Goal: Transaction & Acquisition: Purchase product/service

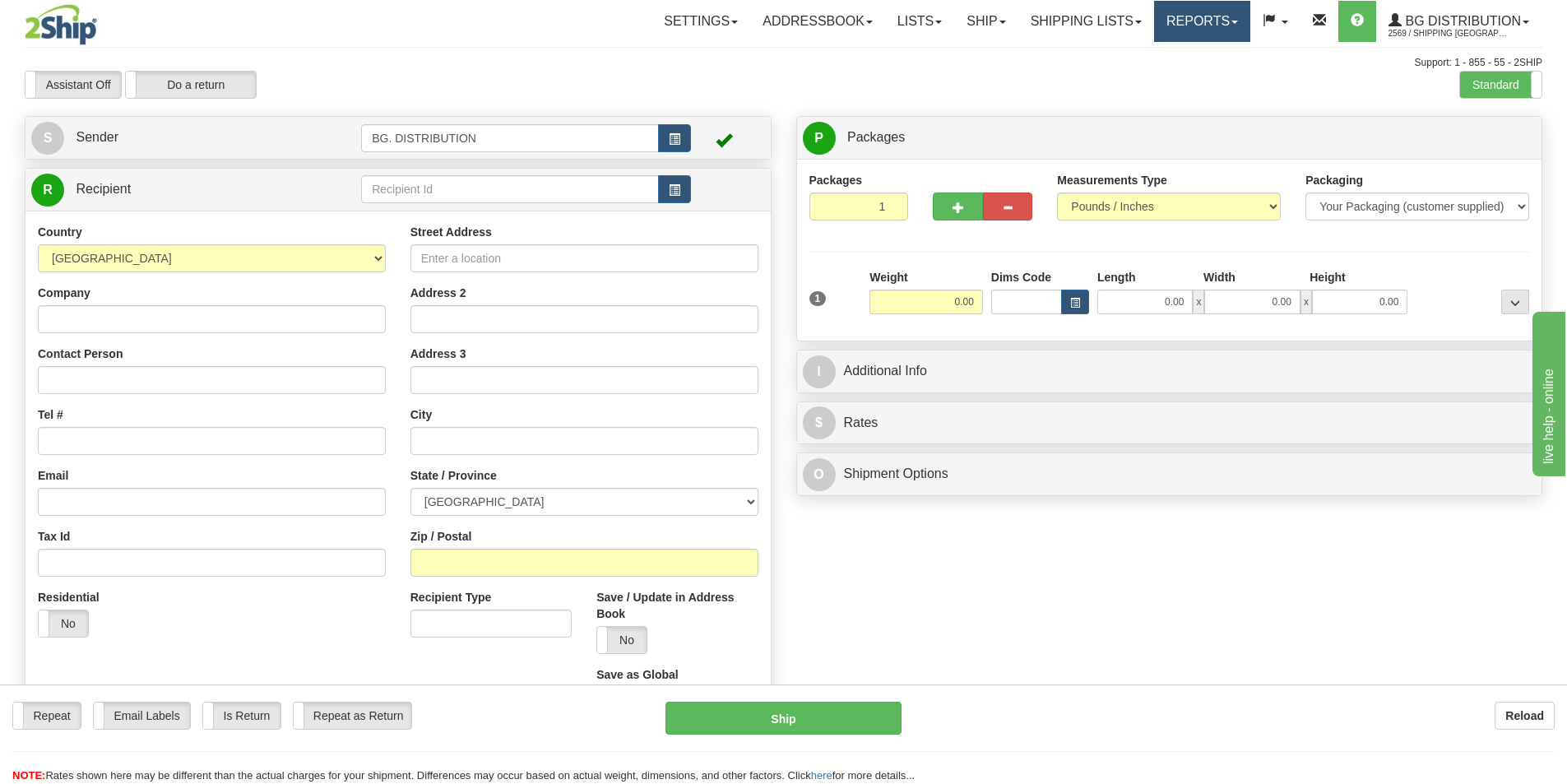
click at [1234, 18] on link "Reports" at bounding box center [1203, 21] width 96 height 41
click at [1275, 26] on span at bounding box center [1269, 20] width 13 height 13
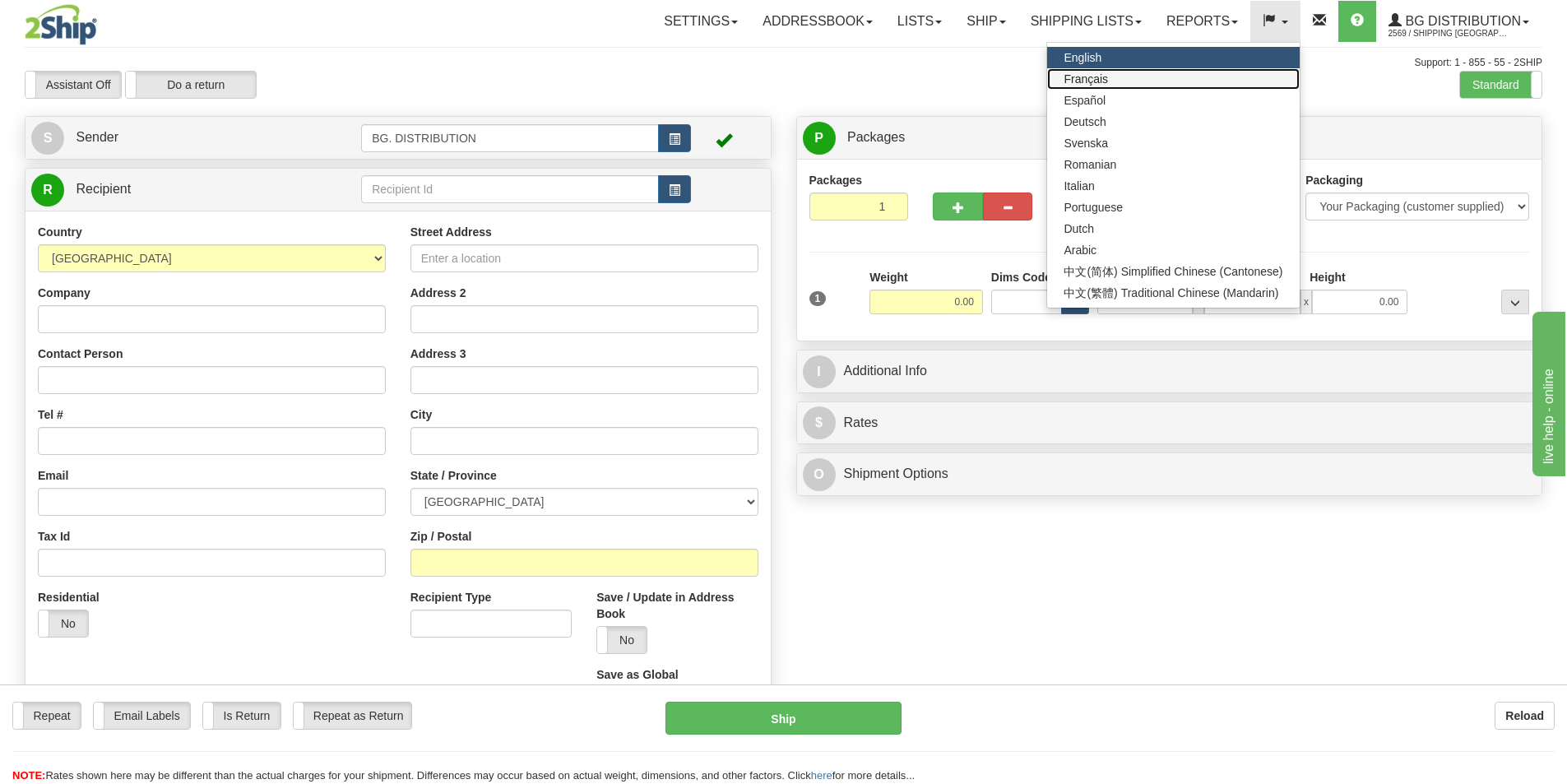
click at [1139, 84] on link "Français" at bounding box center [1173, 79] width 252 height 22
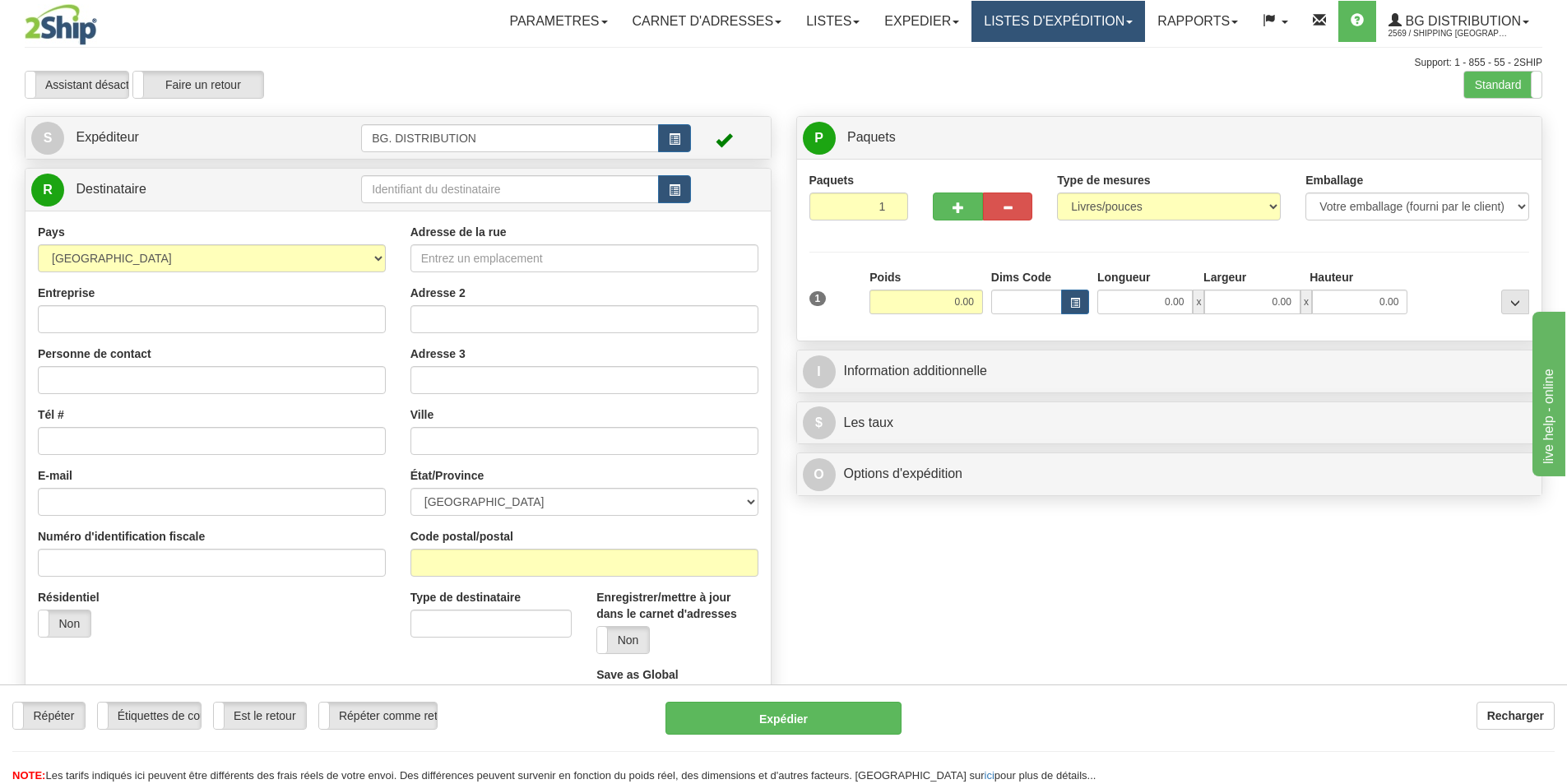
click at [1042, 6] on link "LISTES D'EXPÉDITION" at bounding box center [1058, 21] width 174 height 41
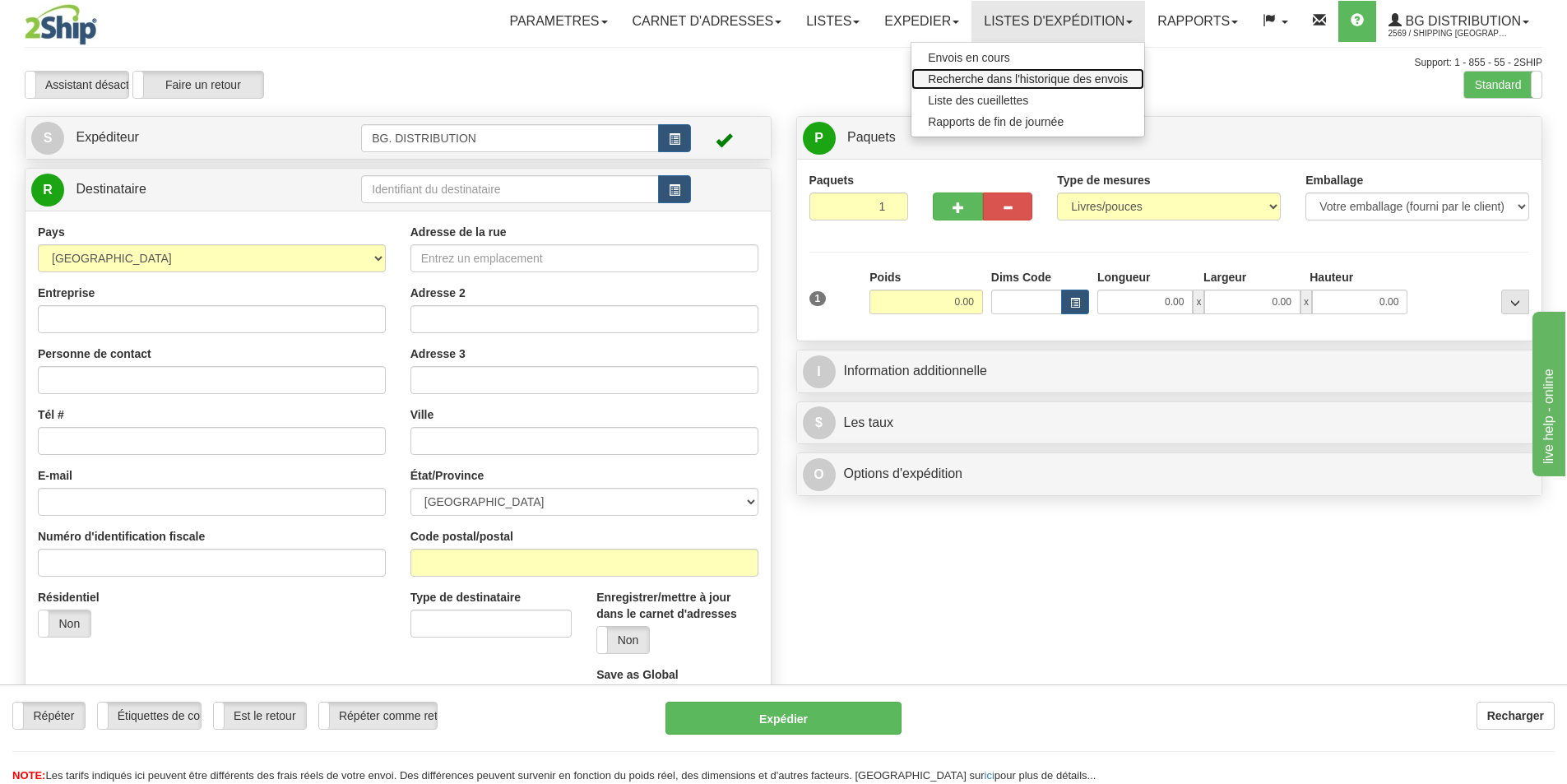
click at [993, 75] on span "Recherche dans l'historique des envois" at bounding box center [1028, 79] width 200 height 13
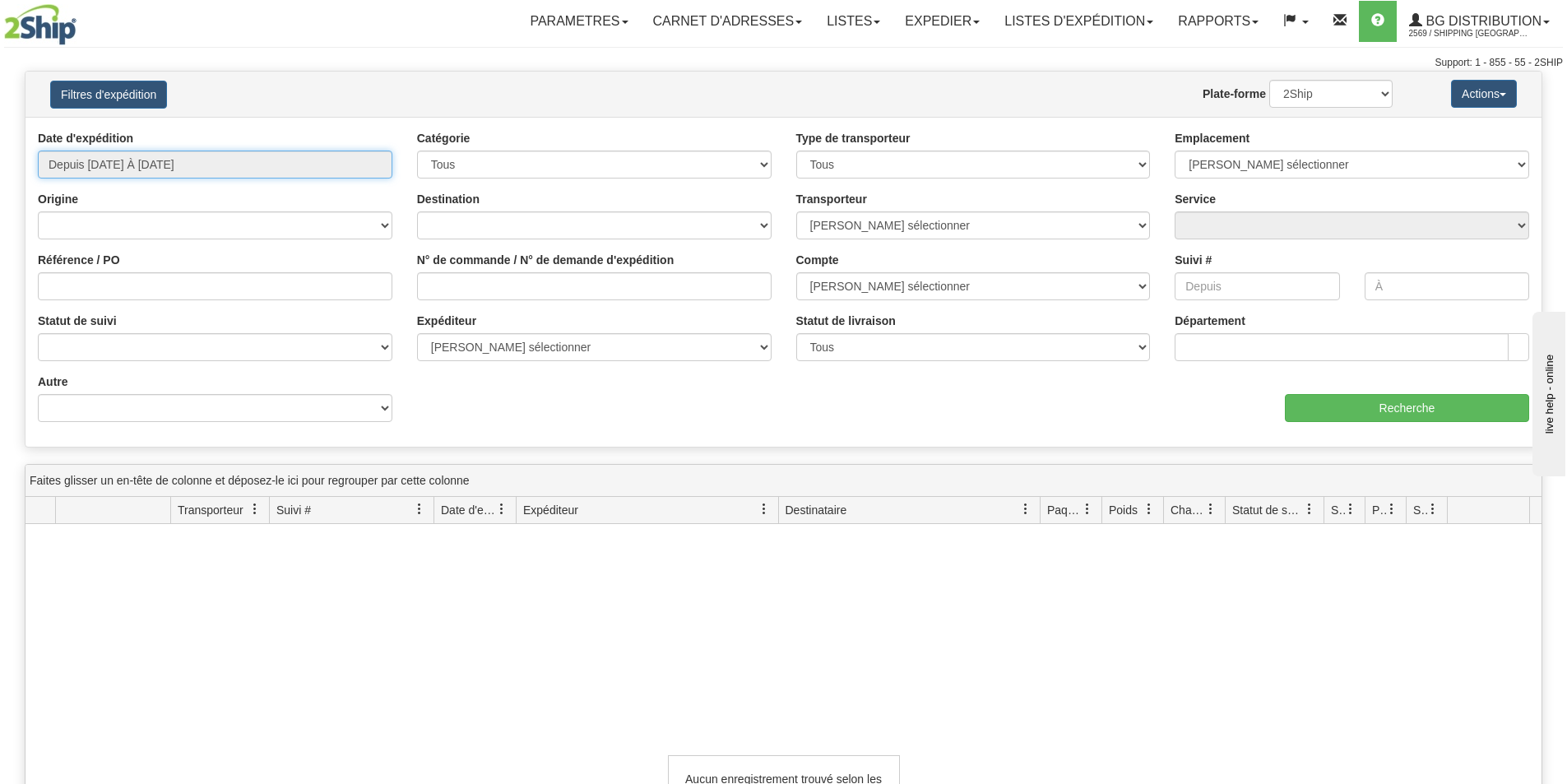
click at [162, 163] on input "Depuis 09/01/2025 À 09/02/2025" at bounding box center [216, 164] width 355 height 28
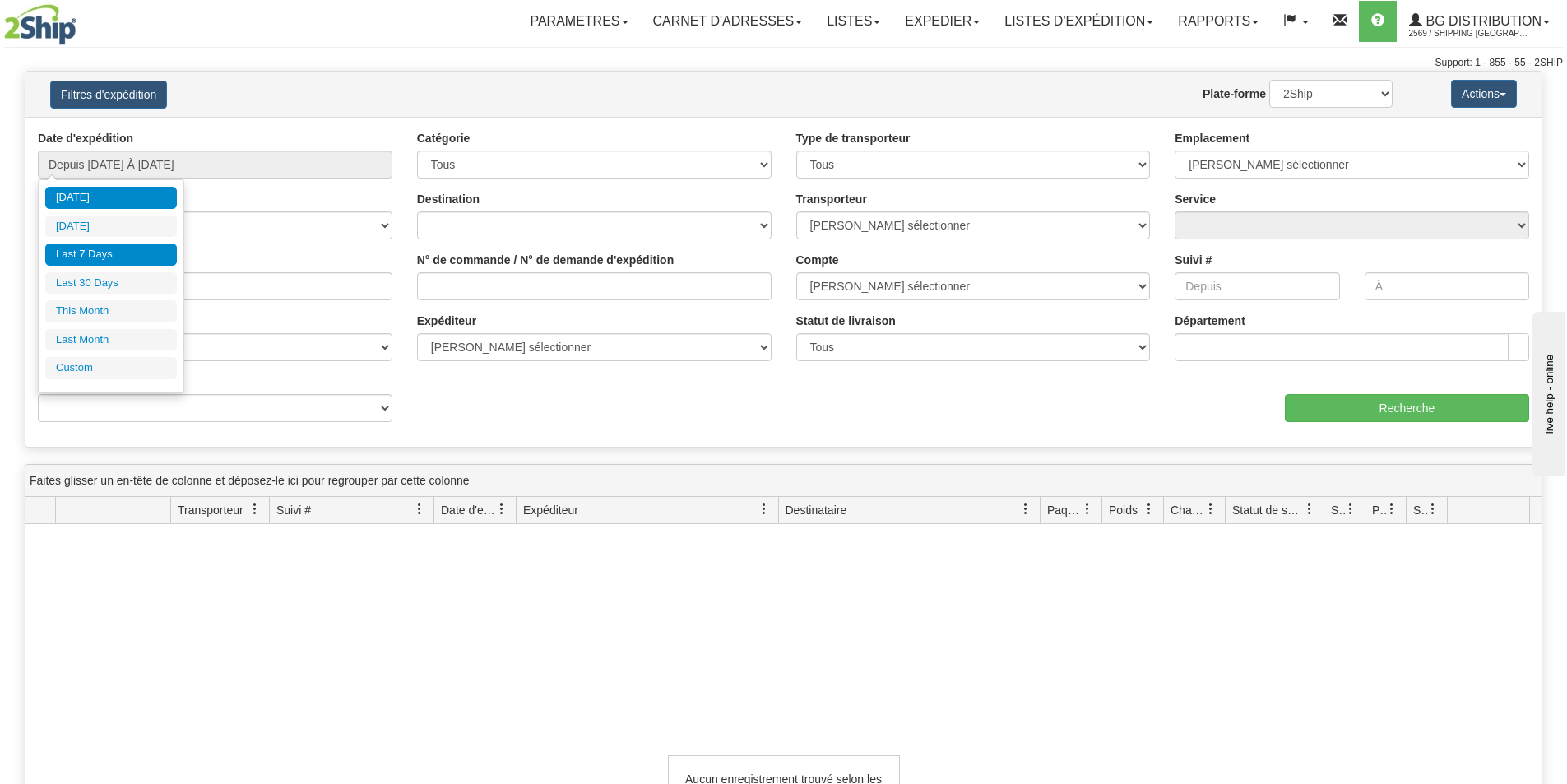
click at [114, 249] on li "Last 7 Days" at bounding box center [111, 255] width 132 height 22
type input "Depuis 08/27/2025 À 09/02/2025"
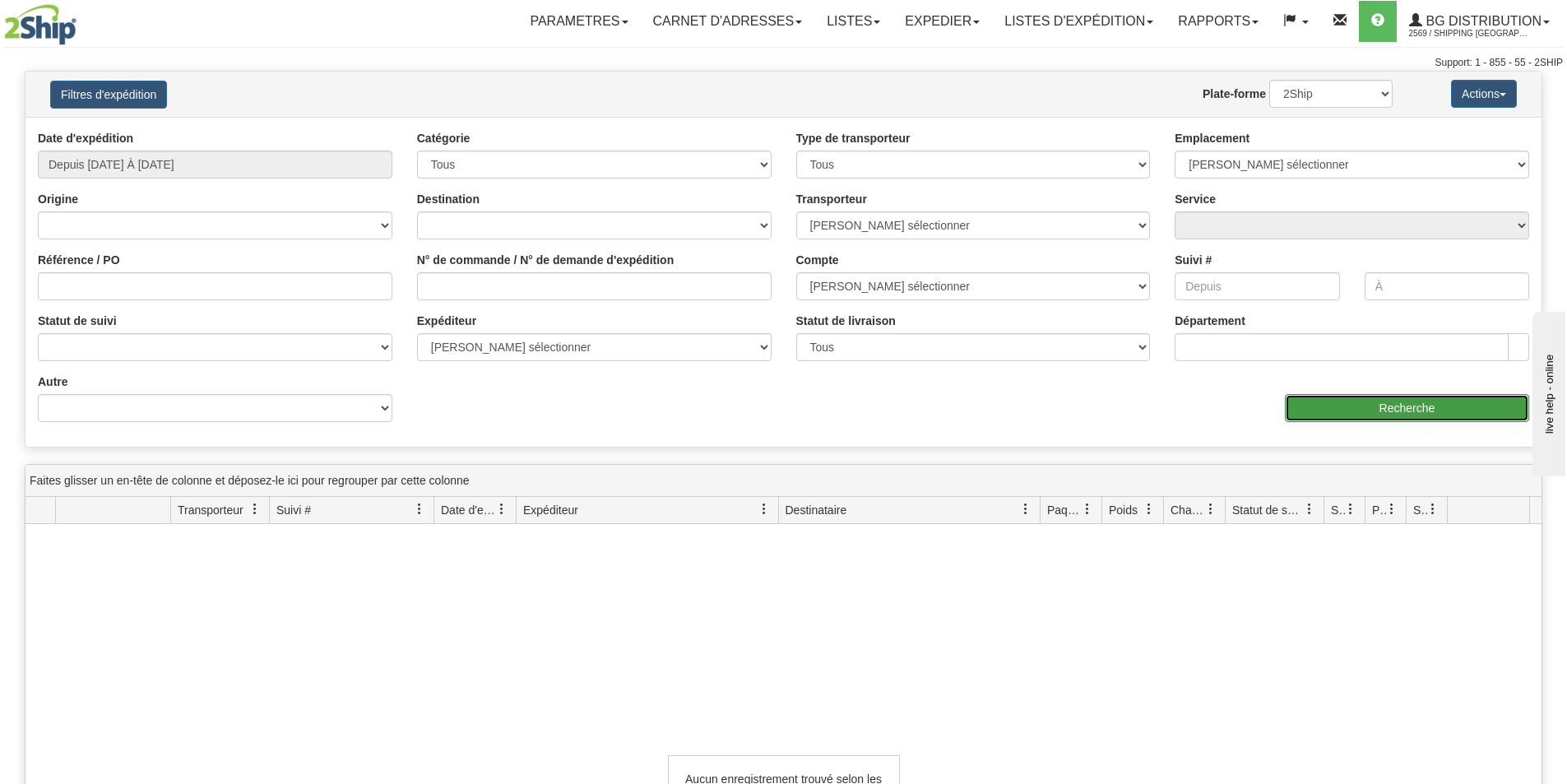
click at [1410, 397] on input "Recherche" at bounding box center [1407, 407] width 245 height 28
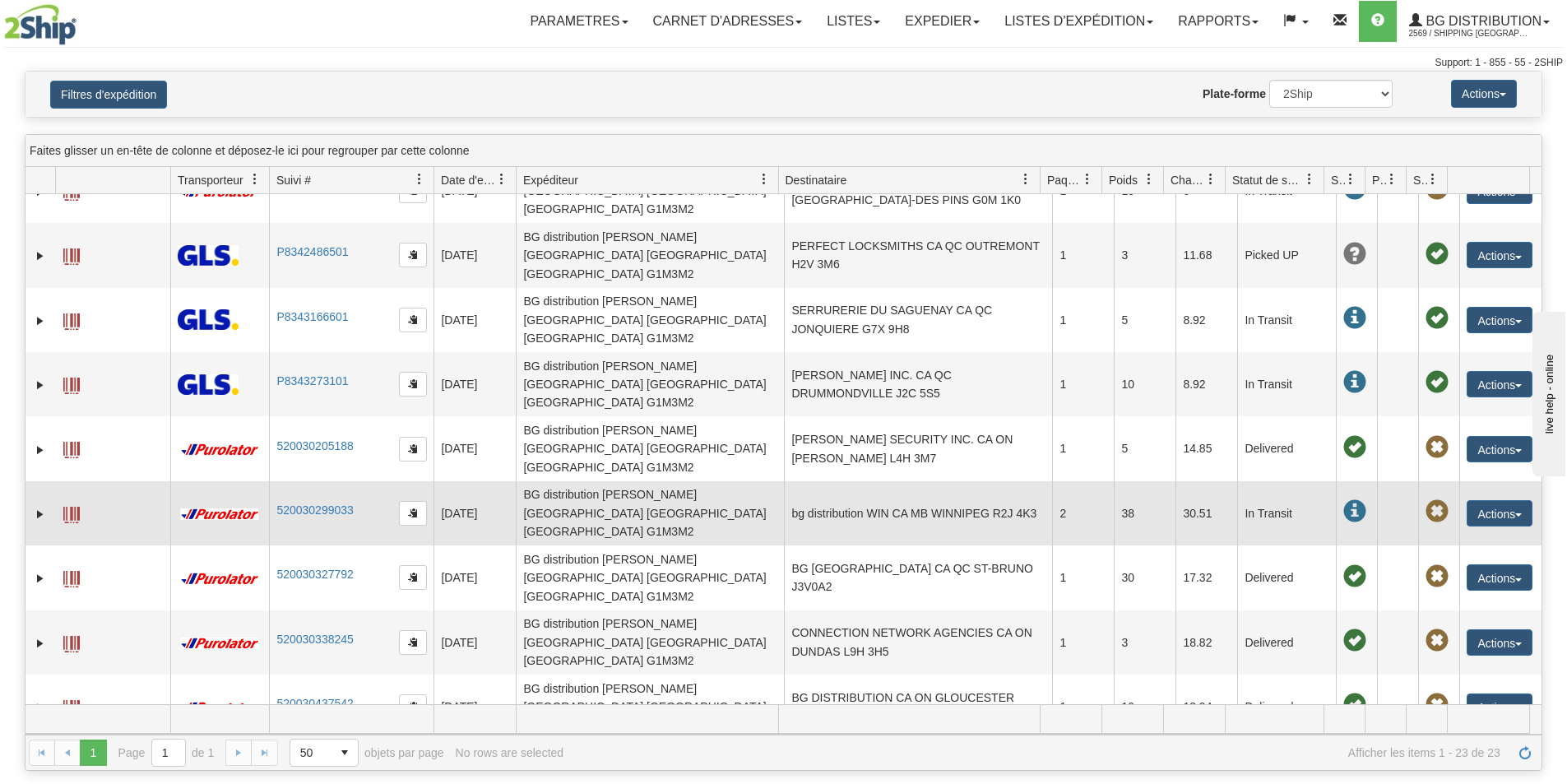
scroll to position [82, 0]
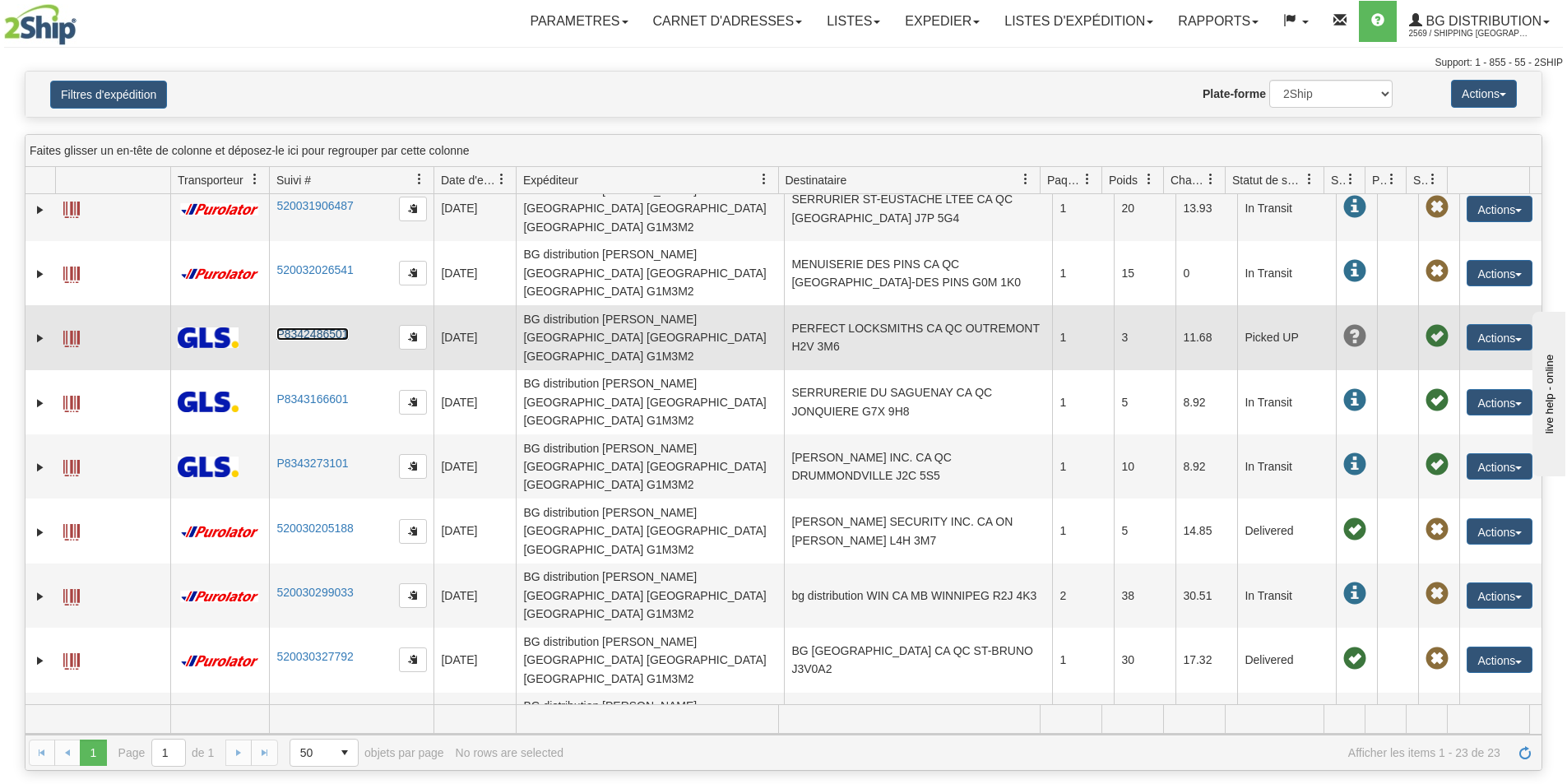
click at [303, 327] on link "P8342486501" at bounding box center [312, 334] width 72 height 13
click at [1259, 305] on td "Picked UP" at bounding box center [1287, 337] width 99 height 65
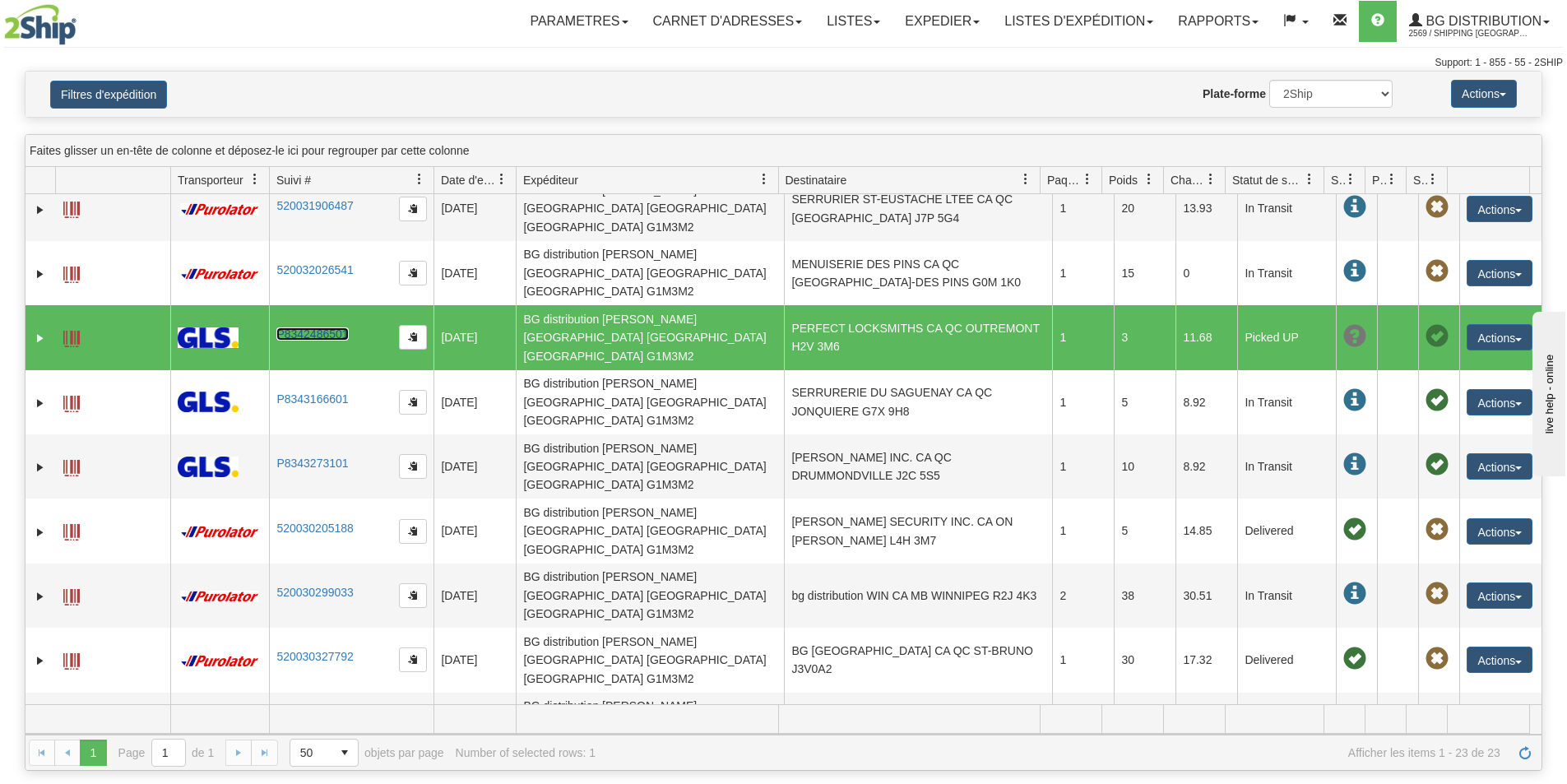
click at [328, 327] on link "P8342486501" at bounding box center [312, 334] width 72 height 13
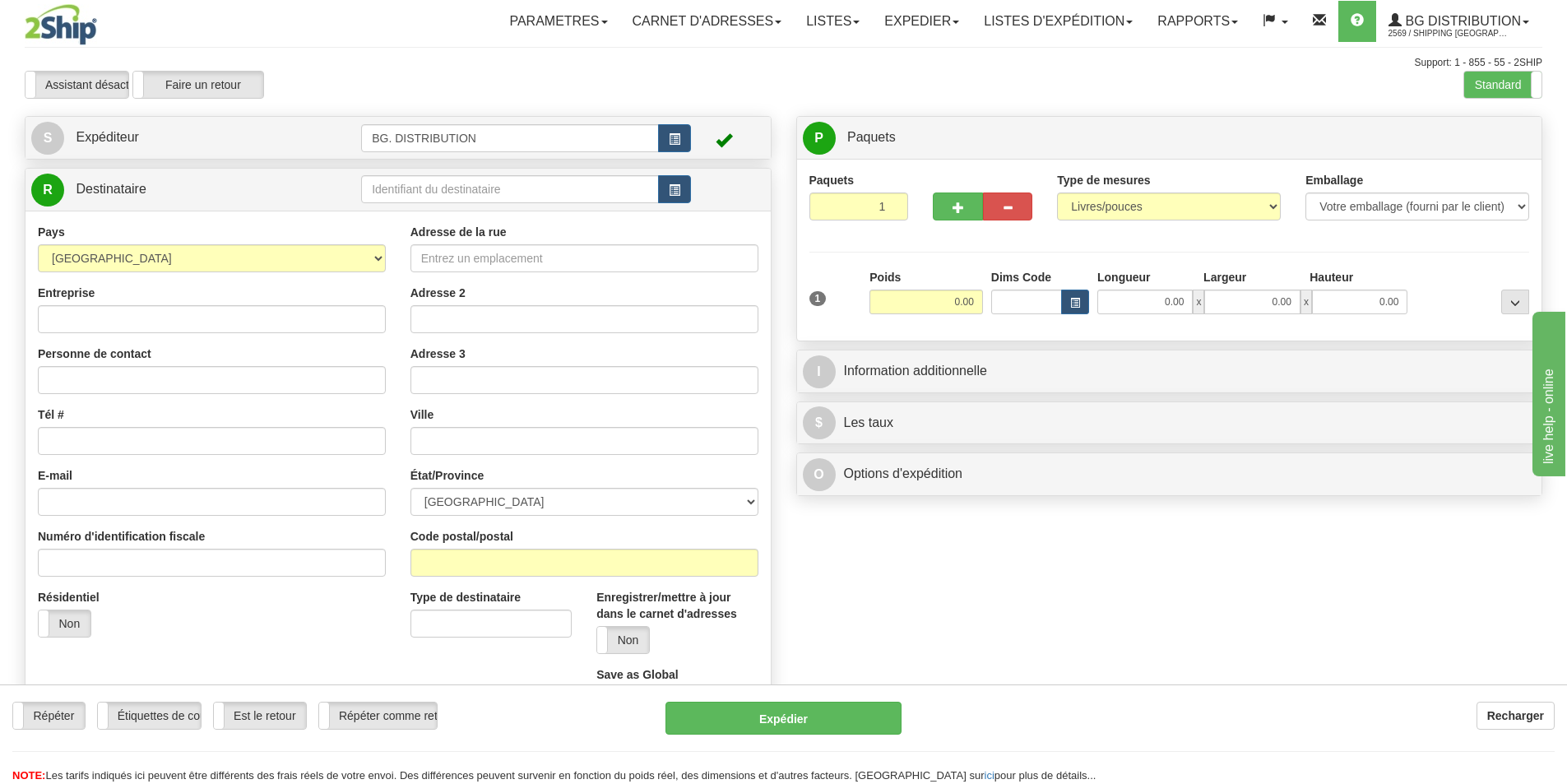
click at [1458, 84] on div "Assistant activé Assistant désactivé Faire un retour Faire un retour Précédent …" at bounding box center [784, 85] width 1542 height 28
click at [1477, 85] on label "Standard" at bounding box center [1502, 85] width 77 height 26
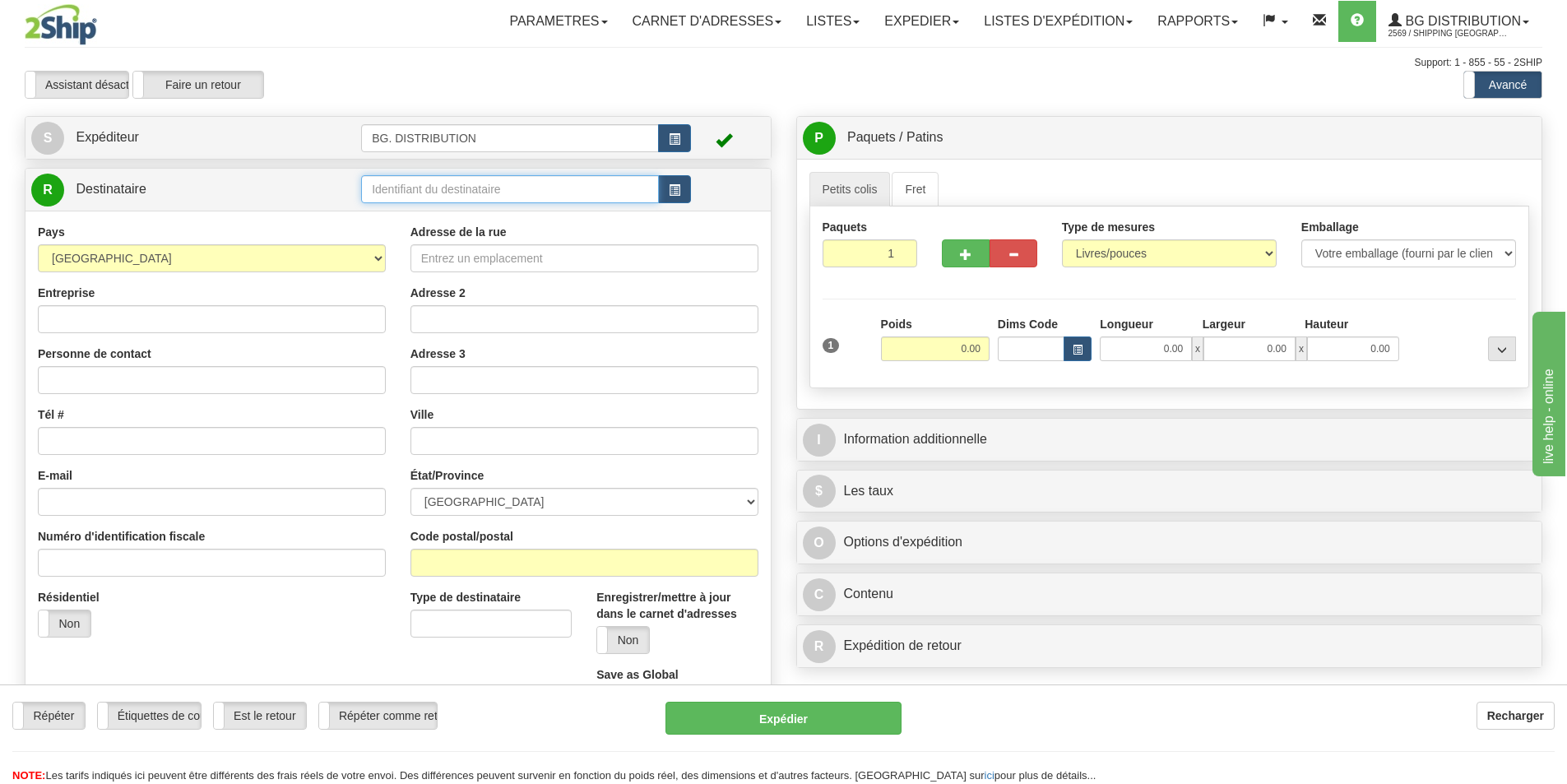
click at [401, 187] on input "text" at bounding box center [510, 189] width 298 height 28
click at [408, 185] on input "text" at bounding box center [510, 189] width 298 height 28
type input "20318"
click button "Supprimer" at bounding box center [0, 0] width 0 height 0
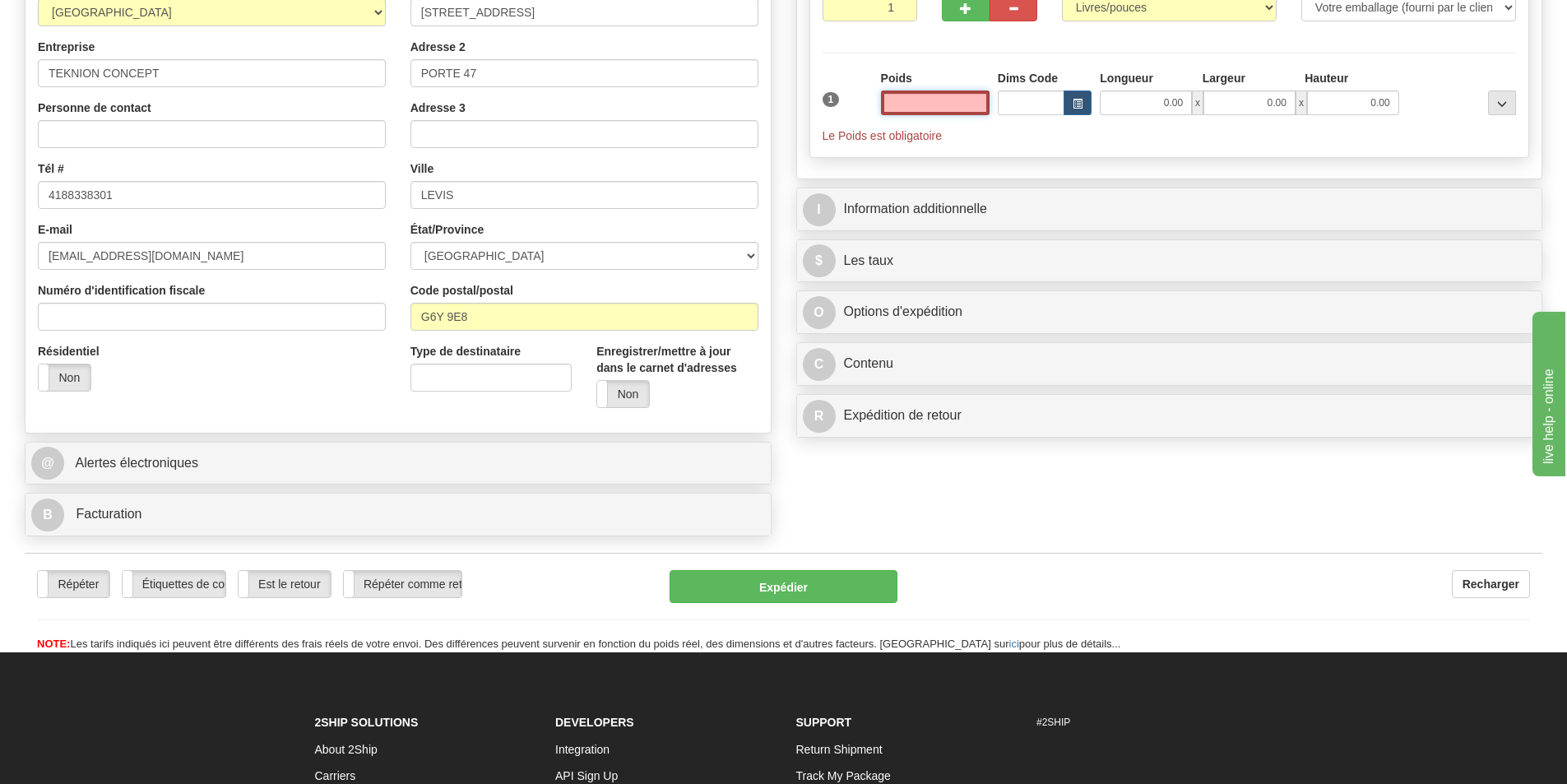
scroll to position [246, 0]
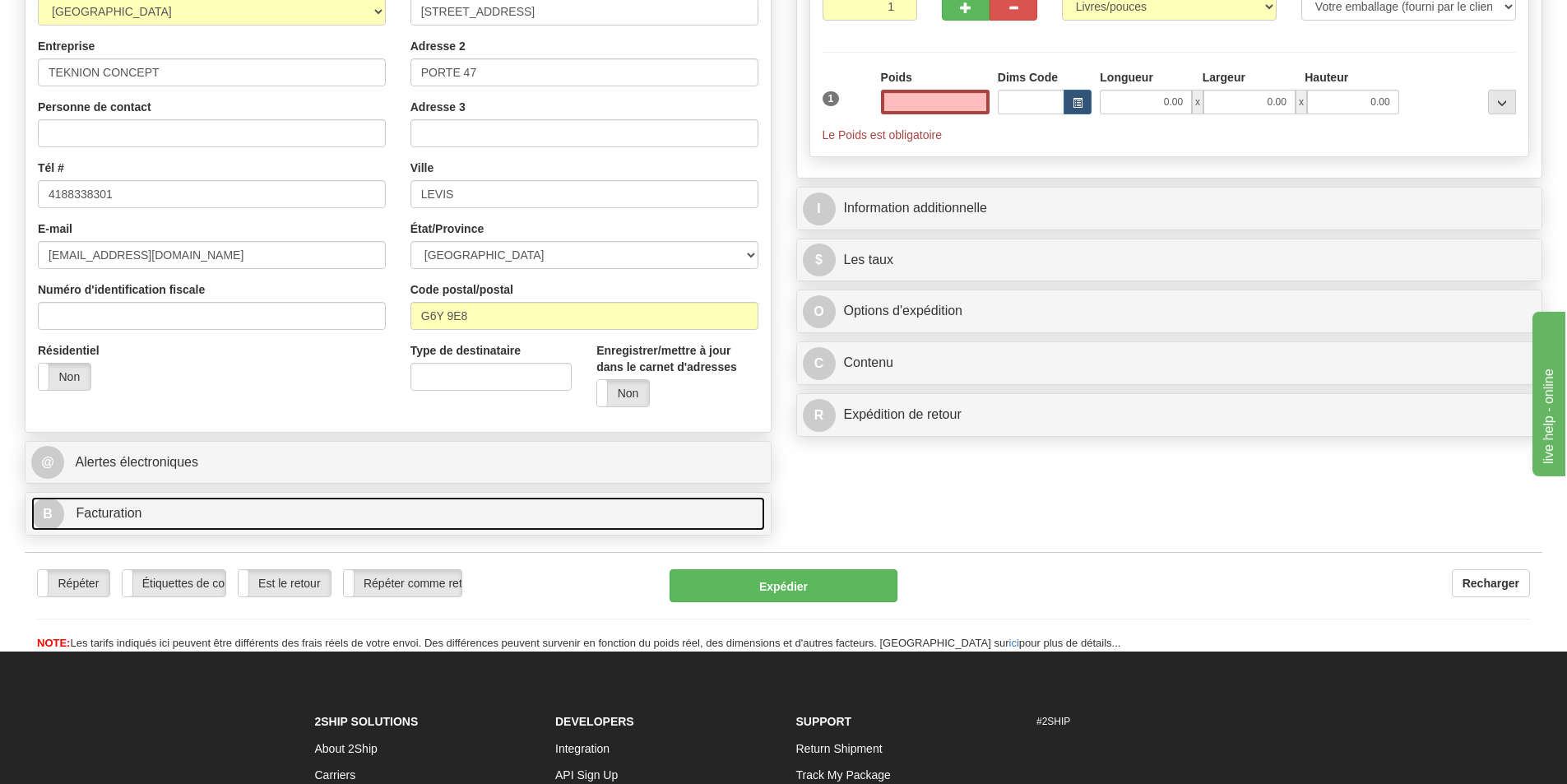
type input "0.00"
click at [172, 511] on link "B Facturation" at bounding box center [398, 513] width 734 height 34
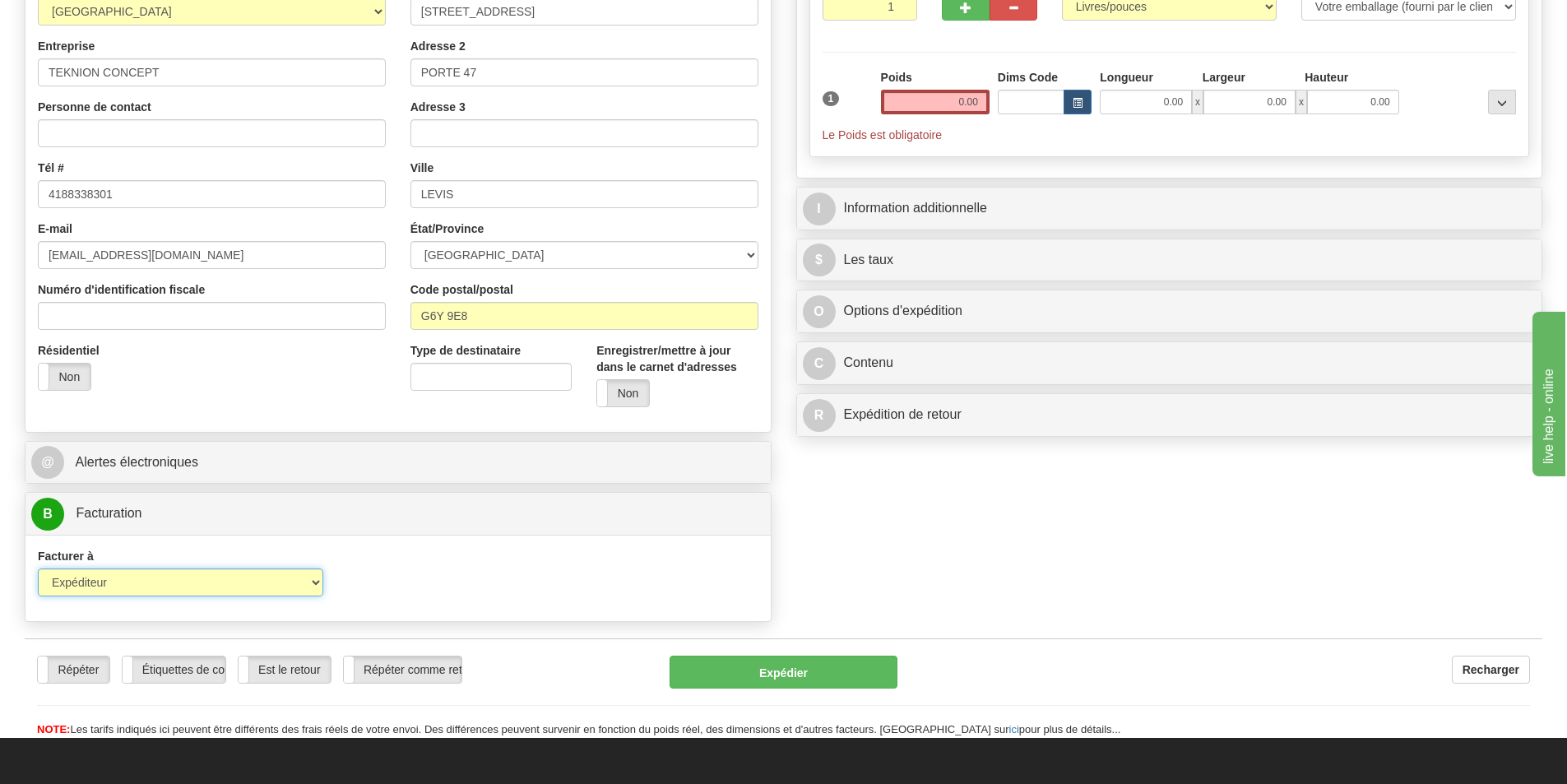
click at [291, 572] on select "Expéditeur Destinataire Tierce personne Collecter" at bounding box center [181, 582] width 286 height 28
select select "2"
click at [38, 568] on select "Expéditeur Destinataire Tierce personne Collecter" at bounding box center [181, 582] width 286 height 28
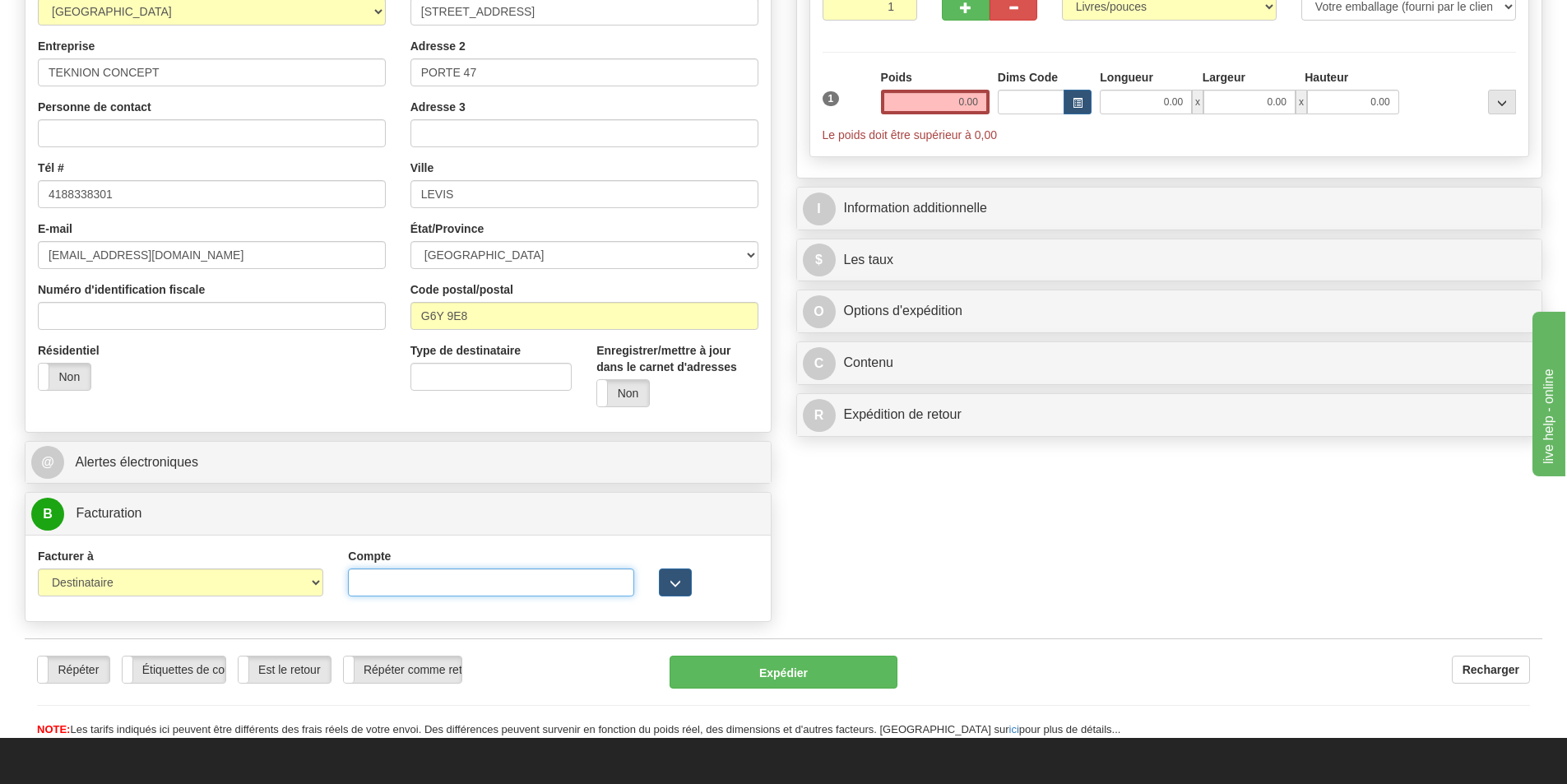
click at [358, 578] on input "Compte" at bounding box center [490, 582] width 286 height 28
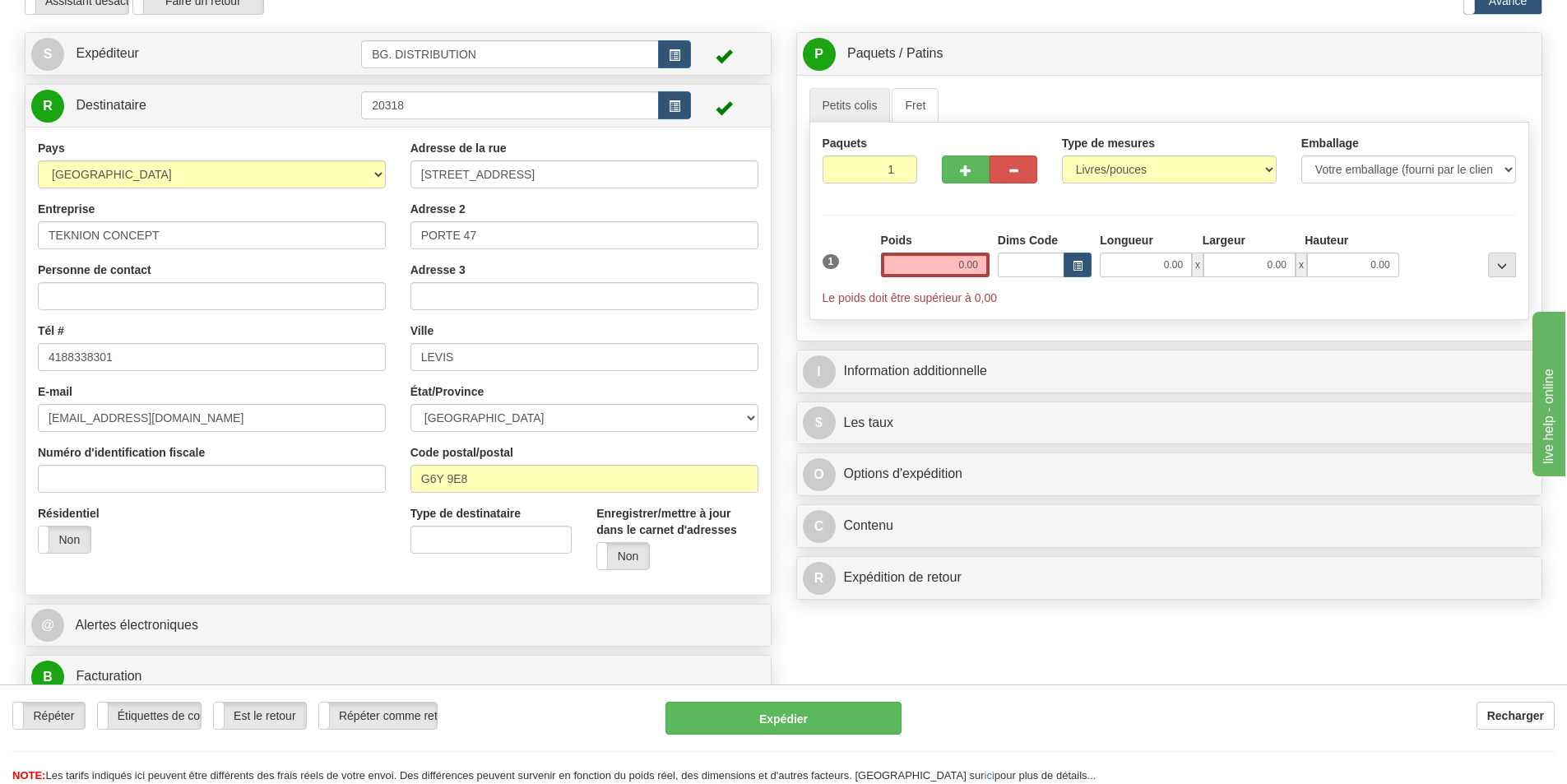
scroll to position [82, 0]
type input "962777"
click at [957, 260] on input "0.00" at bounding box center [935, 266] width 108 height 25
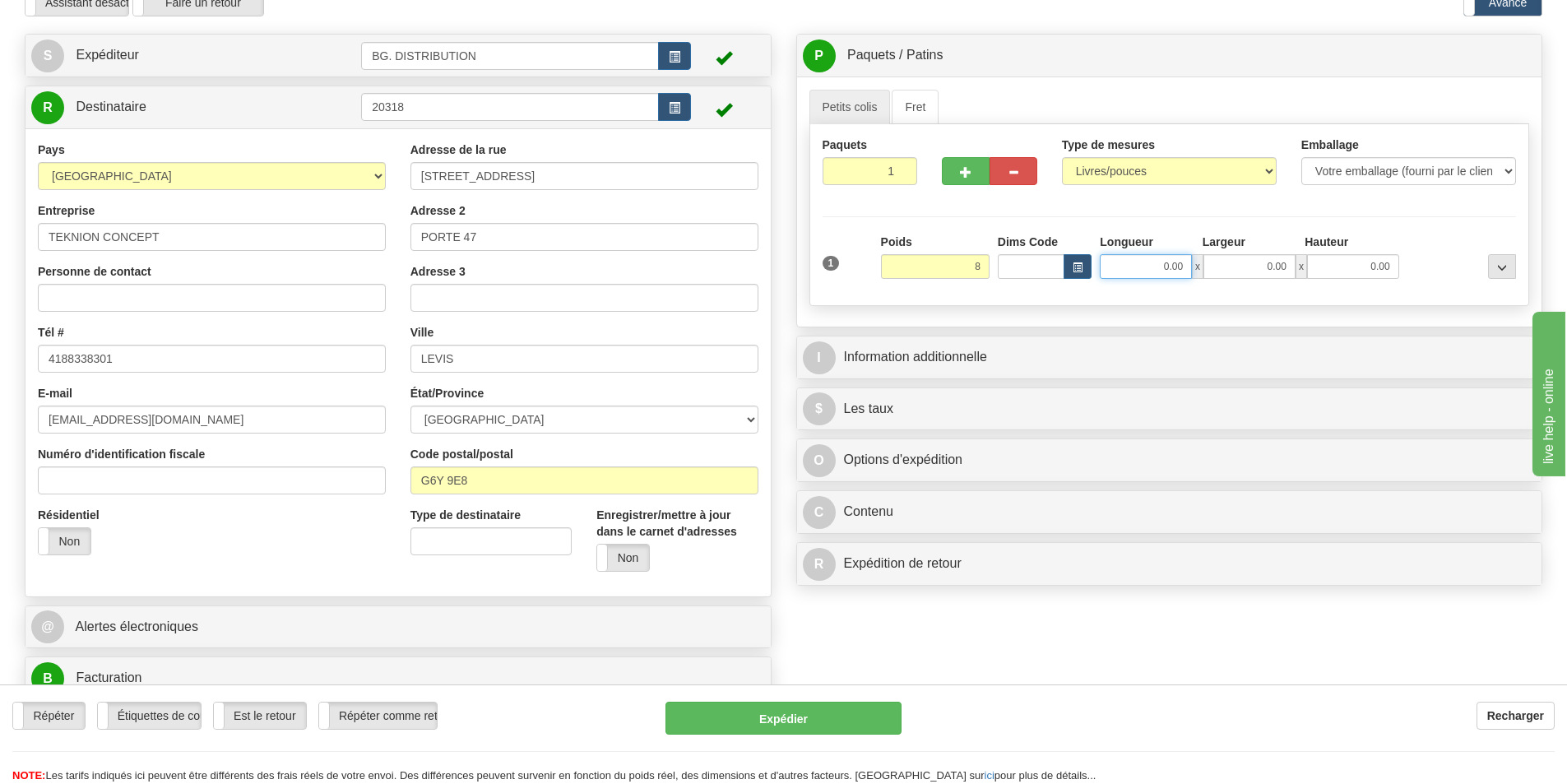
click at [1155, 258] on input "0.00" at bounding box center [1146, 266] width 92 height 25
type input "8.00"
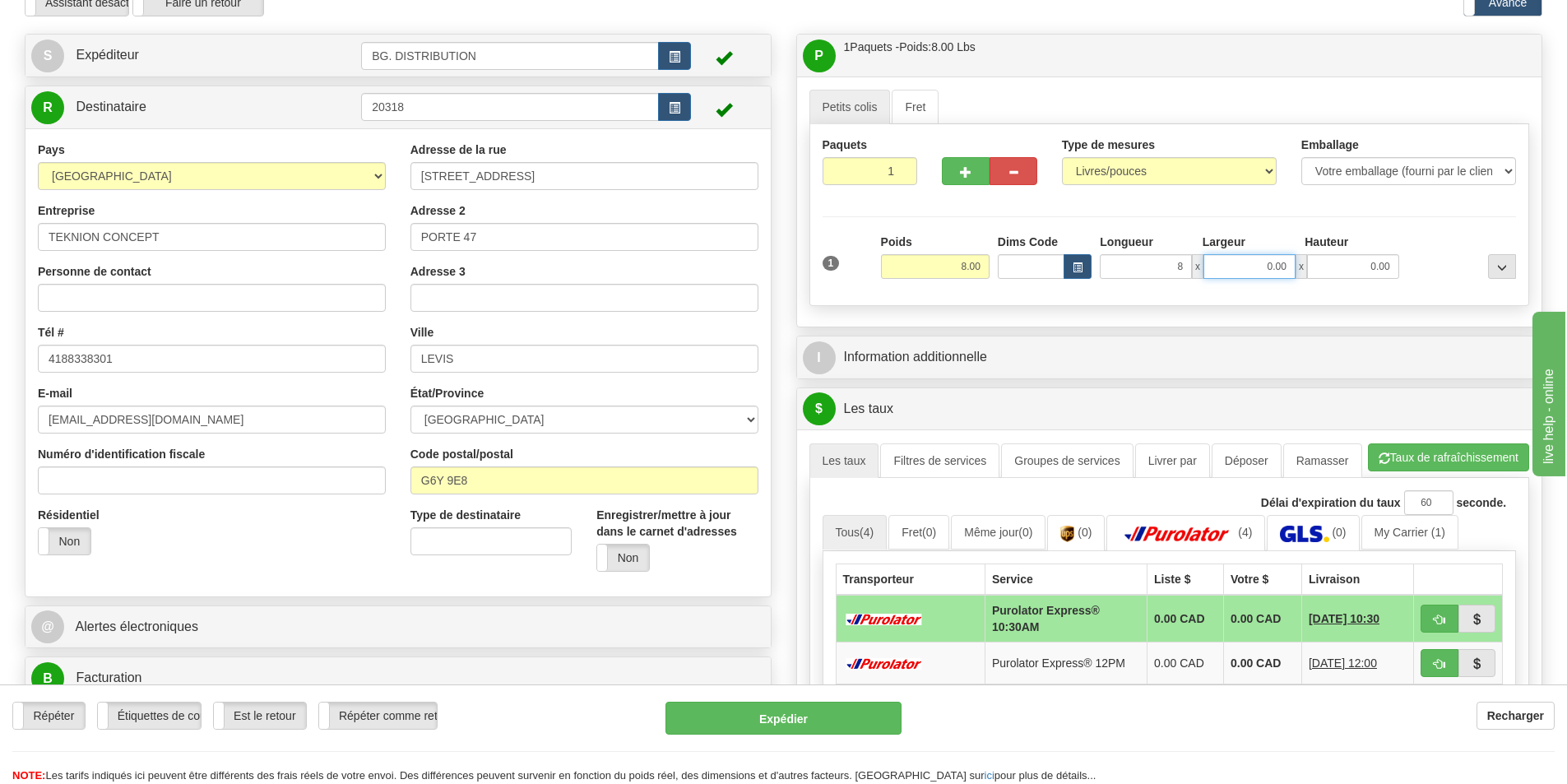
type input "8.00"
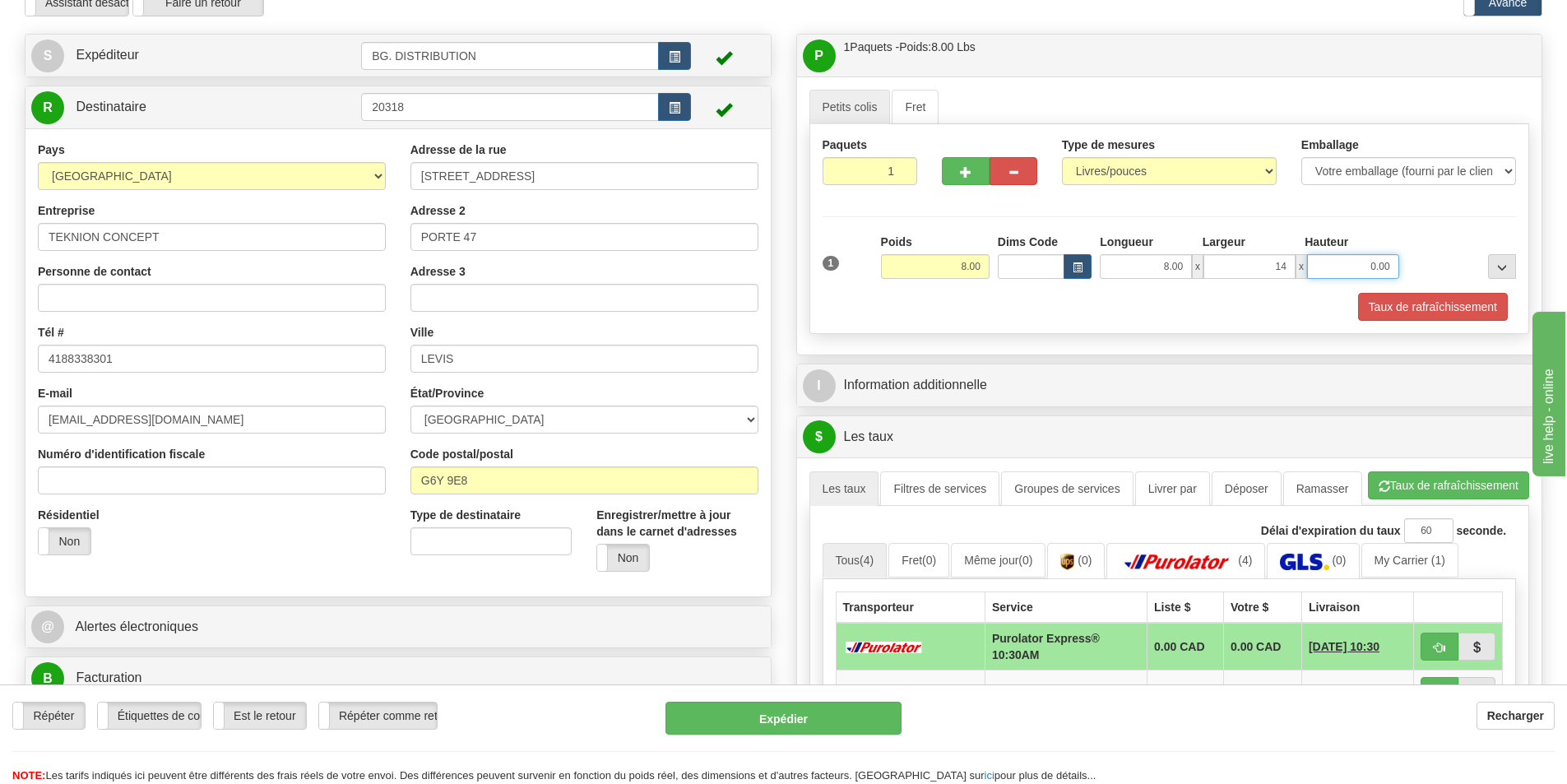
type input "14.00"
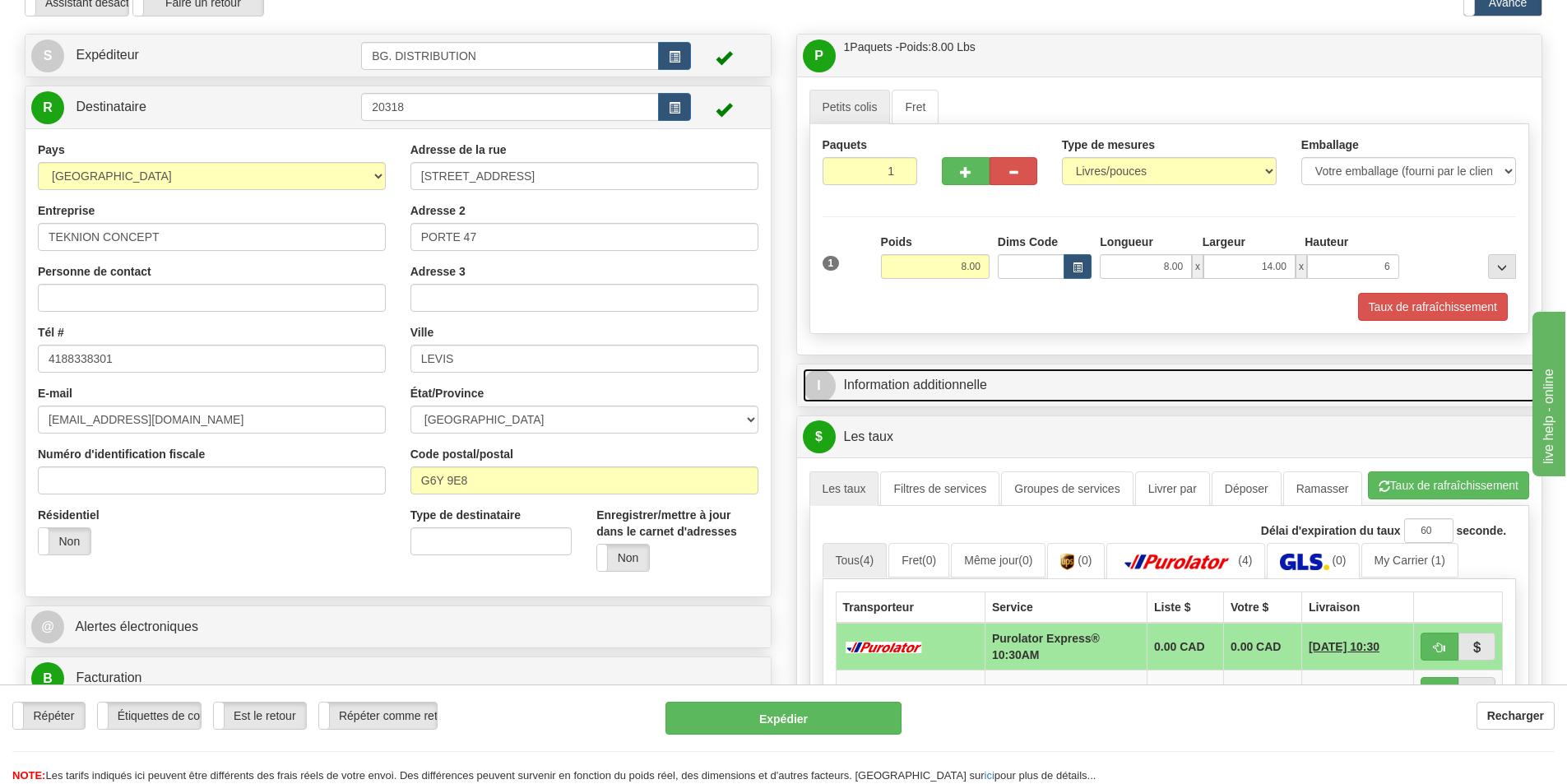
type input "6.00"
click at [1077, 398] on link "I Information additionnelle" at bounding box center [1169, 385] width 734 height 34
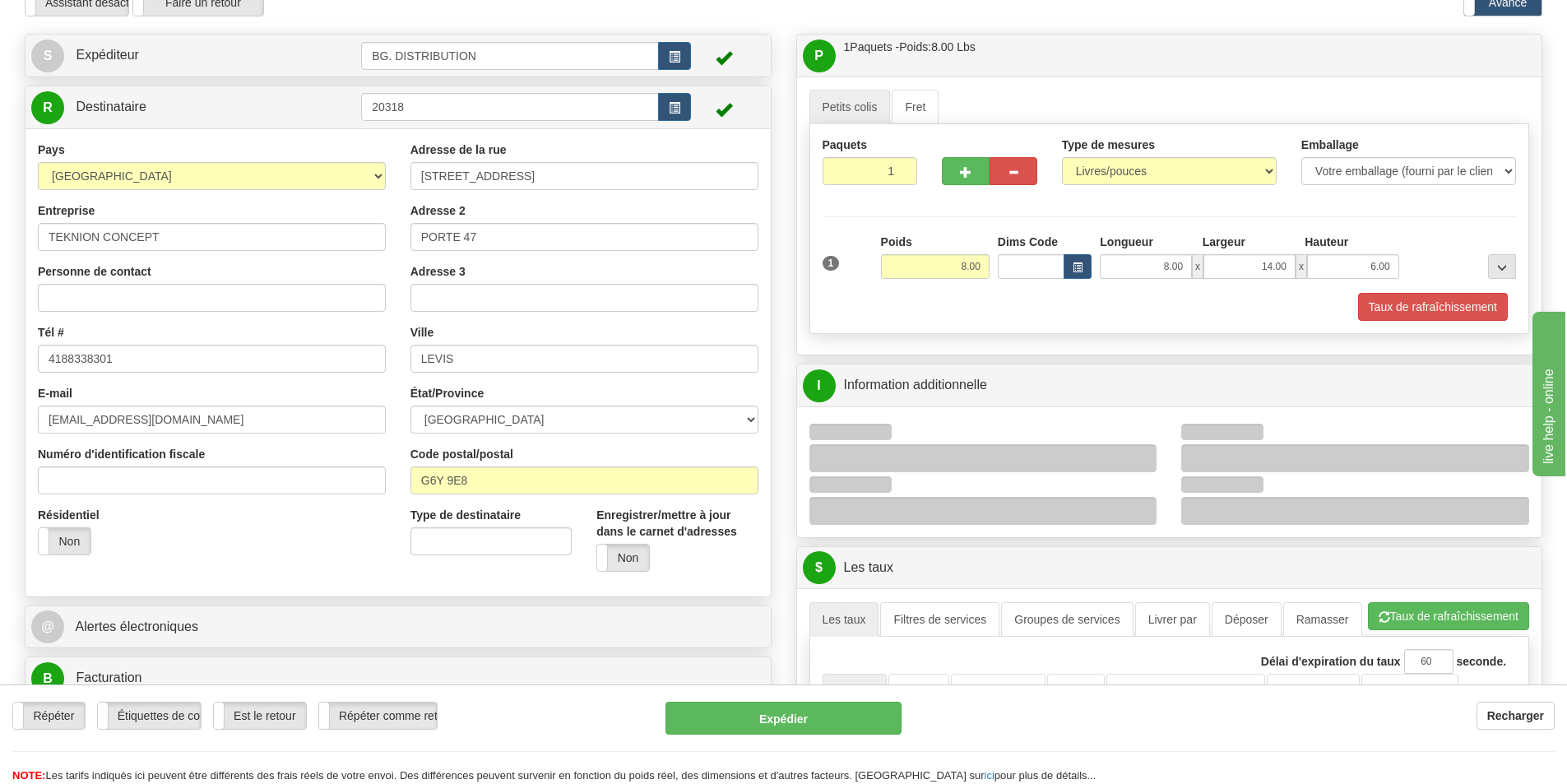
click at [1279, 453] on div at bounding box center [1355, 457] width 348 height 28
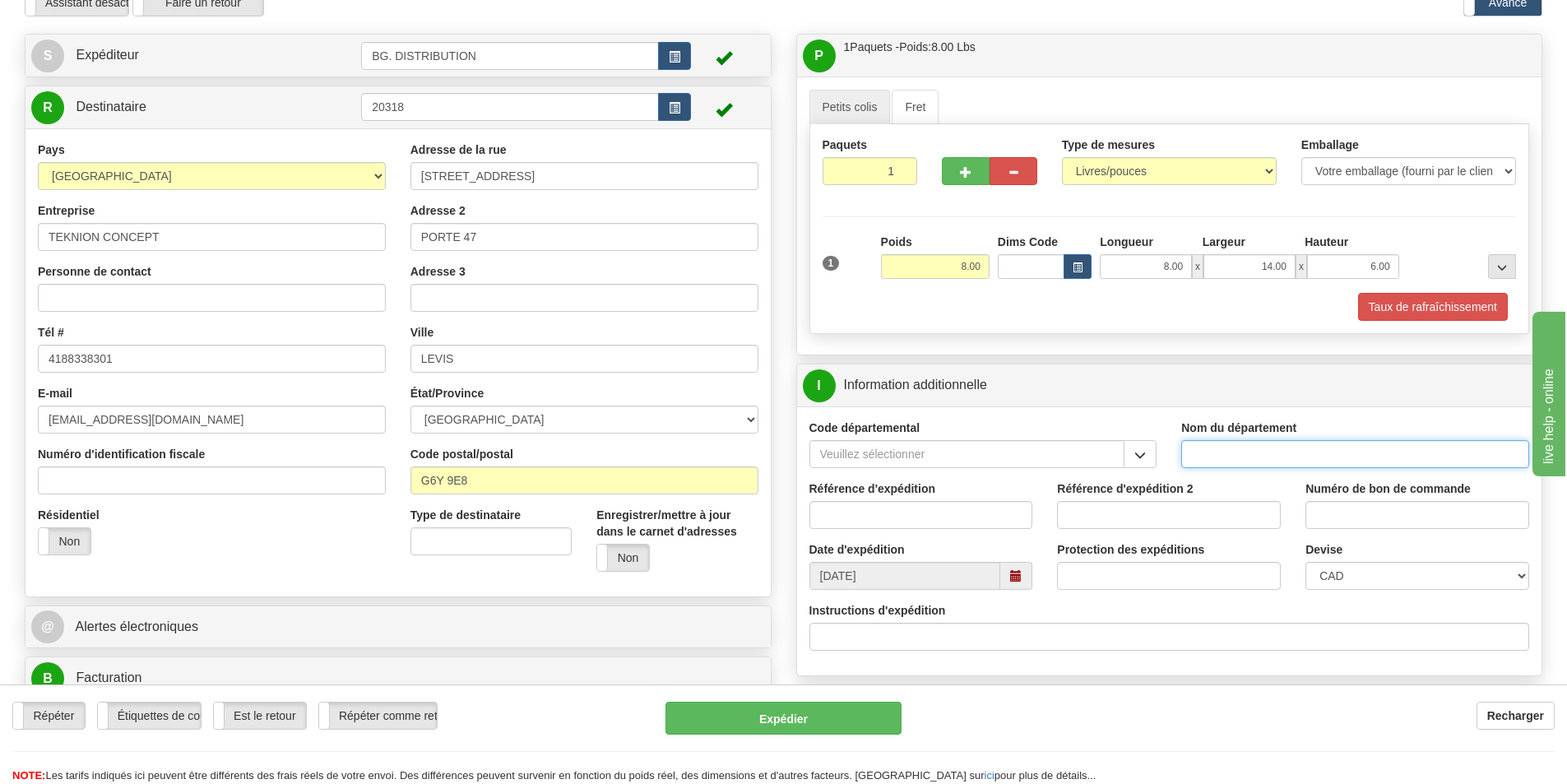
click at [1274, 457] on input "Nom du département" at bounding box center [1355, 454] width 348 height 28
type input "."
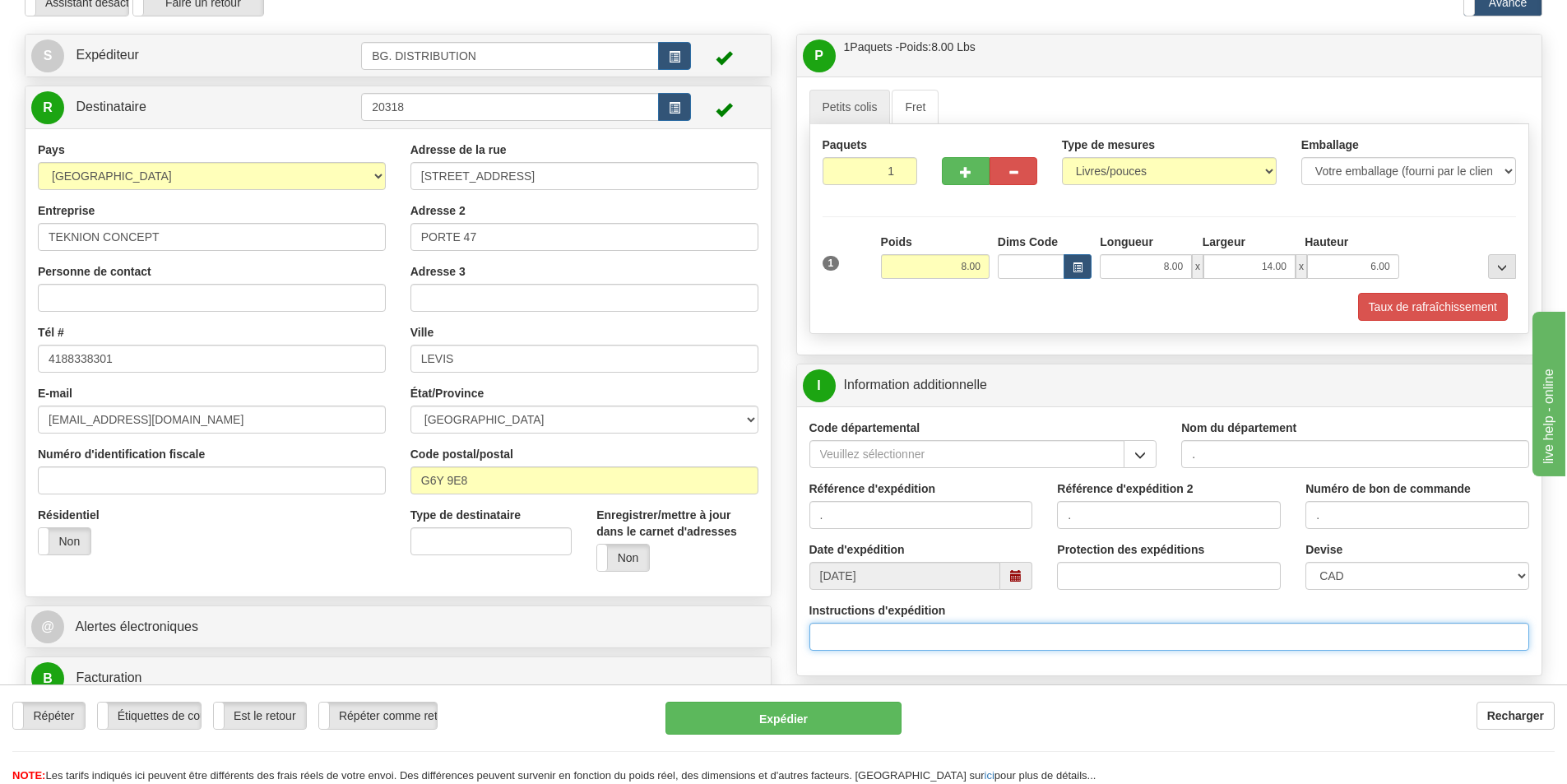
click at [1022, 645] on input "Instructions d'expédition" at bounding box center [1170, 636] width 721 height 28
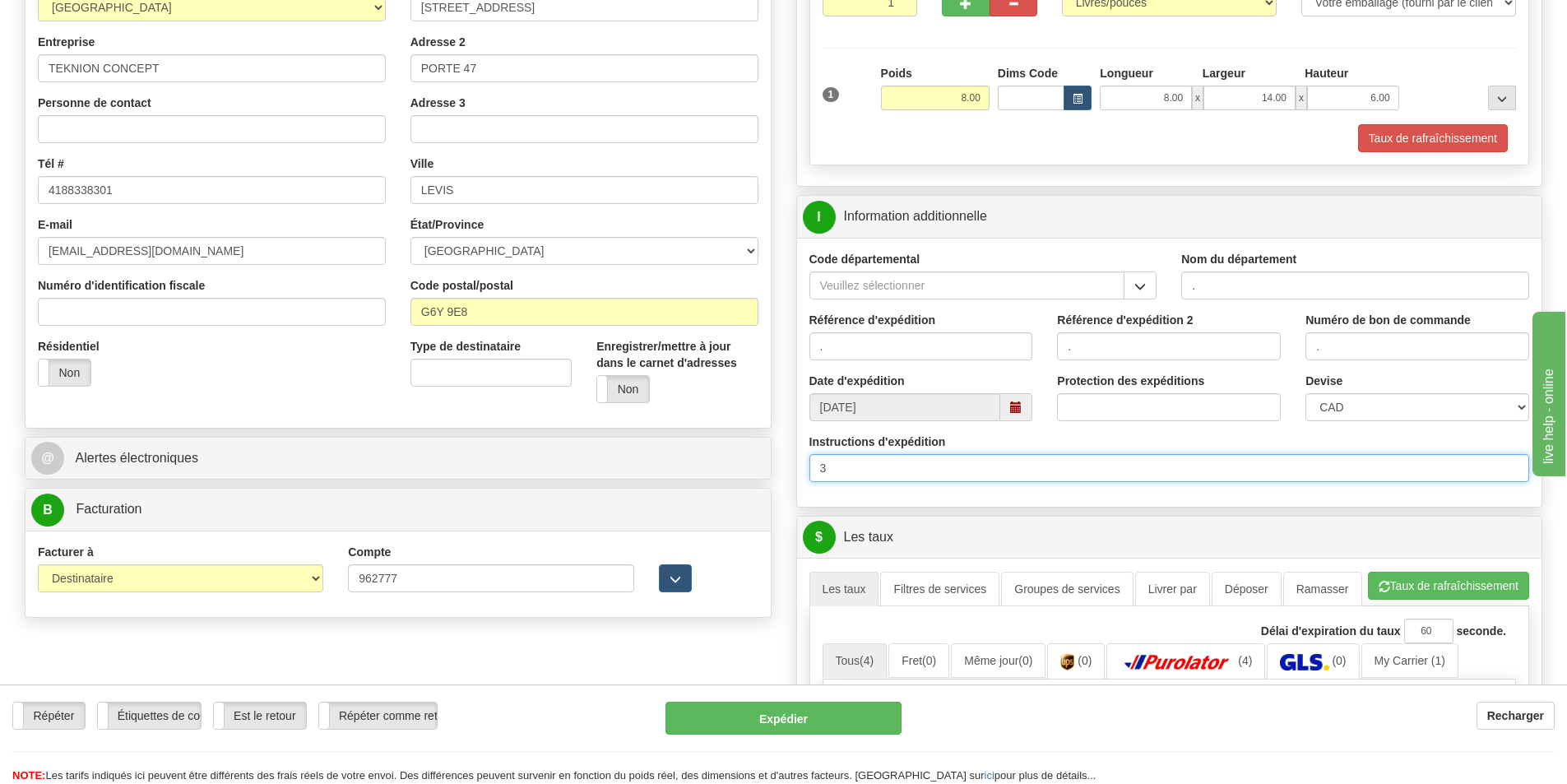
scroll to position [494, 0]
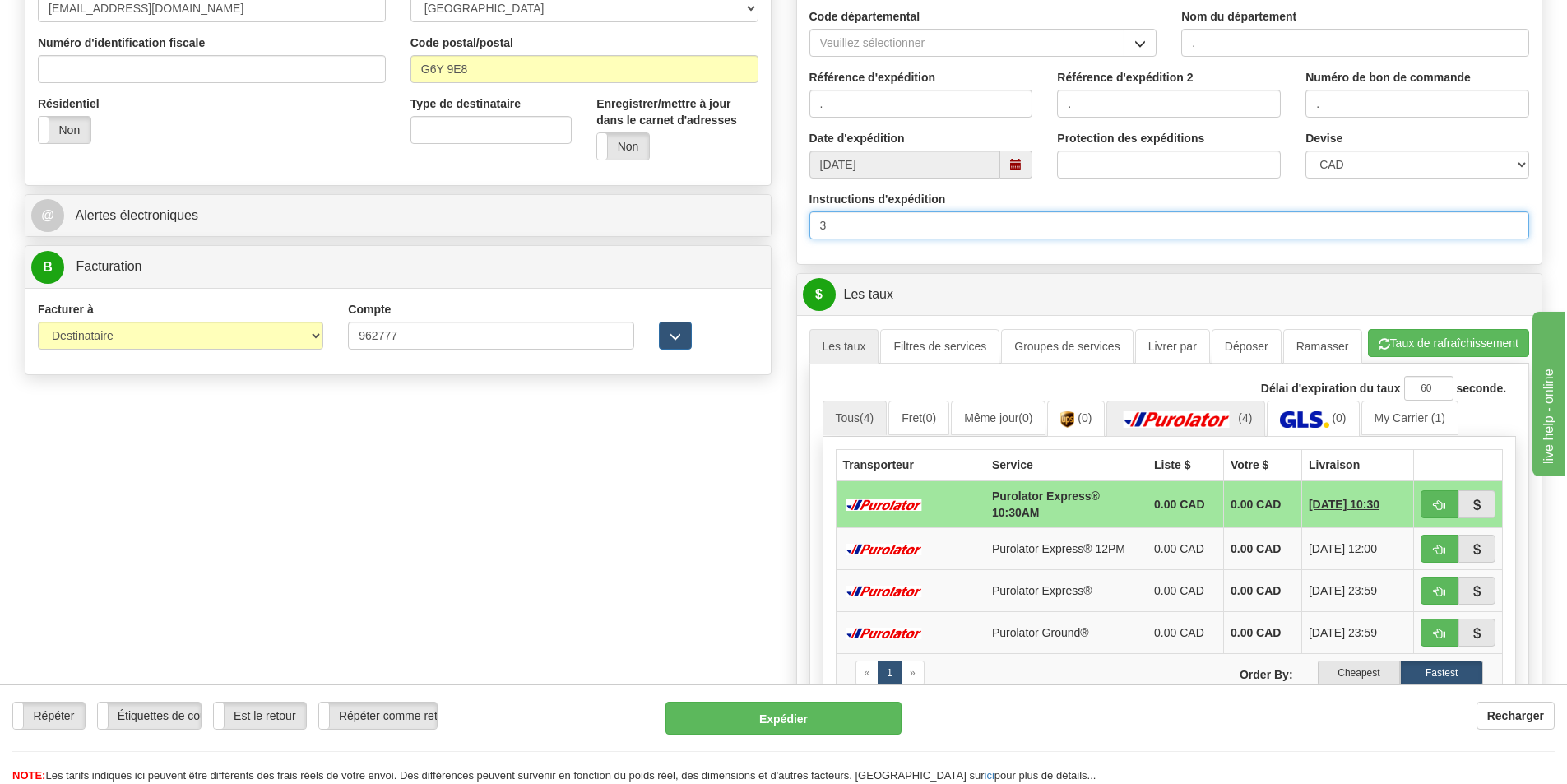
type input "3"
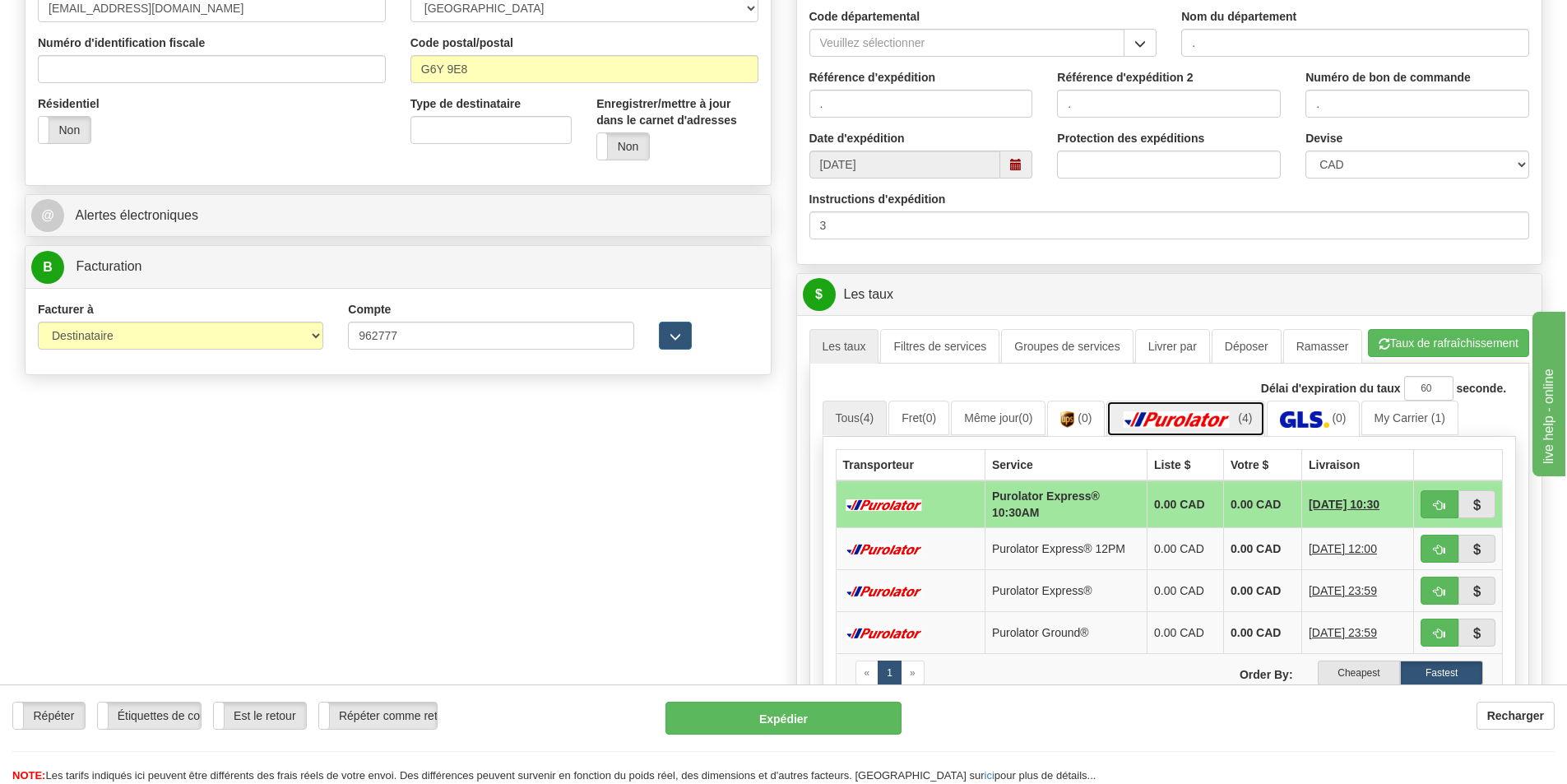
click at [1183, 422] on img at bounding box center [1178, 419] width 116 height 16
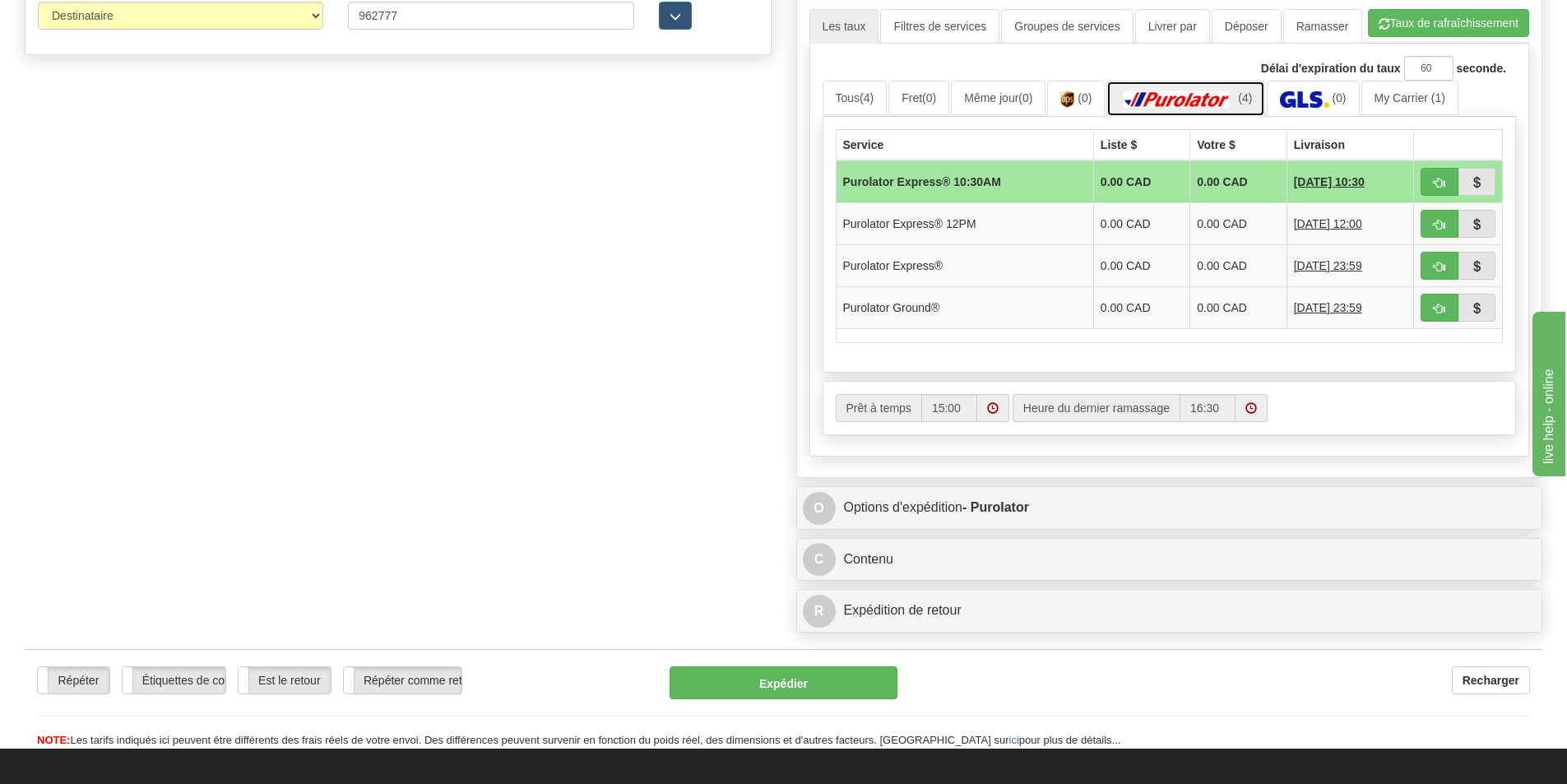
scroll to position [822, 0]
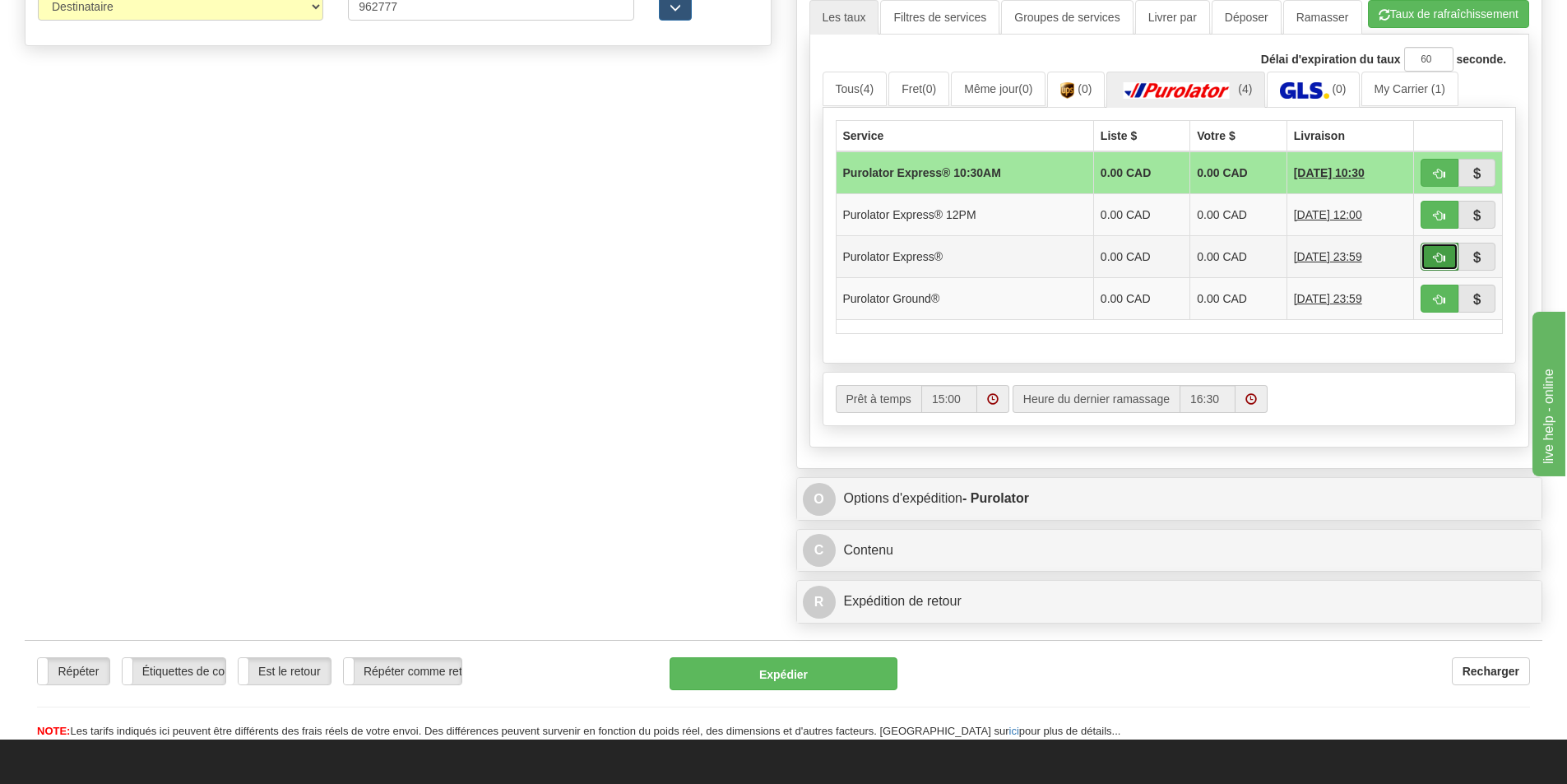
click at [1450, 257] on button "button" at bounding box center [1441, 256] width 38 height 28
type input "202"
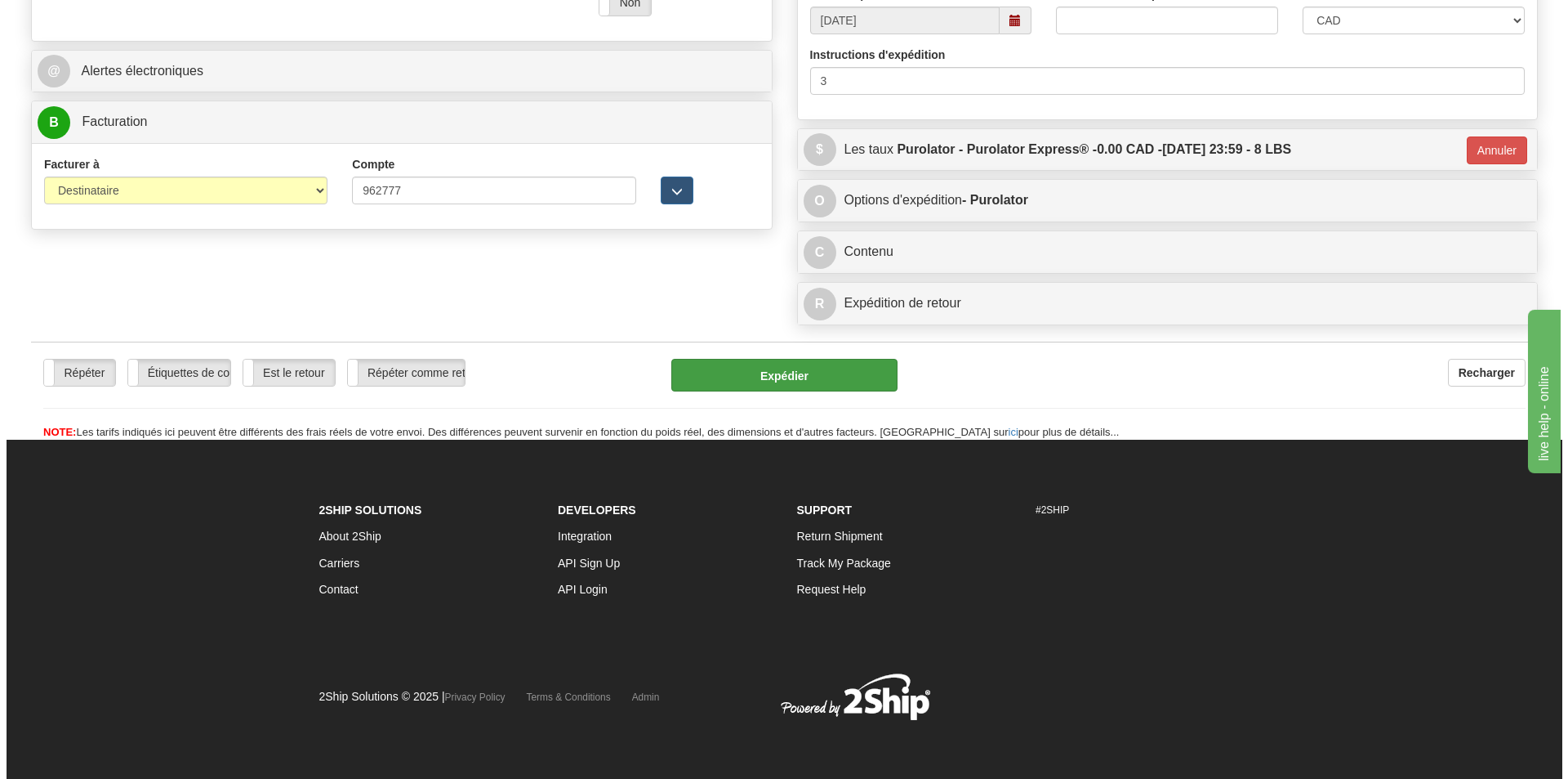
scroll to position [634, 0]
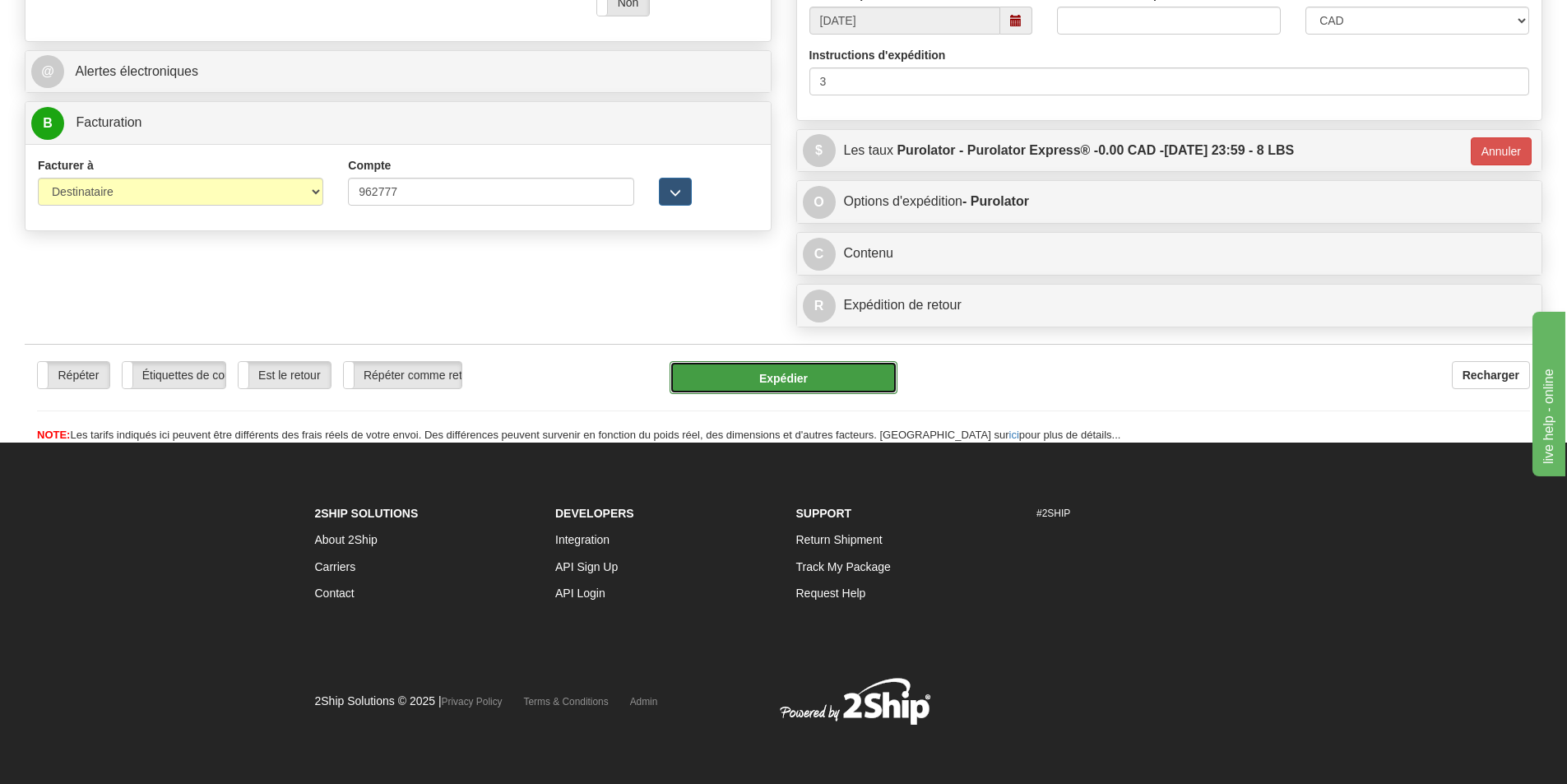
click at [777, 377] on button "Expédier" at bounding box center [784, 377] width 227 height 33
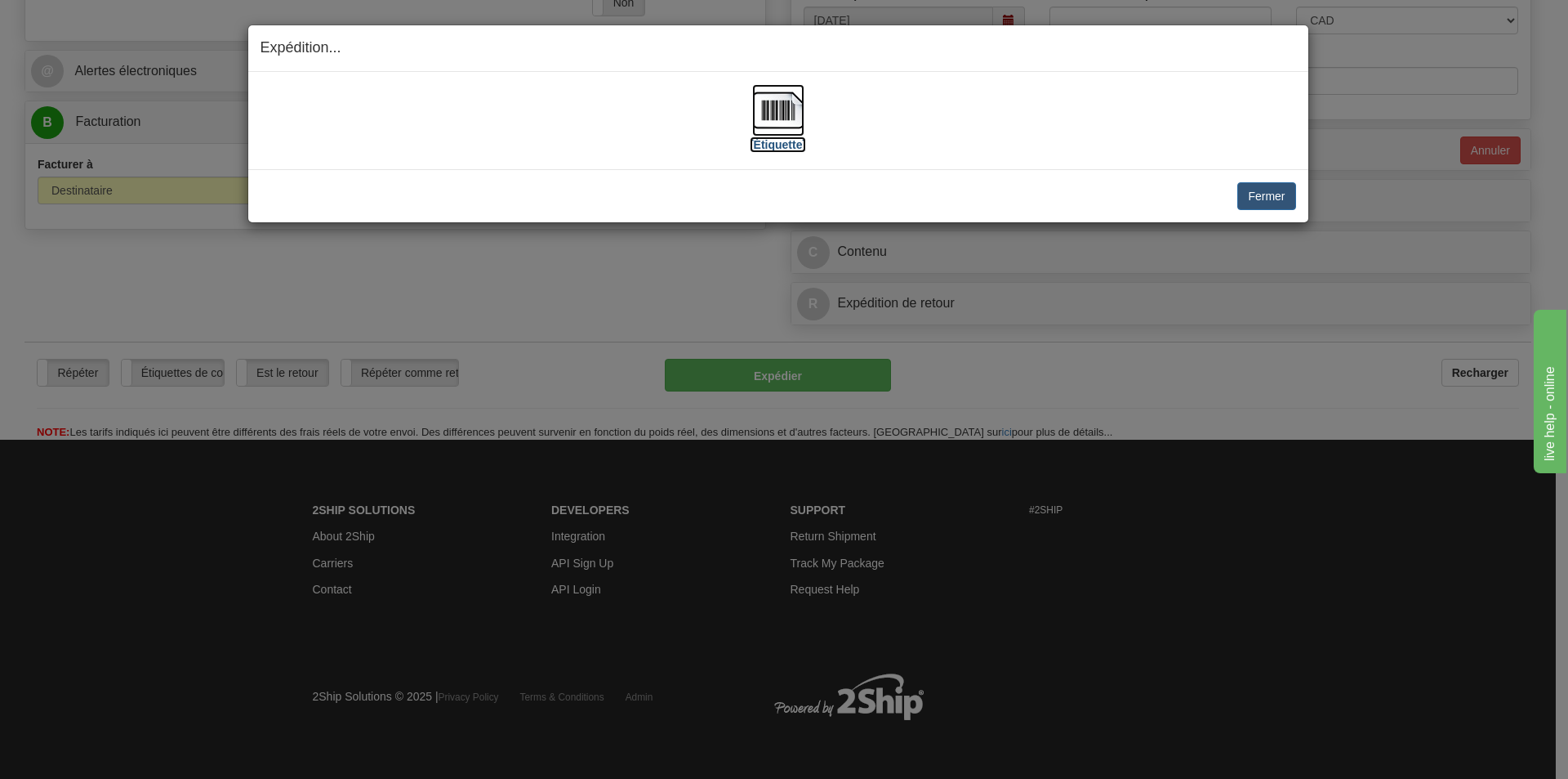
click at [780, 128] on img at bounding box center [779, 110] width 52 height 52
click at [1283, 202] on button "Fermer" at bounding box center [1266, 196] width 58 height 28
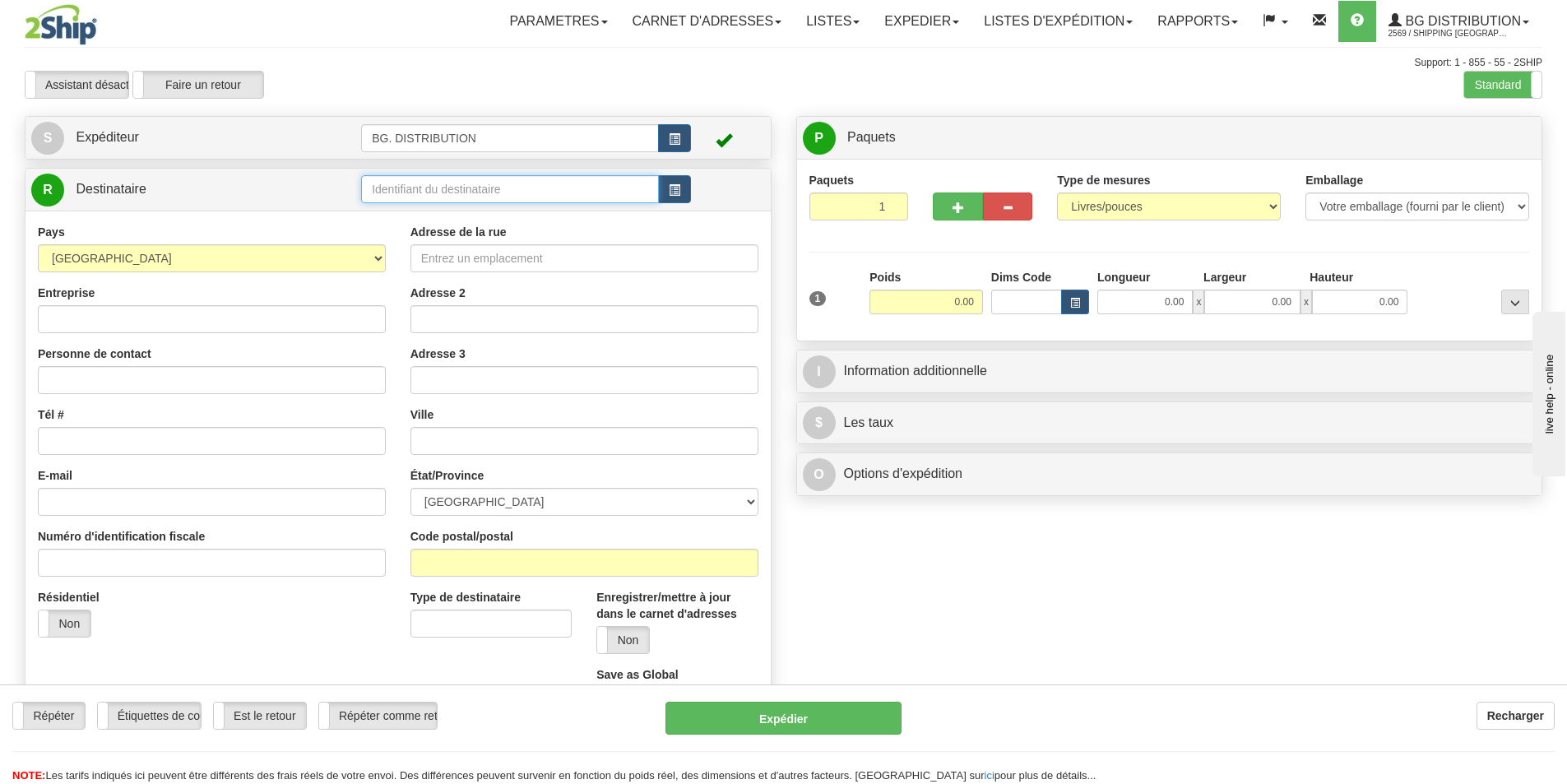
click at [489, 187] on input "text" at bounding box center [510, 189] width 298 height 28
type input "20010"
click button "Supprimer" at bounding box center [0, 0] width 0 height 0
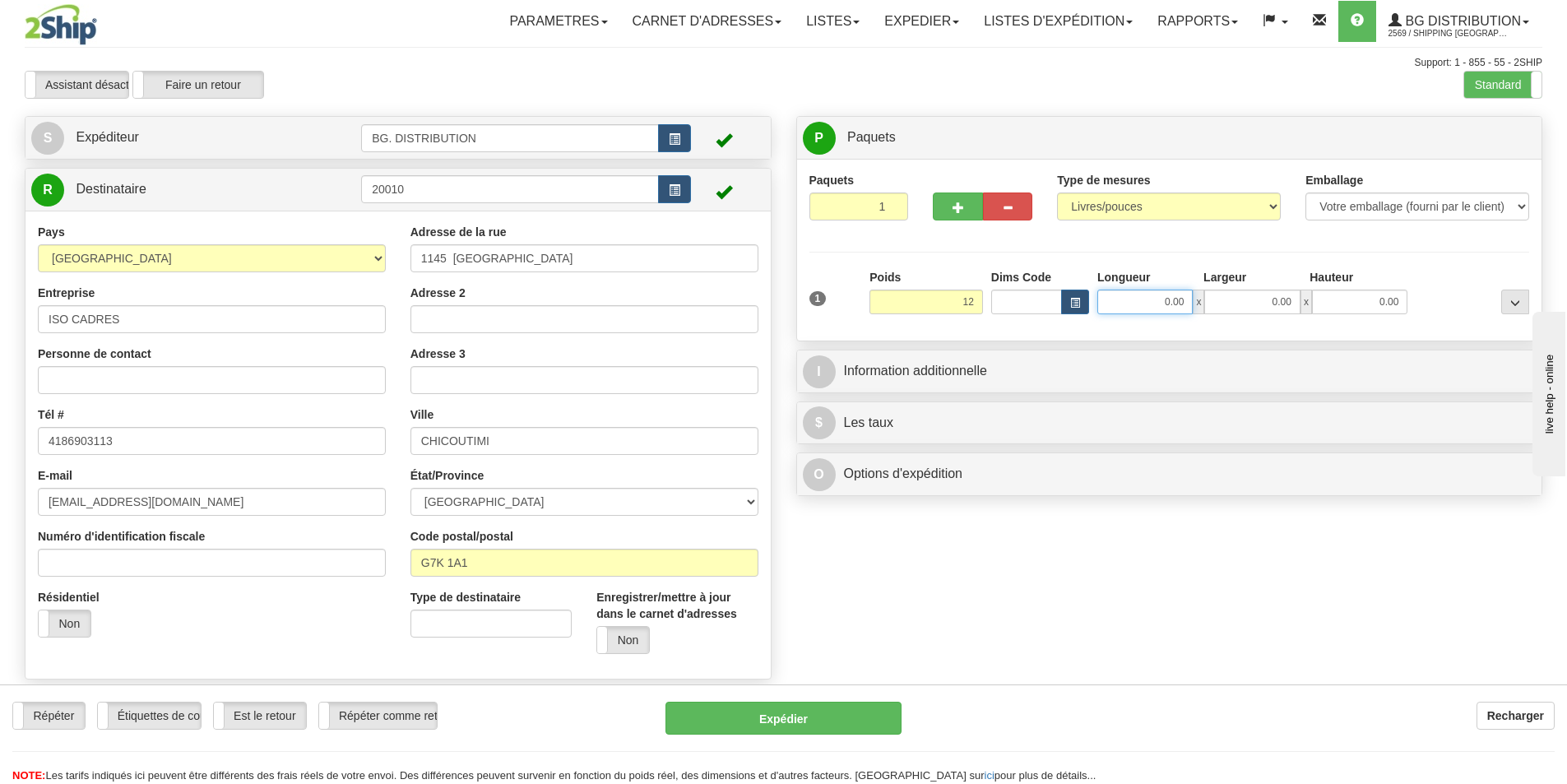
type input "12.00"
click at [1158, 296] on input "0.00" at bounding box center [1145, 301] width 96 height 25
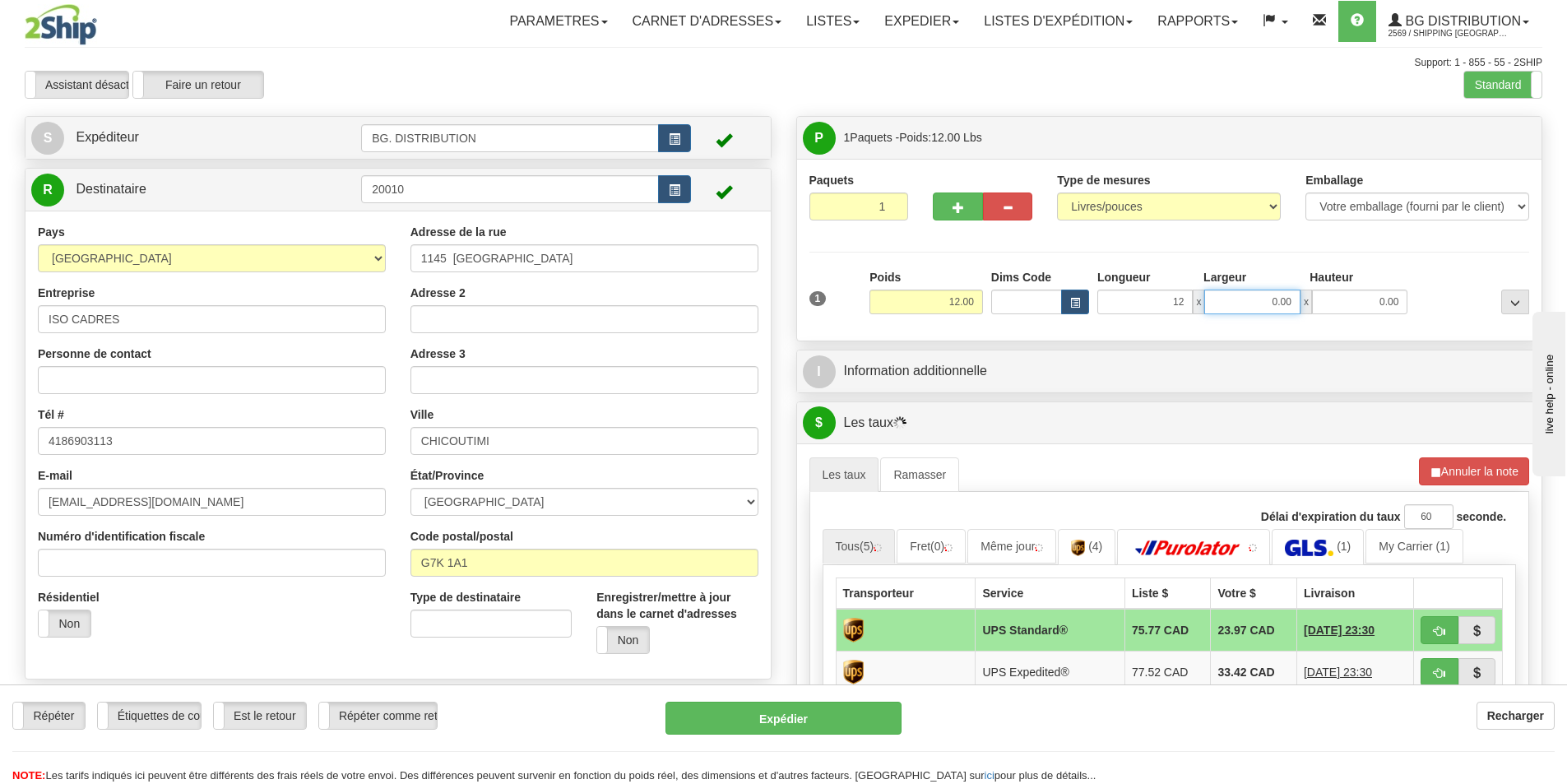
type input "12.00"
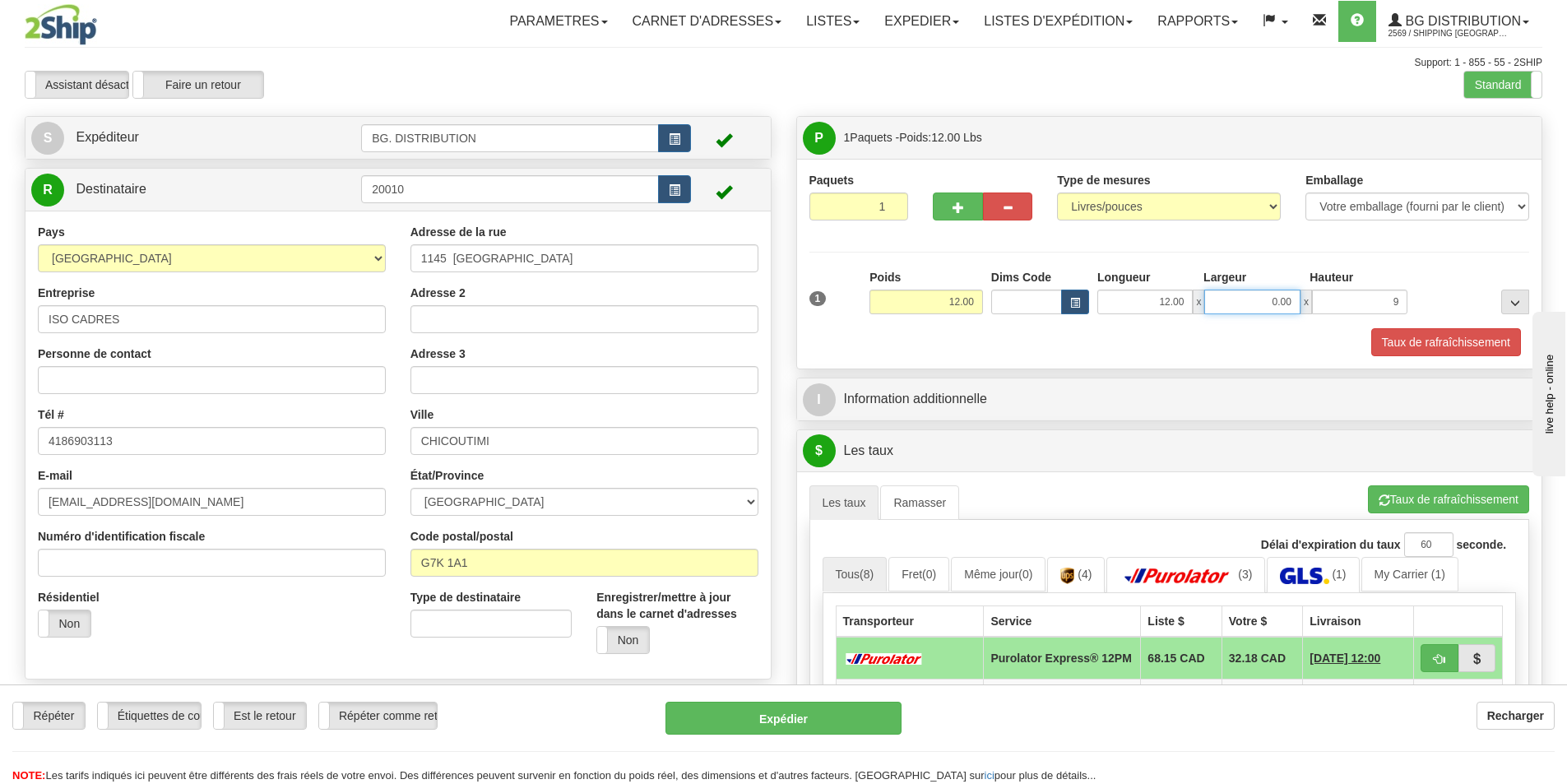
type input "9.00"
click at [1261, 299] on input "0.00" at bounding box center [1252, 301] width 96 height 25
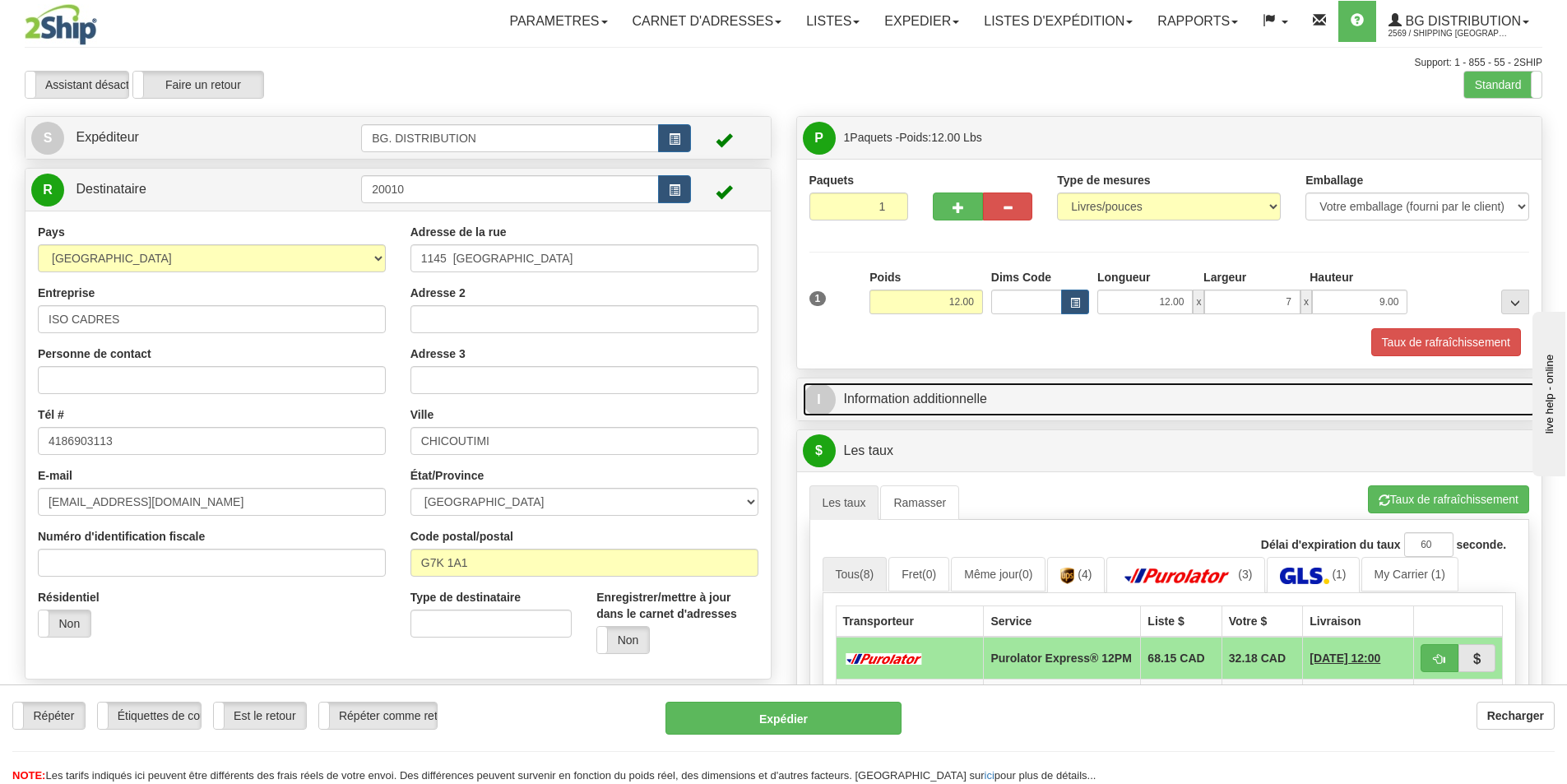
type input "7.00"
click at [1051, 412] on link "I Information additionnelle" at bounding box center [1169, 398] width 734 height 34
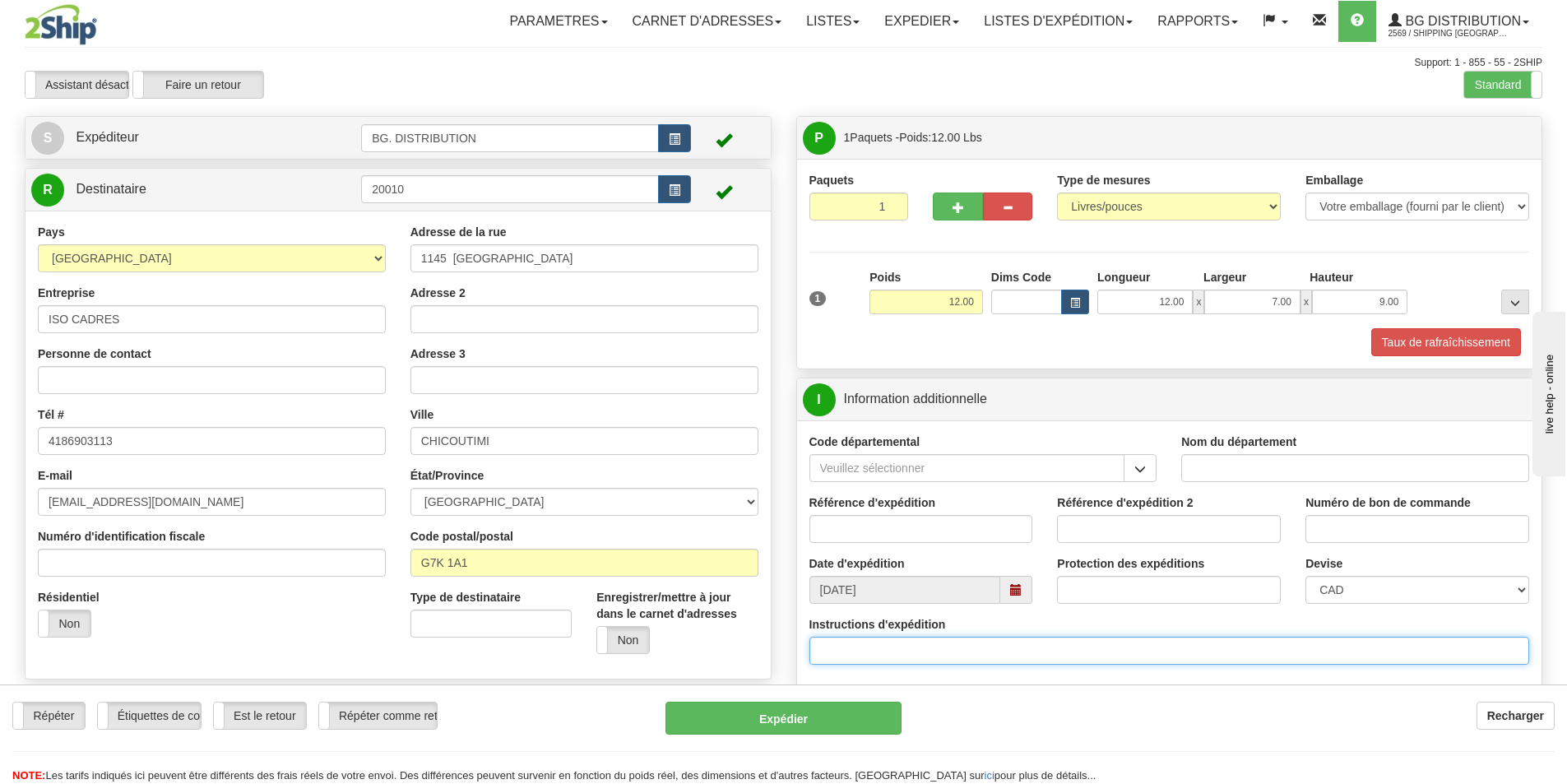
click at [874, 657] on input "Instructions d'expédition" at bounding box center [1170, 650] width 721 height 28
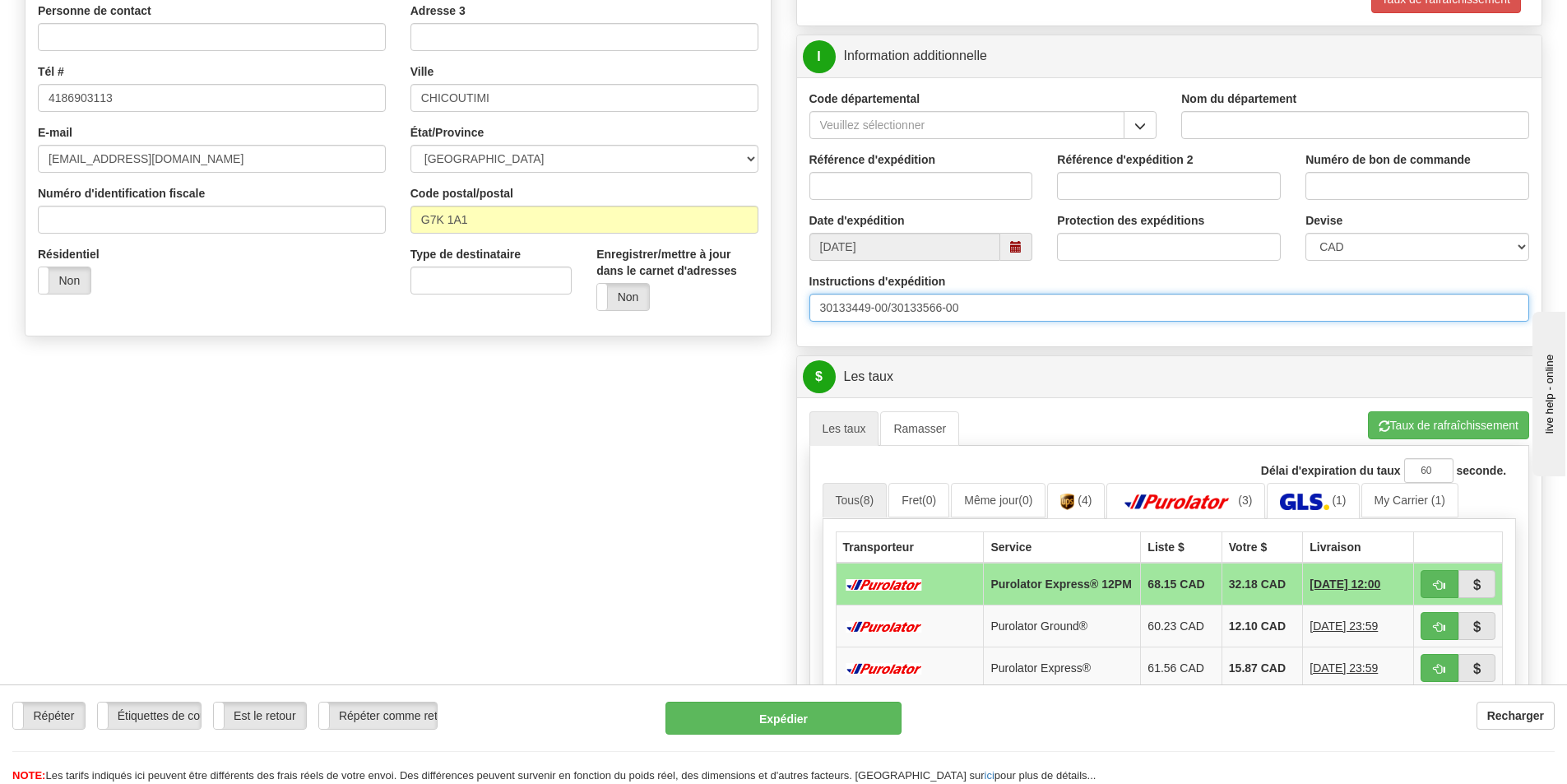
scroll to position [411, 0]
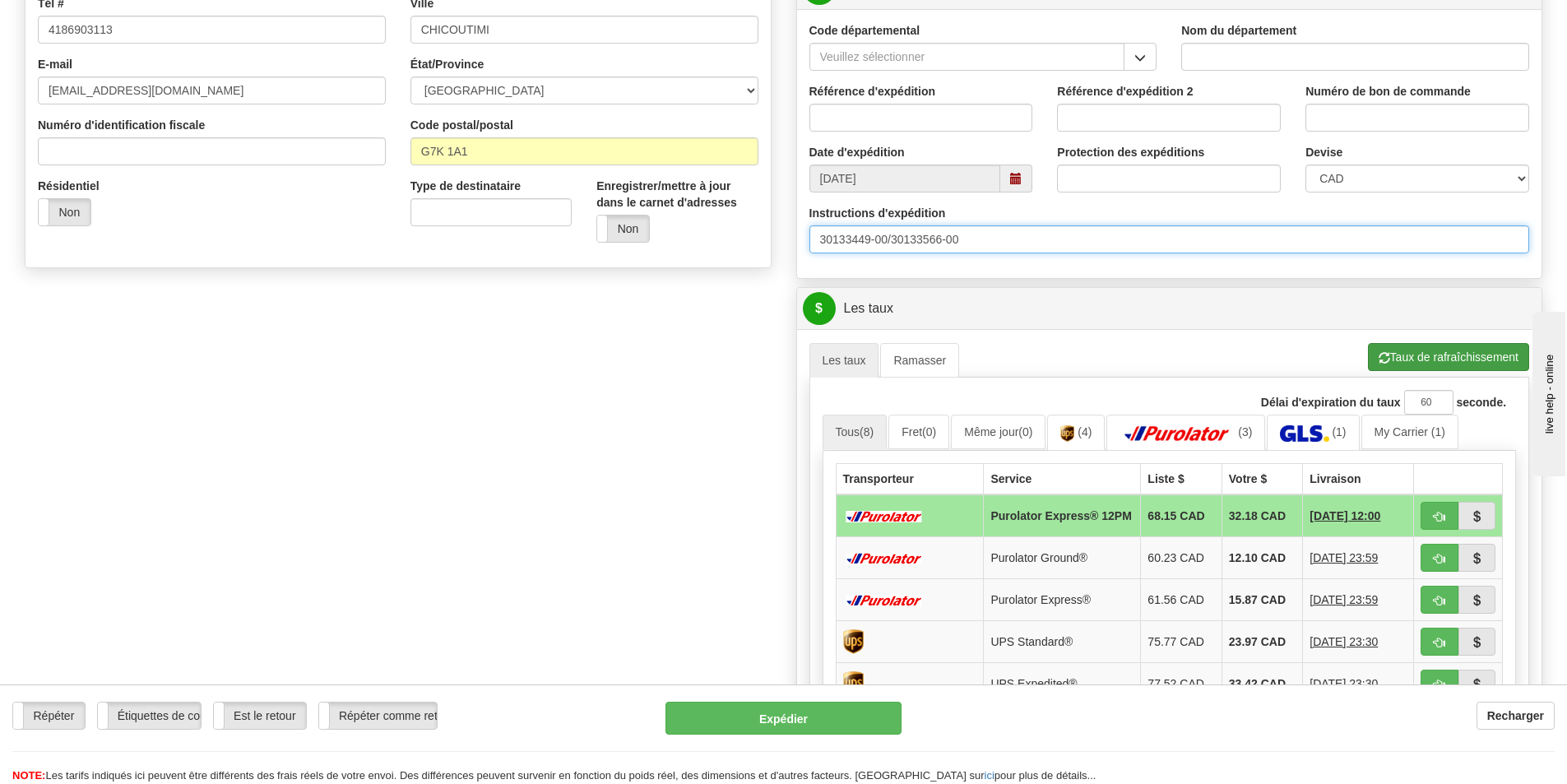
type input "30133449-00/30133566-00"
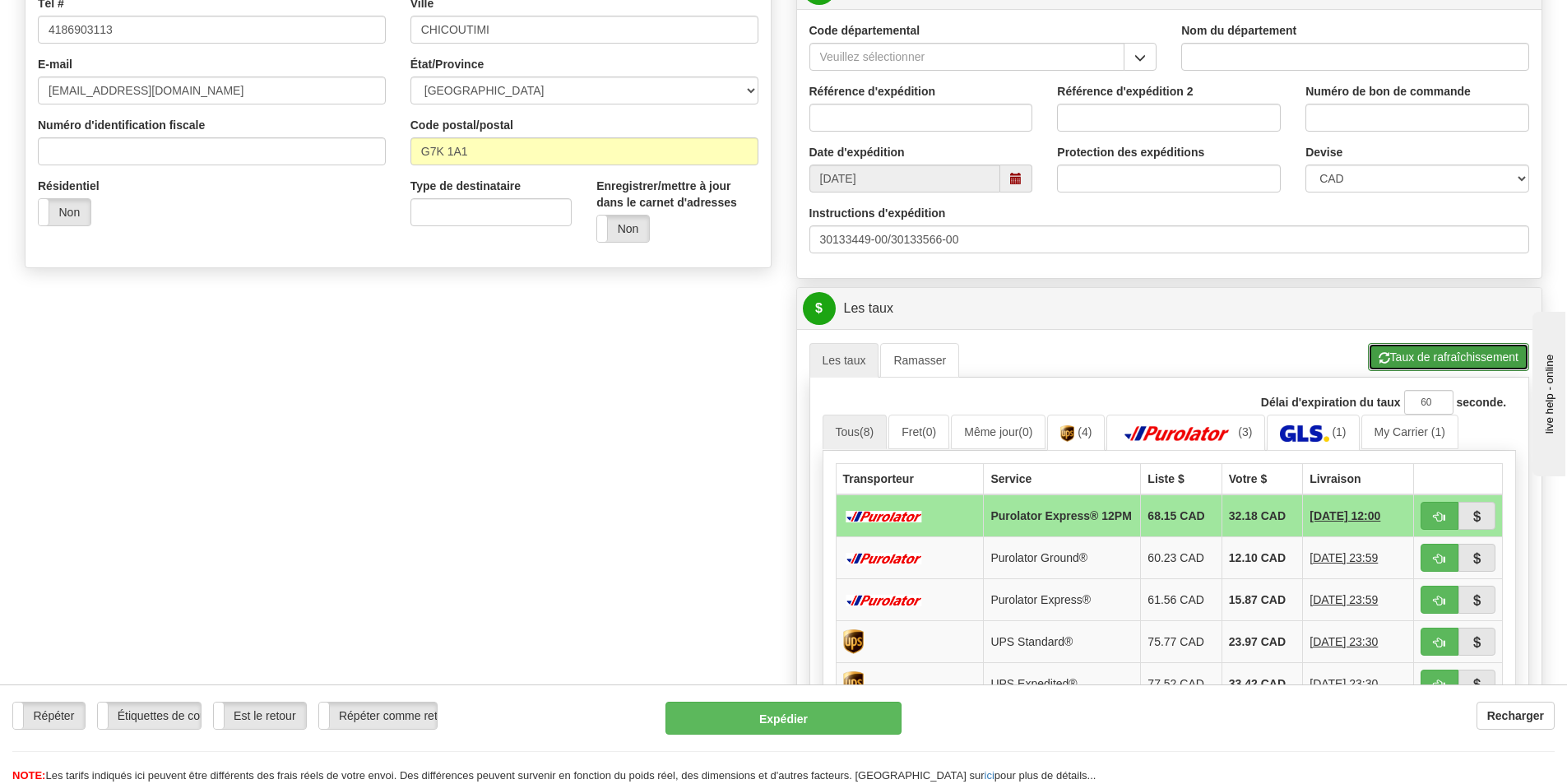
click at [1404, 354] on button "Taux de rafraîchissement" at bounding box center [1449, 357] width 161 height 28
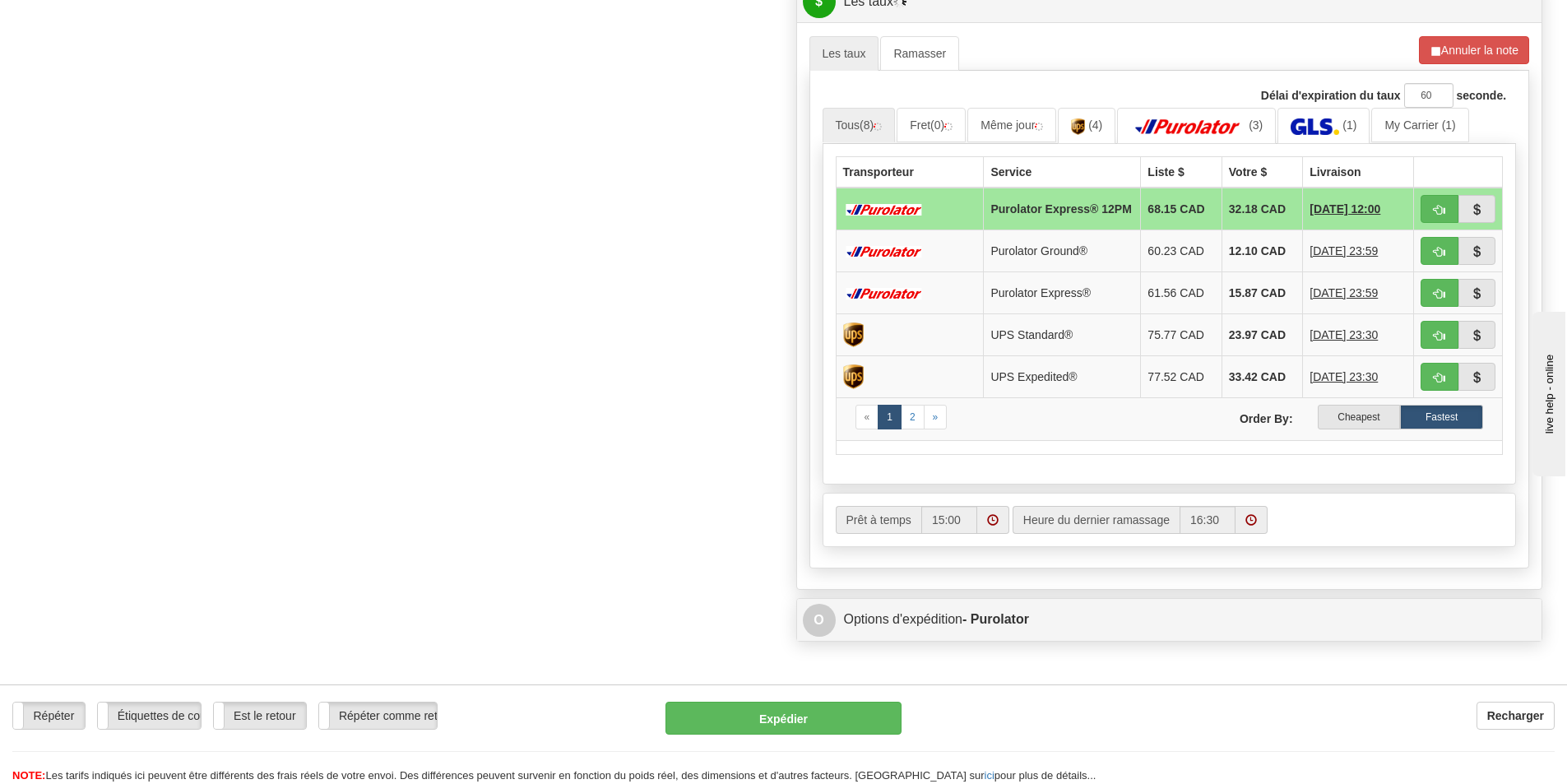
scroll to position [822, 0]
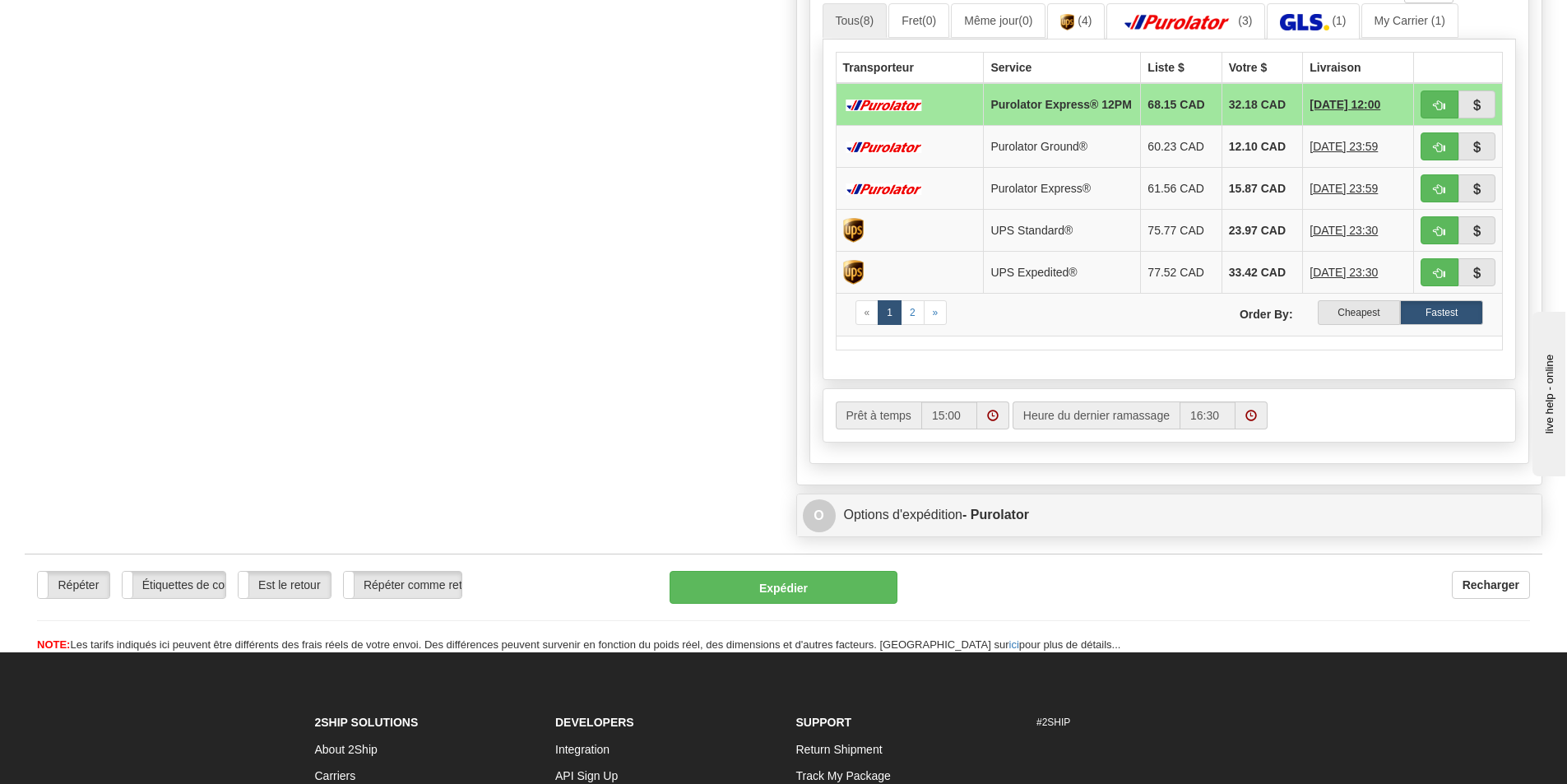
click at [1353, 318] on label "Cheapest" at bounding box center [1360, 312] width 83 height 25
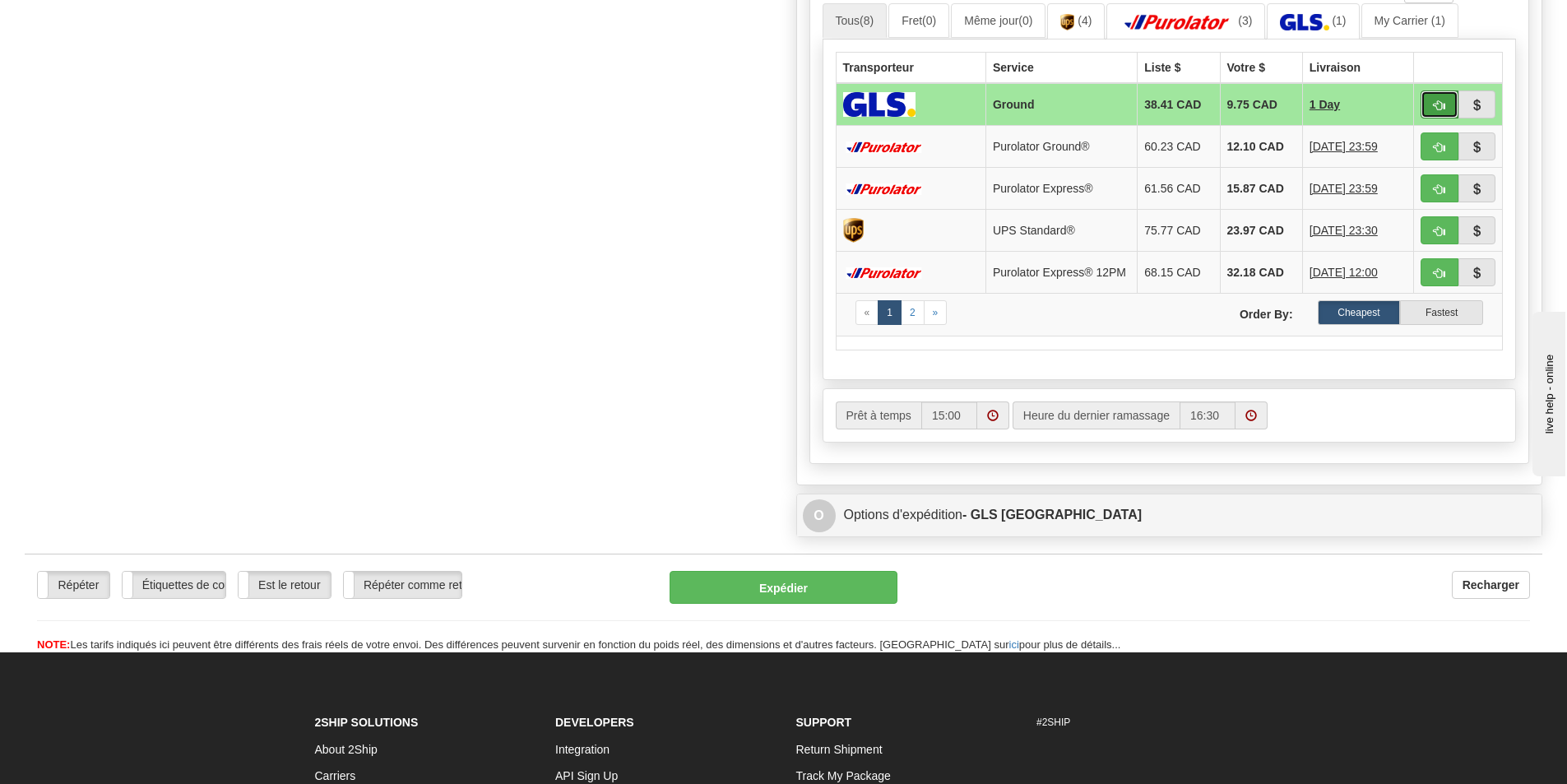
click at [1428, 103] on button "button" at bounding box center [1441, 104] width 38 height 28
type input "1"
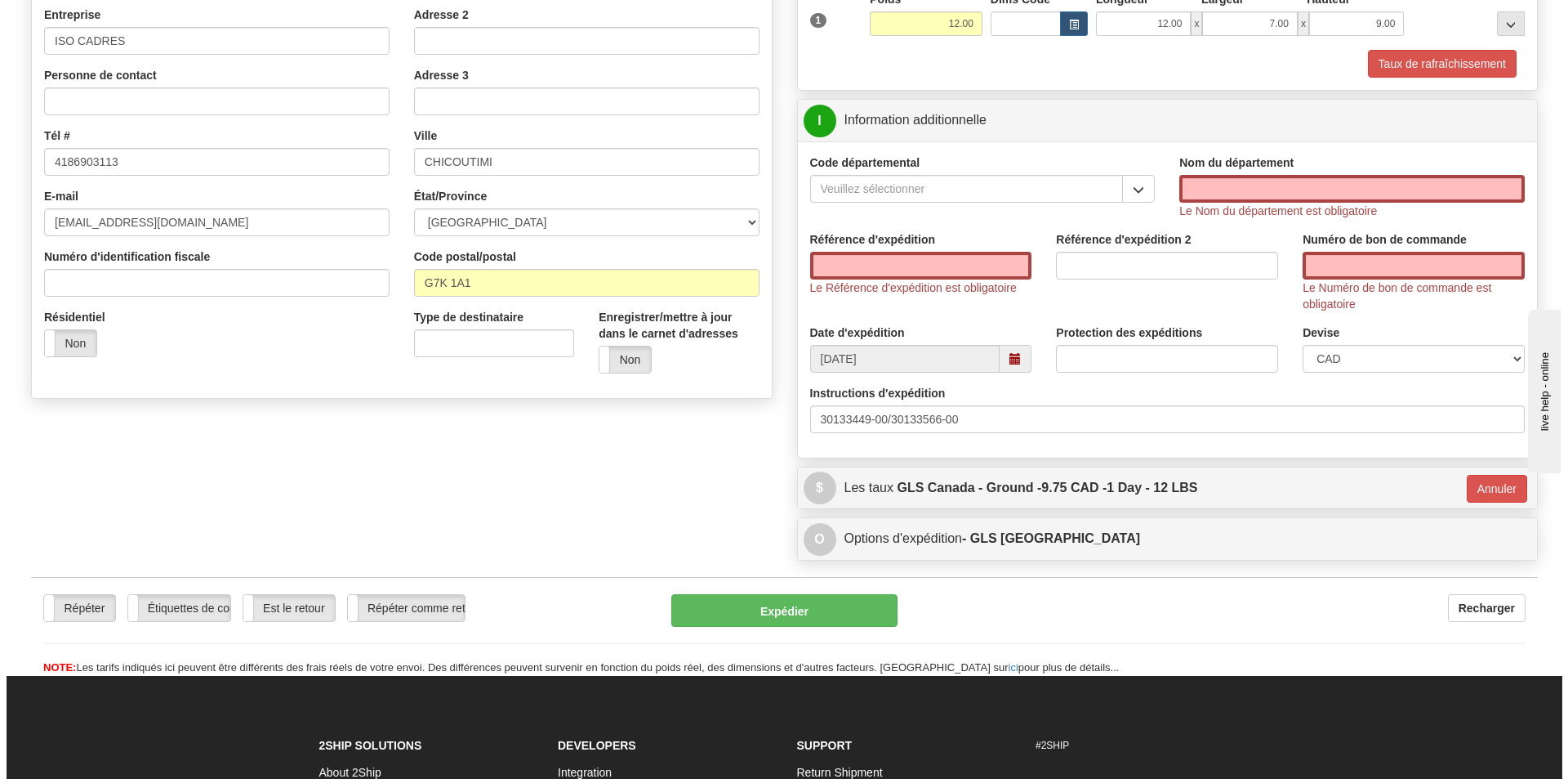
scroll to position [267, 0]
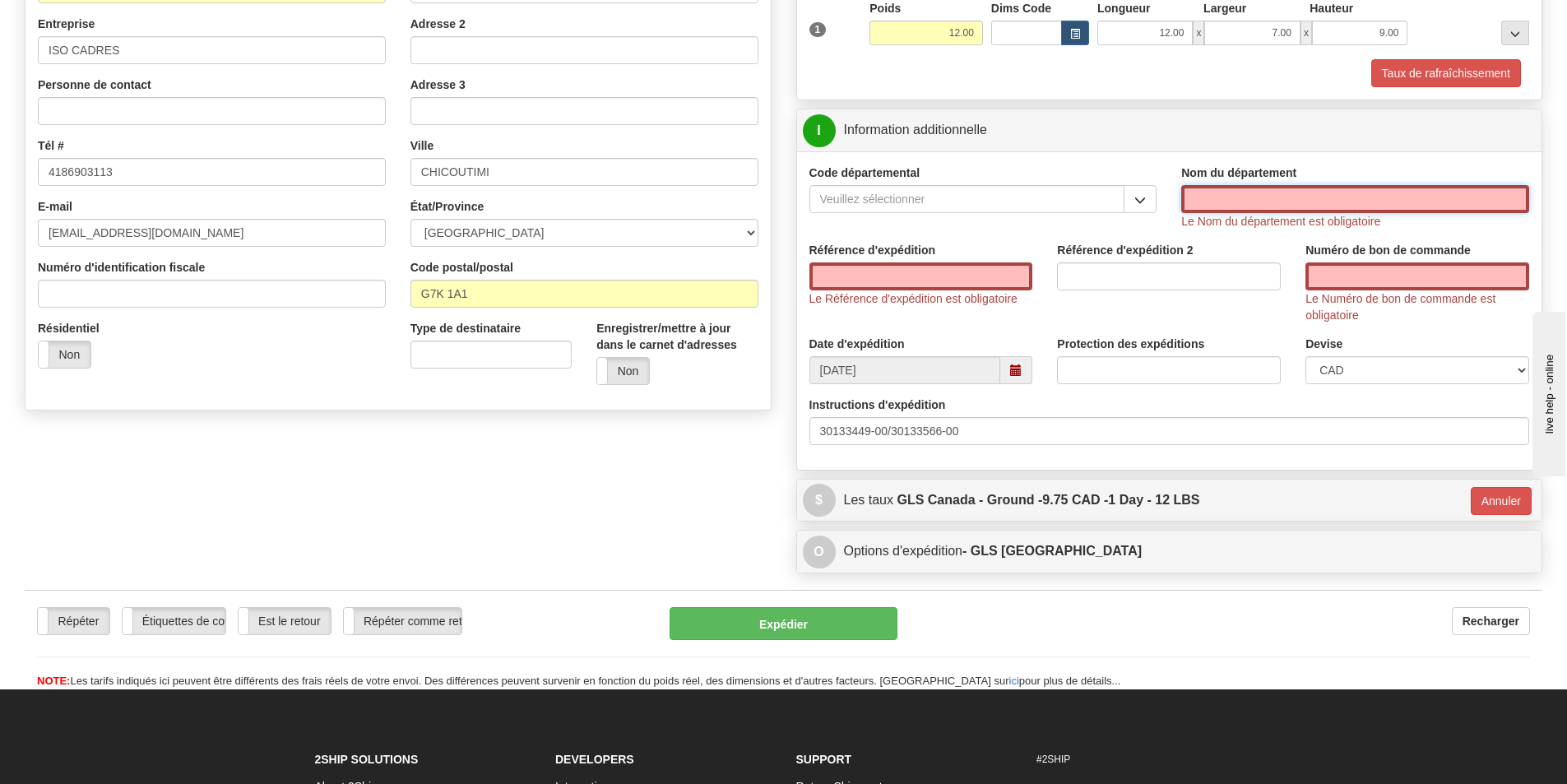
click at [1331, 208] on input "Nom du département" at bounding box center [1355, 198] width 348 height 28
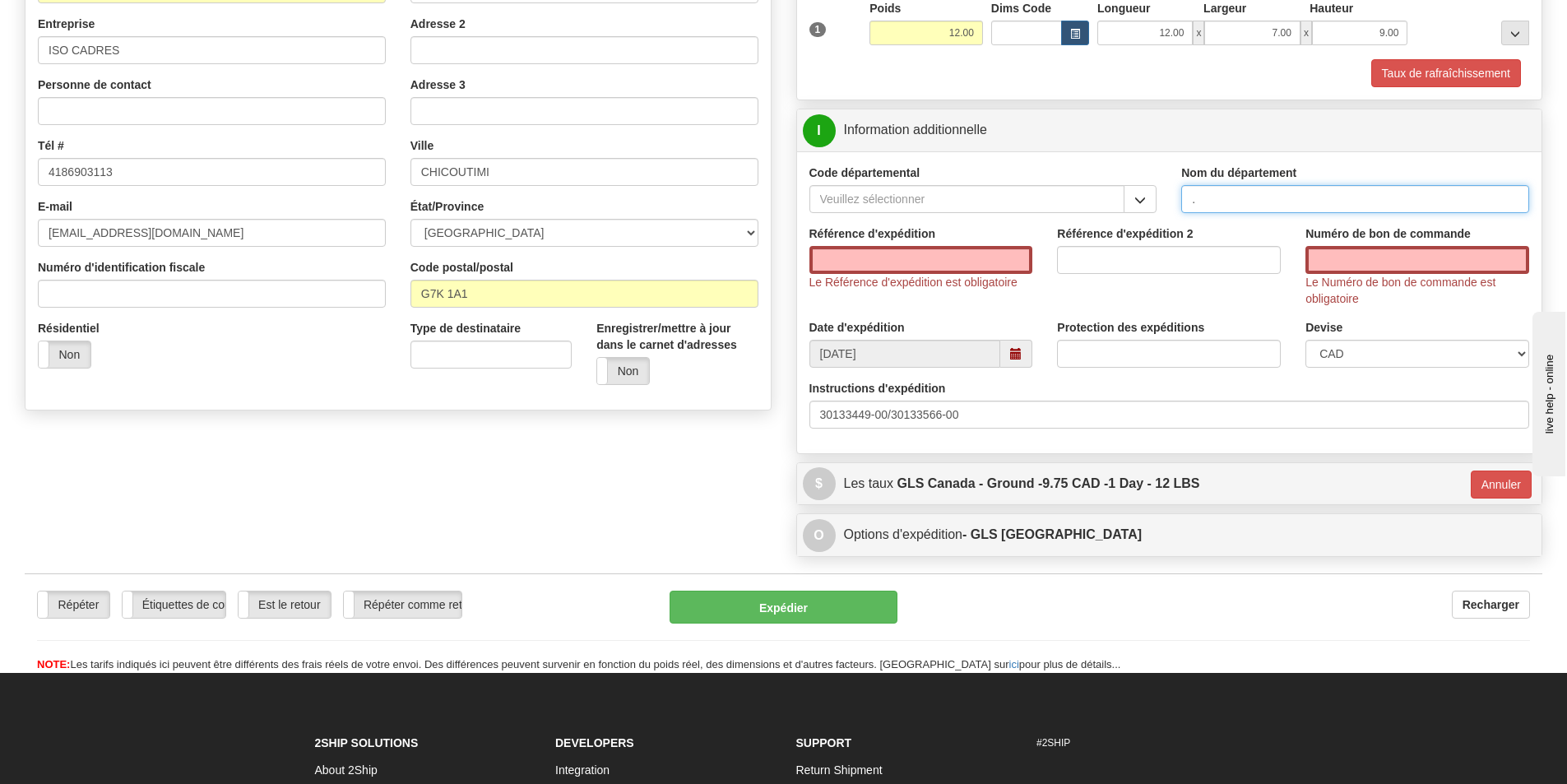
type input "."
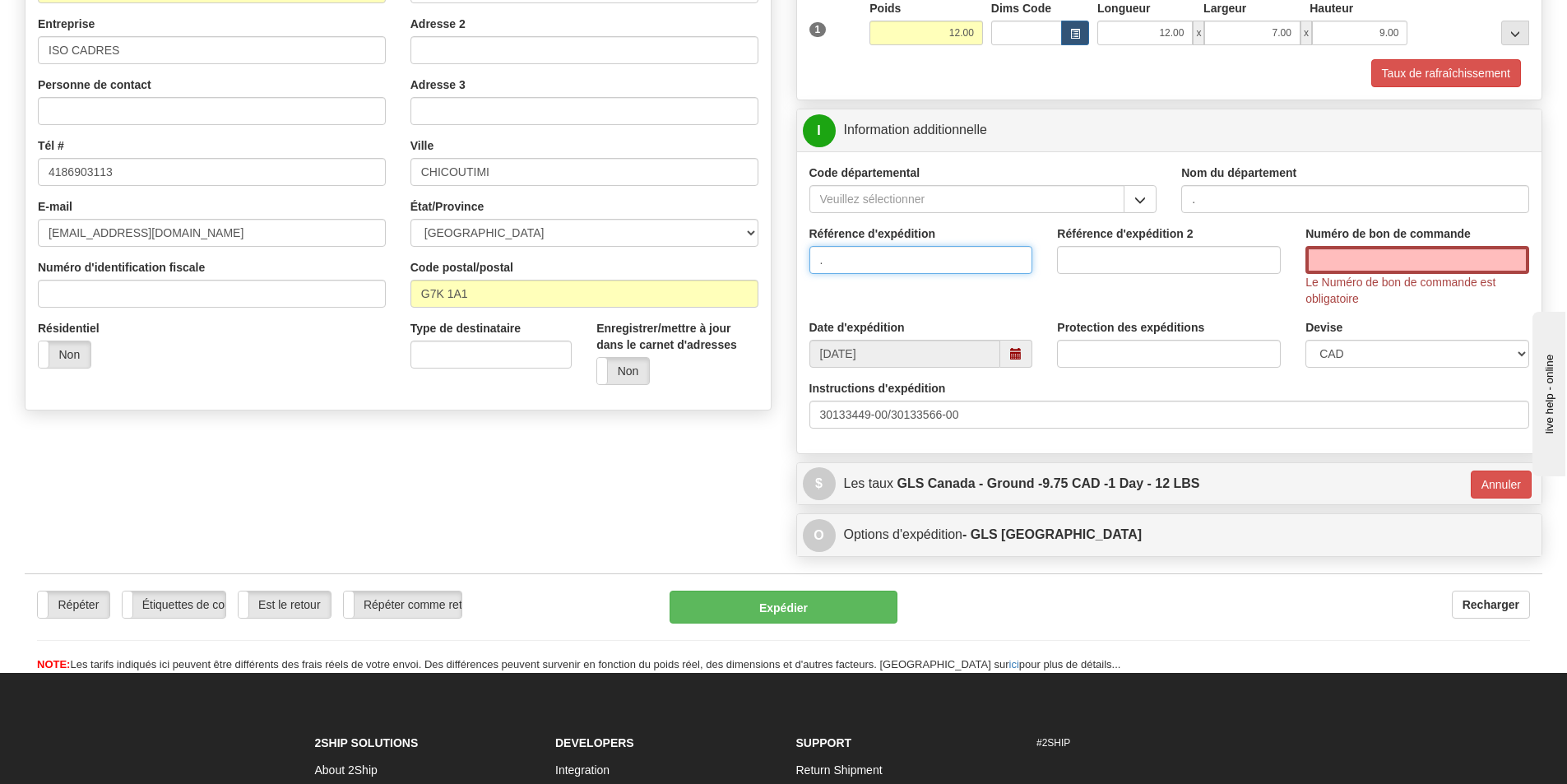
type input "."
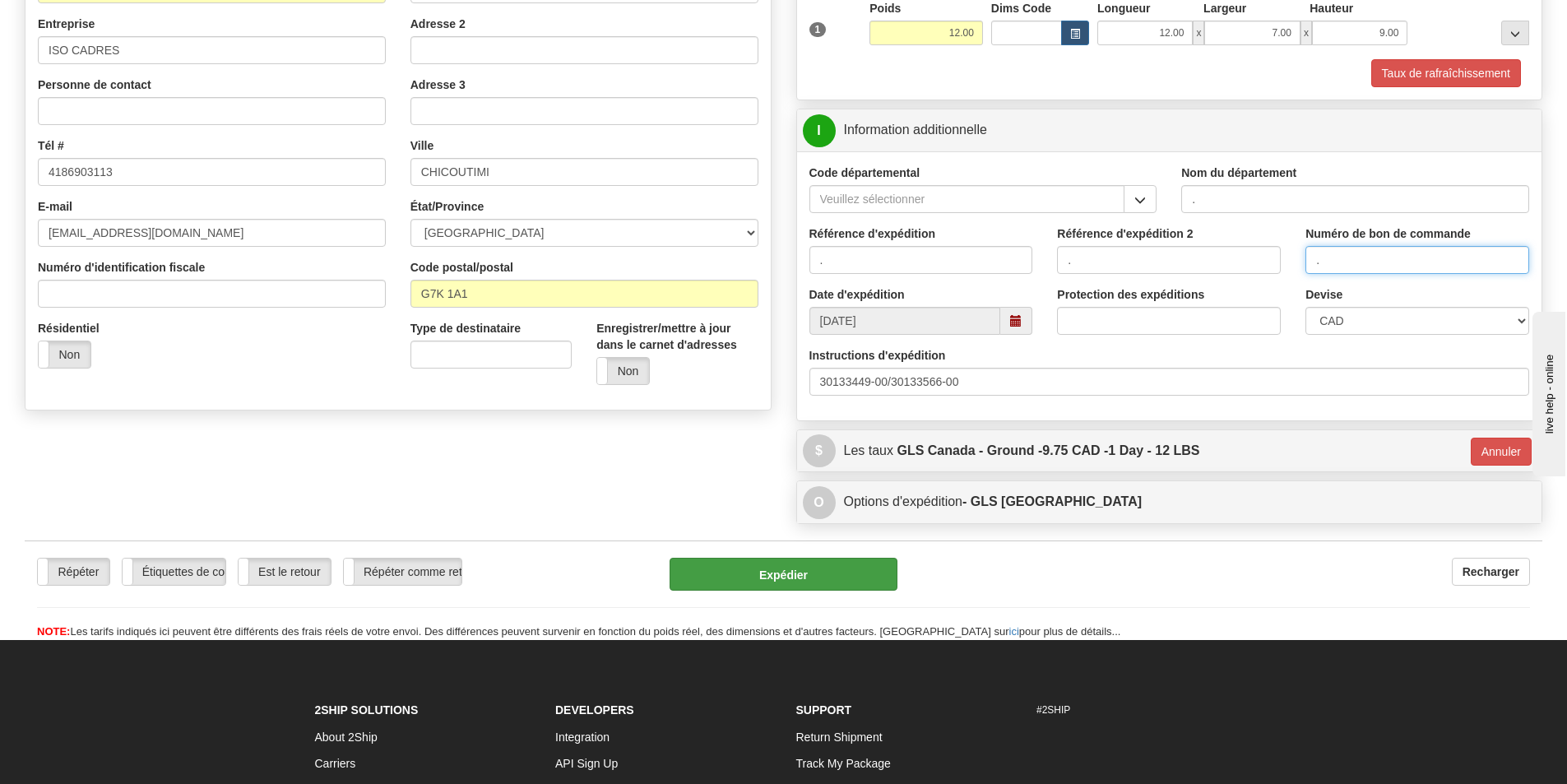
type input "."
click at [814, 570] on button "Expédier" at bounding box center [784, 574] width 227 height 33
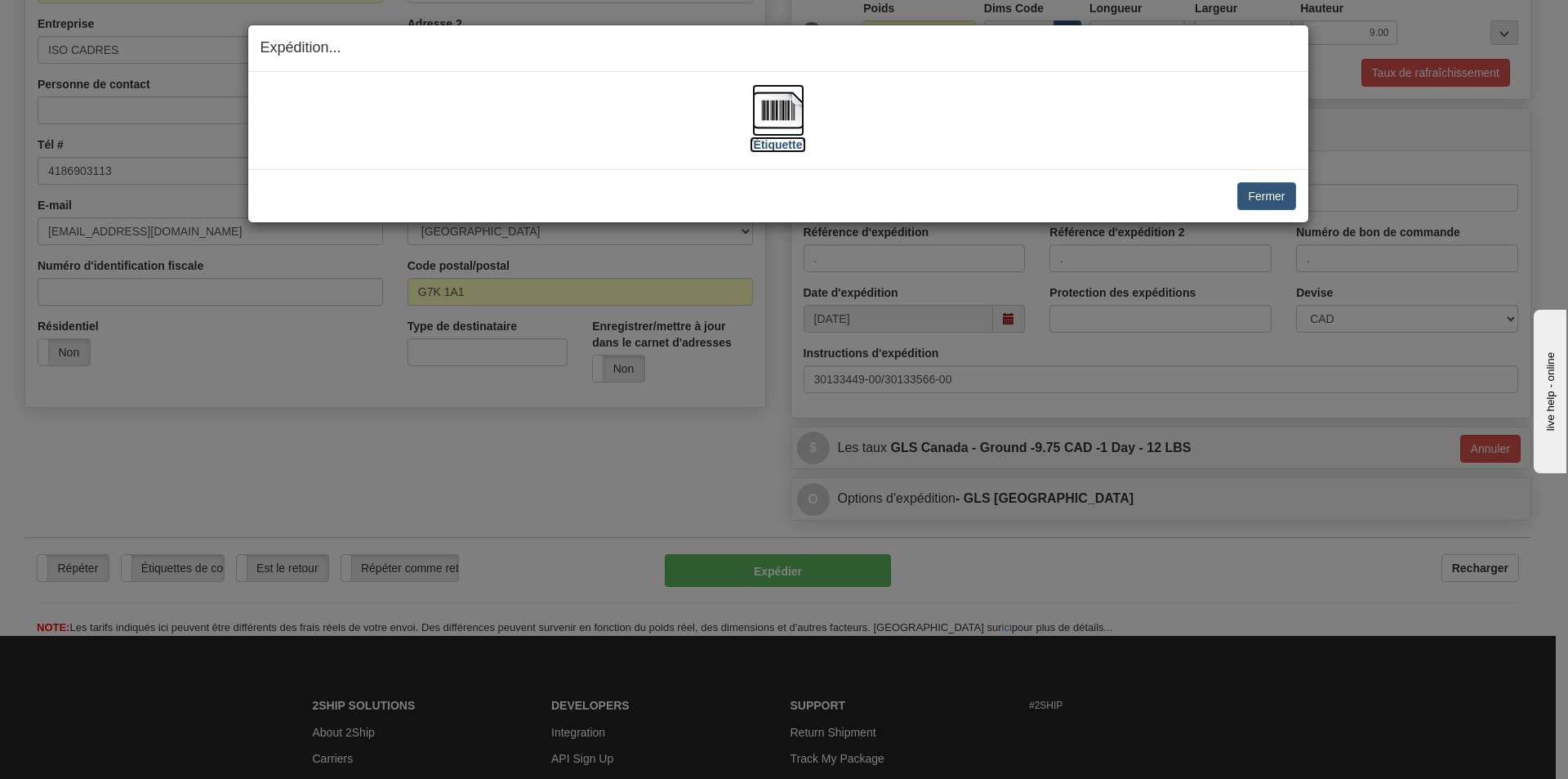
click at [786, 97] on img at bounding box center [779, 110] width 52 height 52
click at [1258, 199] on button "Fermer" at bounding box center [1266, 196] width 58 height 28
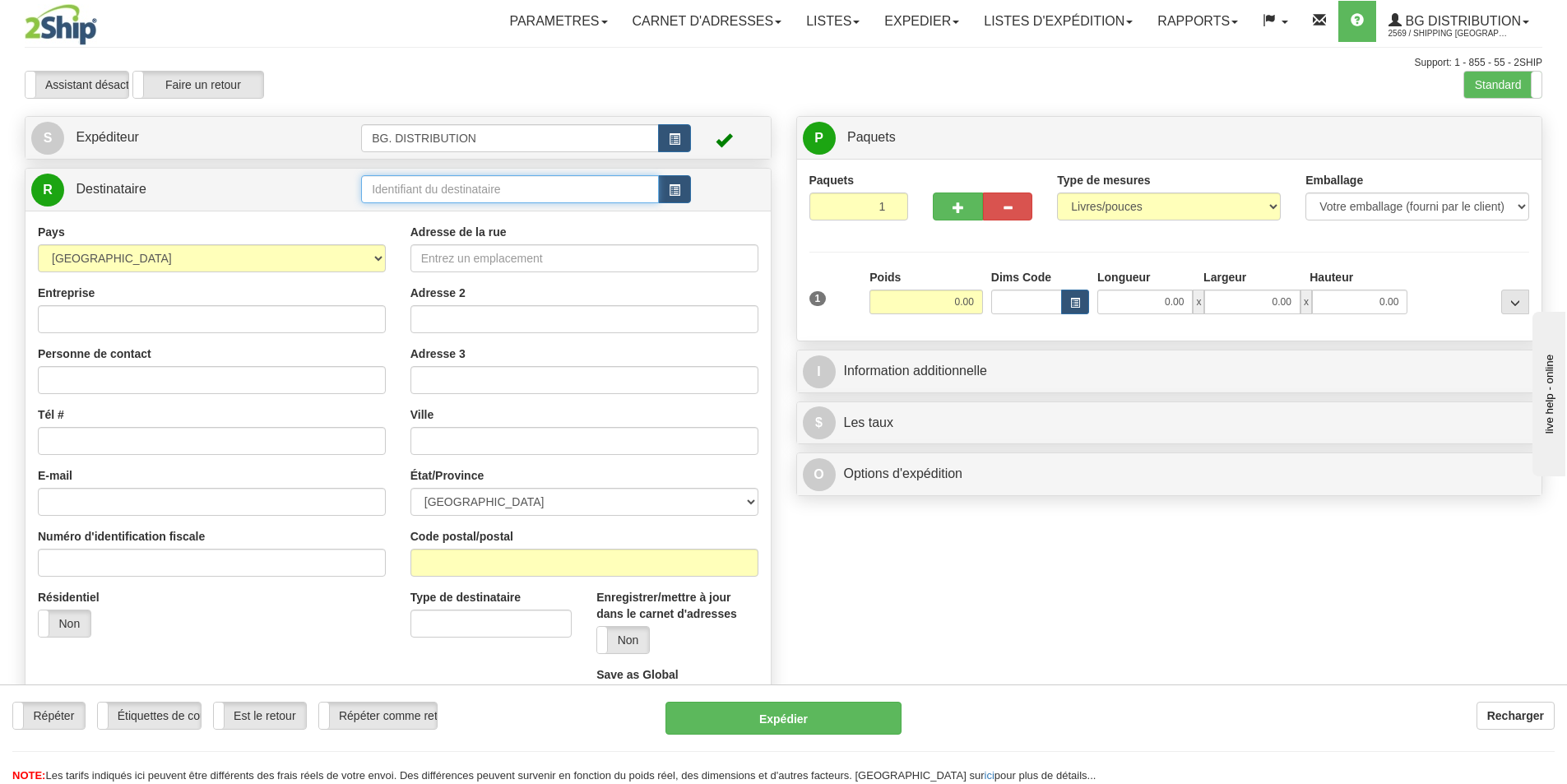
click at [424, 193] on input "text" at bounding box center [510, 189] width 298 height 28
type input "o"
click at [417, 208] on div "BG WIN" at bounding box center [507, 215] width 282 height 18
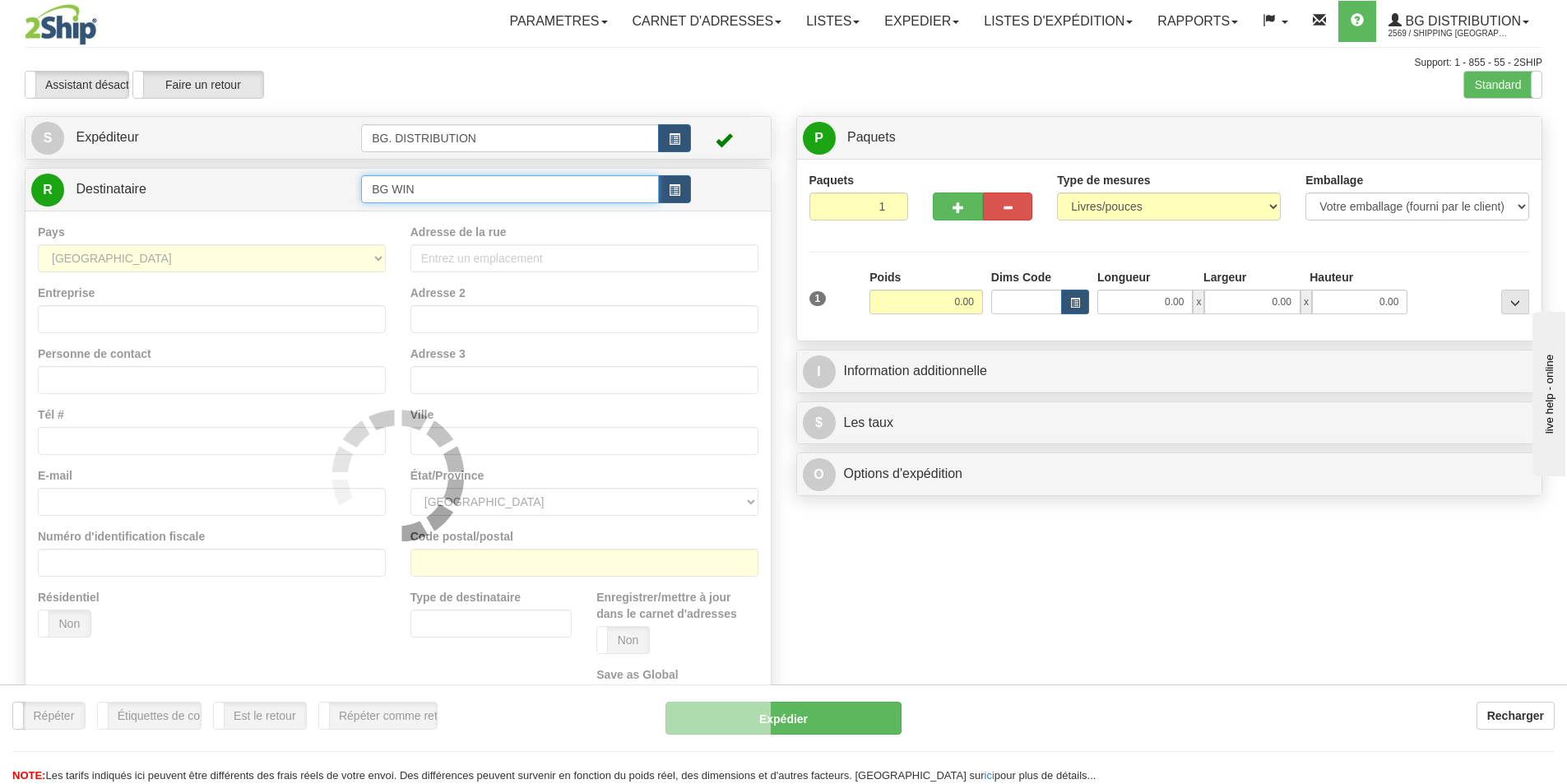
type input "BG WIN"
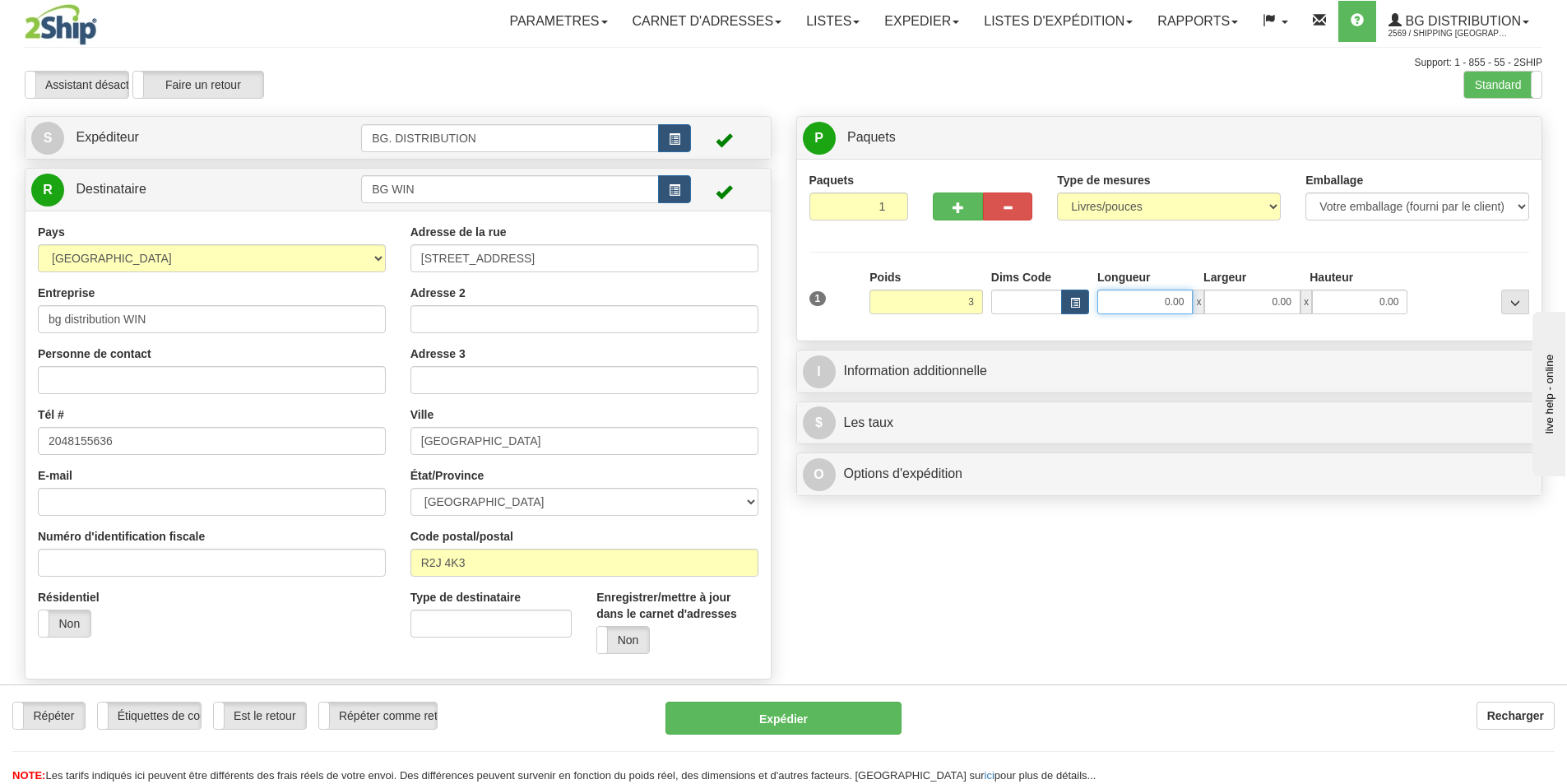
type input "3.00"
click at [1163, 295] on input "0.00" at bounding box center [1145, 301] width 96 height 25
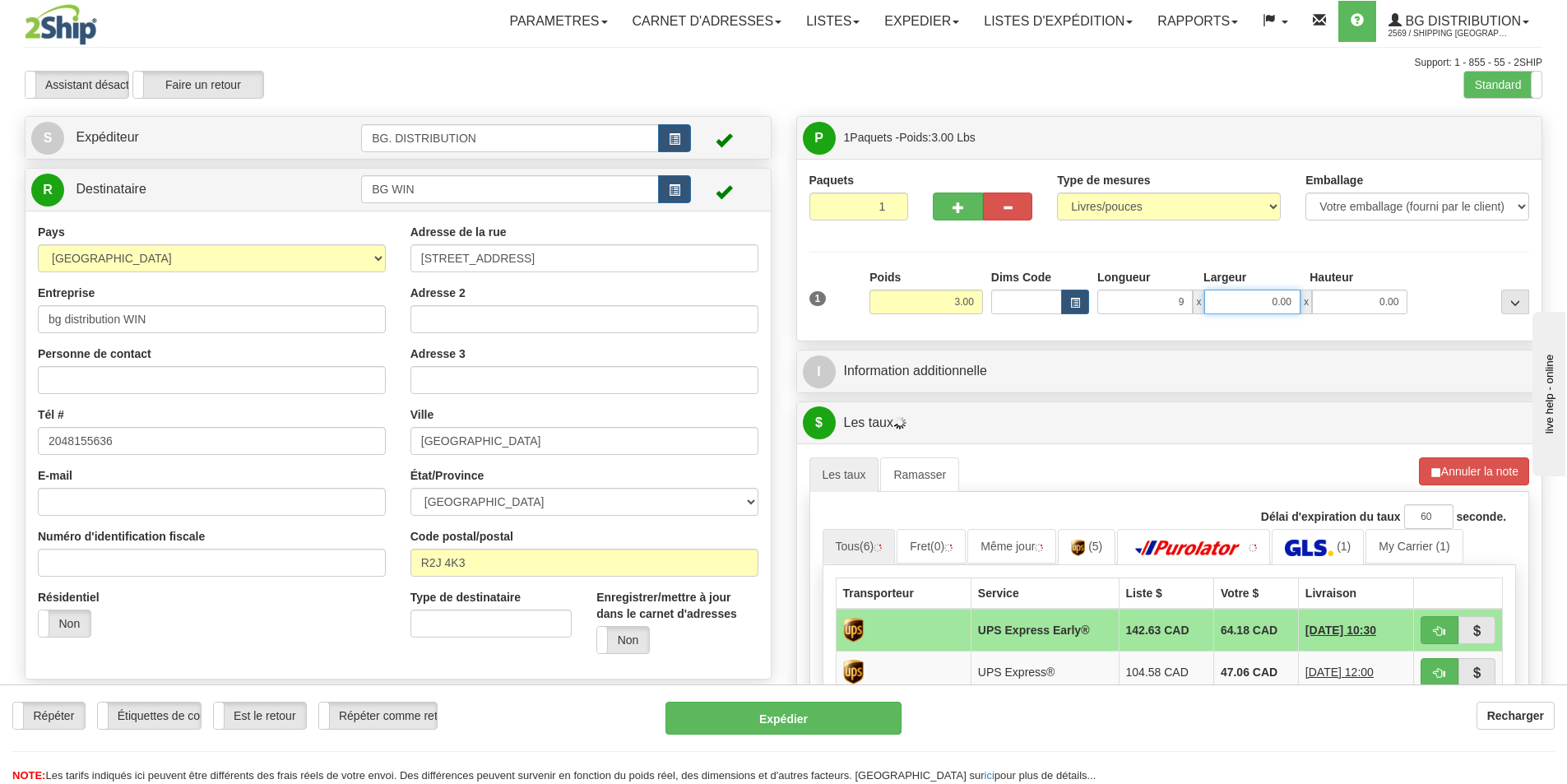
type input "9.00"
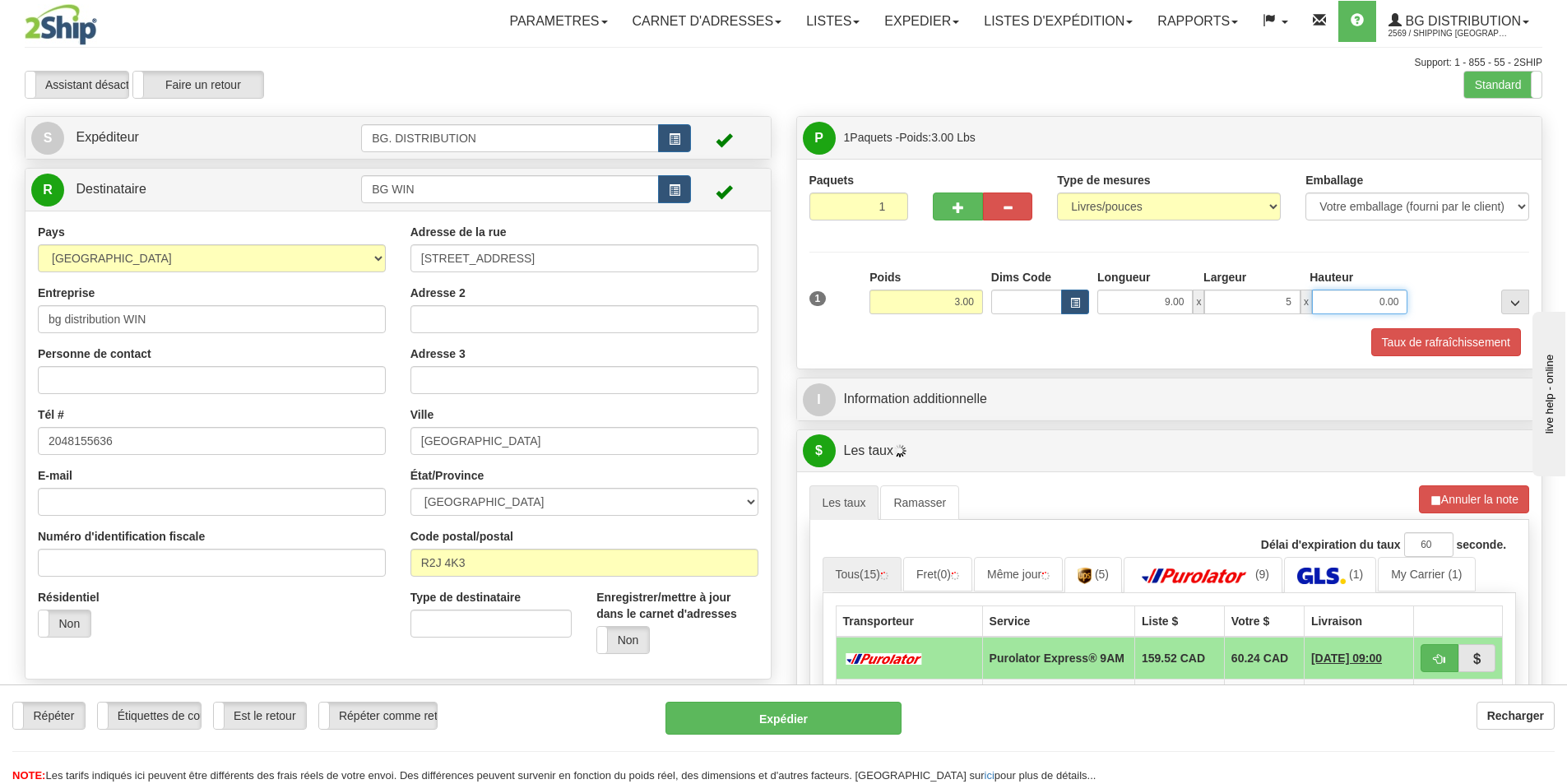
type input "5.00"
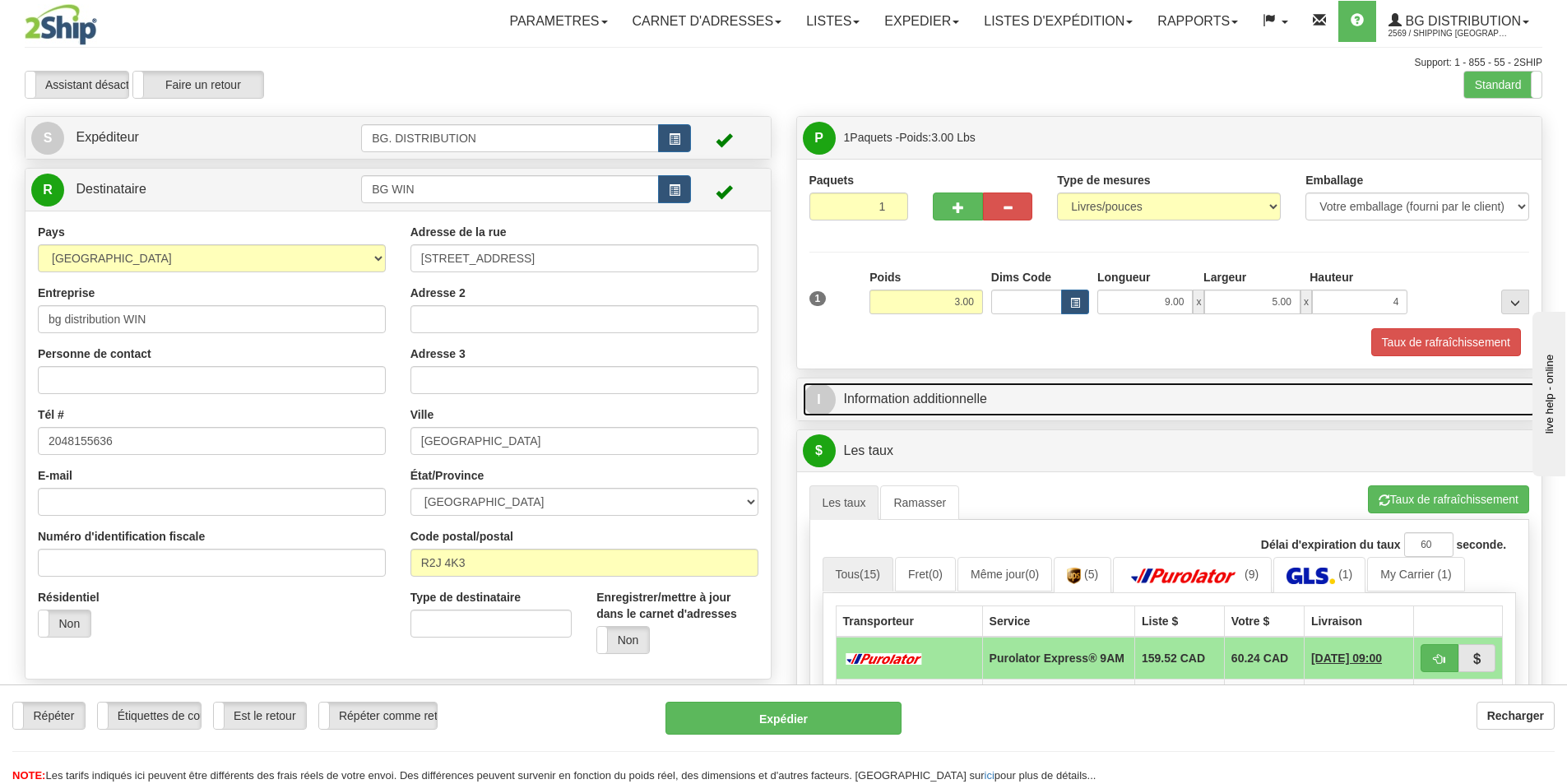
type input "4.00"
click at [937, 388] on link "I Information additionnelle" at bounding box center [1169, 398] width 734 height 34
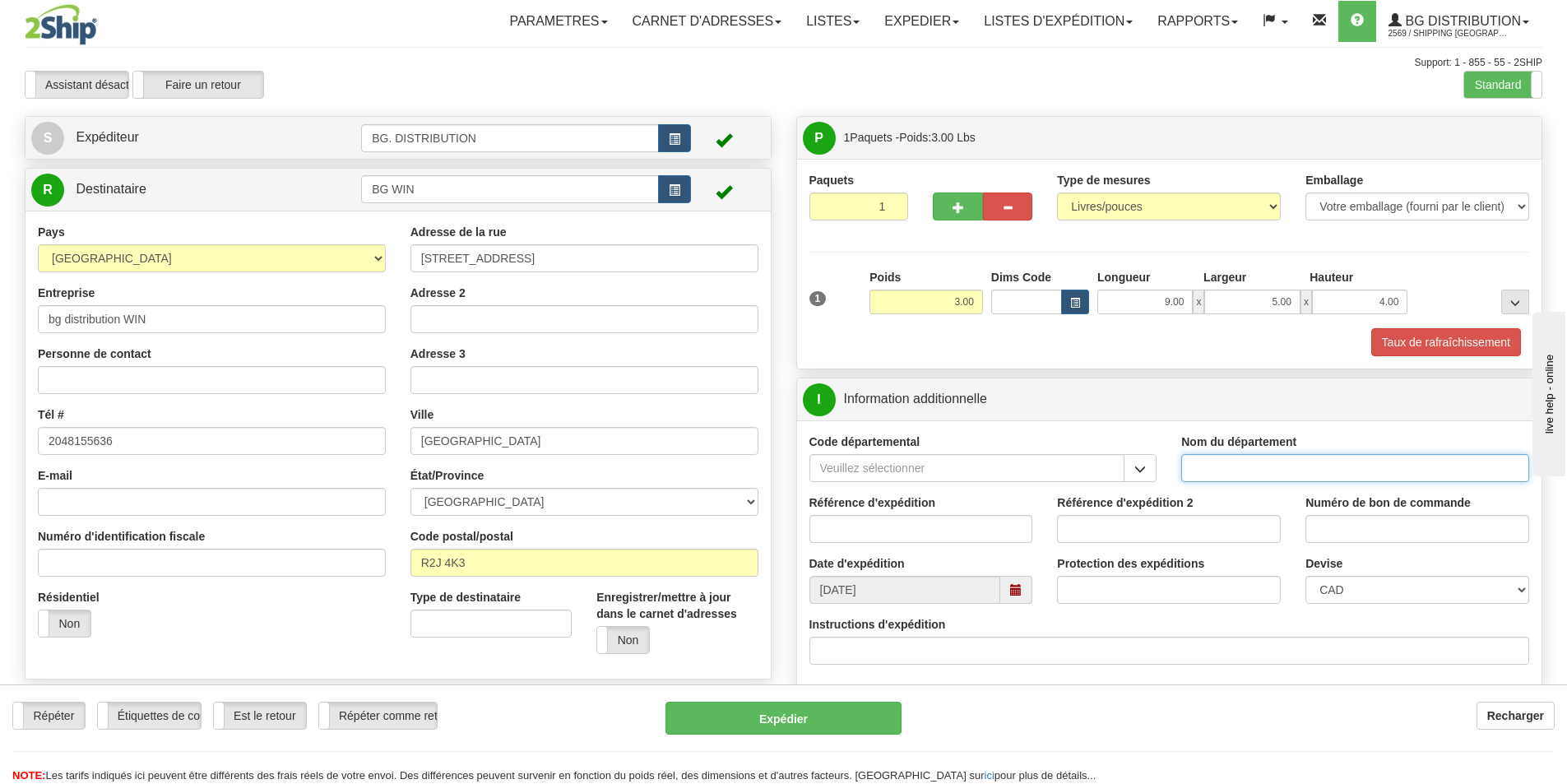
drag, startPoint x: 1305, startPoint y: 468, endPoint x: 1282, endPoint y: 472, distance: 23.3
click at [1282, 472] on input "Nom du département" at bounding box center [1355, 467] width 348 height 28
type input "."
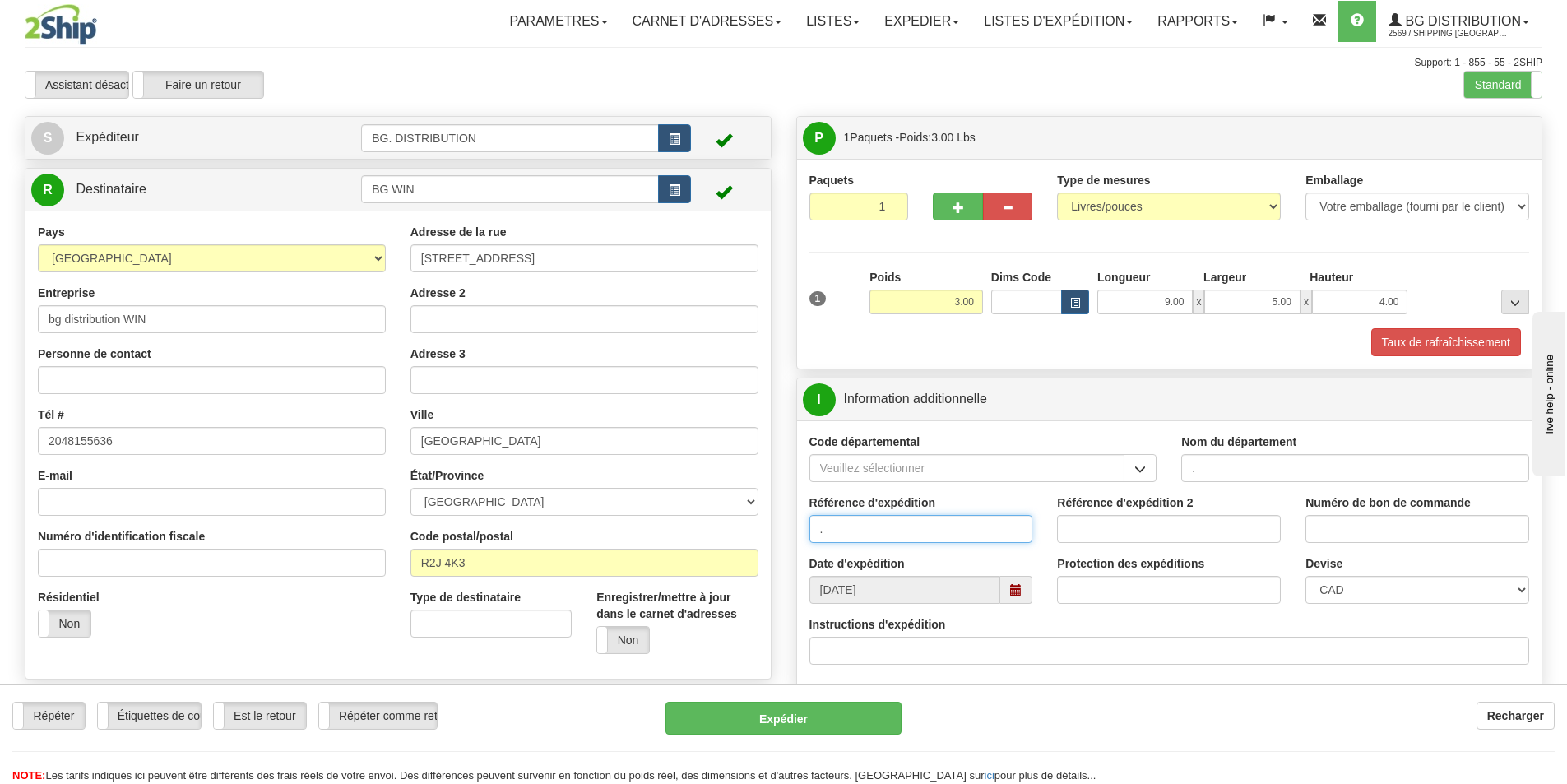
type input "."
type input ".."
type input "."
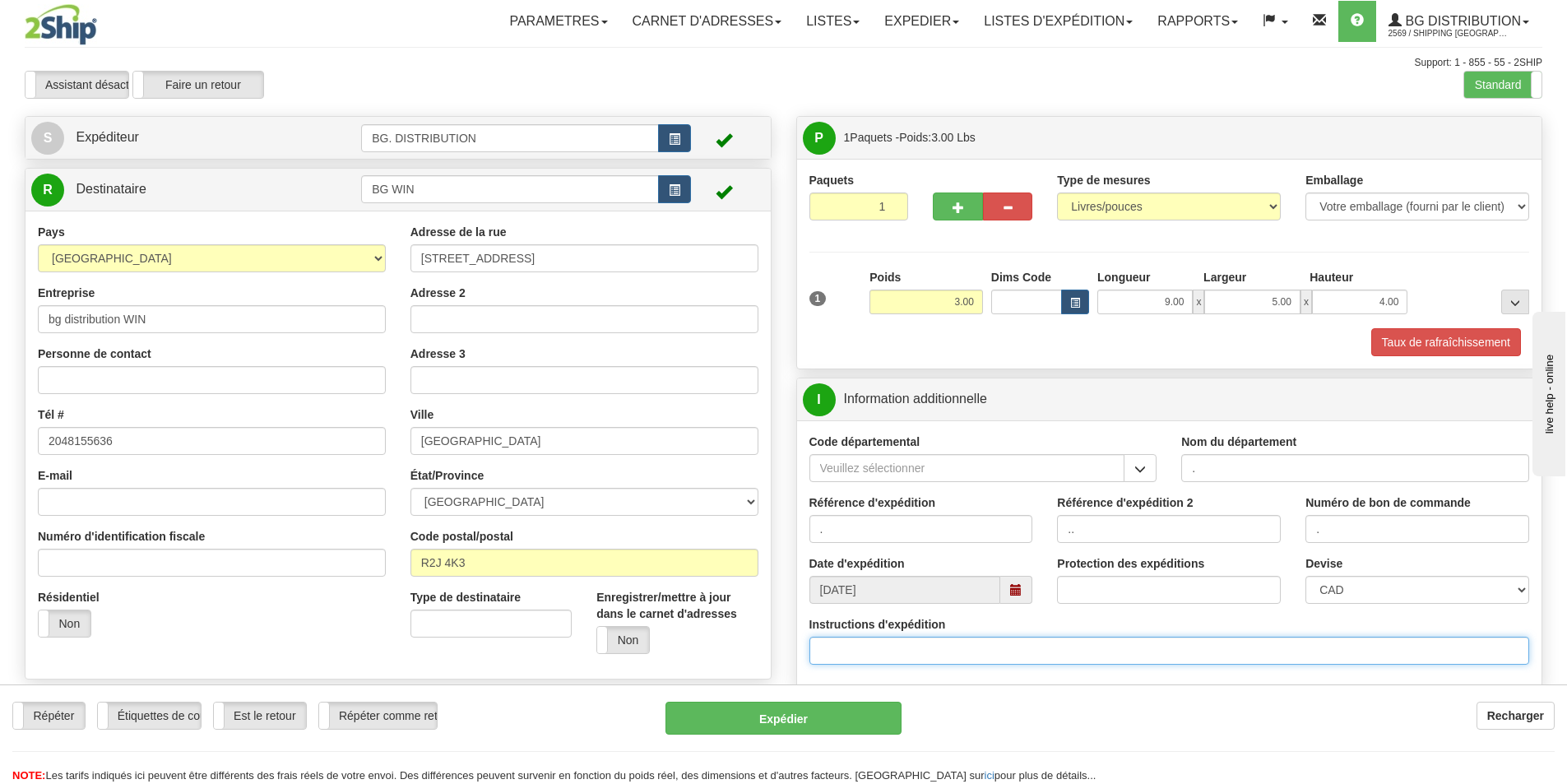
click at [874, 651] on input "Instructions d'expédition" at bounding box center [1170, 650] width 721 height 28
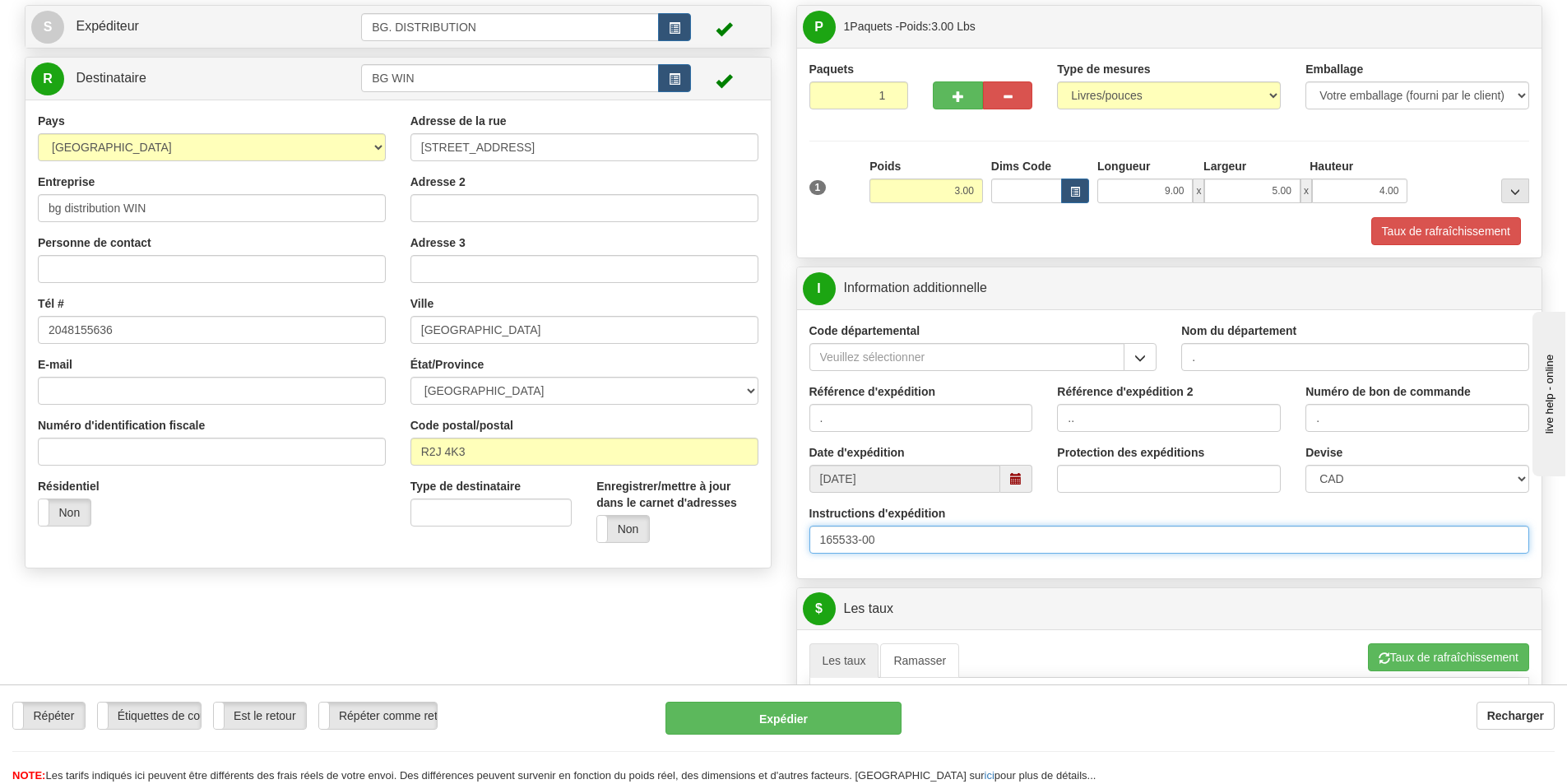
scroll to position [329, 0]
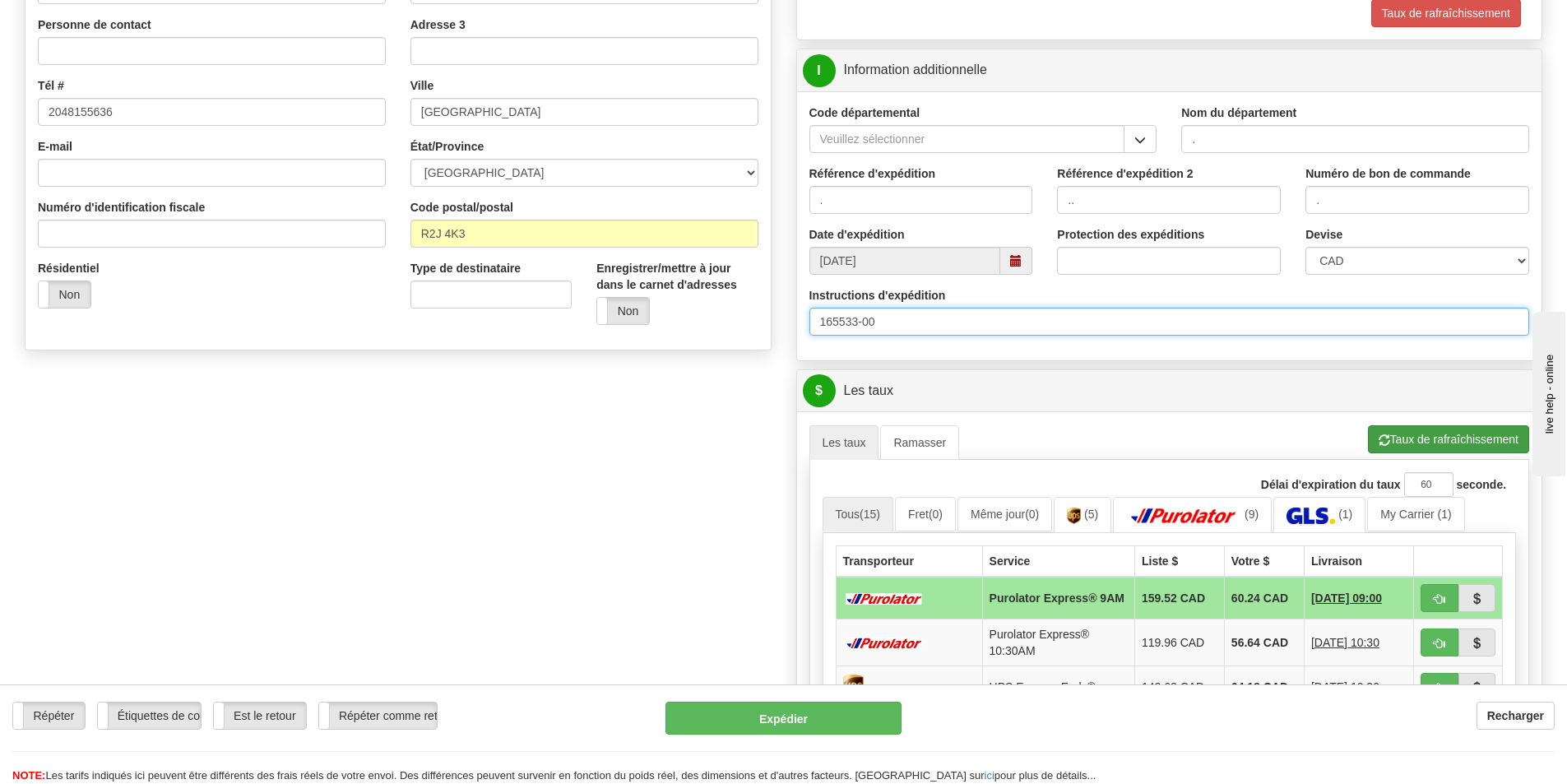
type input "165533-00"
click at [1402, 437] on button "Taux de rafraîchissement" at bounding box center [1449, 438] width 161 height 28
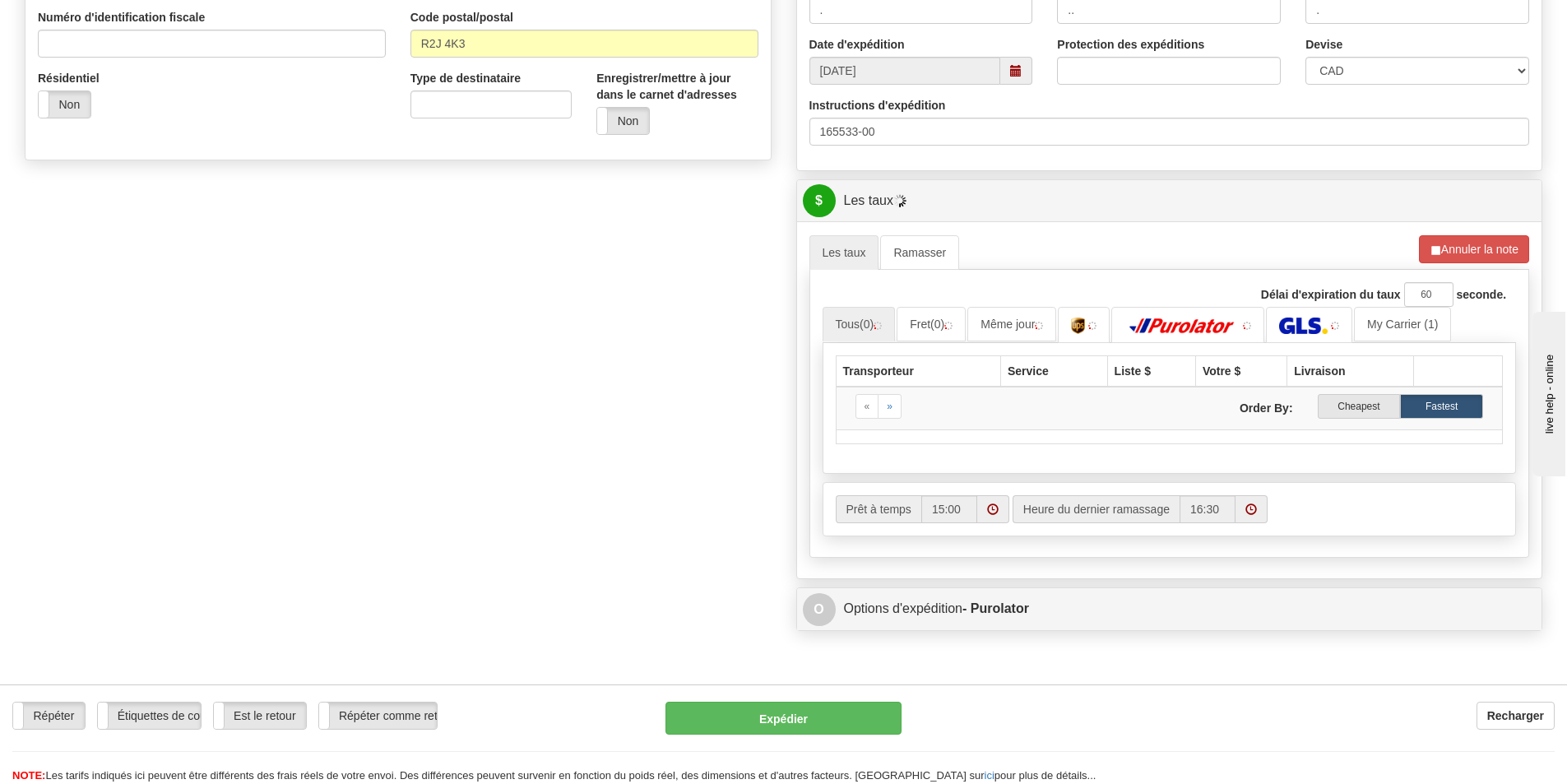
scroll to position [576, 0]
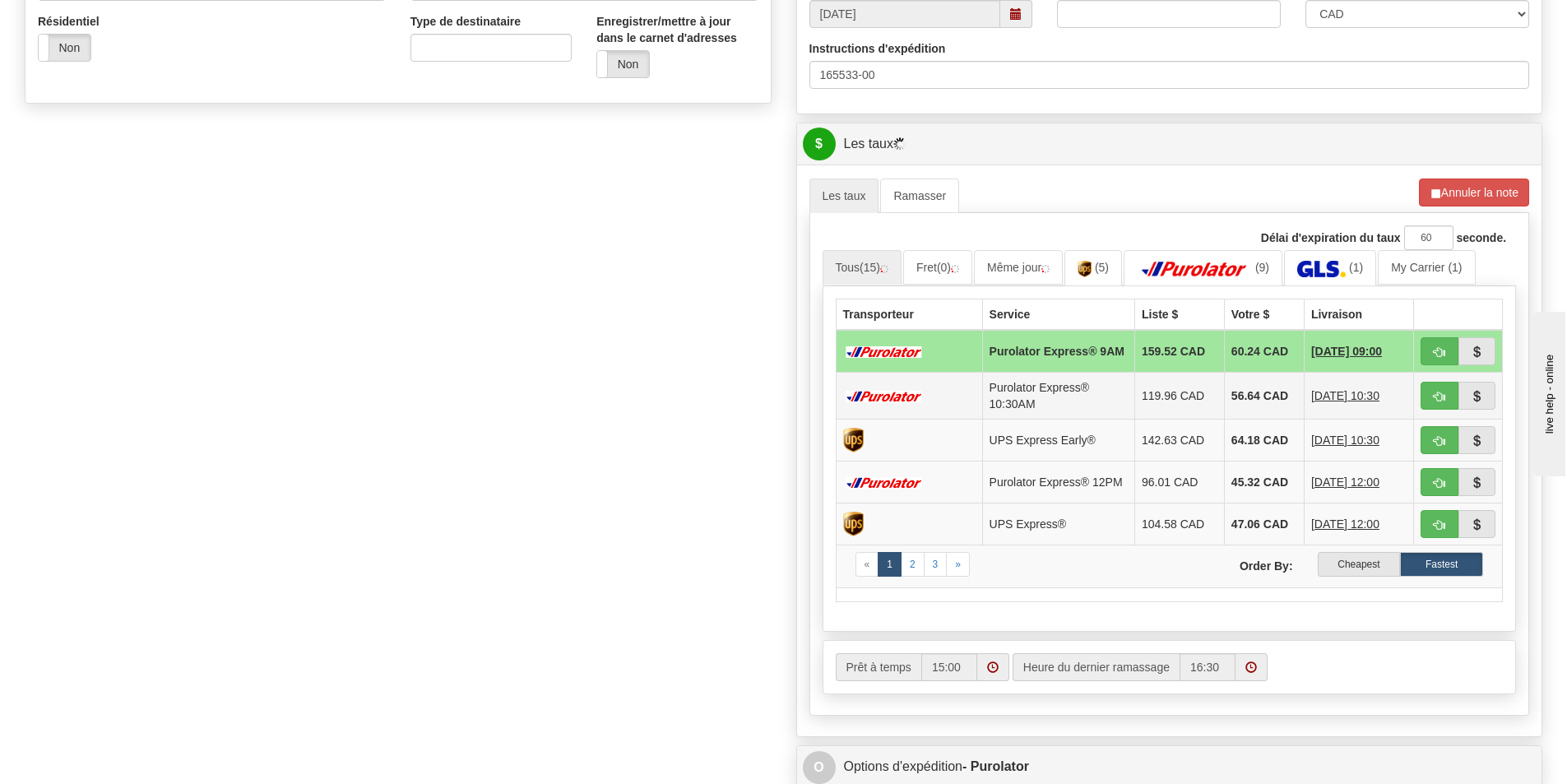
drag, startPoint x: 1357, startPoint y: 388, endPoint x: 1353, endPoint y: 398, distance: 10.8
click at [1353, 398] on span "[DATE] 10:30" at bounding box center [1345, 396] width 68 height 16
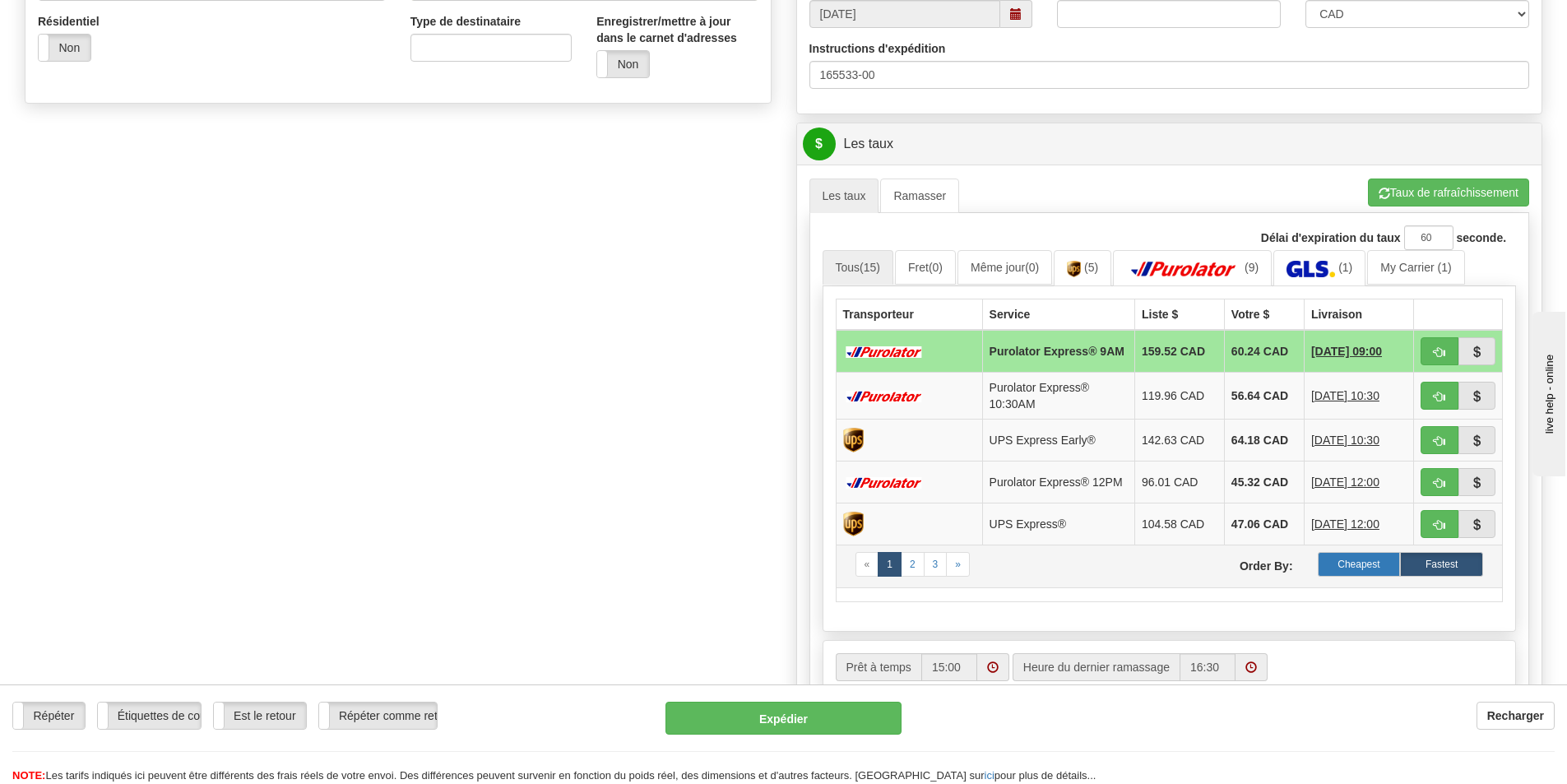
click at [1357, 571] on label "Cheapest" at bounding box center [1360, 564] width 83 height 25
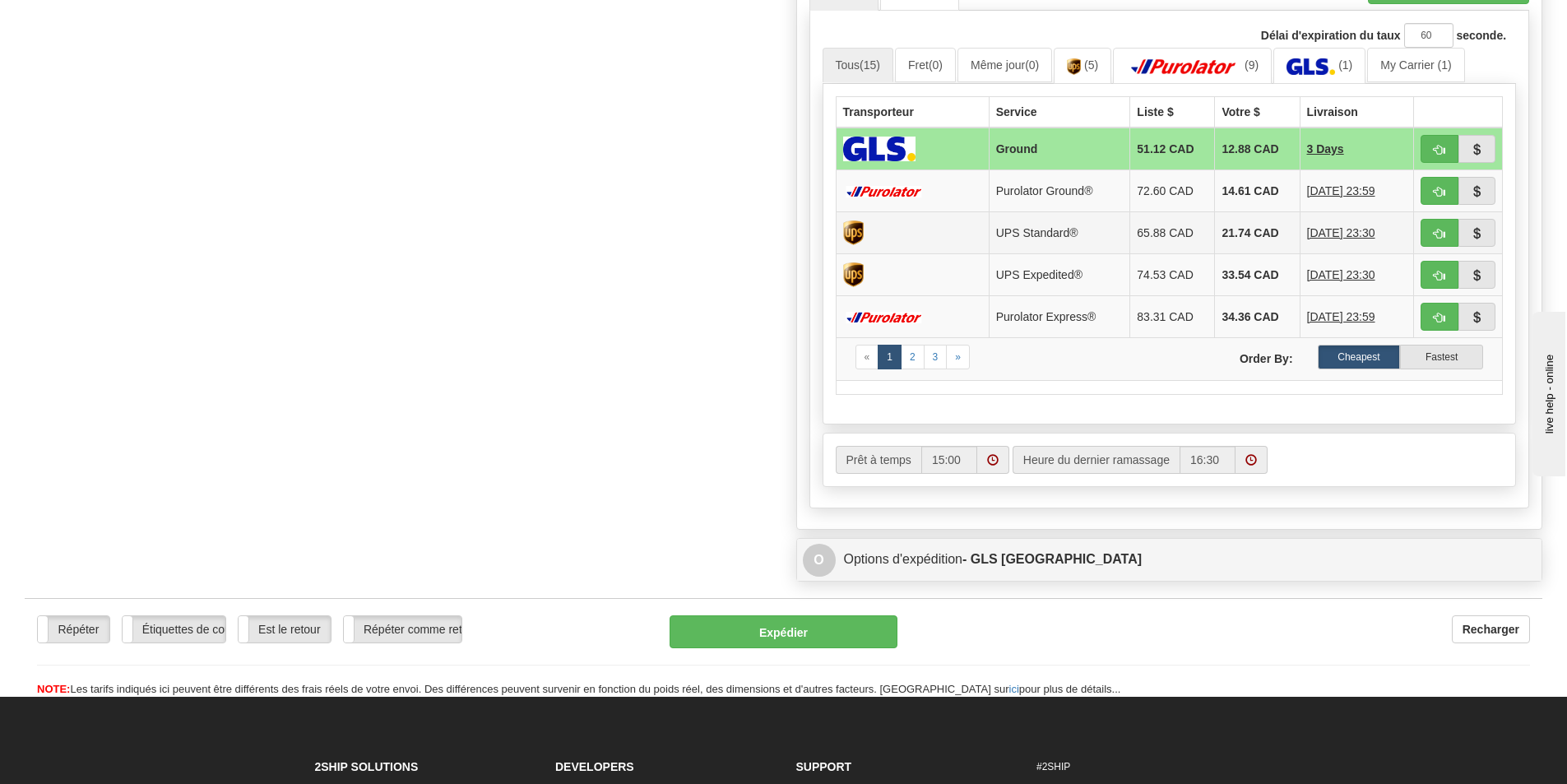
scroll to position [822, 0]
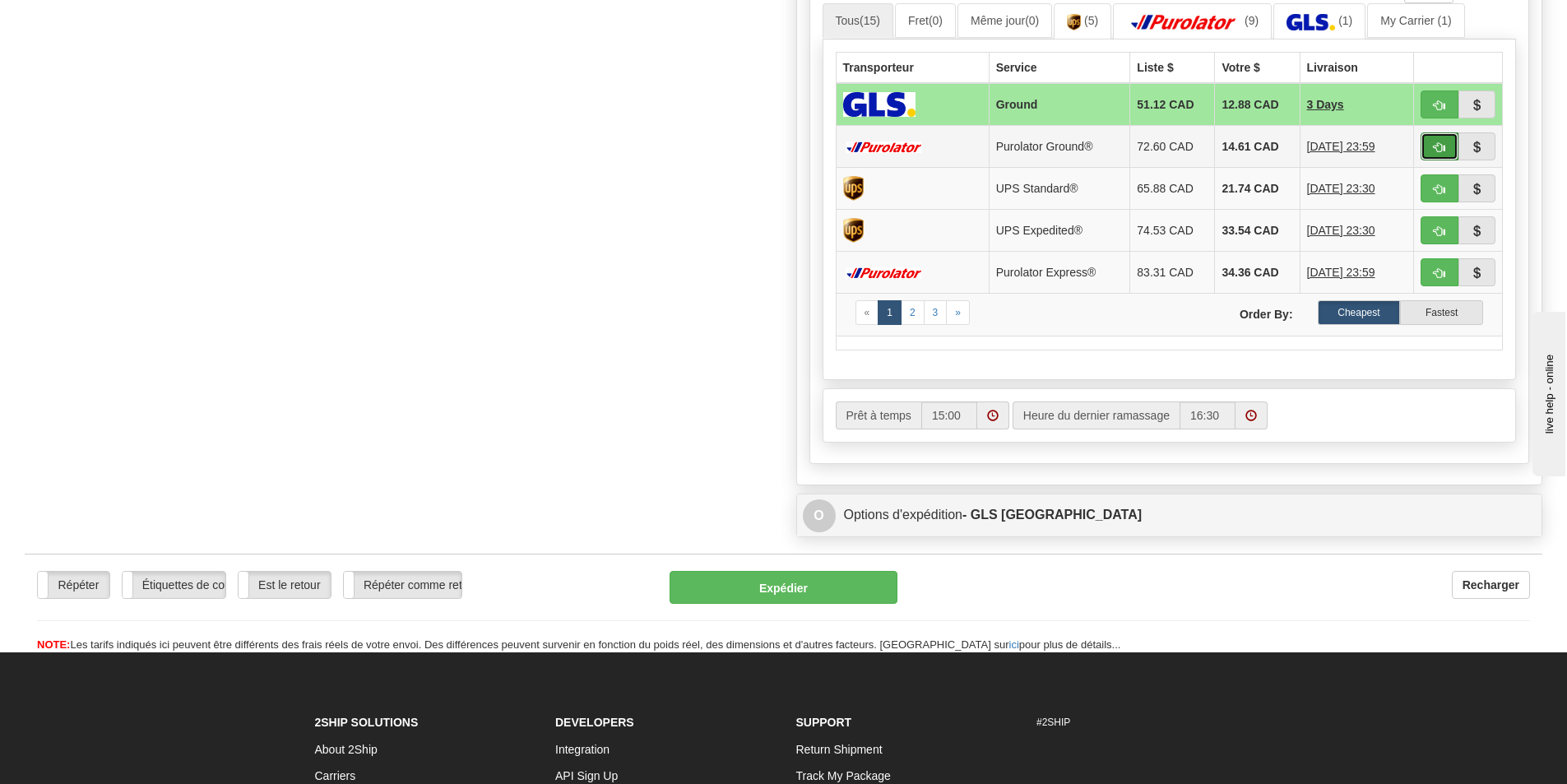
click at [1431, 144] on button "button" at bounding box center [1441, 146] width 38 height 28
type input "260"
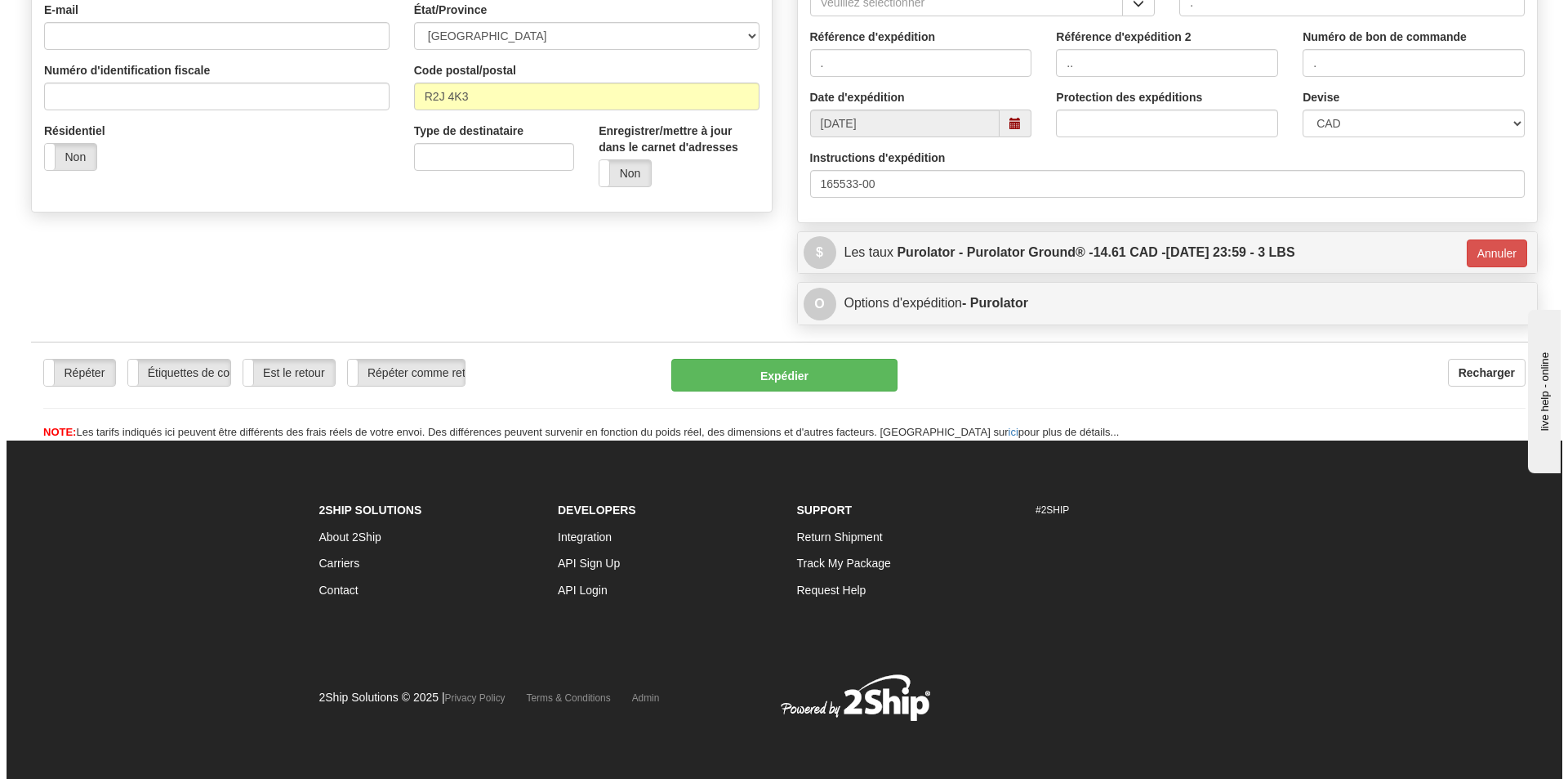
scroll to position [464, 0]
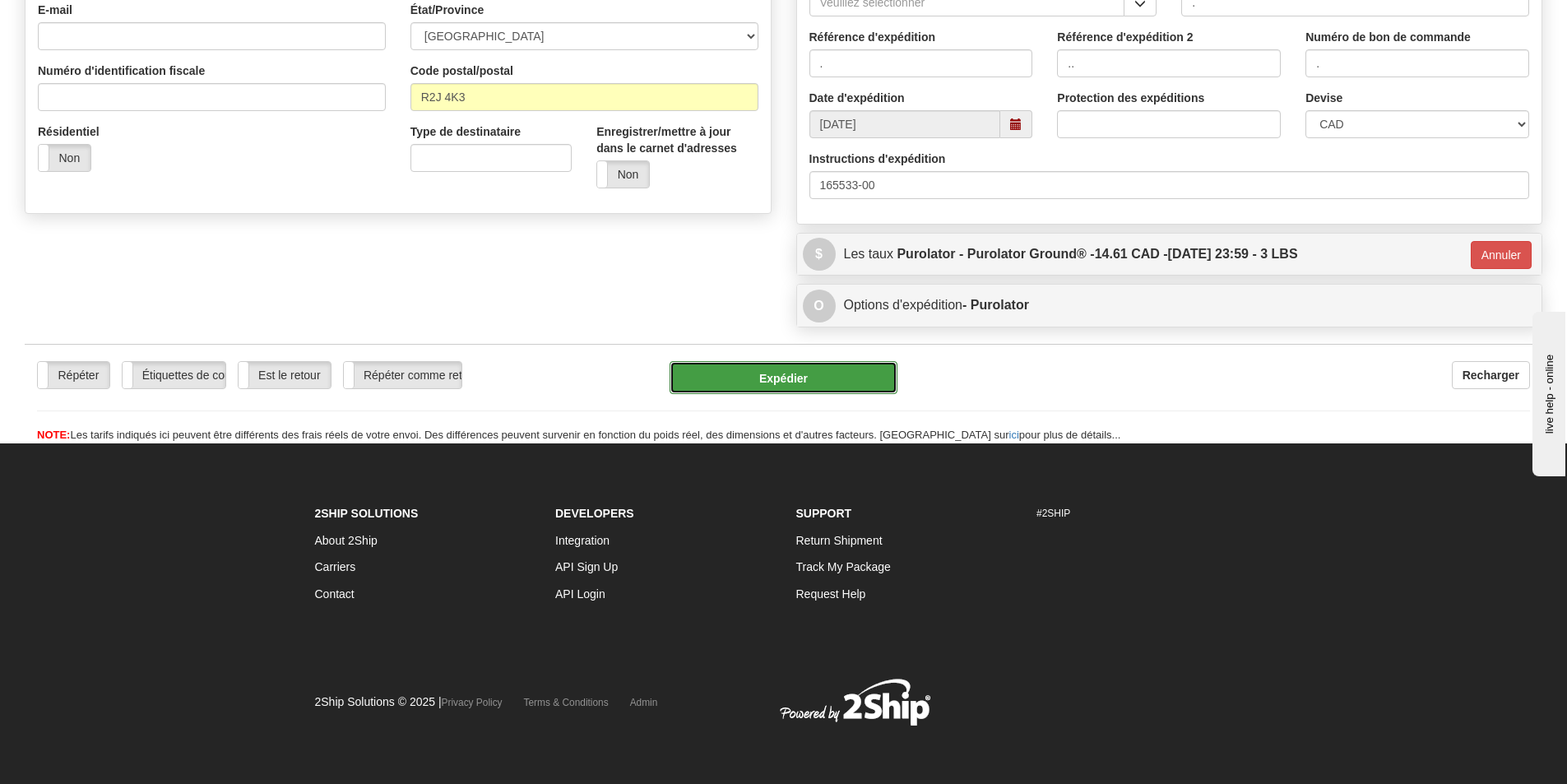
click at [807, 380] on button "Expédier" at bounding box center [784, 377] width 227 height 33
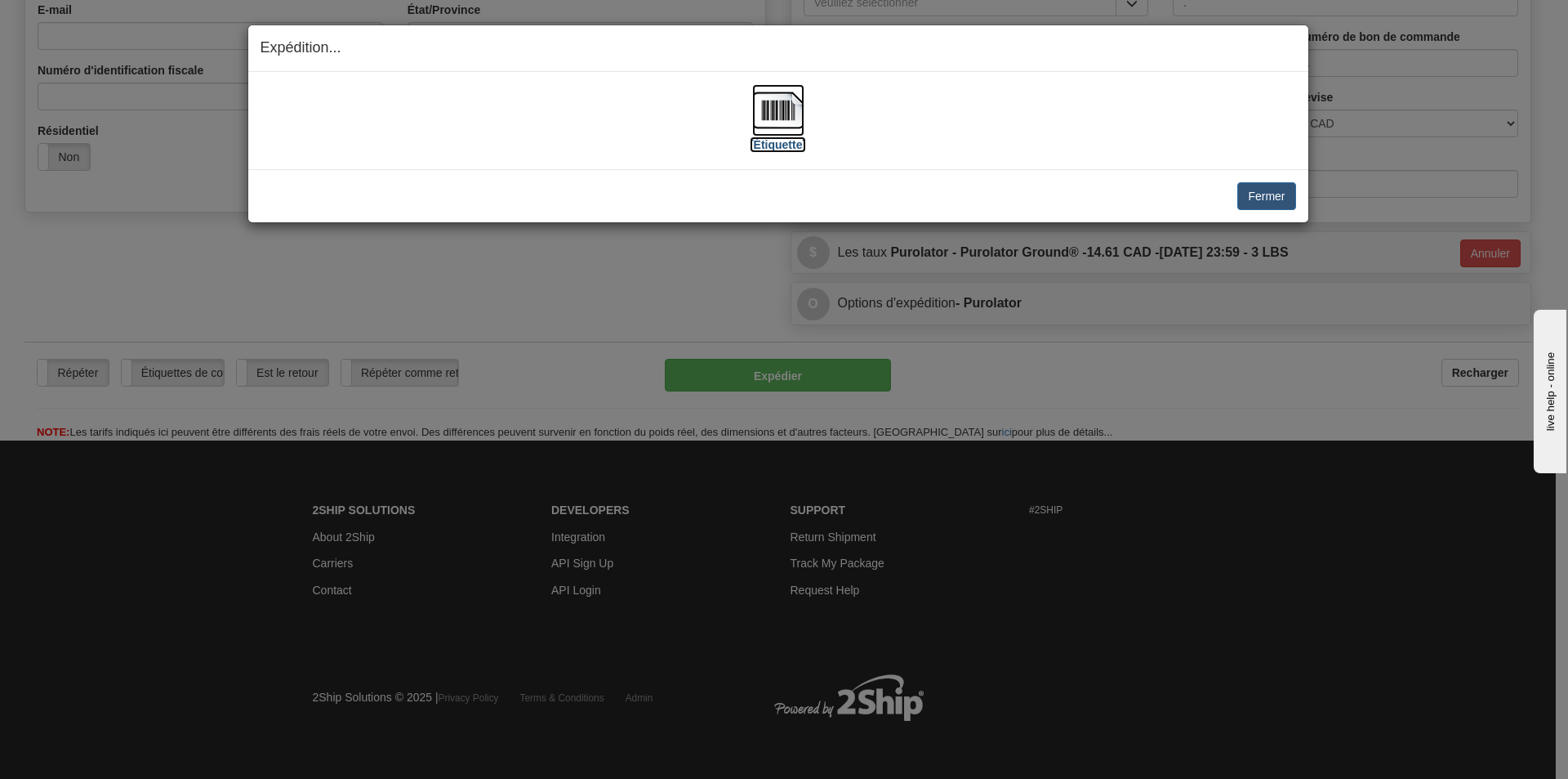
click at [782, 116] on img at bounding box center [779, 110] width 52 height 52
click at [1259, 195] on button "Fermer" at bounding box center [1266, 196] width 58 height 28
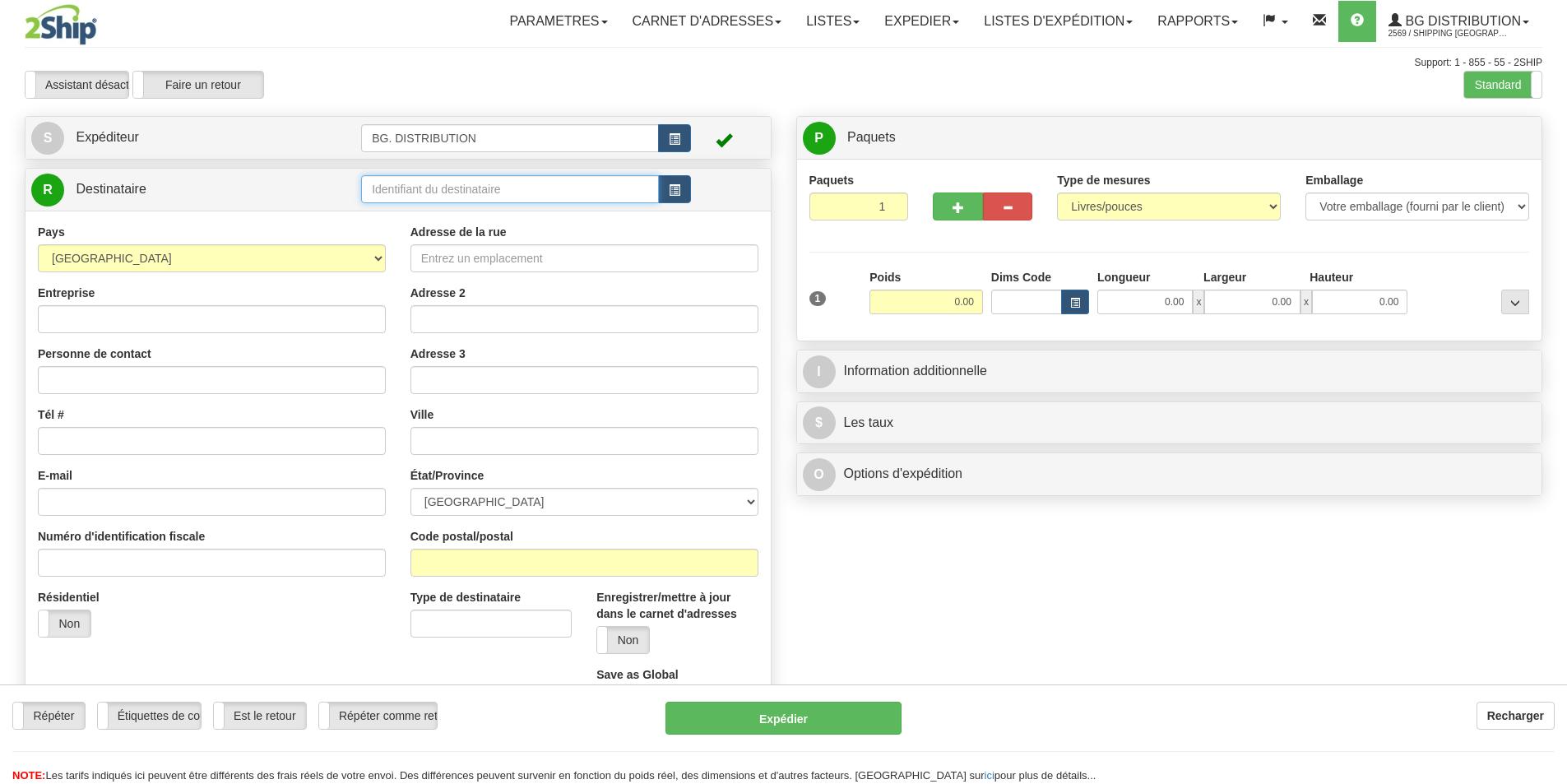
click at [502, 181] on input "text" at bounding box center [510, 189] width 298 height 28
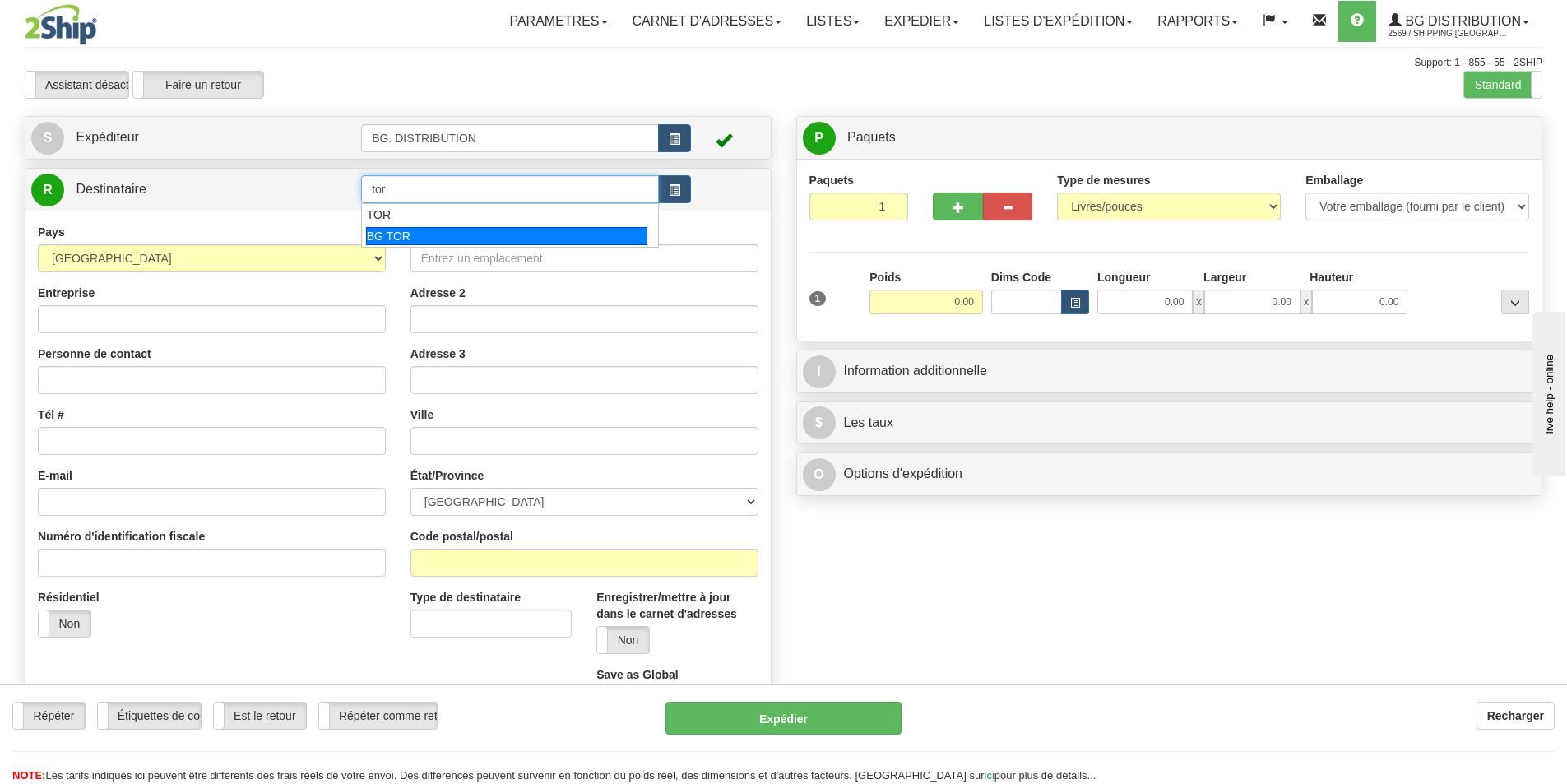
click at [425, 226] on li "BG TOR" at bounding box center [511, 236] width 297 height 22
type input "BG TOR"
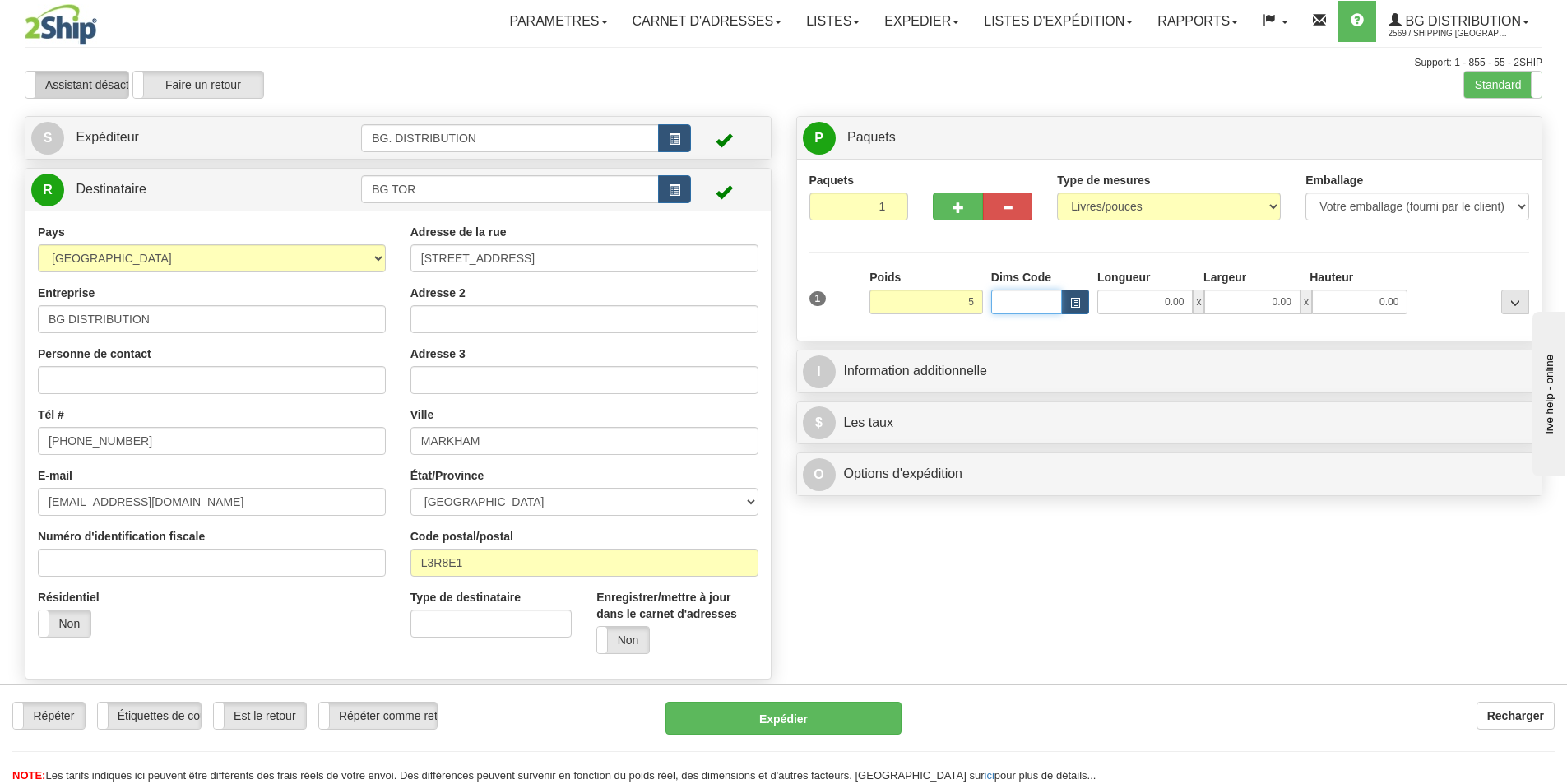
type input "5.00"
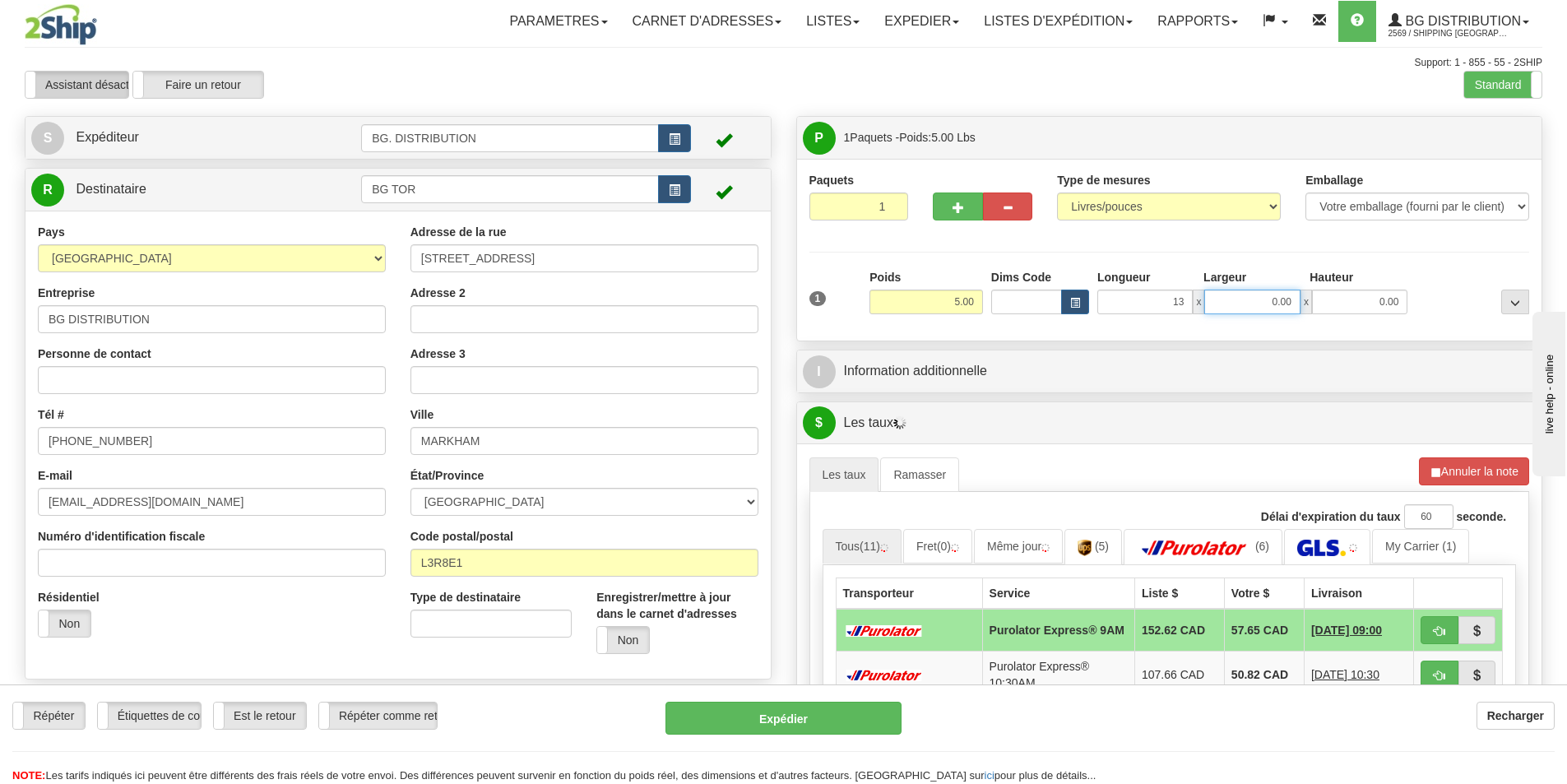
type input "13.00"
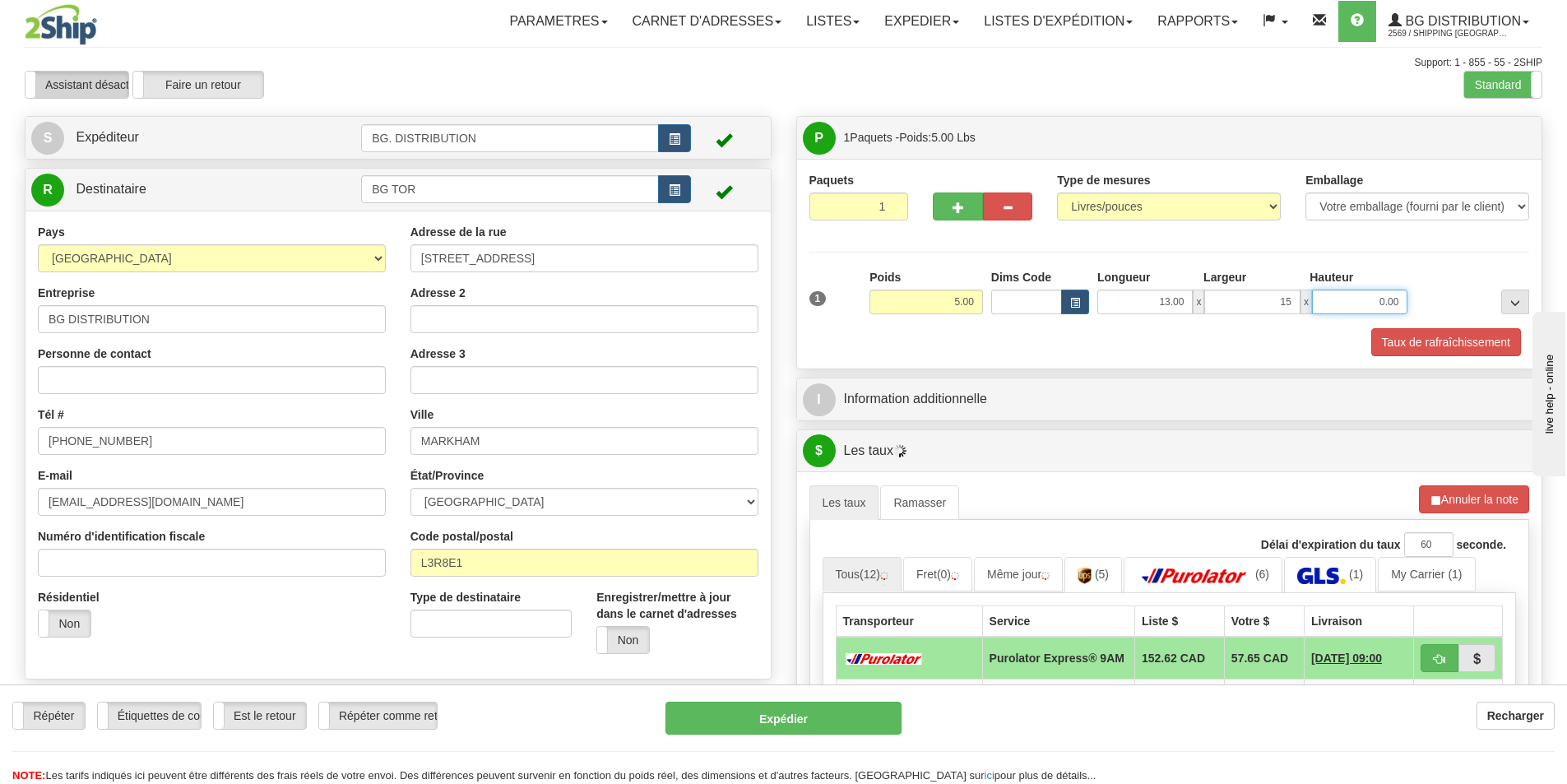
type input "15.00"
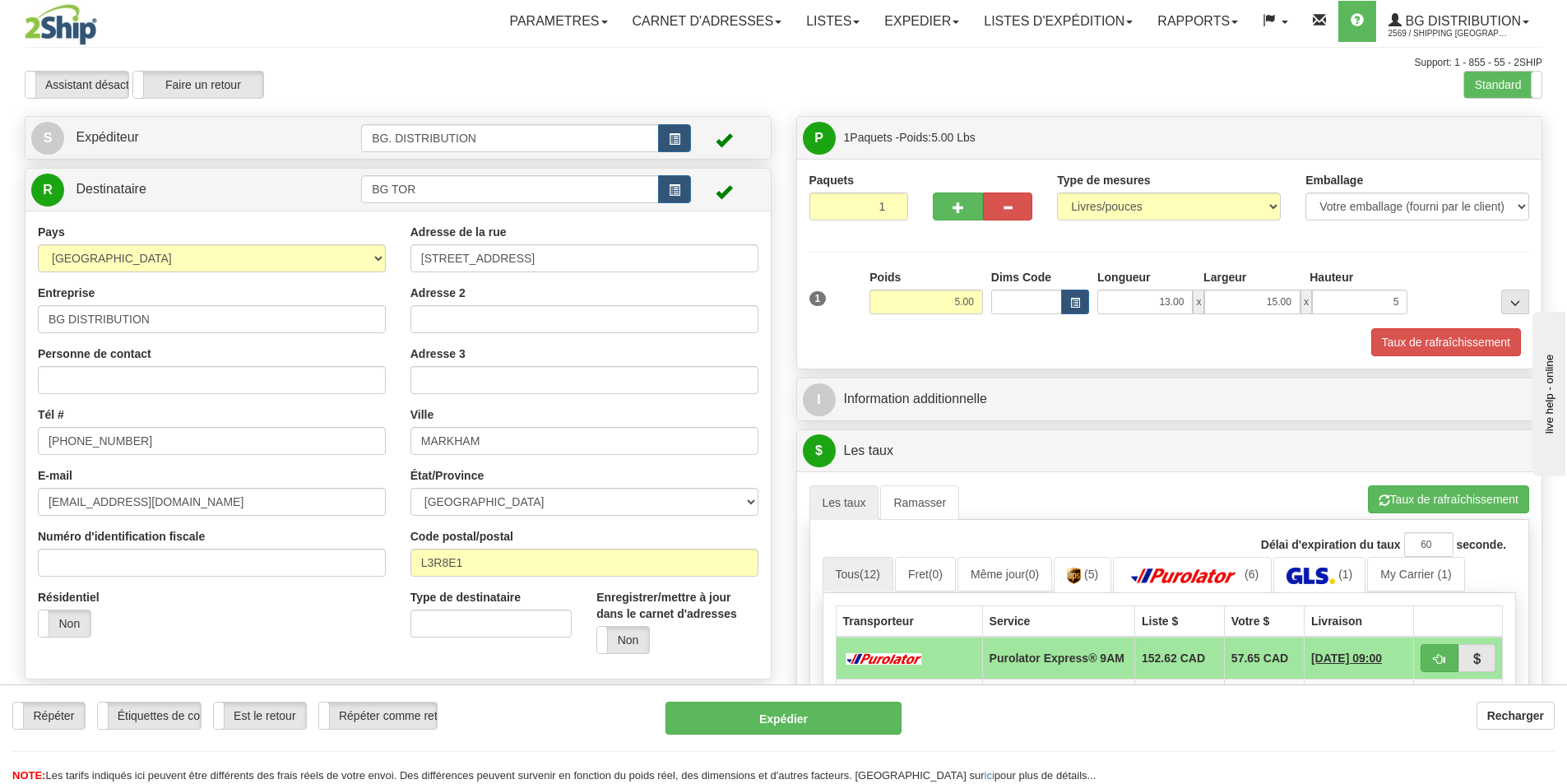
type input "5.00"
click at [988, 419] on div "I Information additionnelle" at bounding box center [1169, 399] width 745 height 42
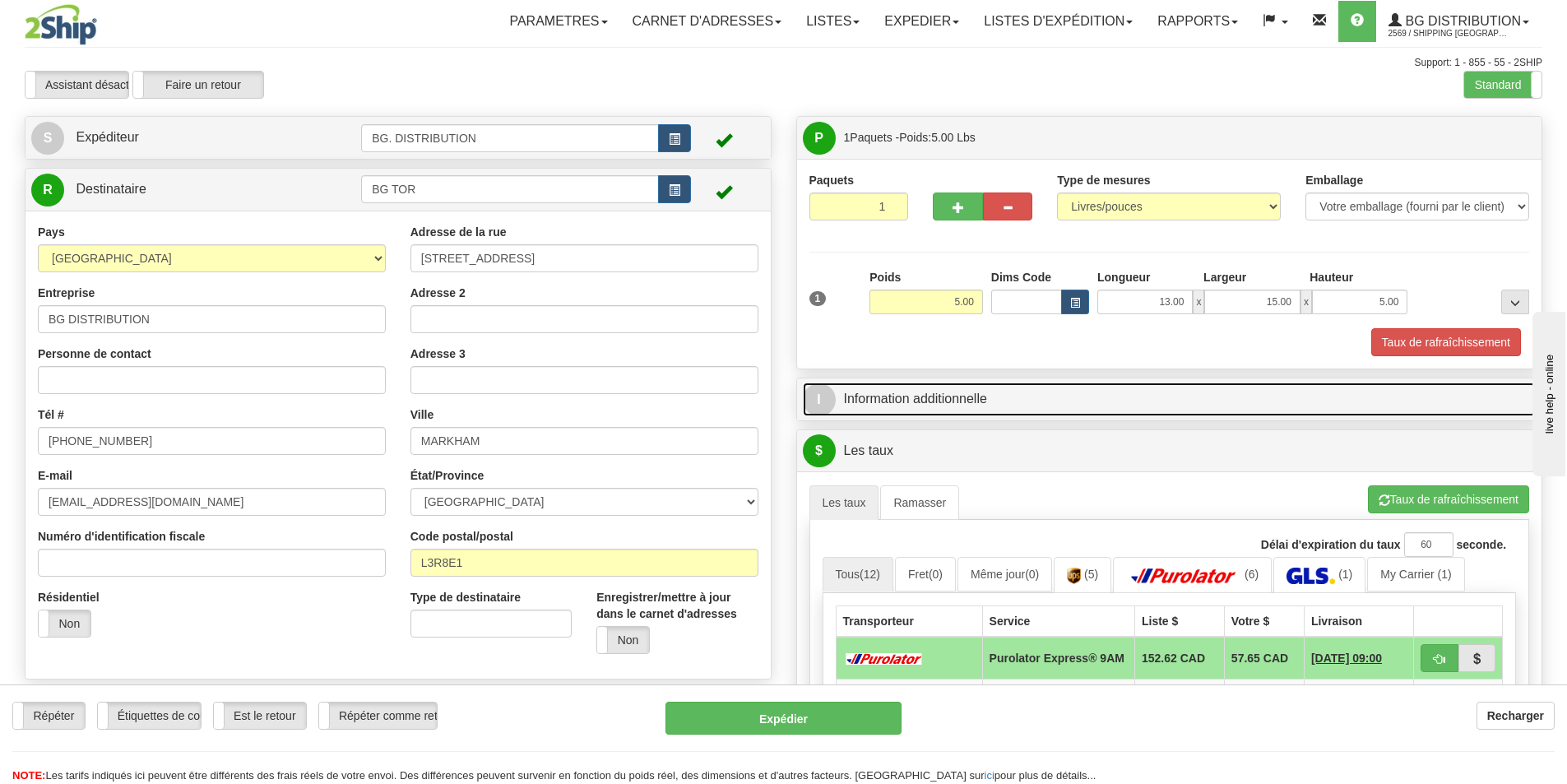
click at [997, 403] on link "I Information additionnelle" at bounding box center [1169, 398] width 734 height 34
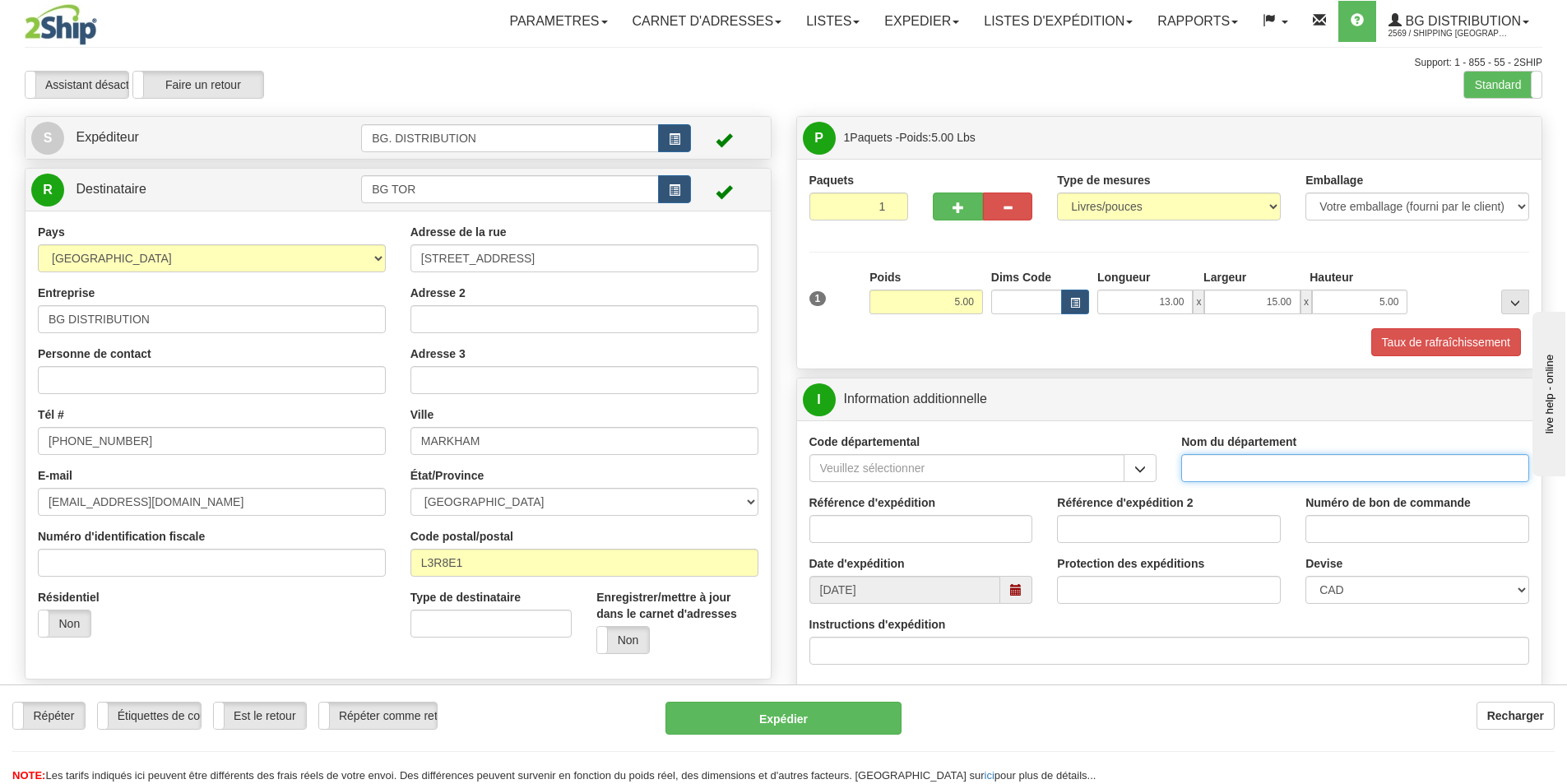
drag, startPoint x: 1265, startPoint y: 478, endPoint x: 1220, endPoint y: 478, distance: 45.0
click at [1258, 477] on input "Nom du département" at bounding box center [1355, 467] width 348 height 28
type input "."
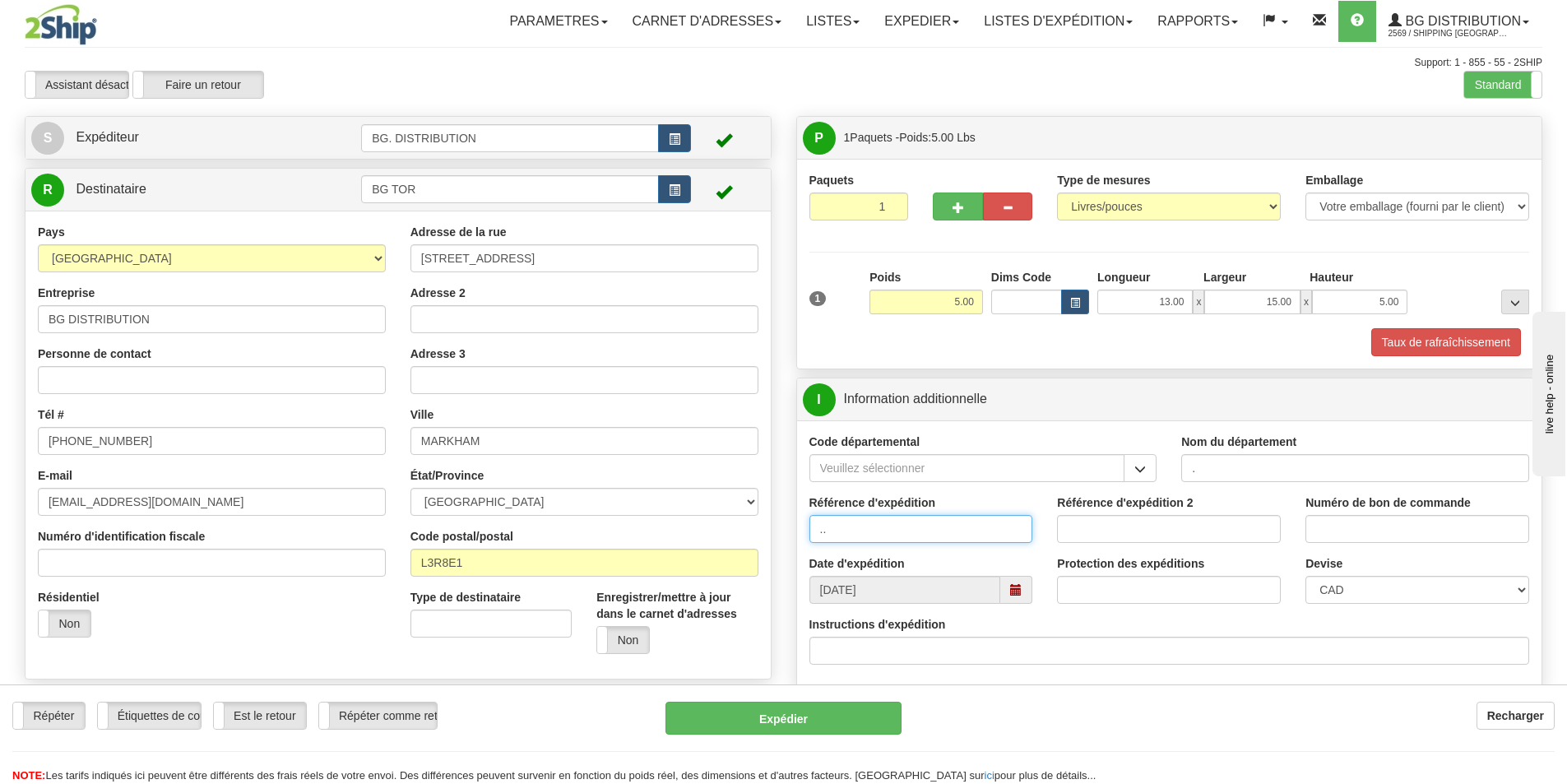
type input ".."
type input "."
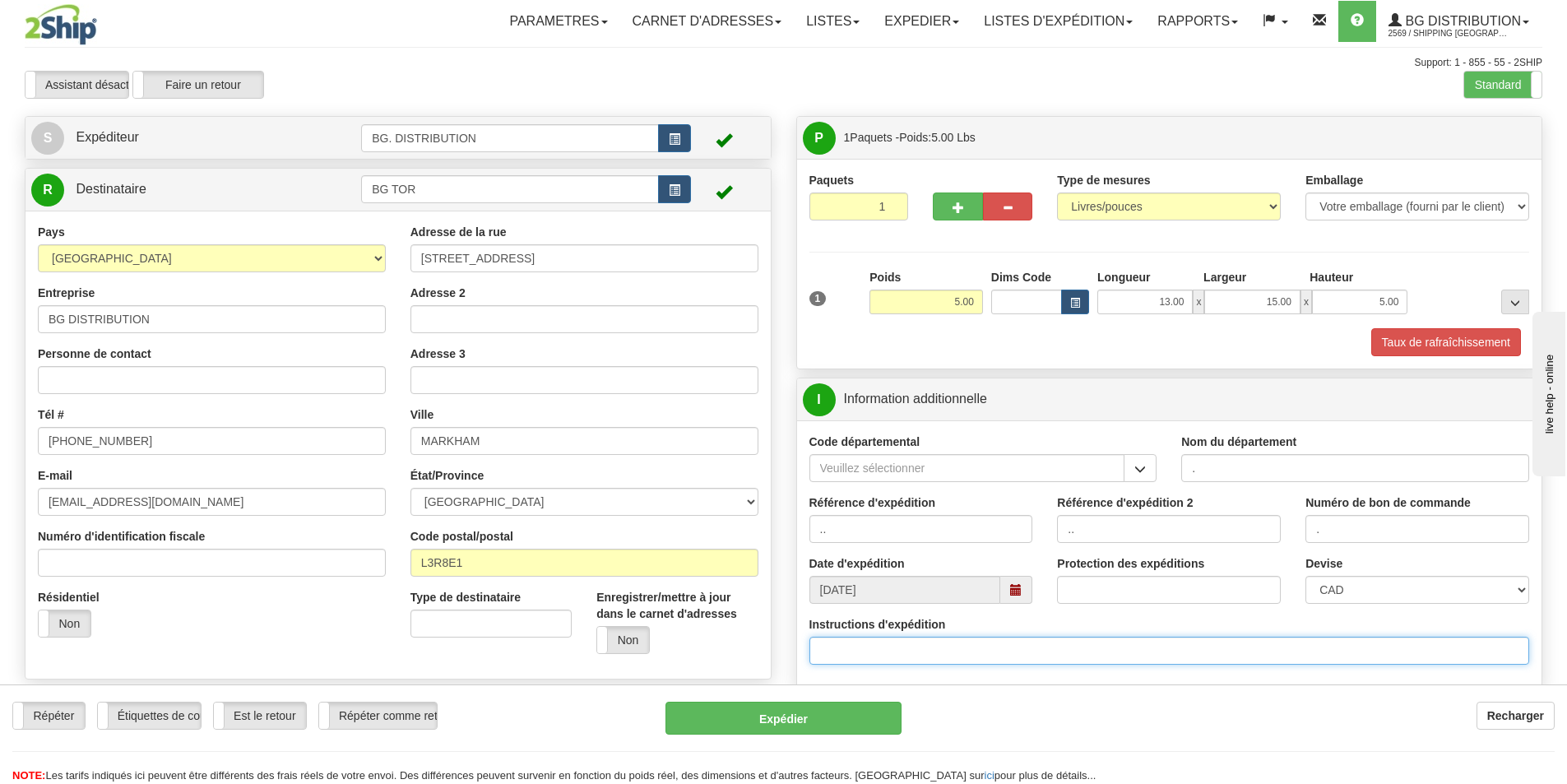
click at [828, 648] on input "Instructions d'expédition" at bounding box center [1170, 650] width 721 height 28
click button "Supprimer" at bounding box center [0, 0] width 0 height 0
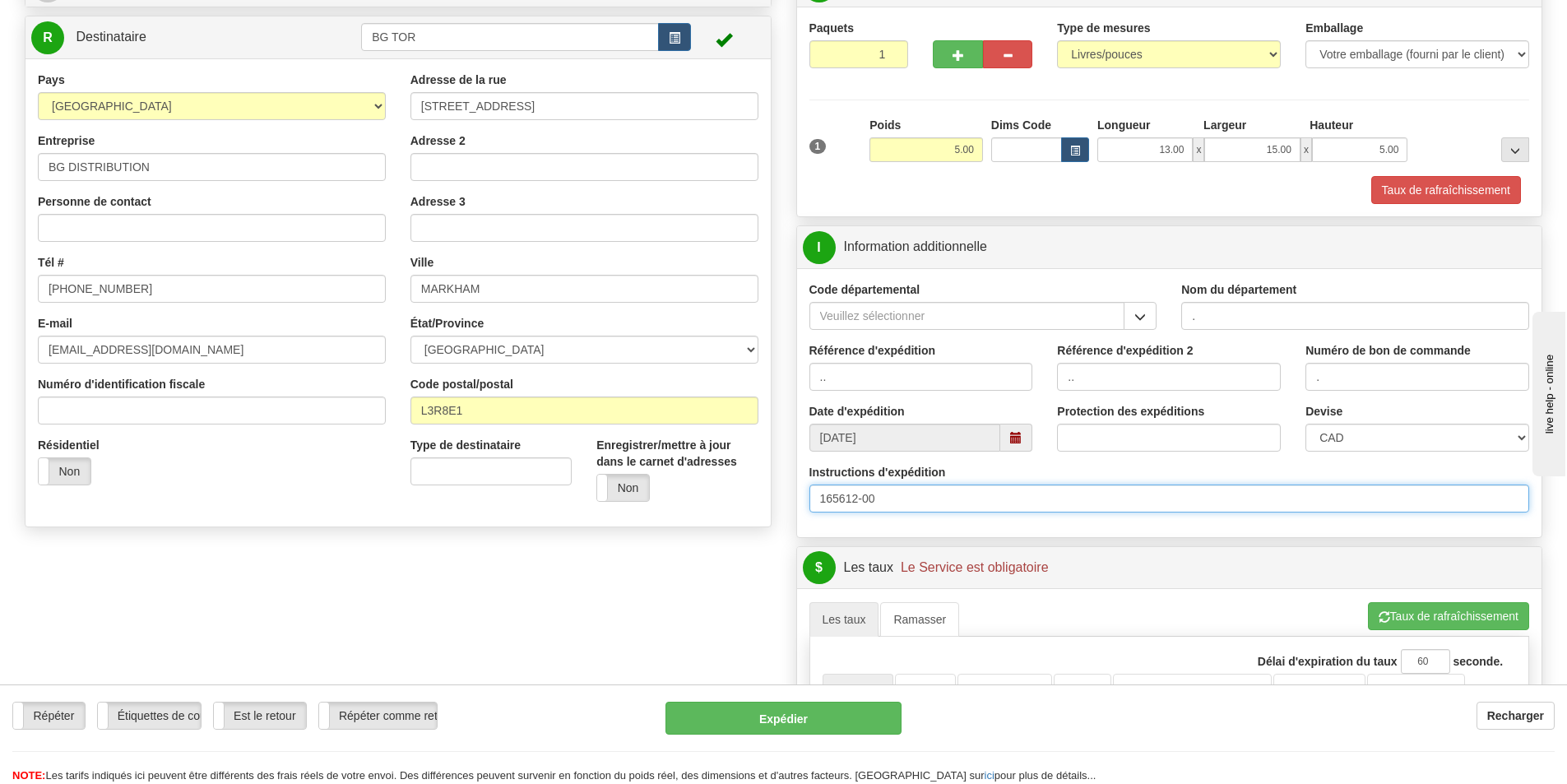
scroll to position [494, 0]
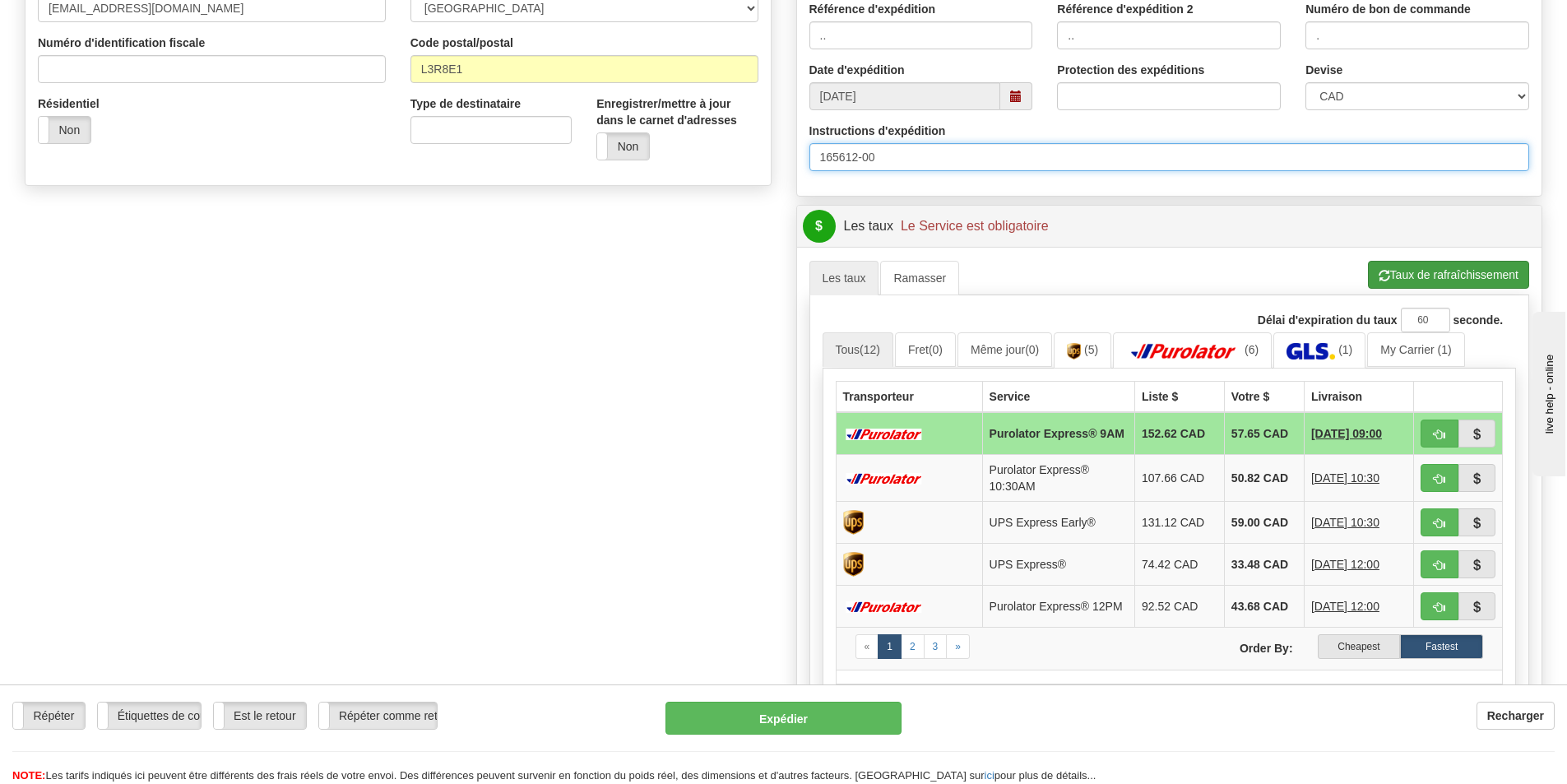
type input "165612-00"
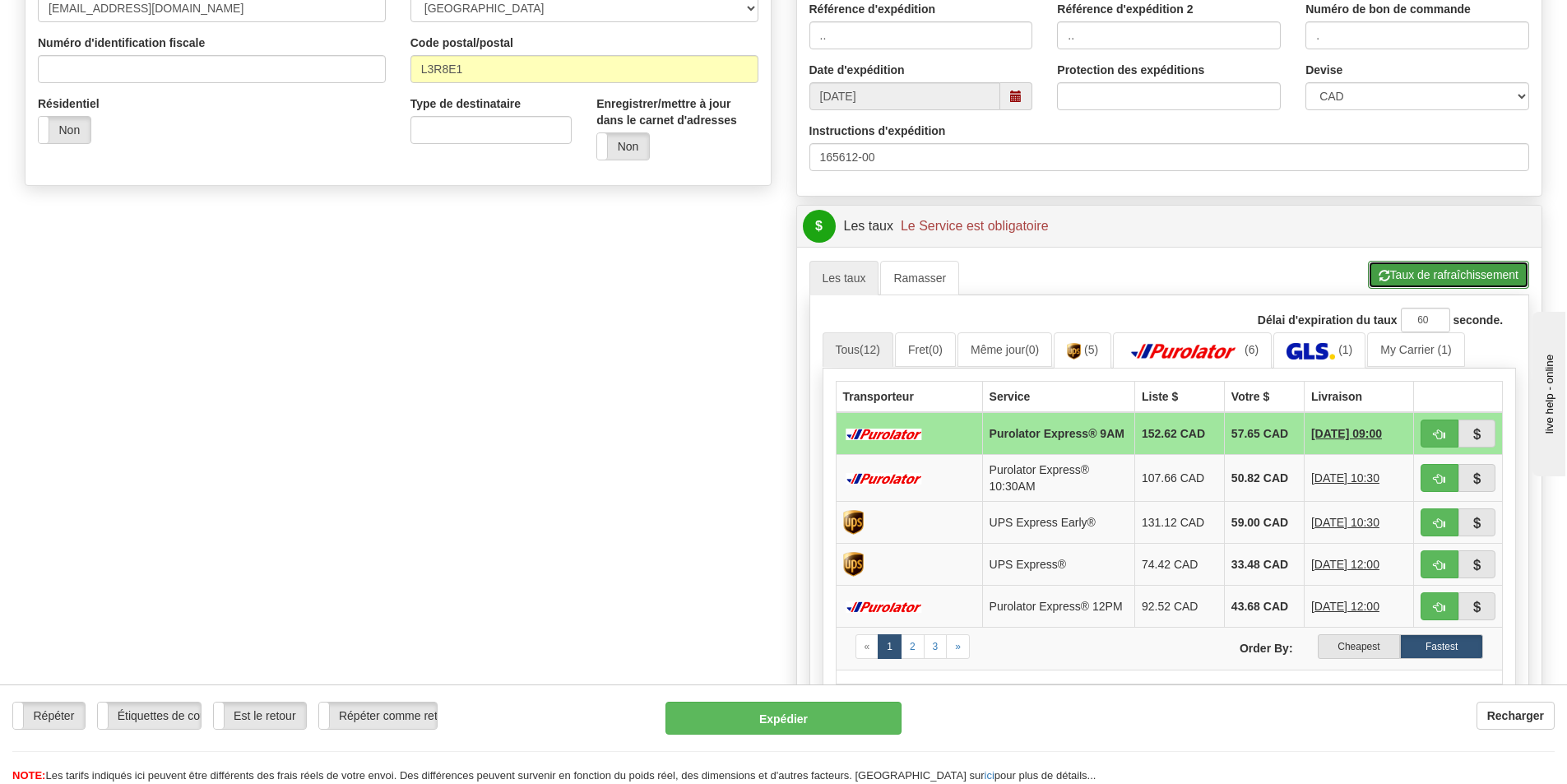
click at [1433, 275] on button "Taux de rafraîchissement" at bounding box center [1449, 275] width 161 height 28
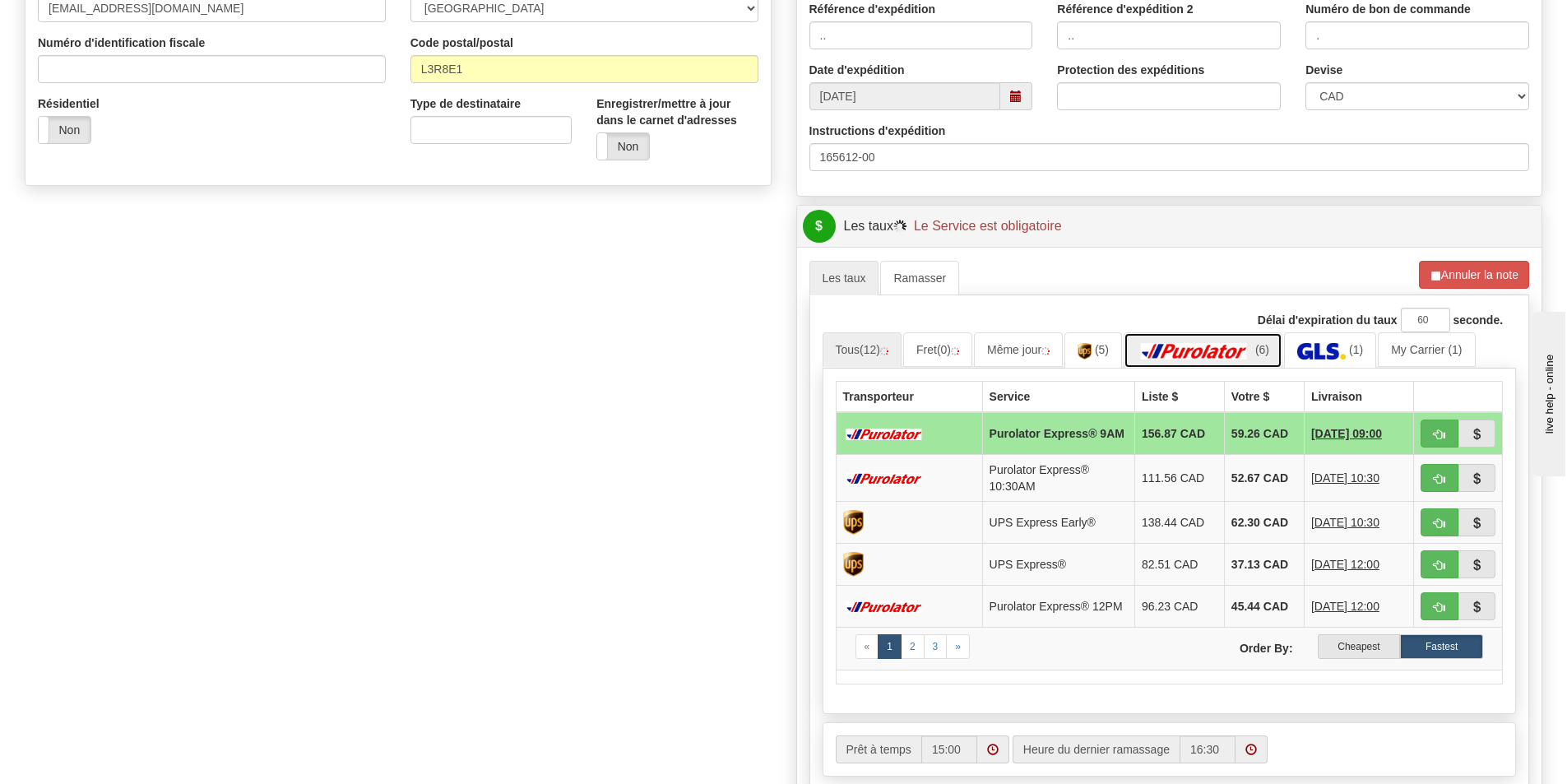
click at [1238, 346] on img at bounding box center [1195, 351] width 116 height 16
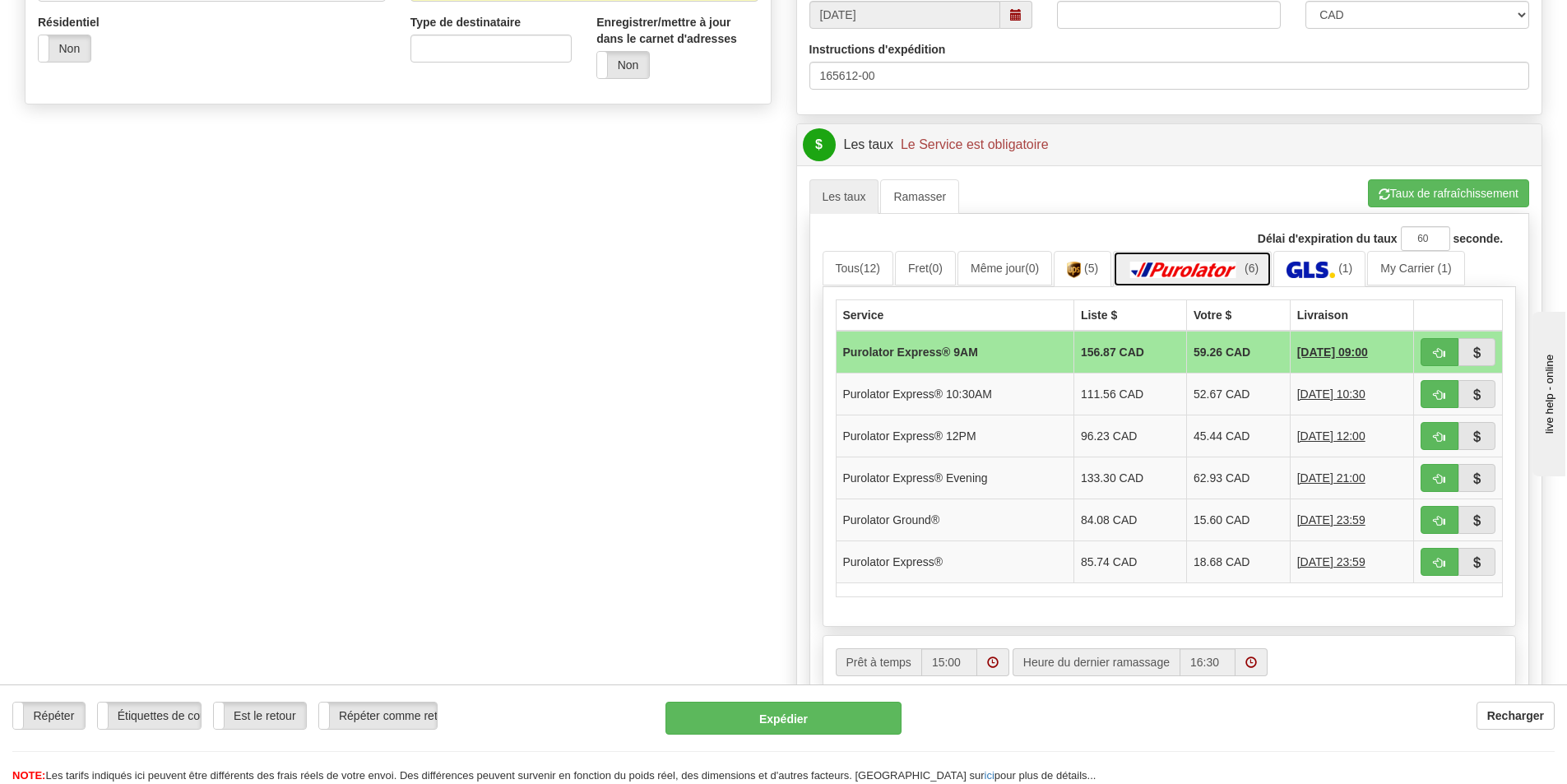
scroll to position [740, 0]
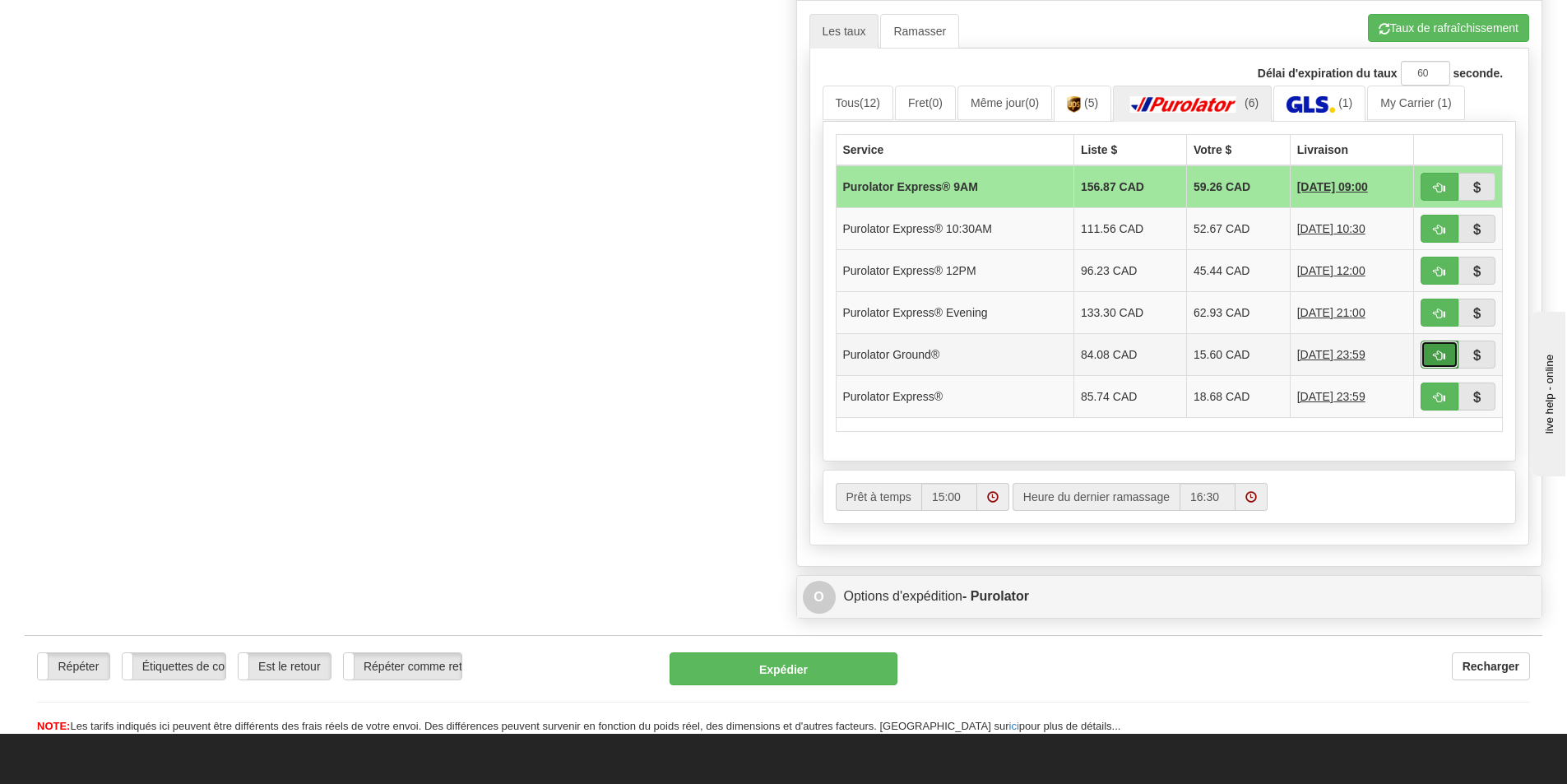
click at [1435, 357] on span "button" at bounding box center [1440, 356] width 12 height 11
type input "260"
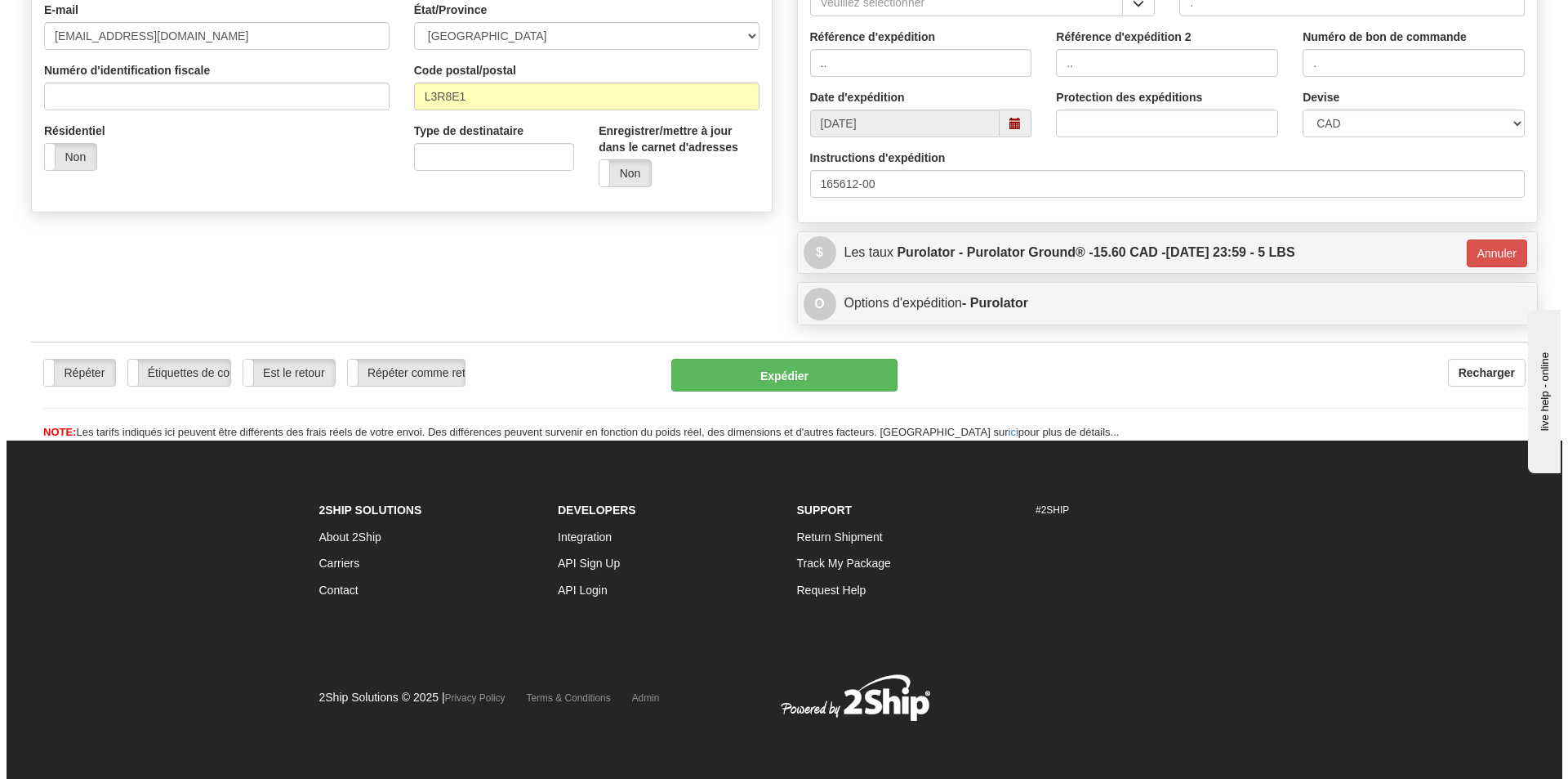
scroll to position [464, 0]
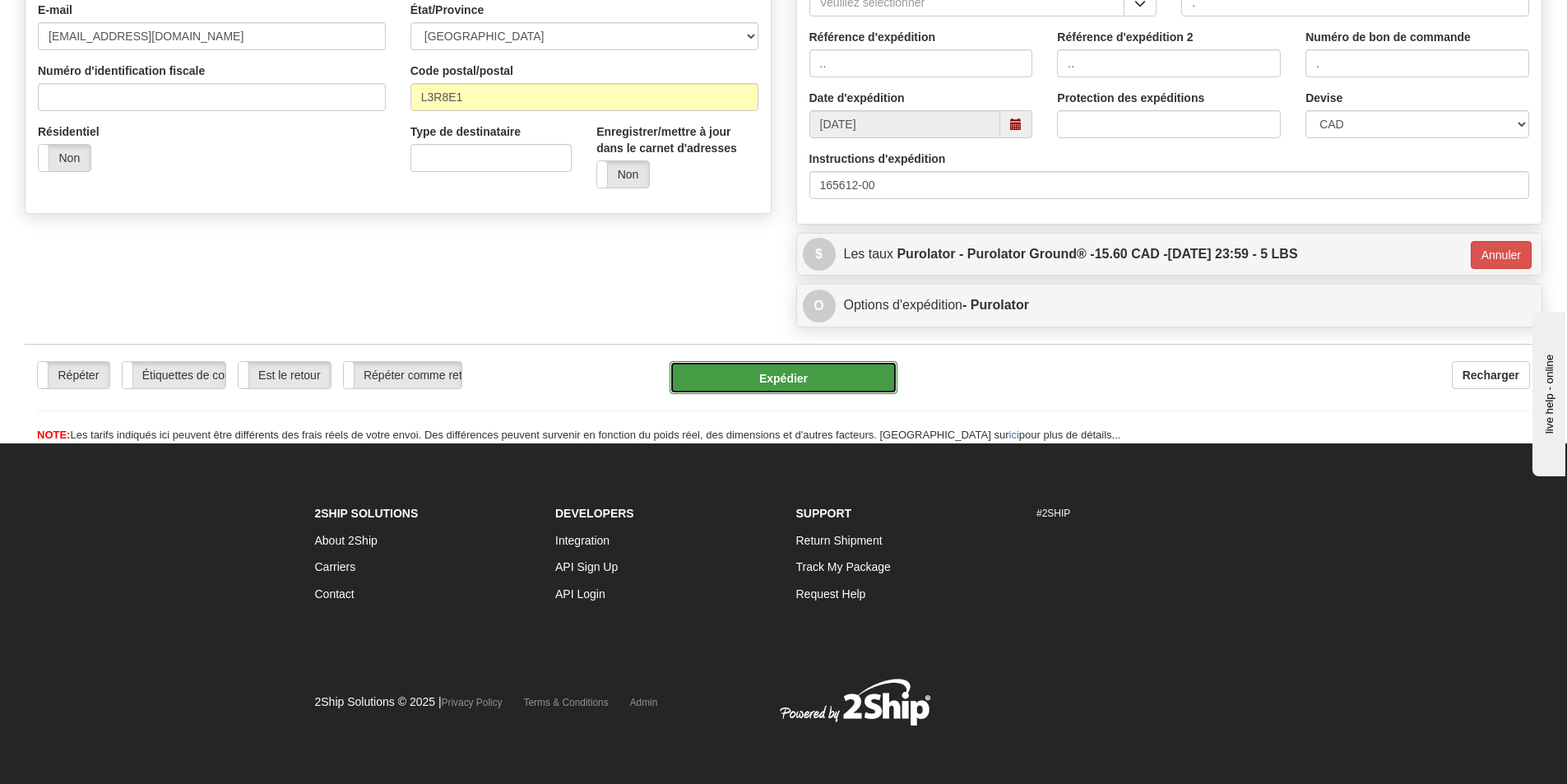
click at [854, 377] on button "Expédier" at bounding box center [784, 377] width 227 height 33
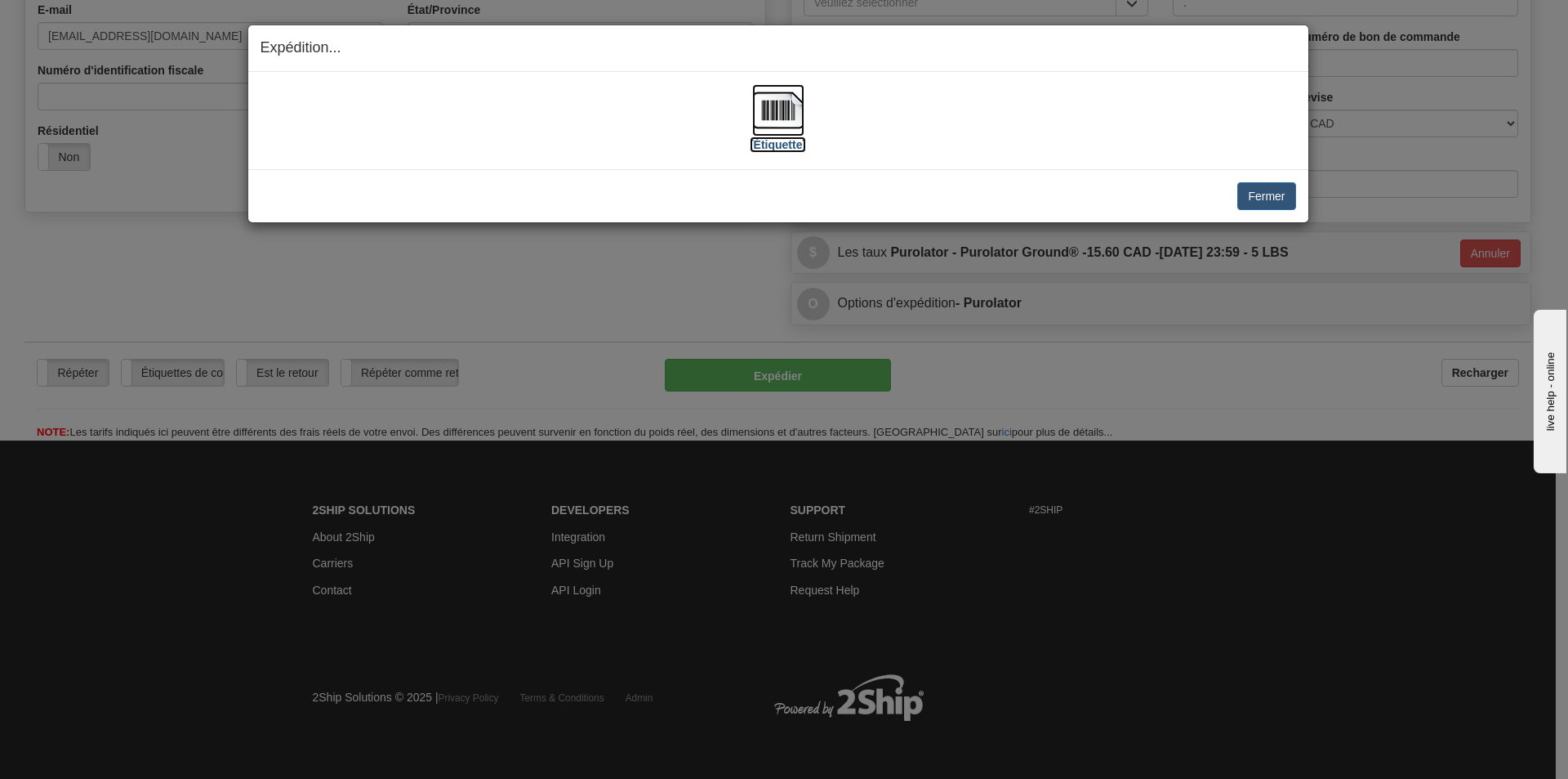
click at [783, 123] on img at bounding box center [779, 110] width 52 height 52
click at [1246, 197] on button "Fermer" at bounding box center [1266, 196] width 58 height 28
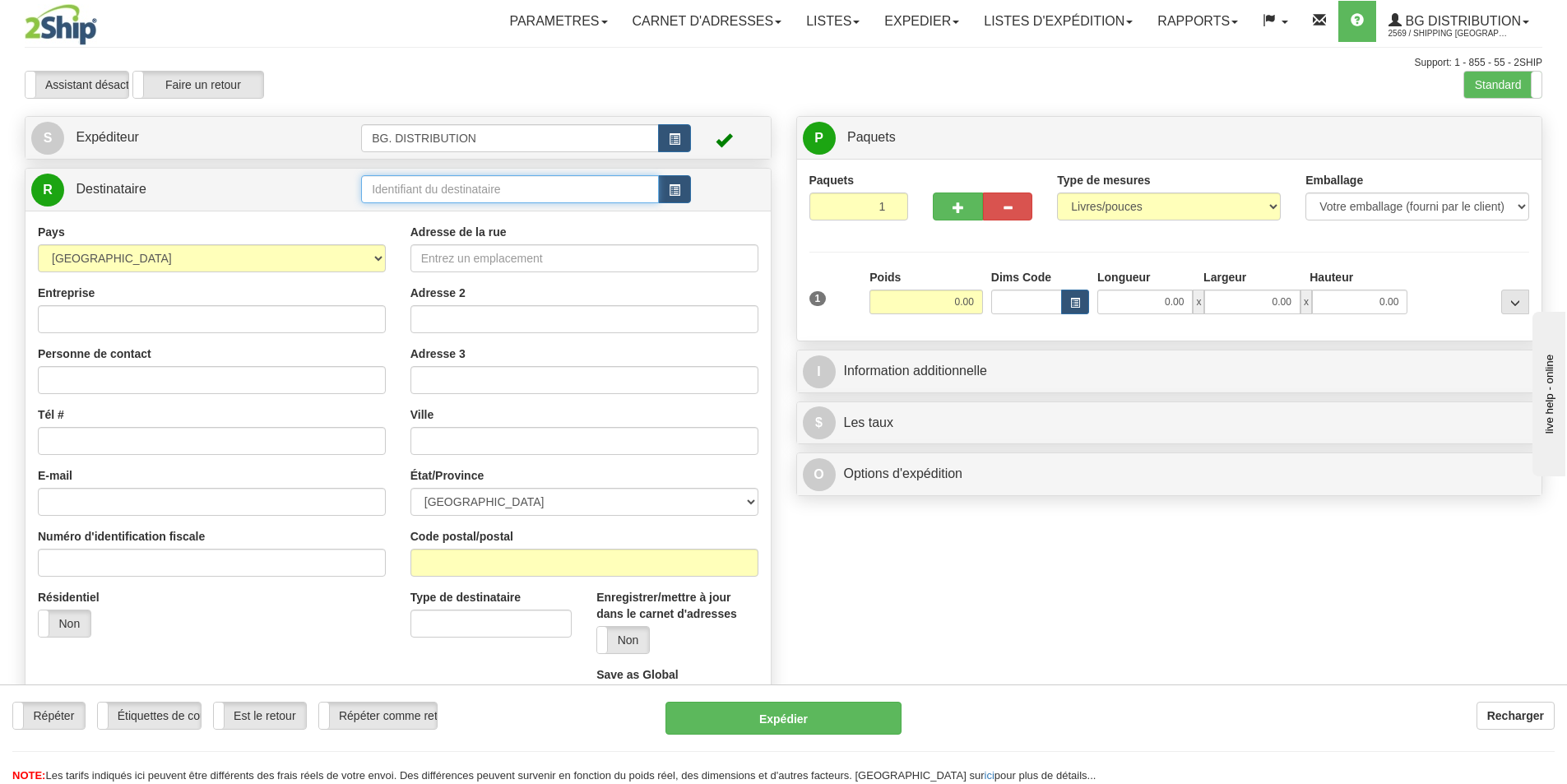
click at [395, 185] on input "text" at bounding box center [510, 189] width 298 height 28
click at [500, 227] on div "[GEOGRAPHIC_DATA]" at bounding box center [507, 236] width 282 height 18
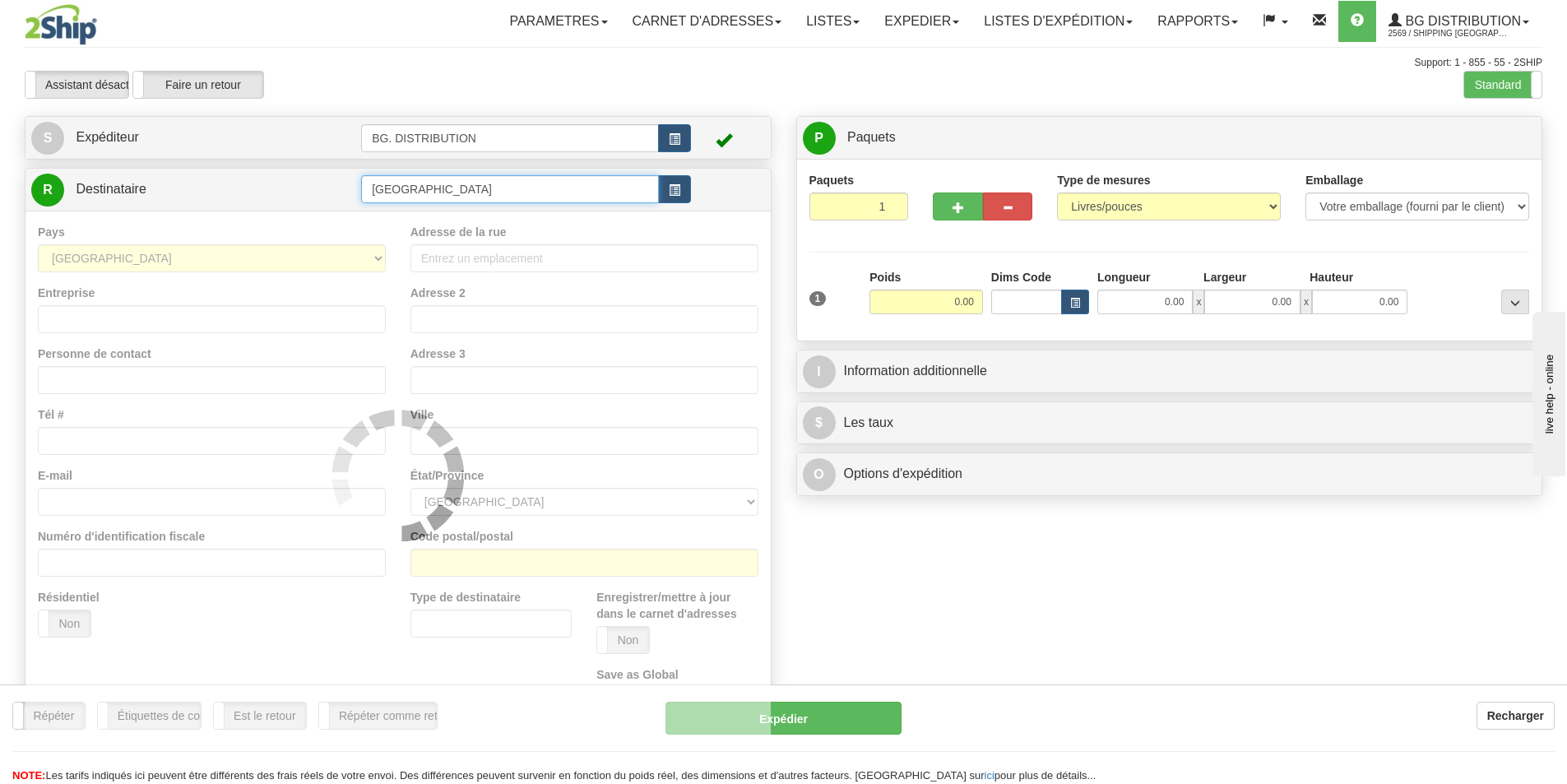
type input "[GEOGRAPHIC_DATA]"
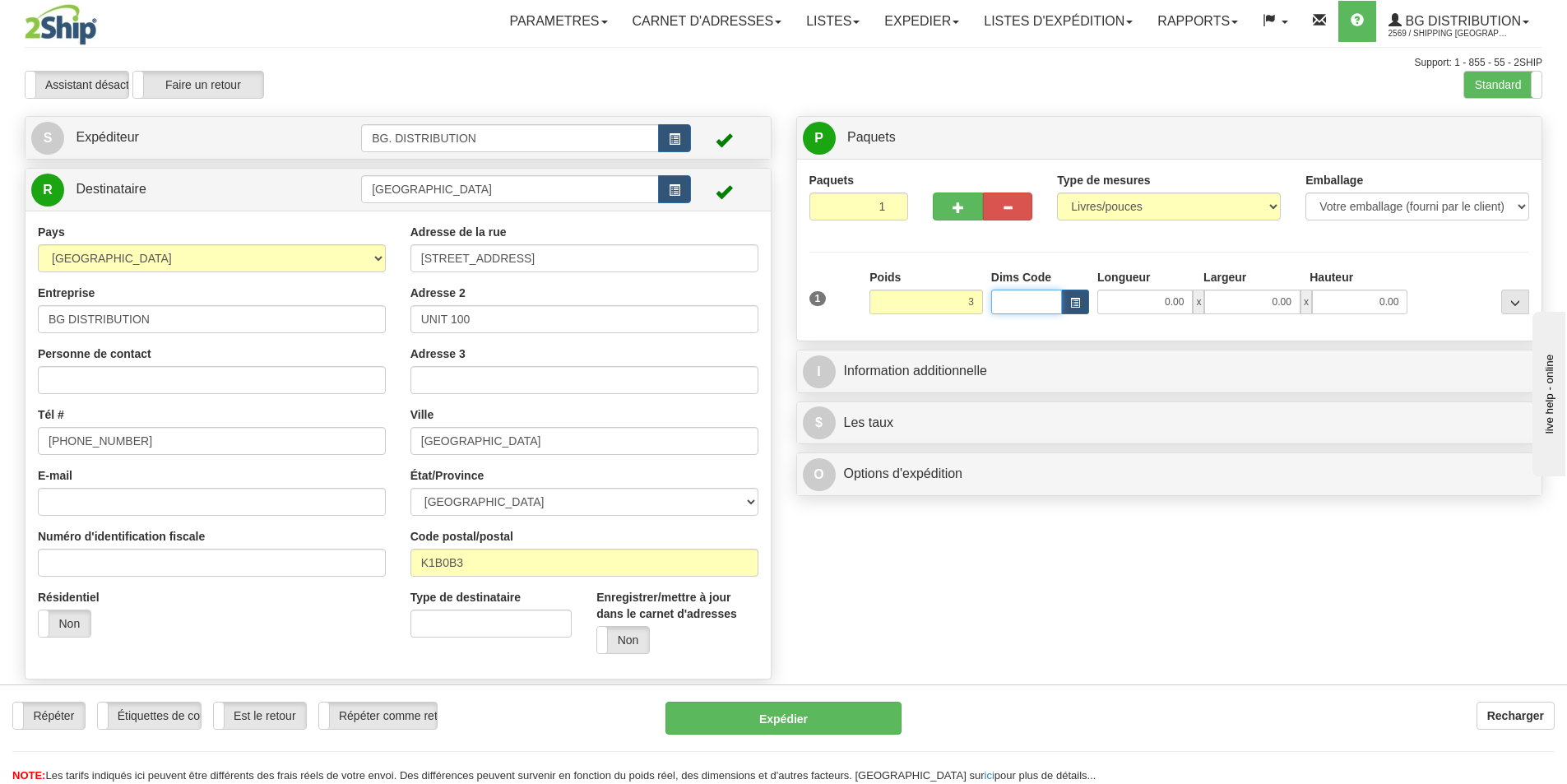
type input "3.00"
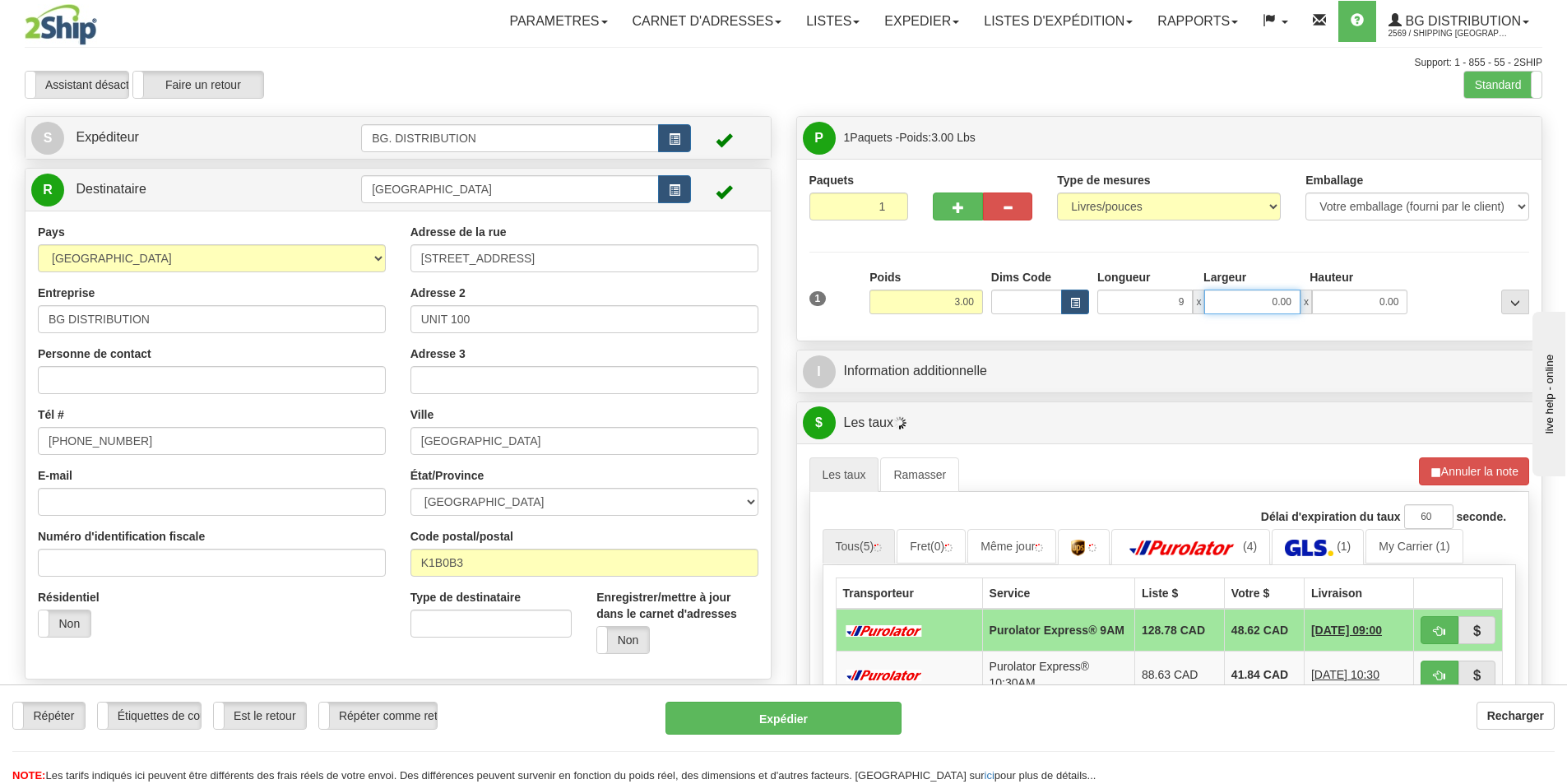
type input "9.00"
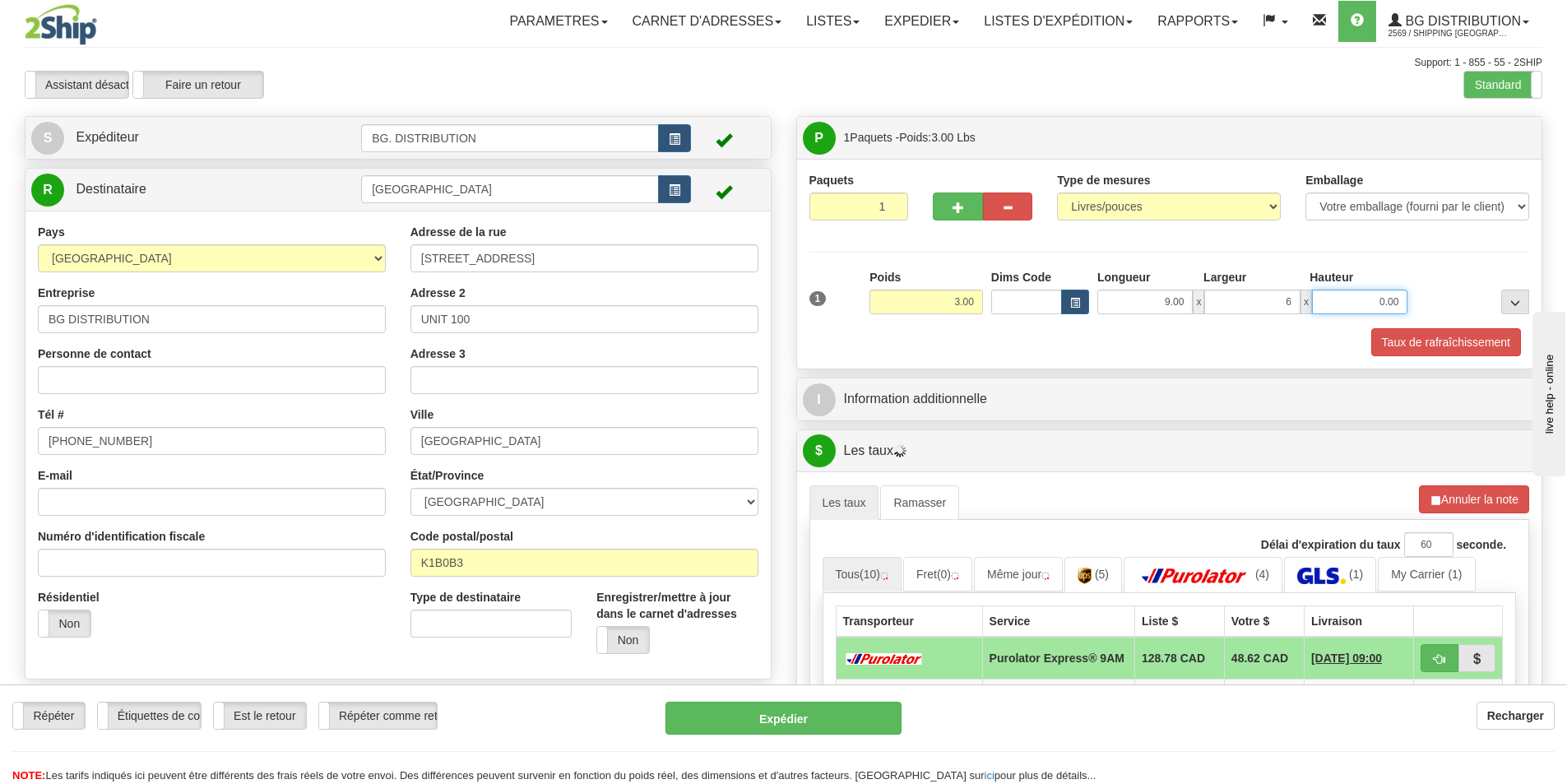
type input "6.00"
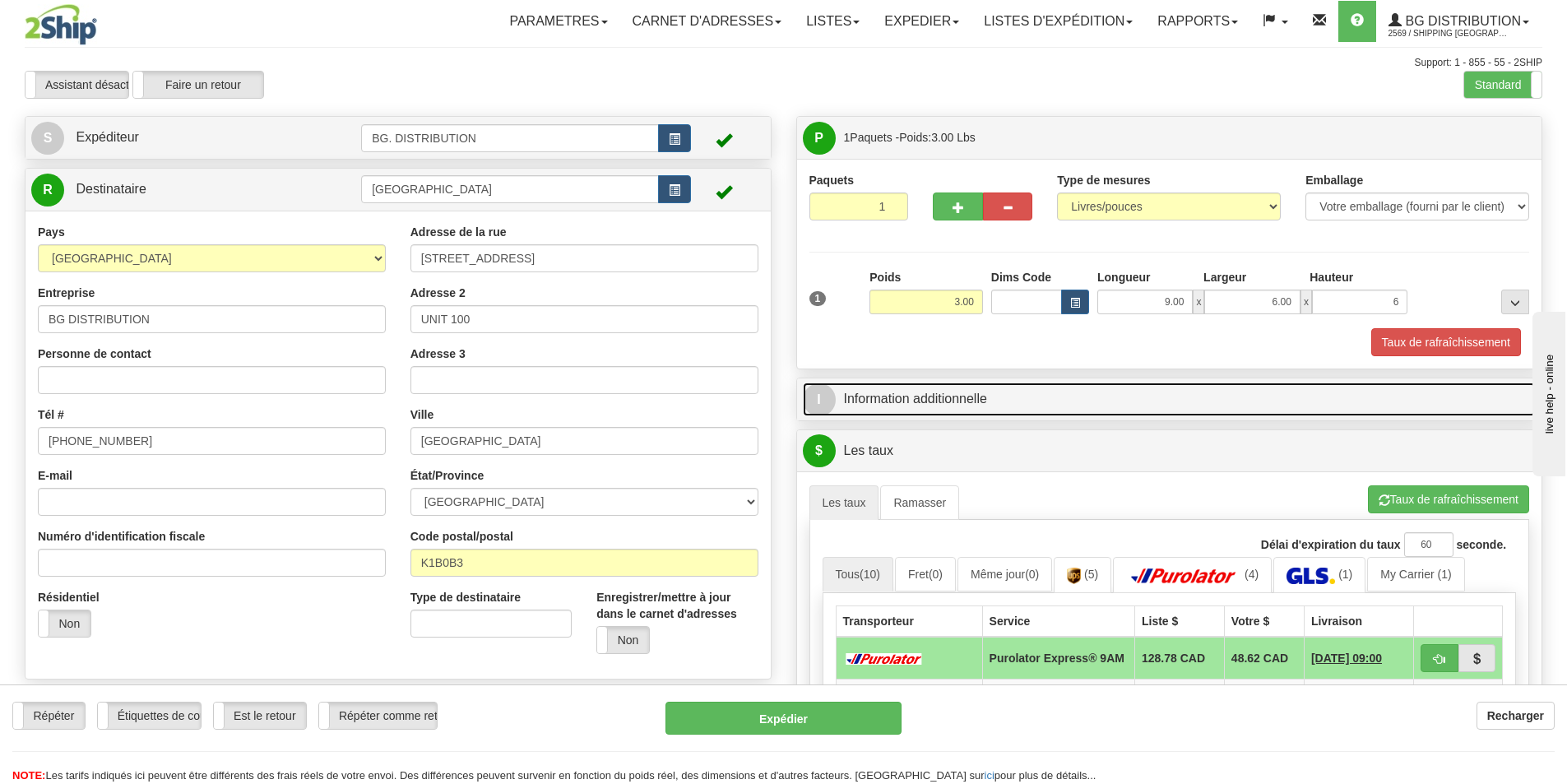
type input "6.00"
click at [902, 392] on link "I Information additionnelle" at bounding box center [1169, 398] width 734 height 34
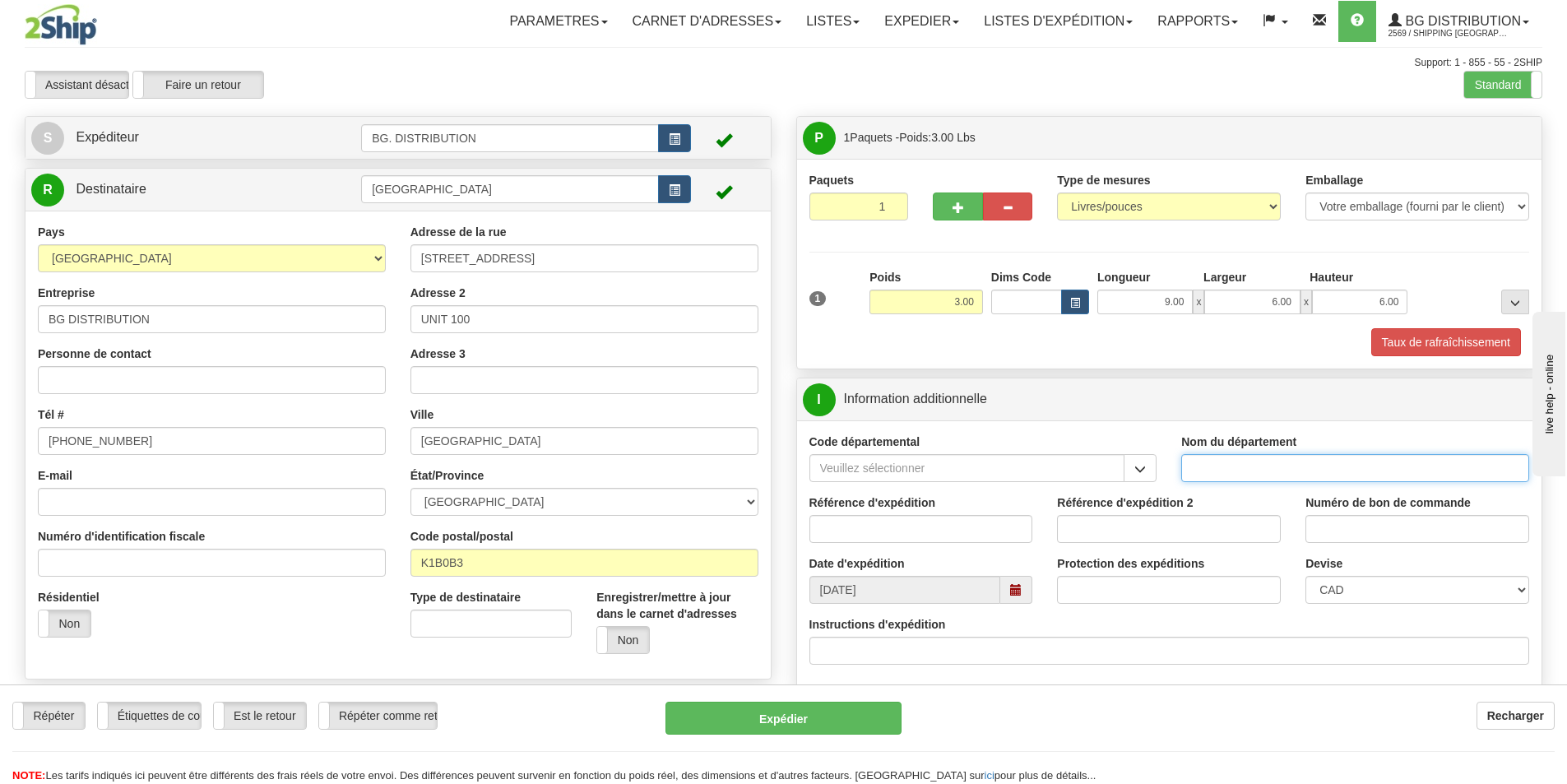
drag, startPoint x: 1282, startPoint y: 473, endPoint x: 1242, endPoint y: 477, distance: 40.2
click at [1282, 473] on input "Nom du département" at bounding box center [1355, 467] width 348 height 28
type input "."
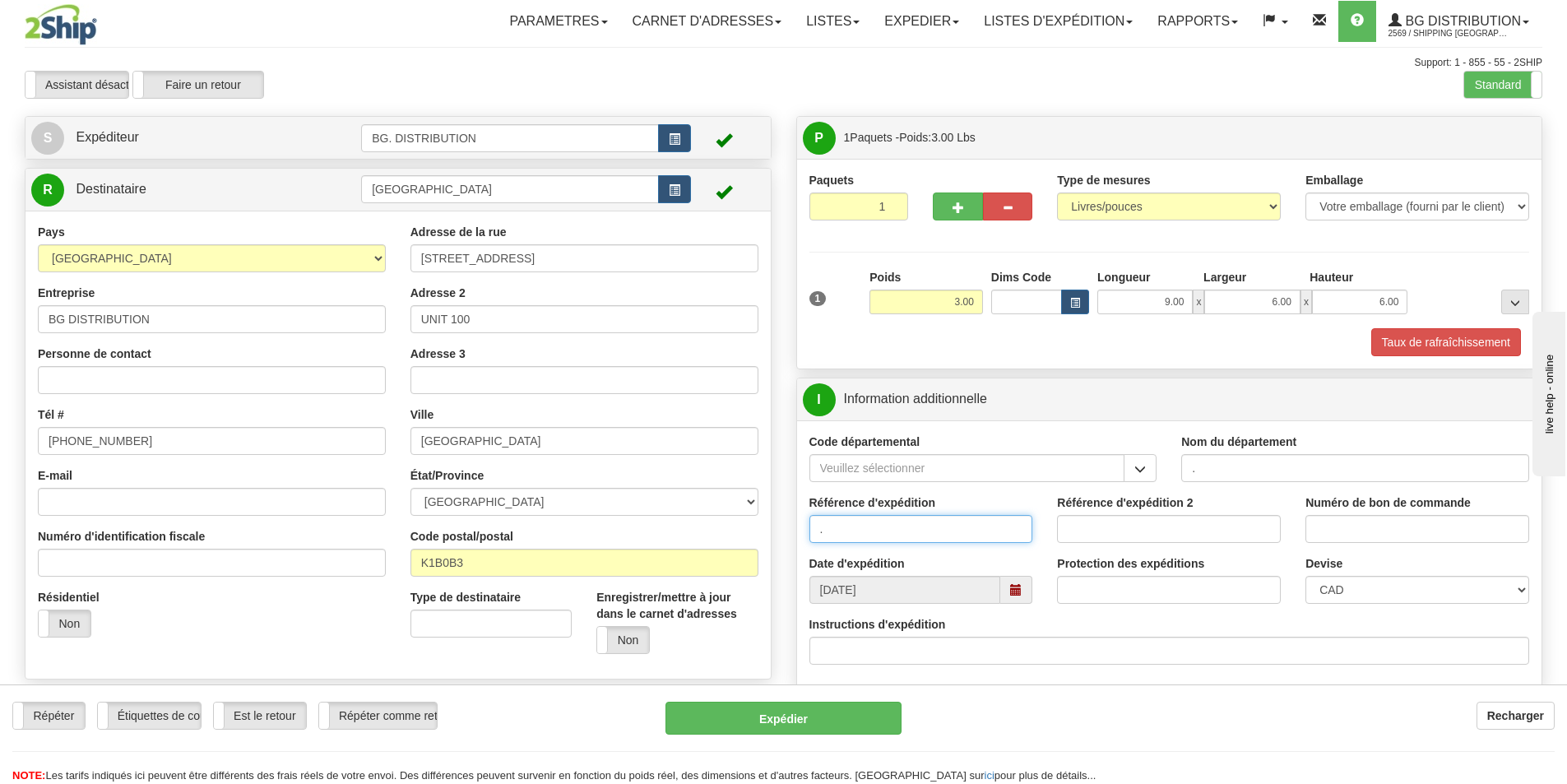
type input "."
type input ".."
type input "."
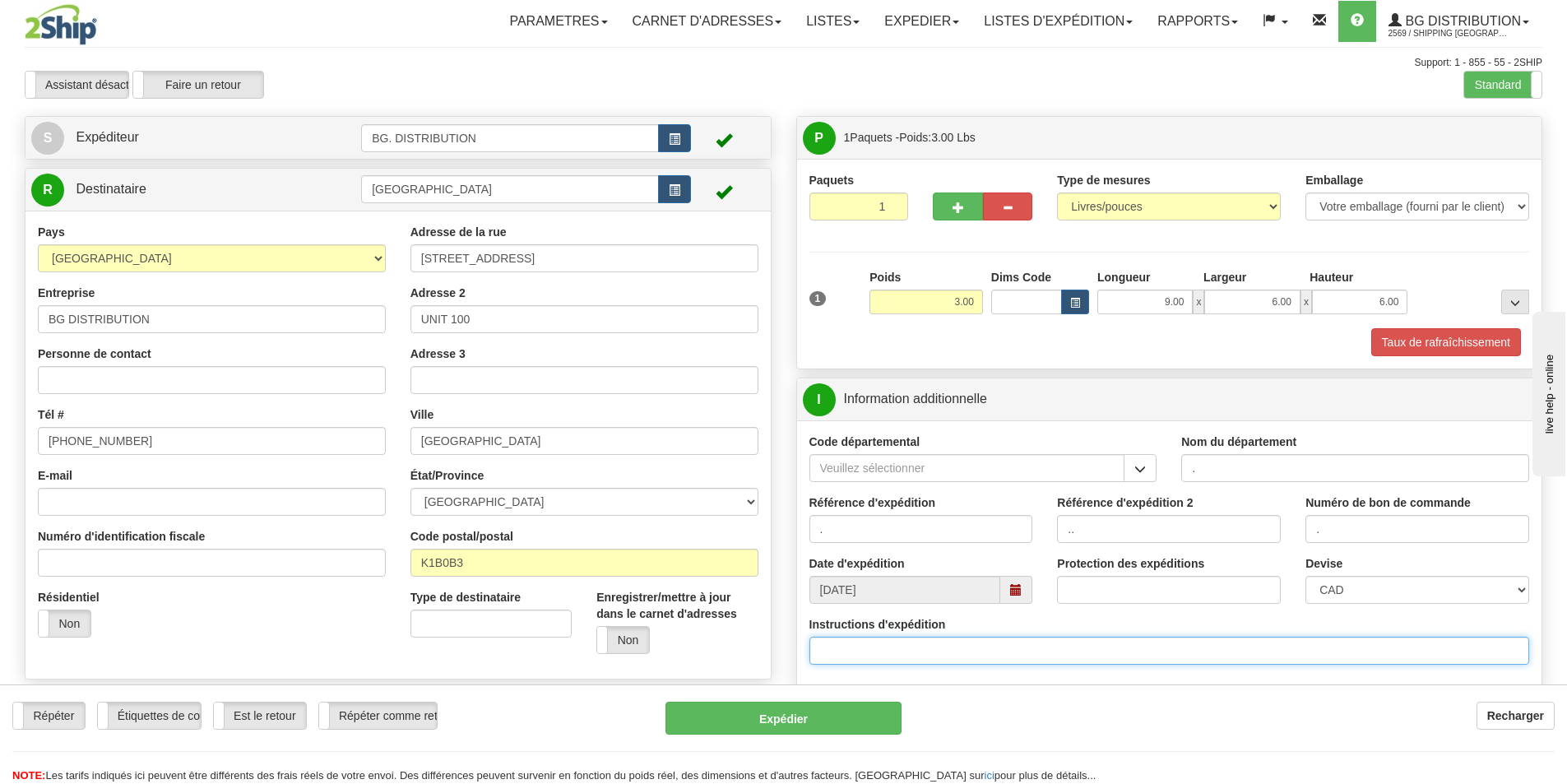
click at [864, 648] on input "Instructions d'expédition" at bounding box center [1170, 650] width 721 height 28
type input "165497-00"
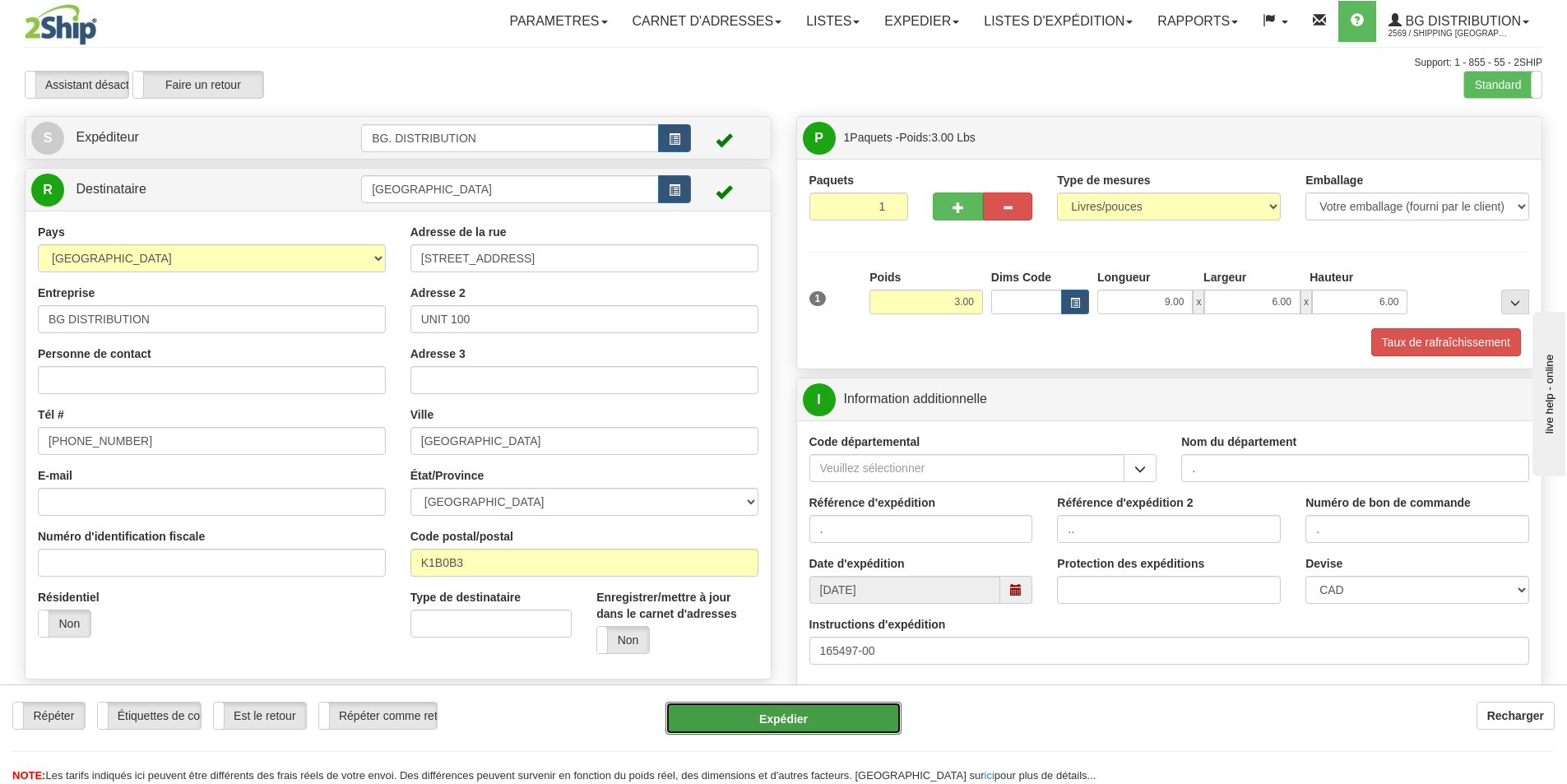
click at [808, 726] on button "Expédier" at bounding box center [784, 718] width 237 height 33
type input "200"
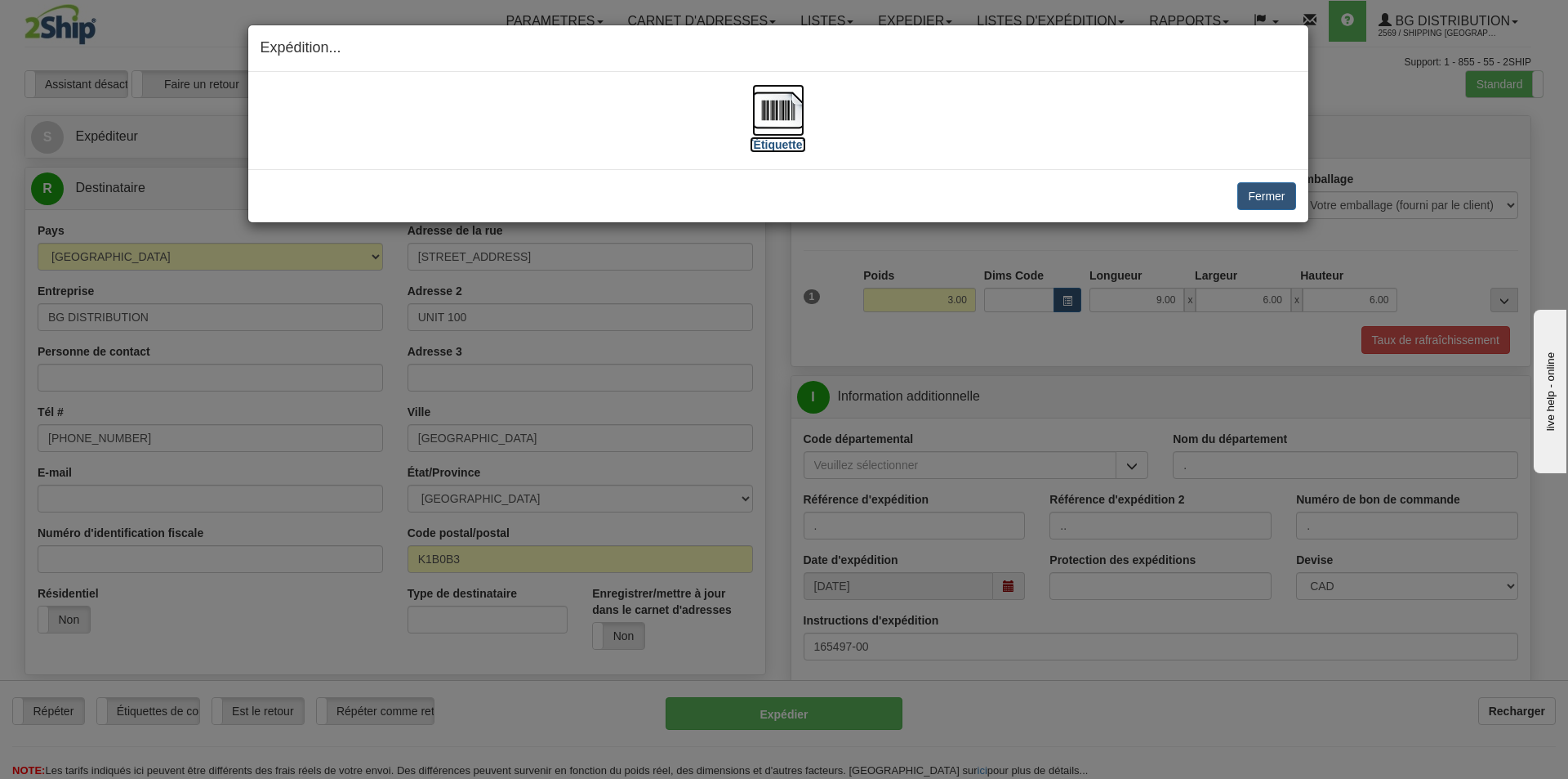
click at [771, 112] on img at bounding box center [779, 110] width 52 height 52
click at [1269, 191] on button "Fermer" at bounding box center [1266, 196] width 58 height 28
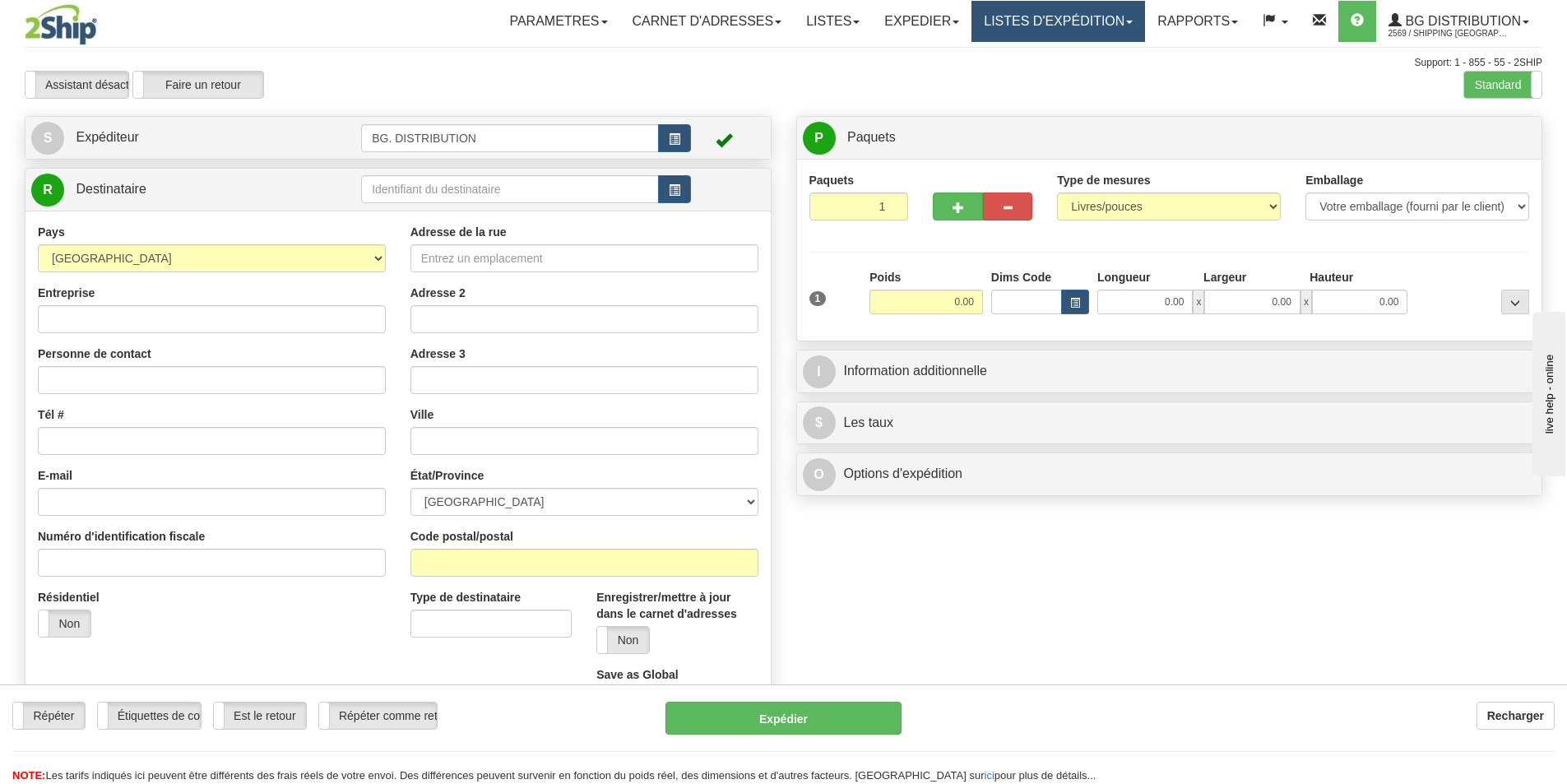
click at [1038, 17] on link "LISTES D'EXPÉDITION" at bounding box center [1058, 21] width 174 height 41
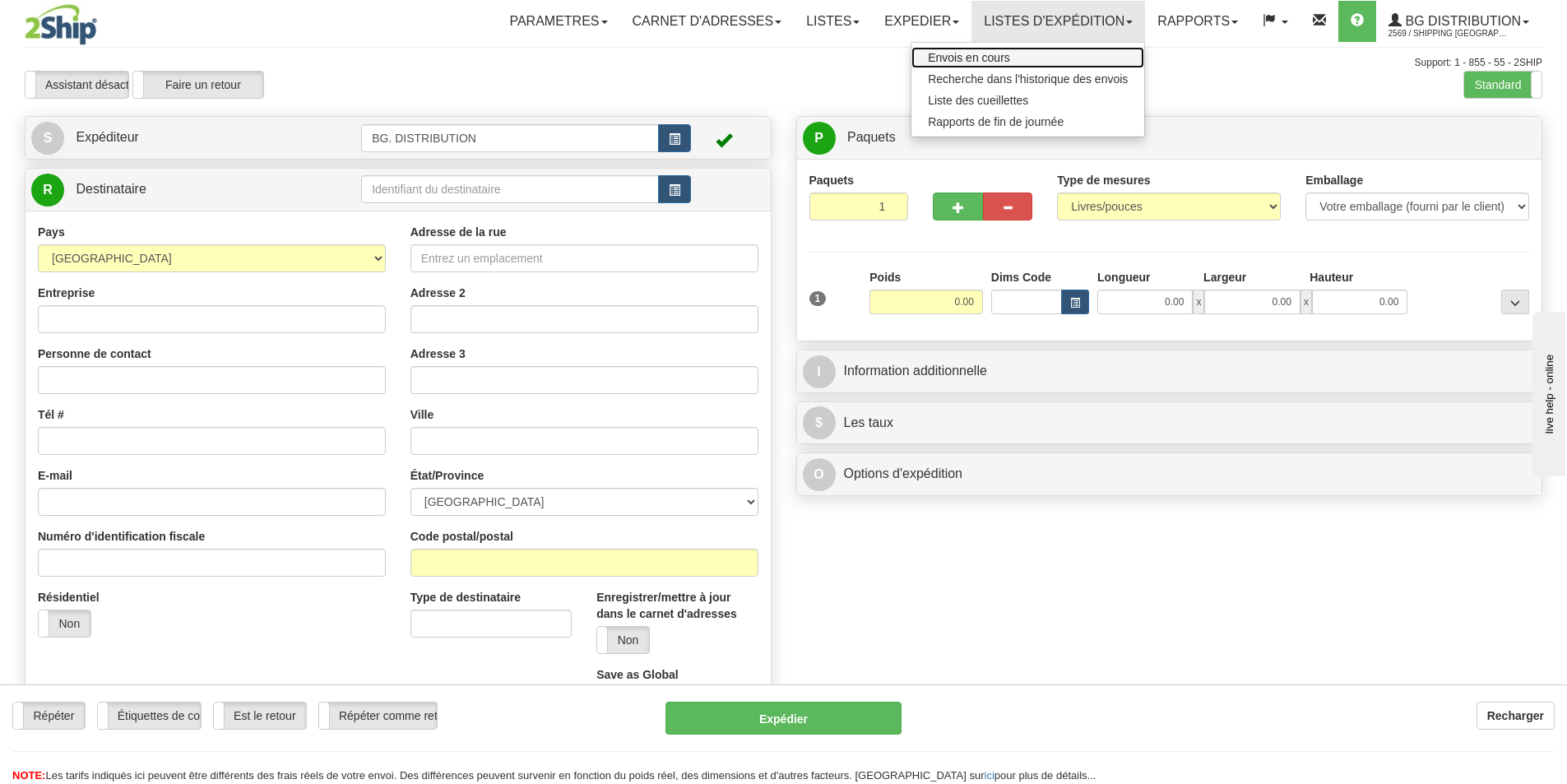
click at [999, 54] on span "Envois en cours" at bounding box center [969, 57] width 82 height 13
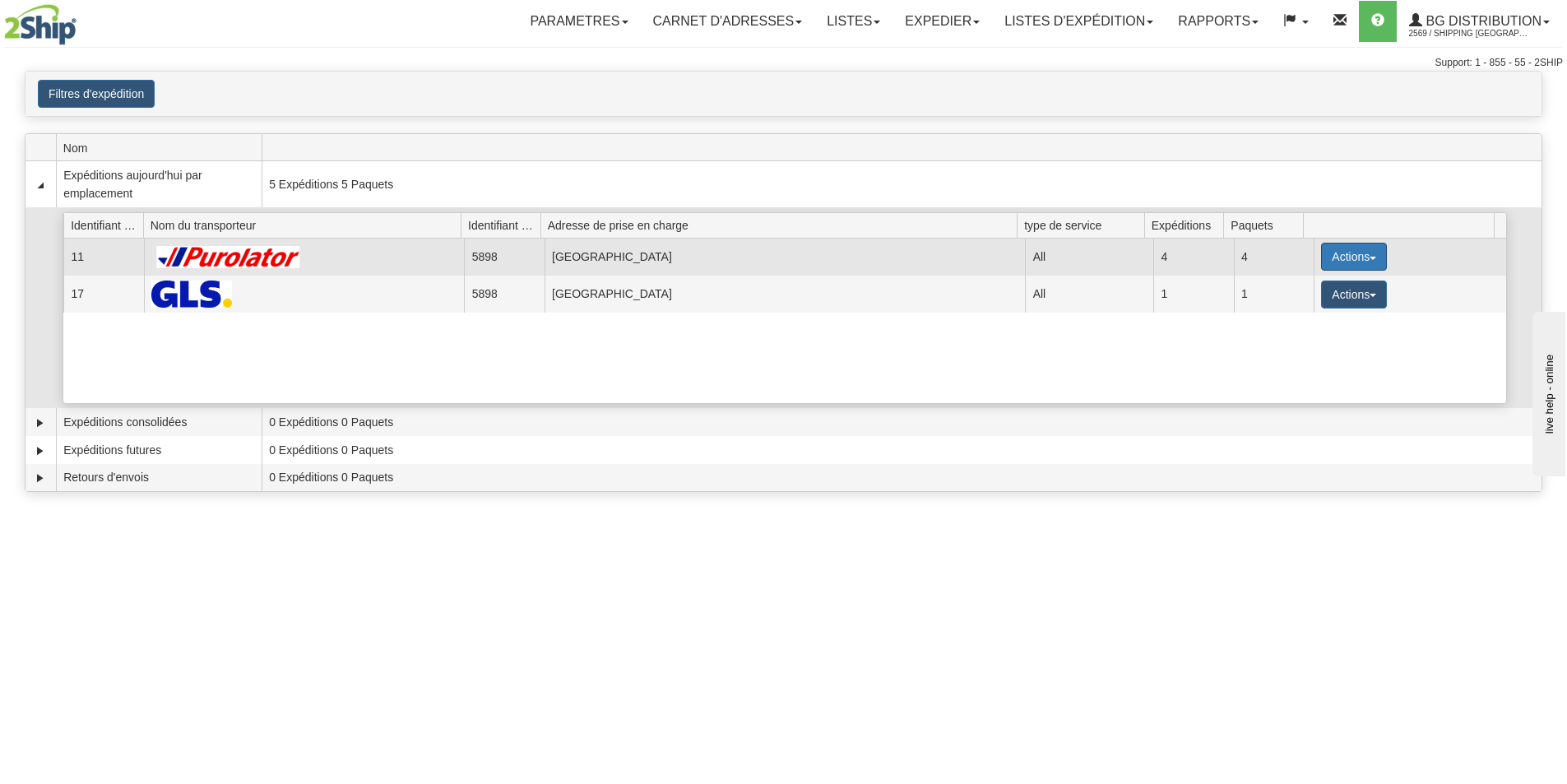
click at [1364, 253] on button "Actions" at bounding box center [1354, 256] width 66 height 28
click at [1294, 287] on span "Détails" at bounding box center [1293, 286] width 45 height 12
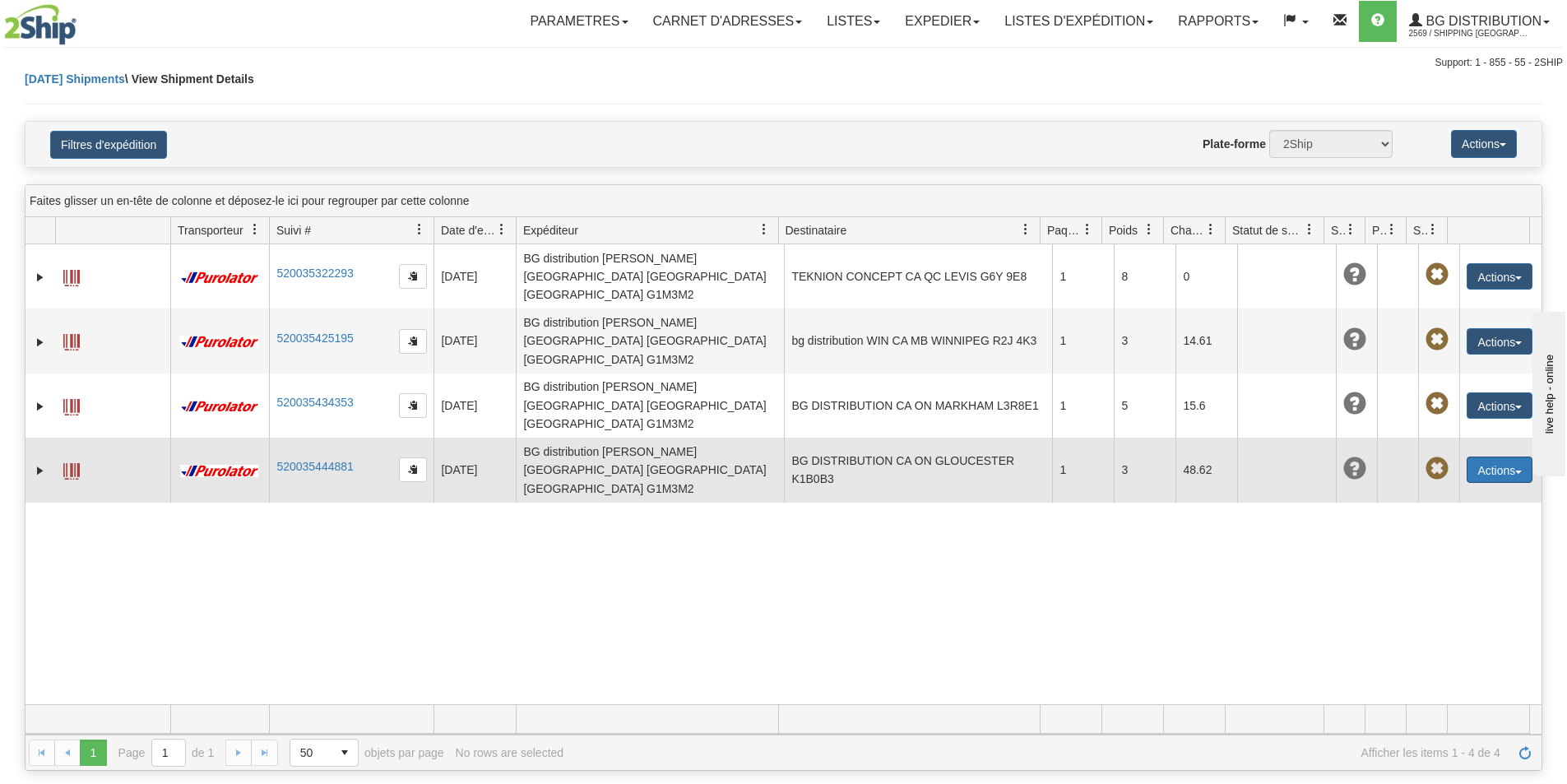
click at [1469, 457] on button "Actions" at bounding box center [1500, 469] width 66 height 26
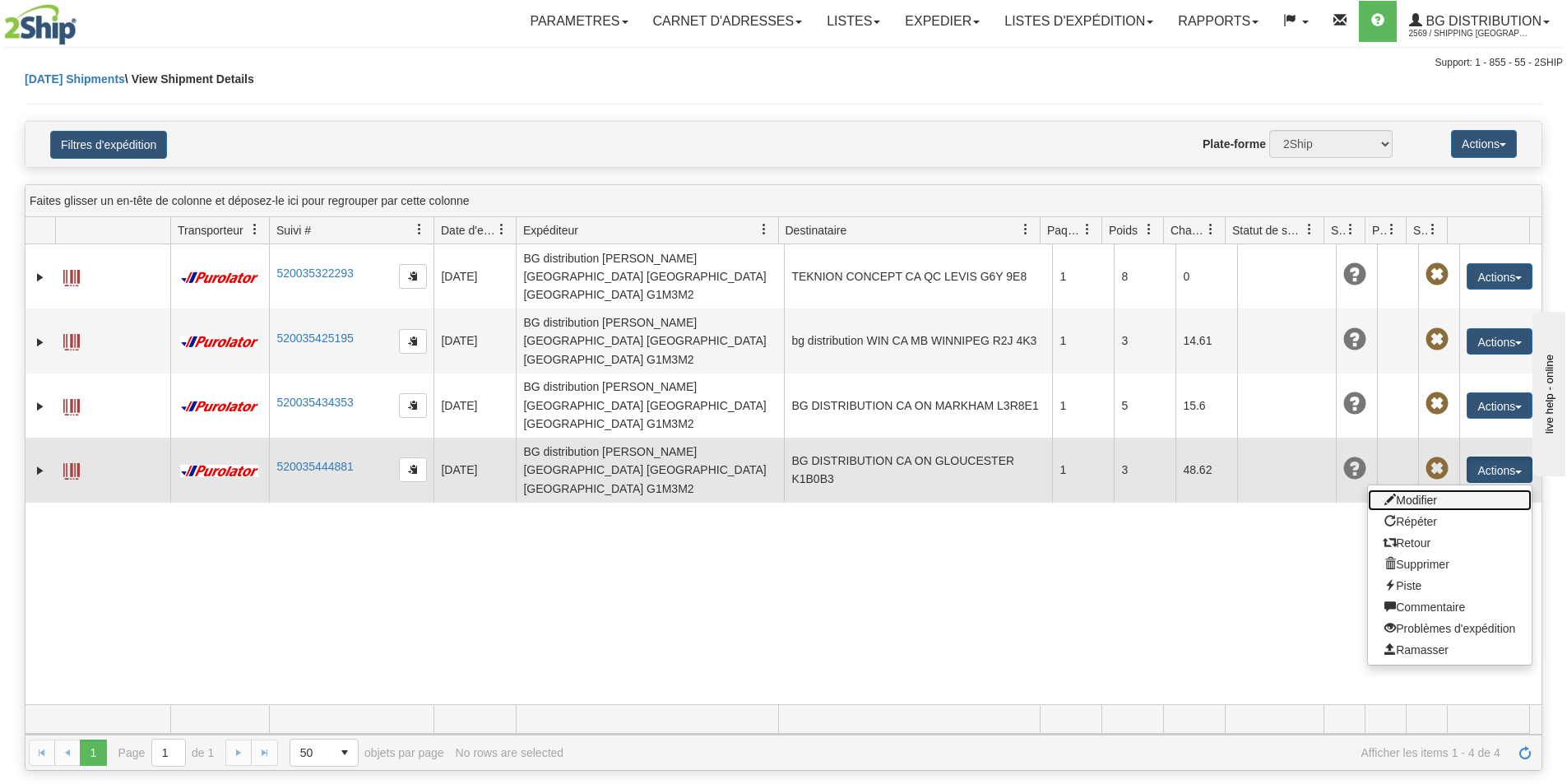
click at [1394, 489] on link "Modifier" at bounding box center [1451, 500] width 164 height 22
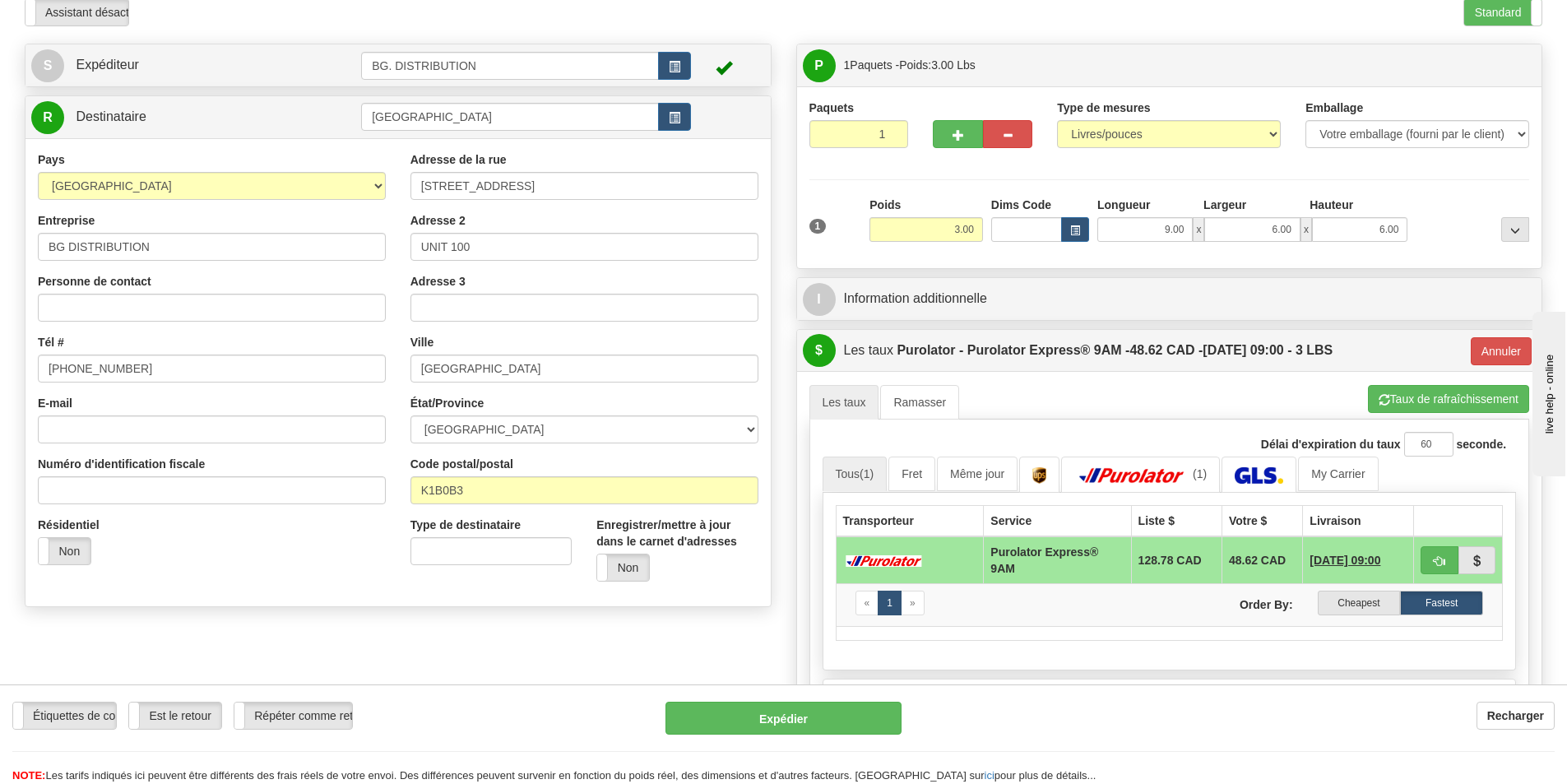
scroll to position [165, 0]
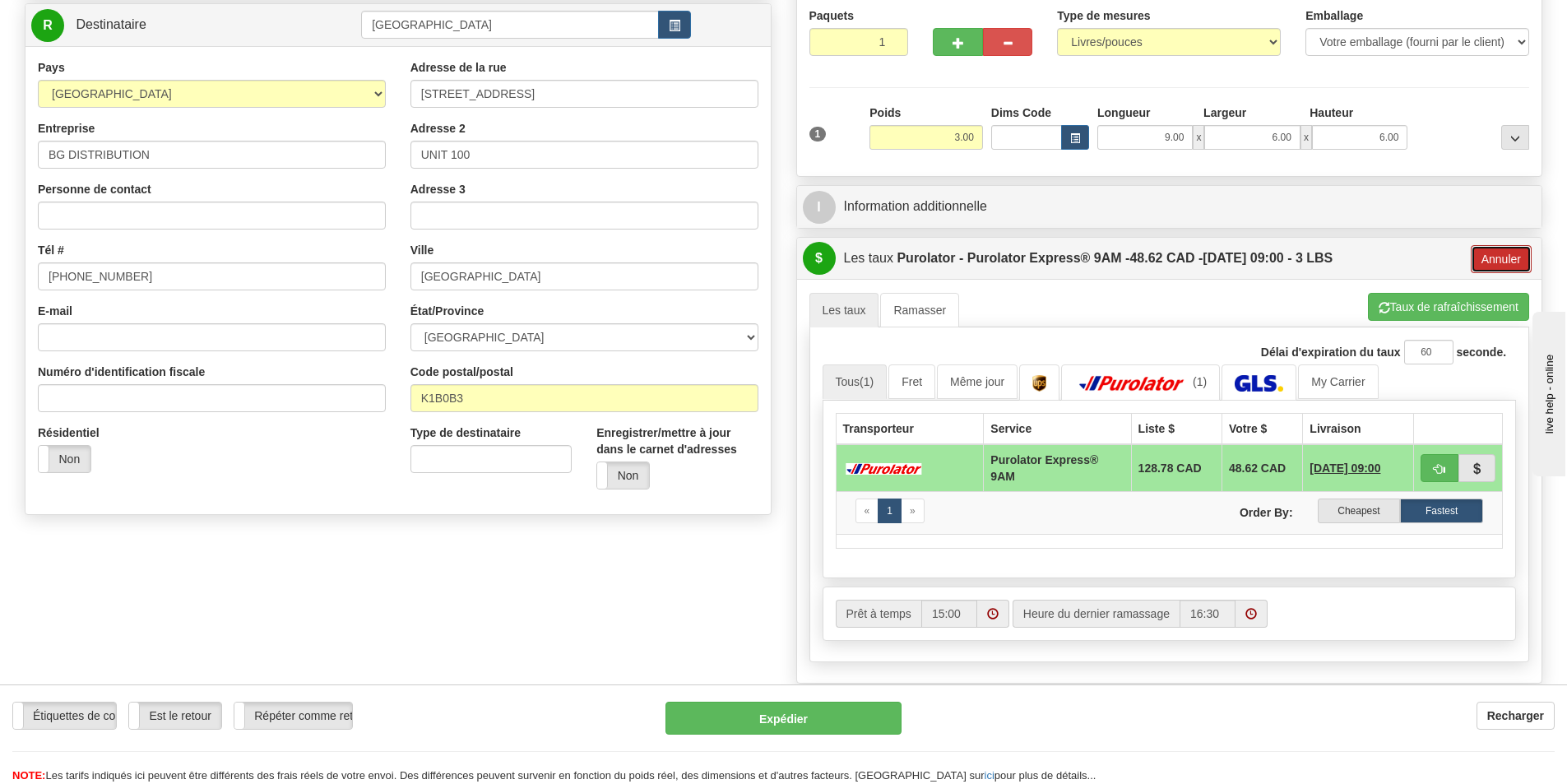
click at [1487, 256] on button "Annuler" at bounding box center [1501, 258] width 61 height 28
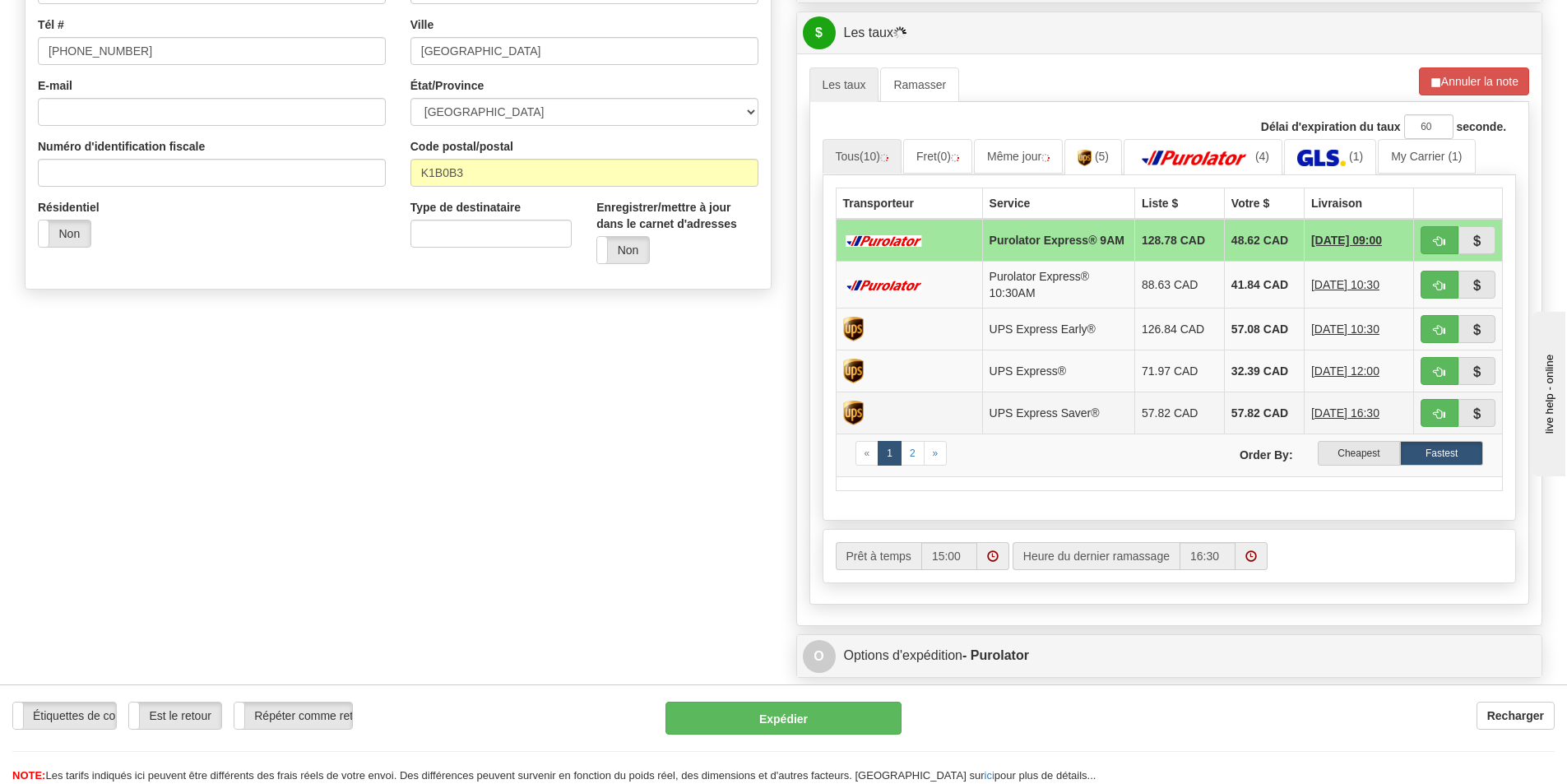
scroll to position [411, 0]
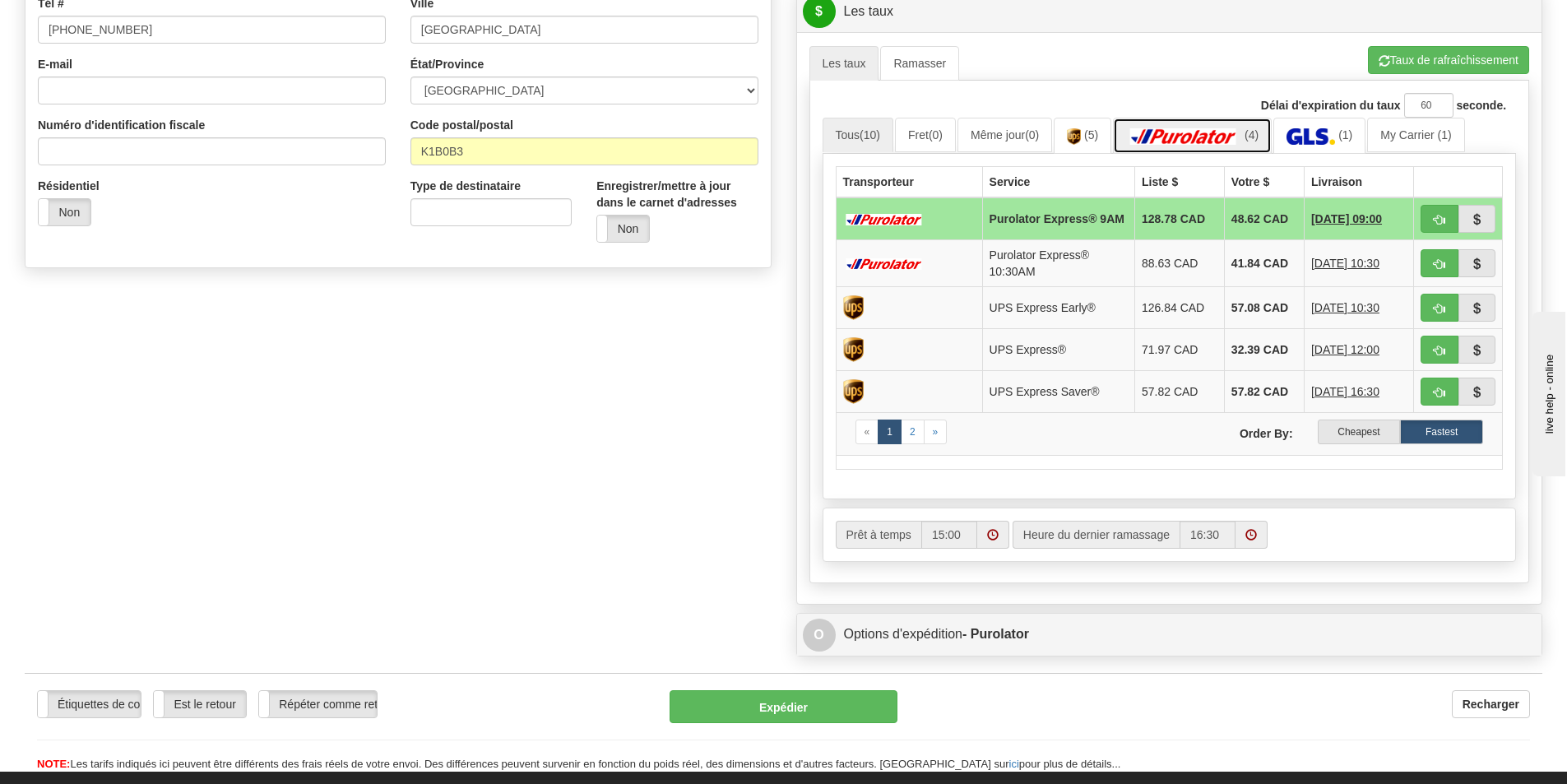
click at [1213, 132] on img at bounding box center [1184, 136] width 116 height 16
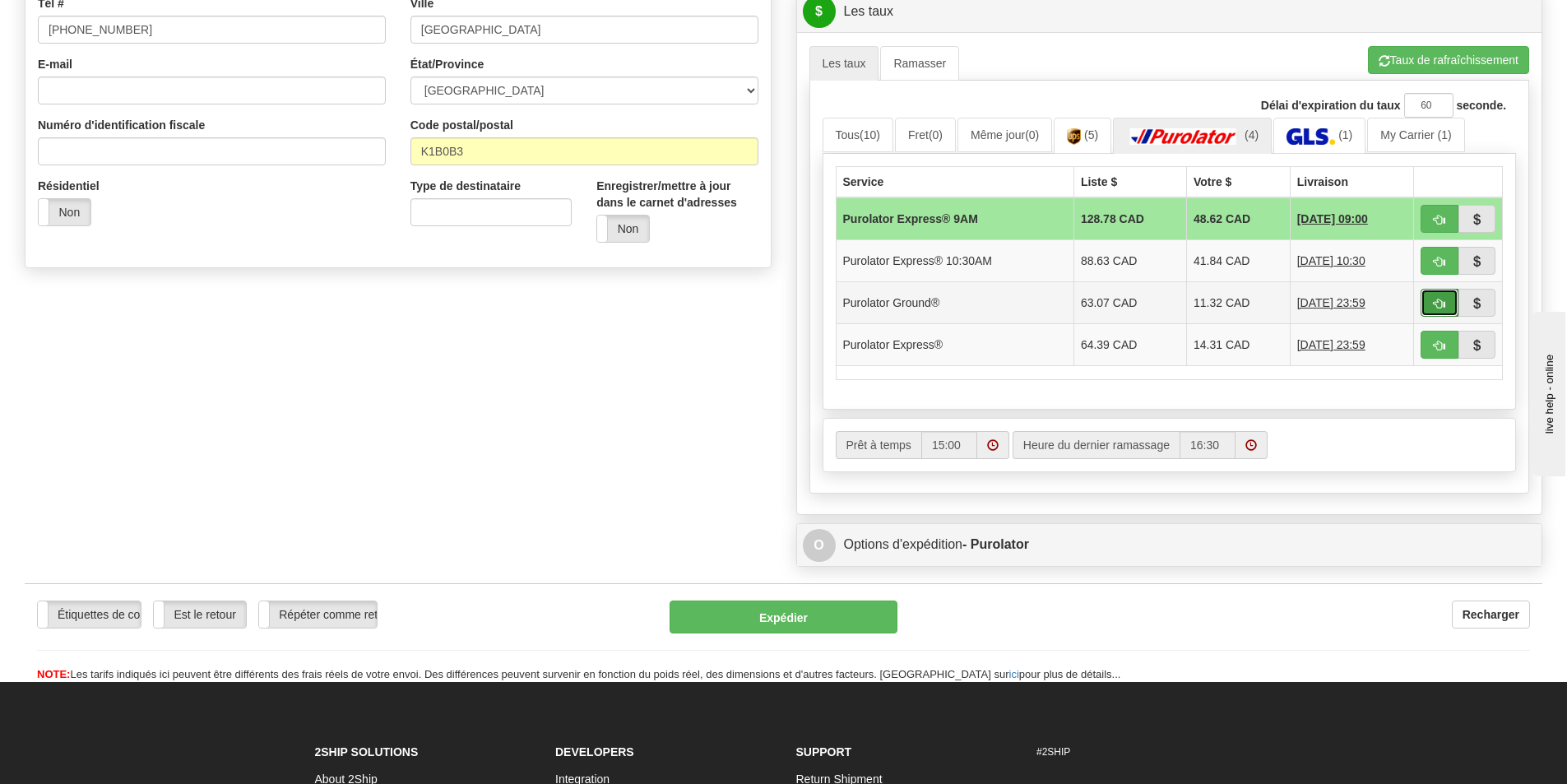
click at [1430, 301] on button "button" at bounding box center [1441, 302] width 38 height 28
type input "260"
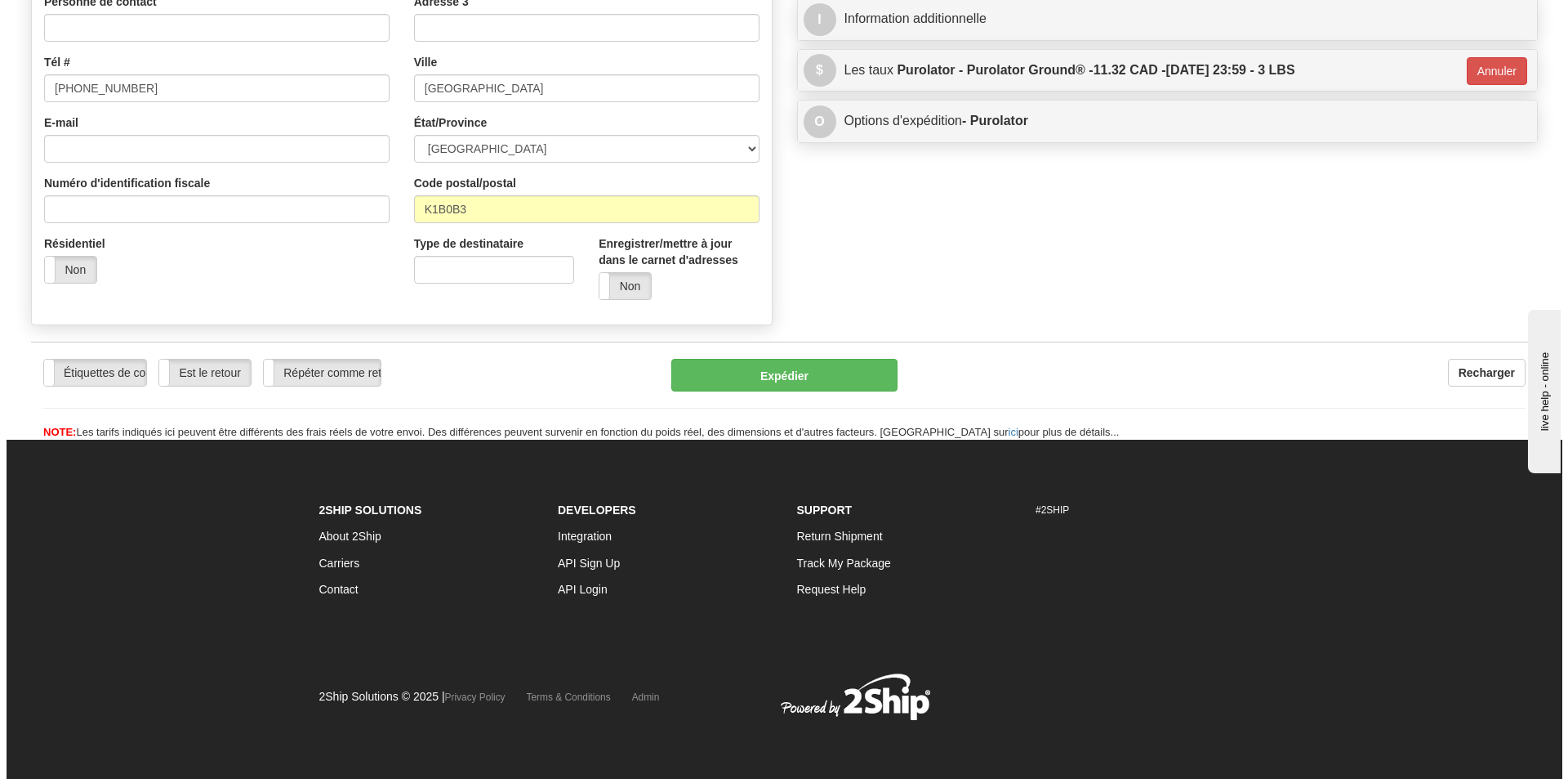
scroll to position [350, 0]
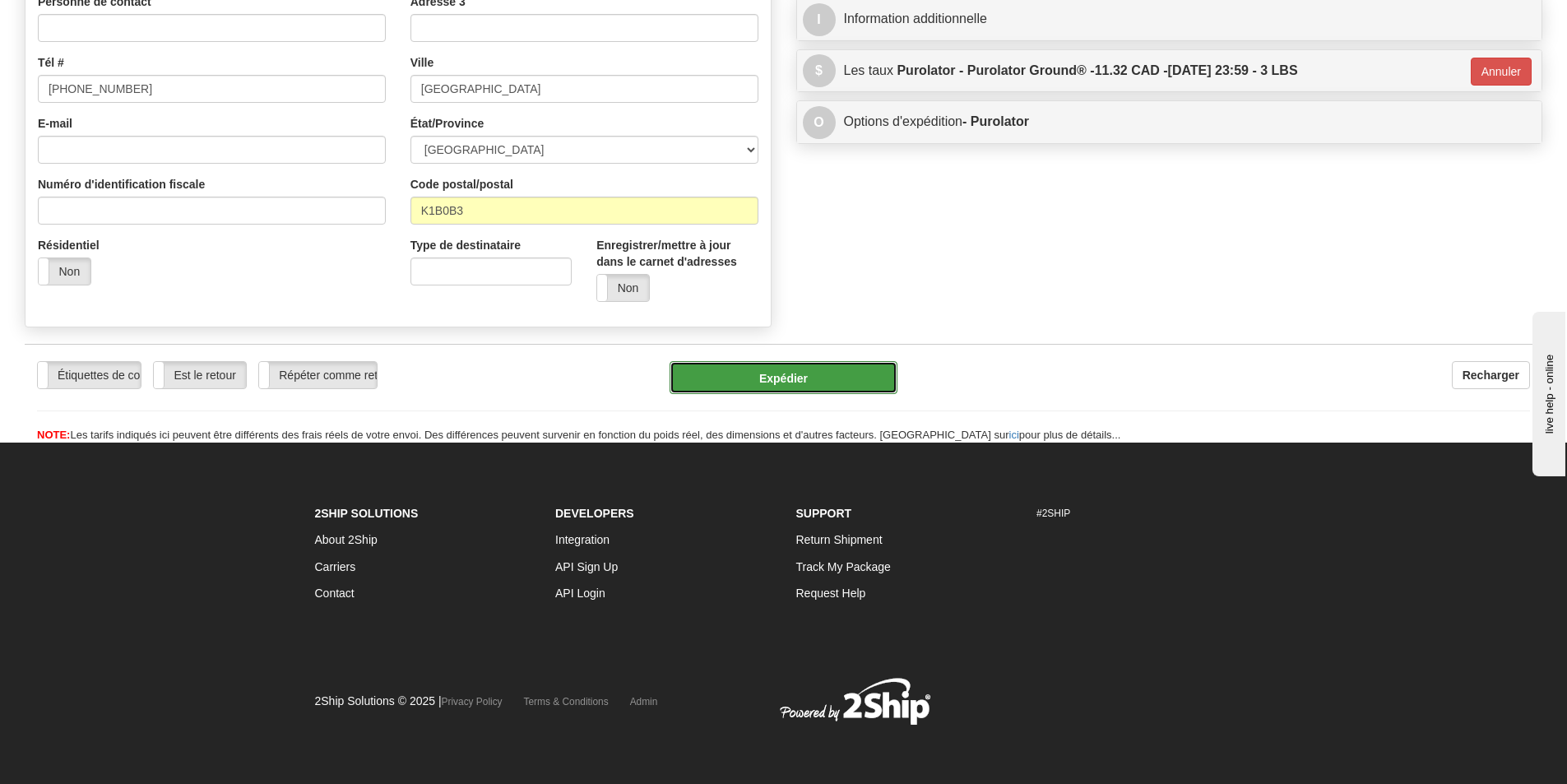
click at [834, 383] on button "Expédier" at bounding box center [784, 377] width 227 height 33
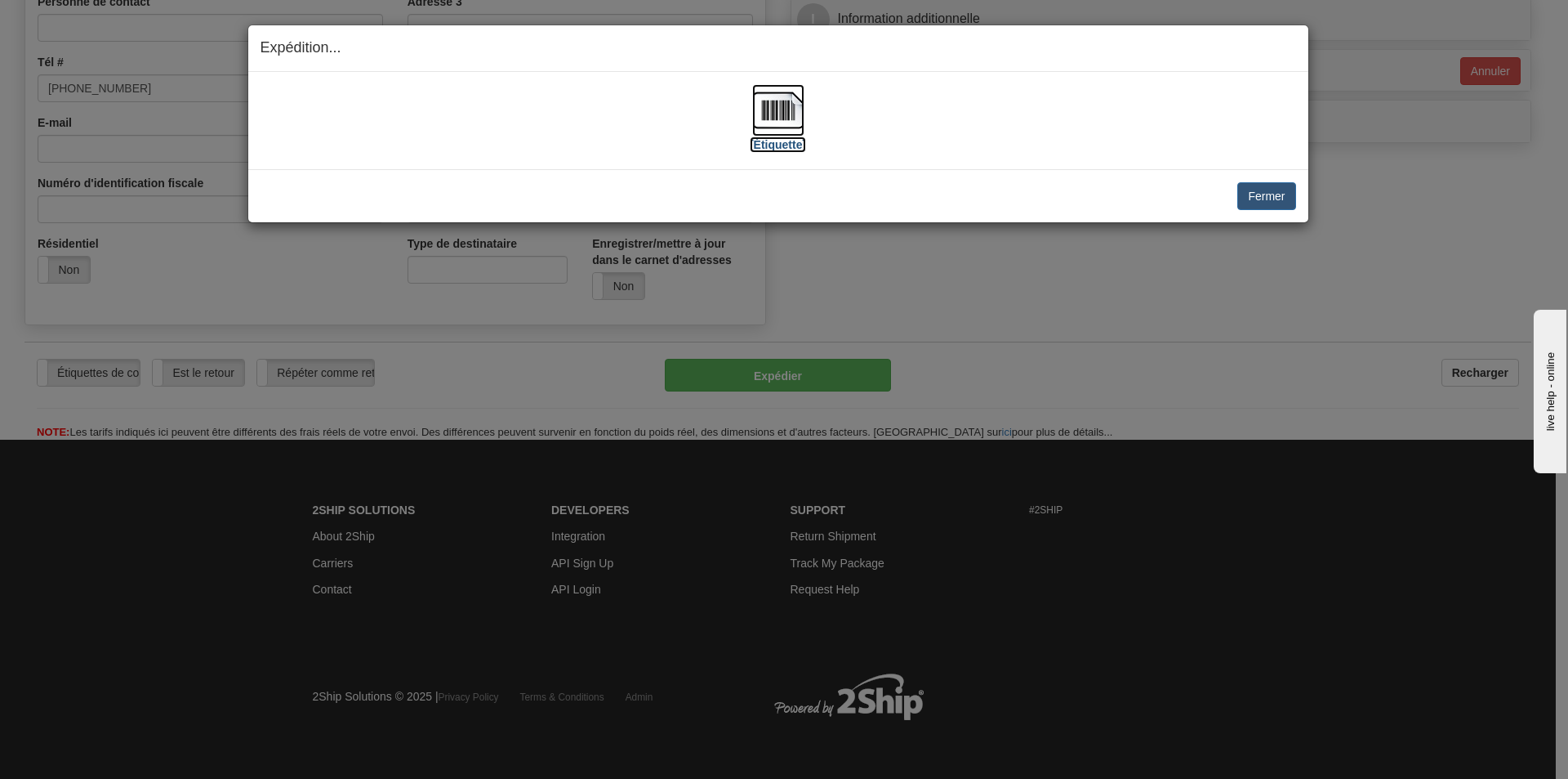
click at [789, 117] on img at bounding box center [779, 110] width 52 height 52
click at [1240, 200] on button "Fermer" at bounding box center [1266, 196] width 58 height 28
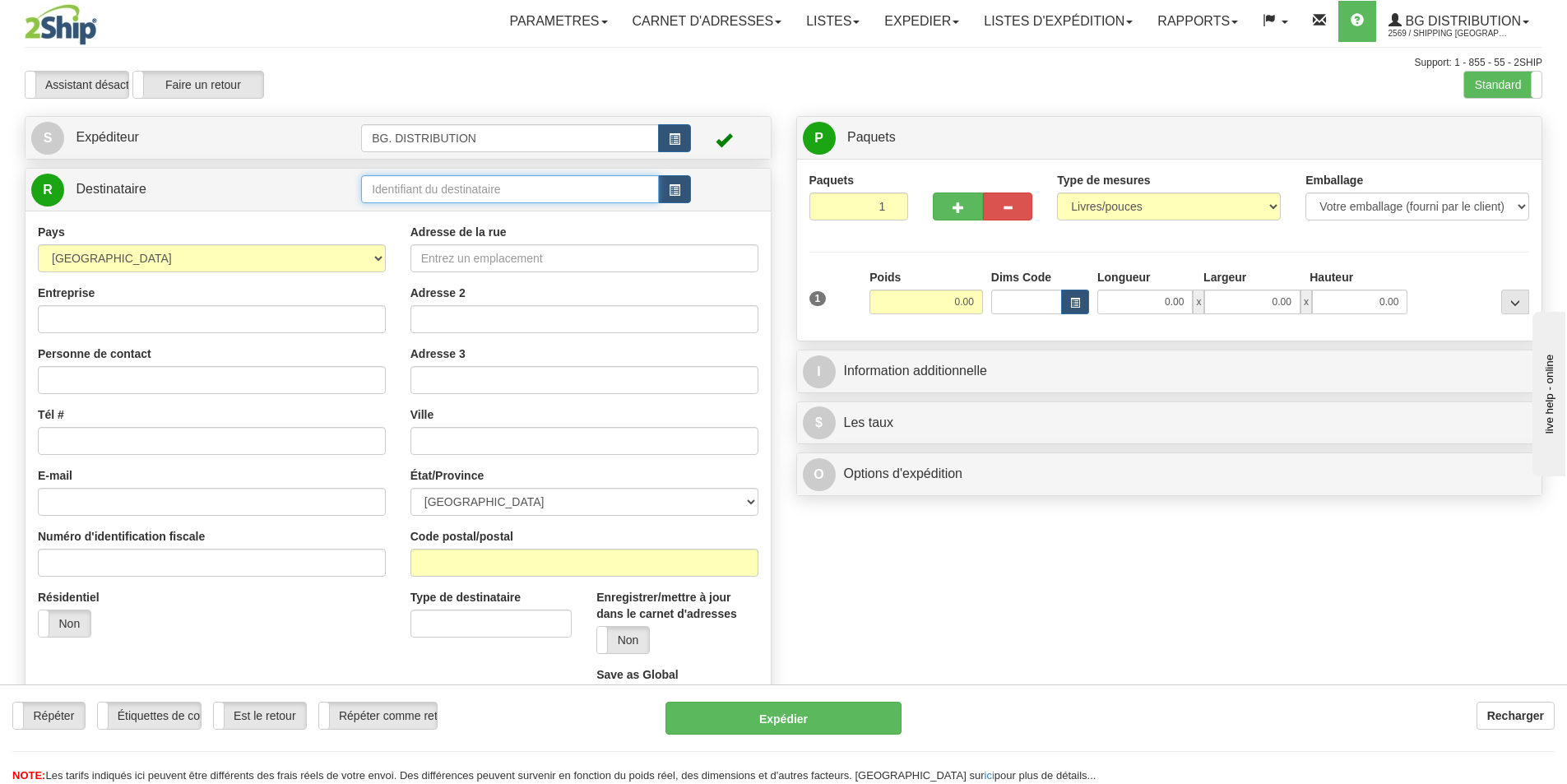
click at [477, 184] on input "text" at bounding box center [510, 189] width 298 height 28
click at [400, 205] on li "BG ST_BRUNO" at bounding box center [511, 215] width 297 height 22
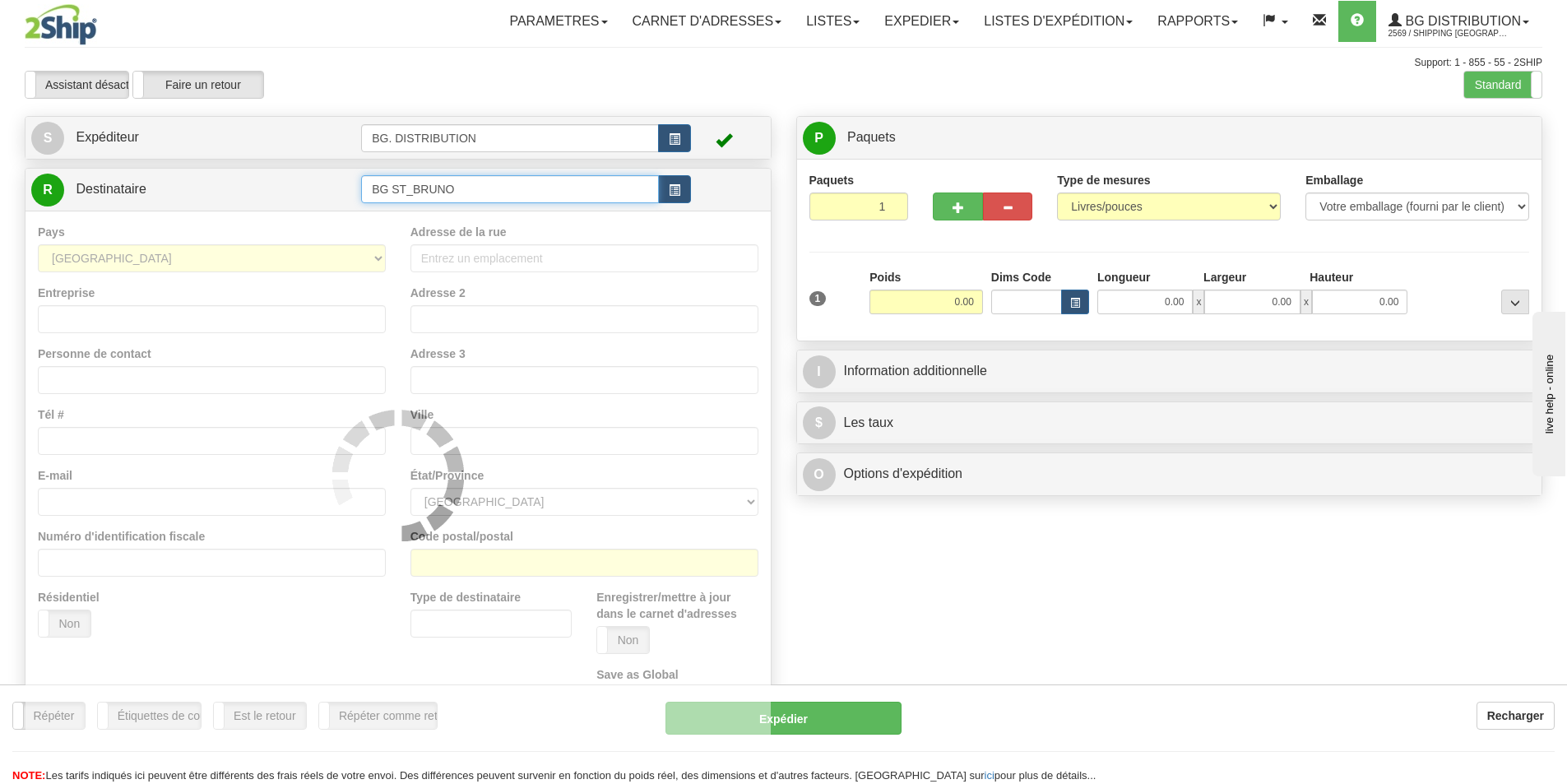
type input "BG ST_BRUNO"
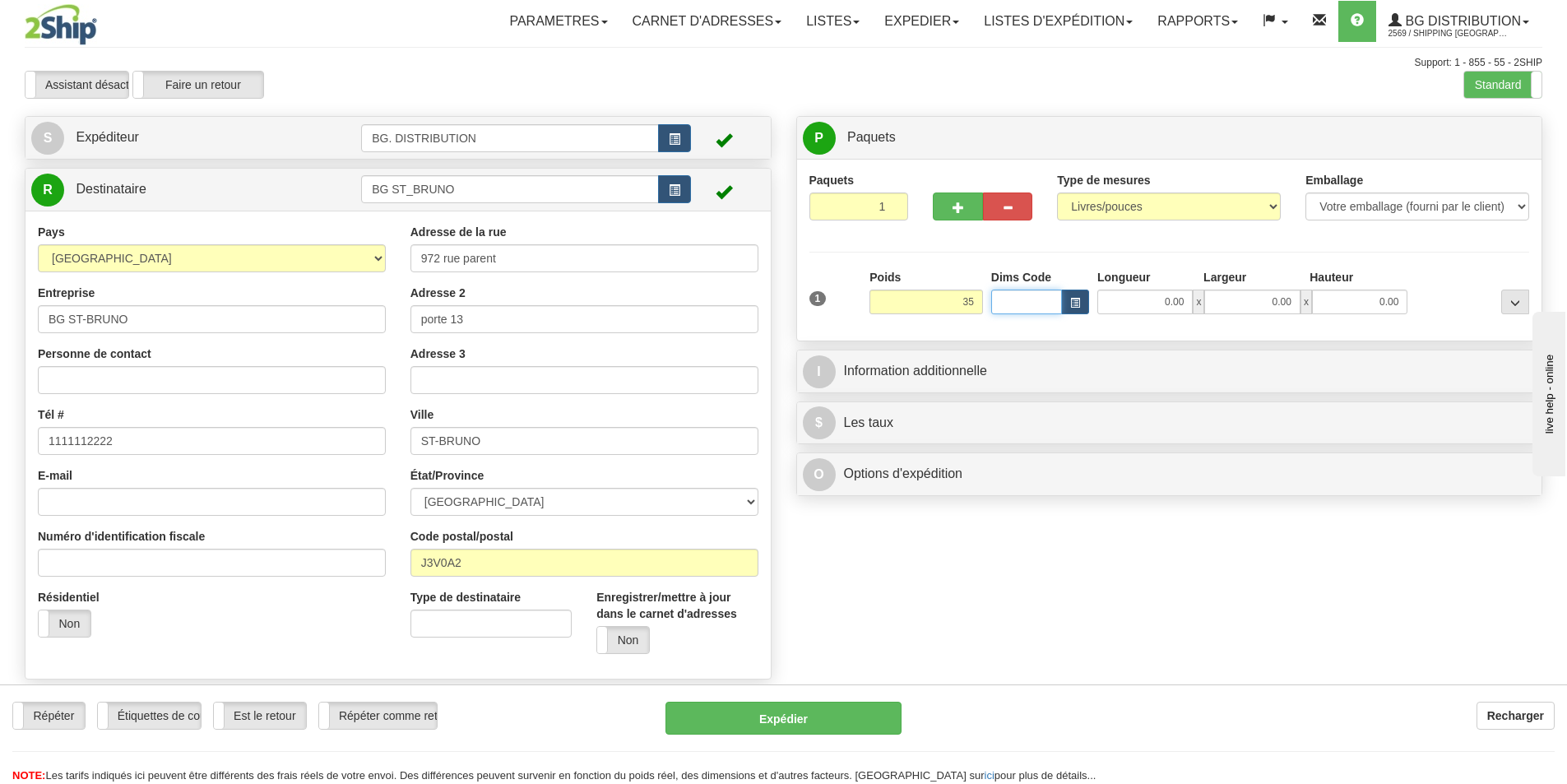
type input "35.00"
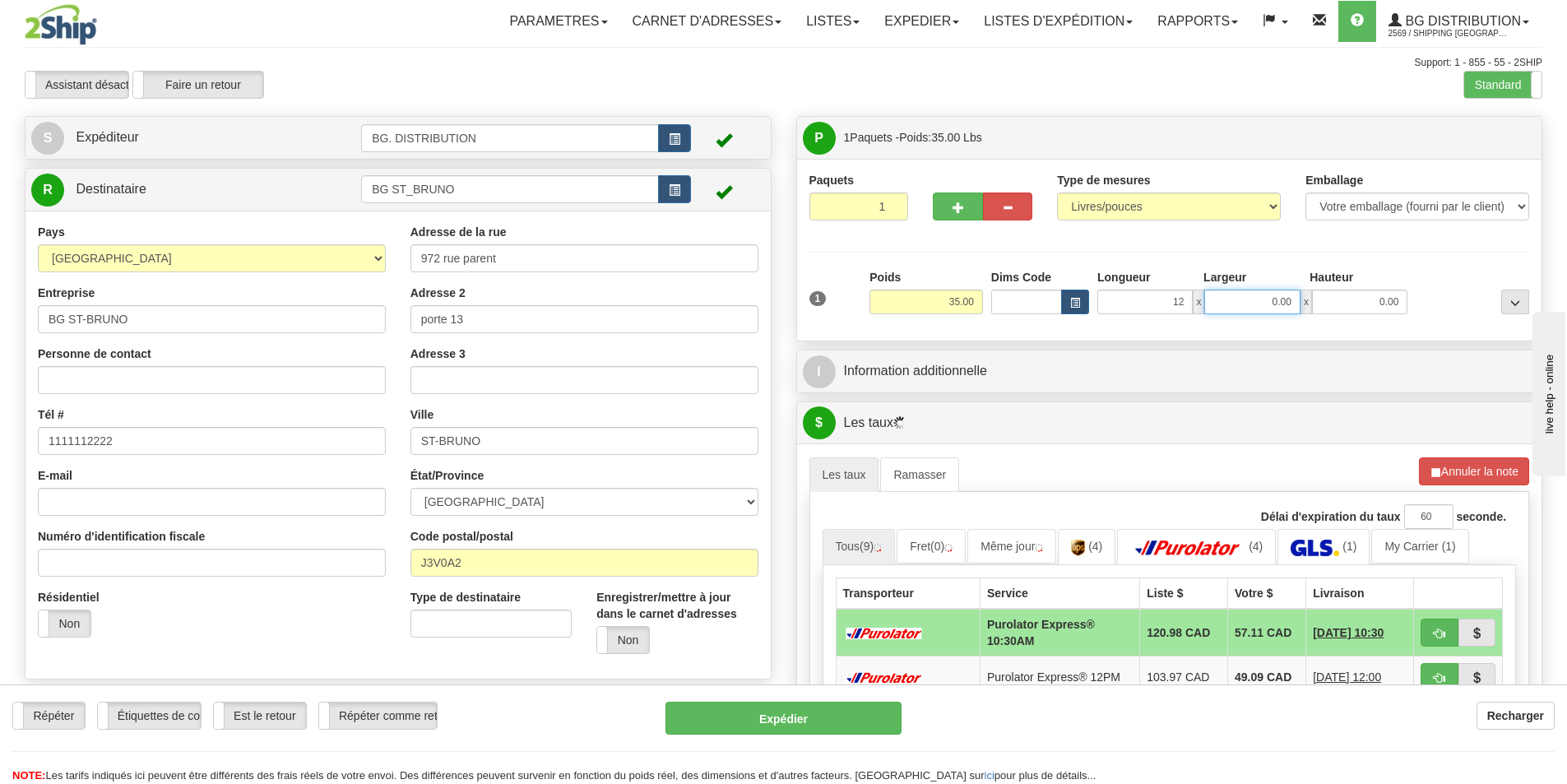
type input "12.00"
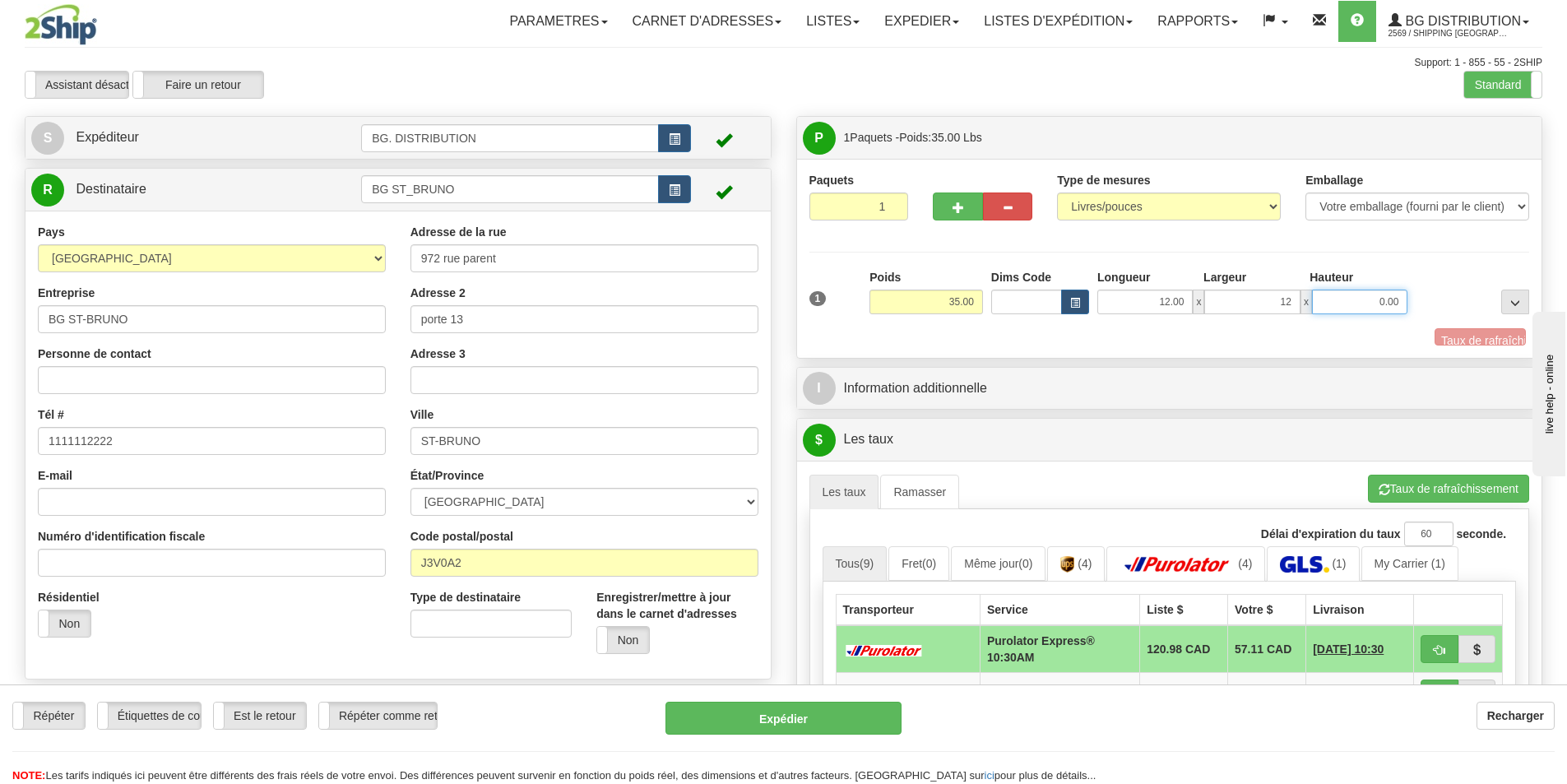
type input "12.00"
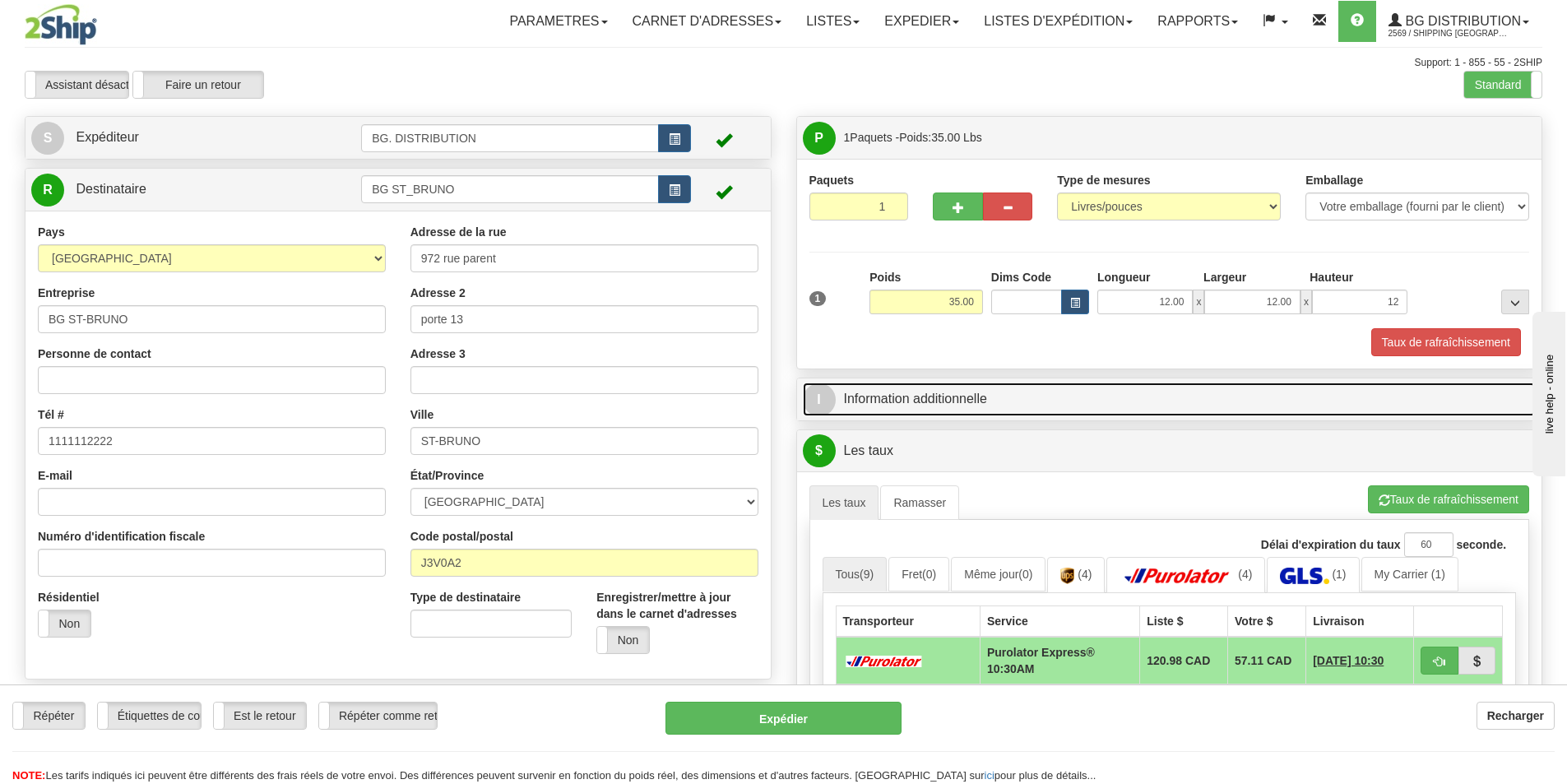
type input "12.00"
click at [903, 400] on link "I Information additionnelle" at bounding box center [1169, 398] width 734 height 34
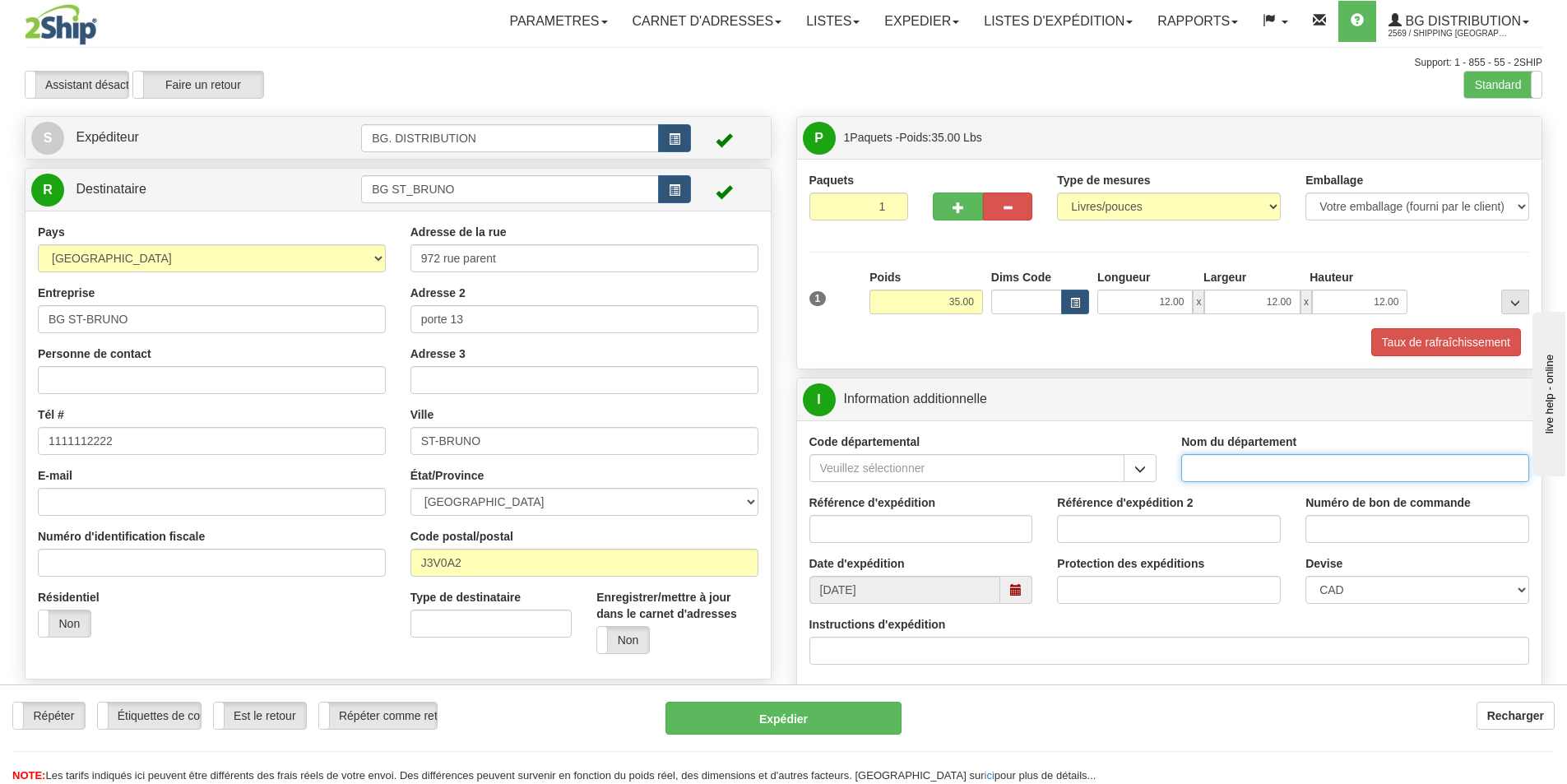
drag, startPoint x: 1252, startPoint y: 469, endPoint x: 1240, endPoint y: 468, distance: 12.0
click at [1240, 468] on input "Nom du département" at bounding box center [1355, 467] width 348 height 28
type input "."
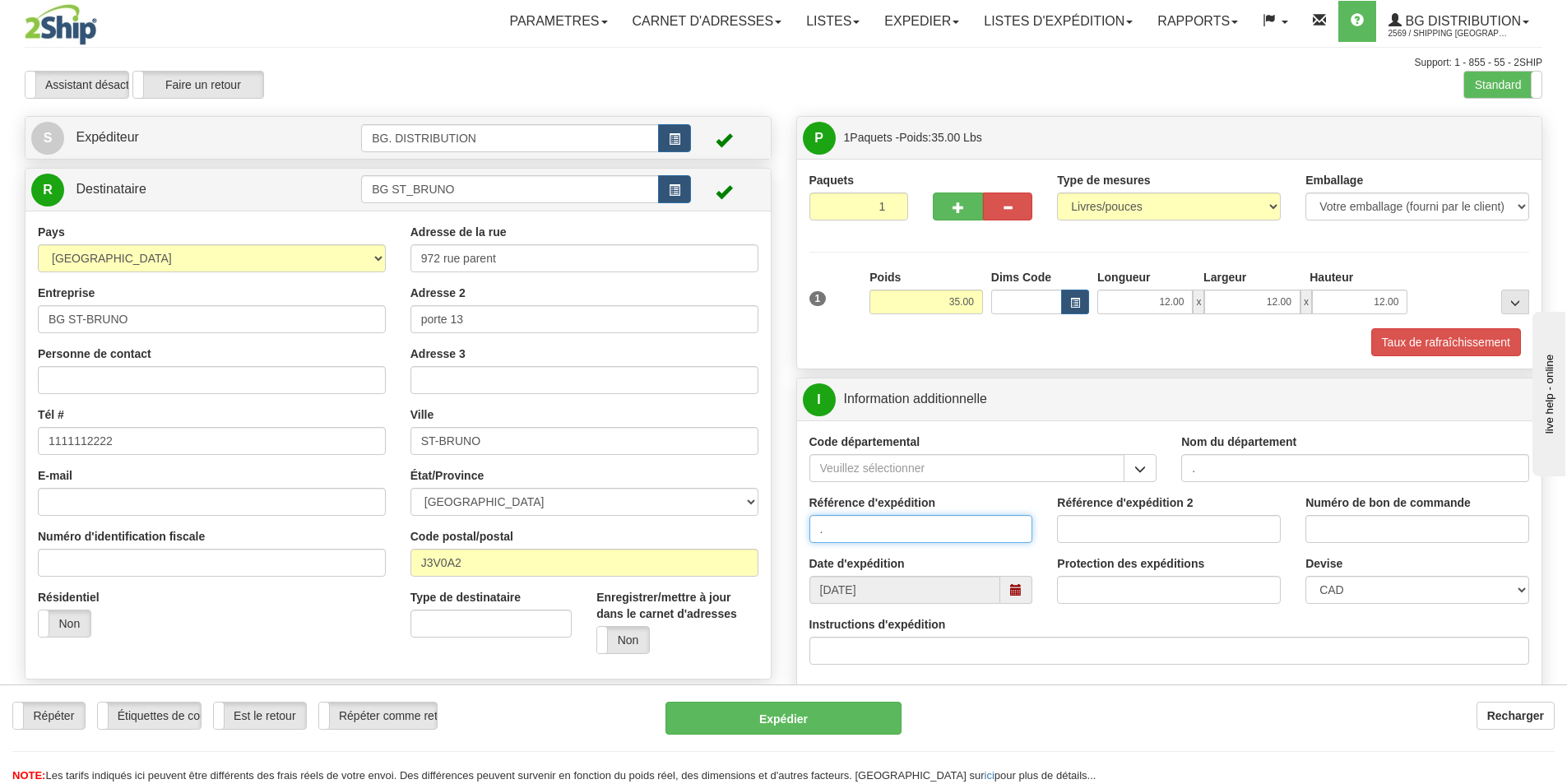
type input "."
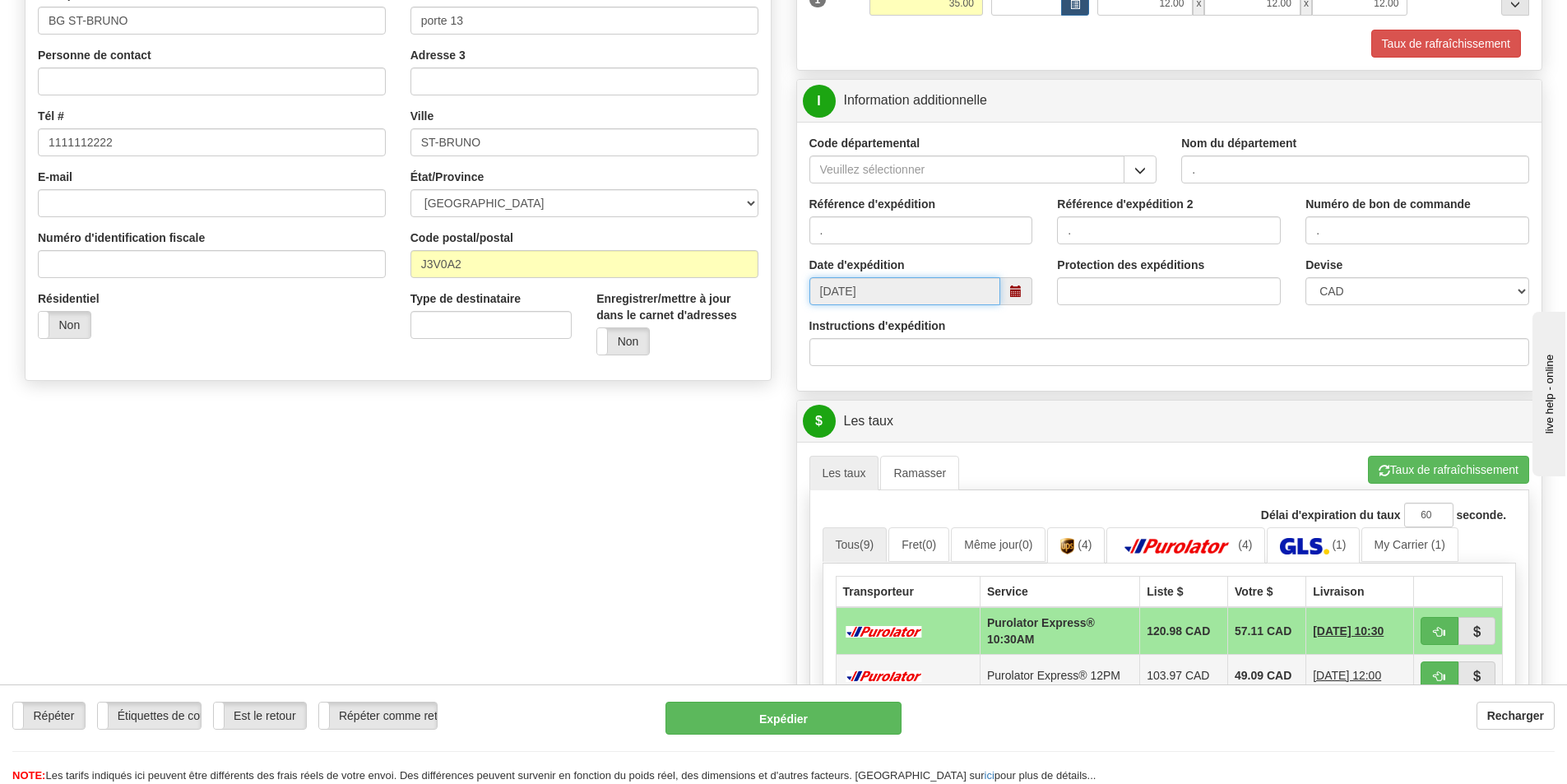
scroll to position [494, 0]
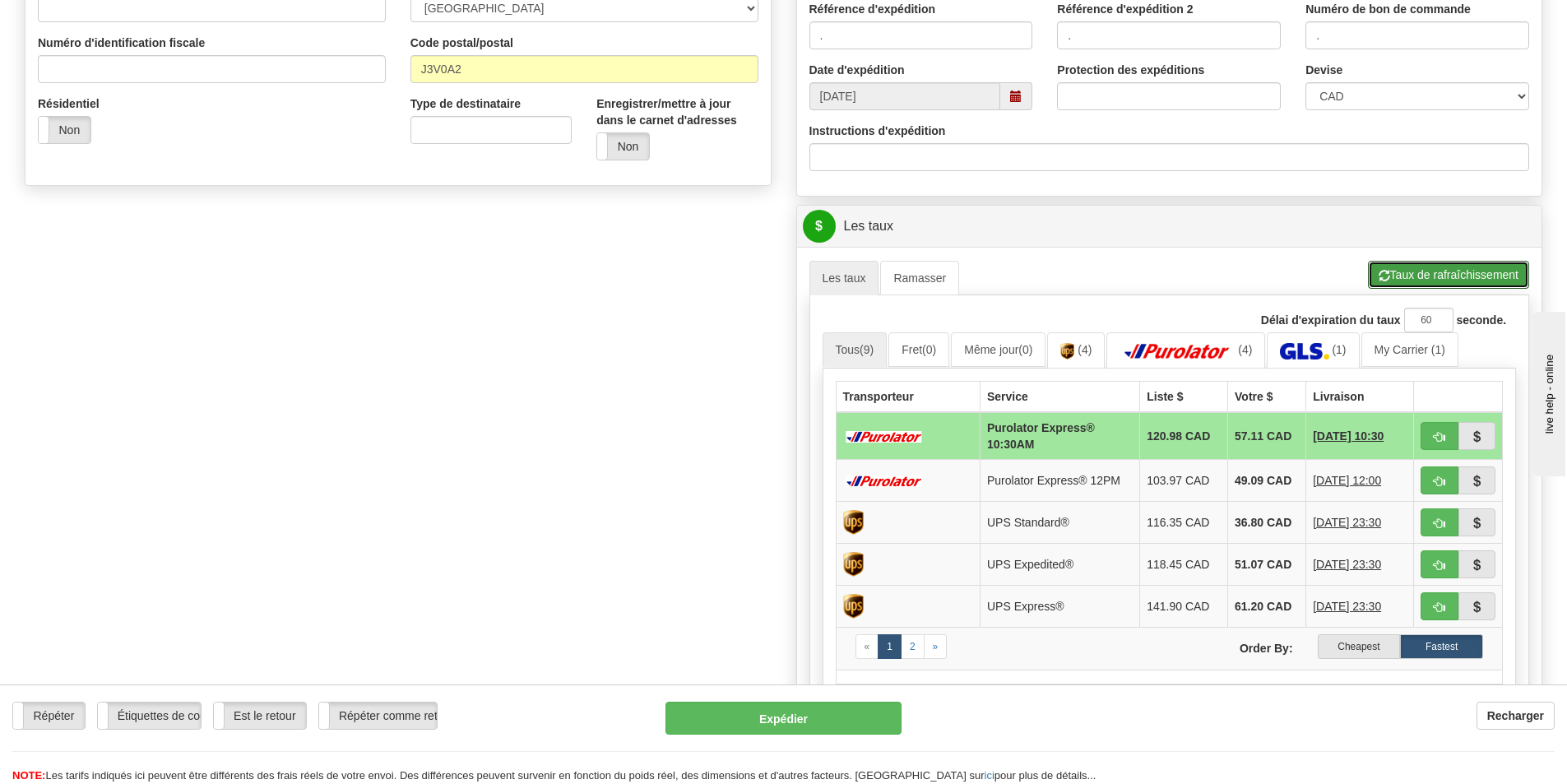
click at [1472, 275] on button "Taux de rafraîchissement" at bounding box center [1449, 275] width 161 height 28
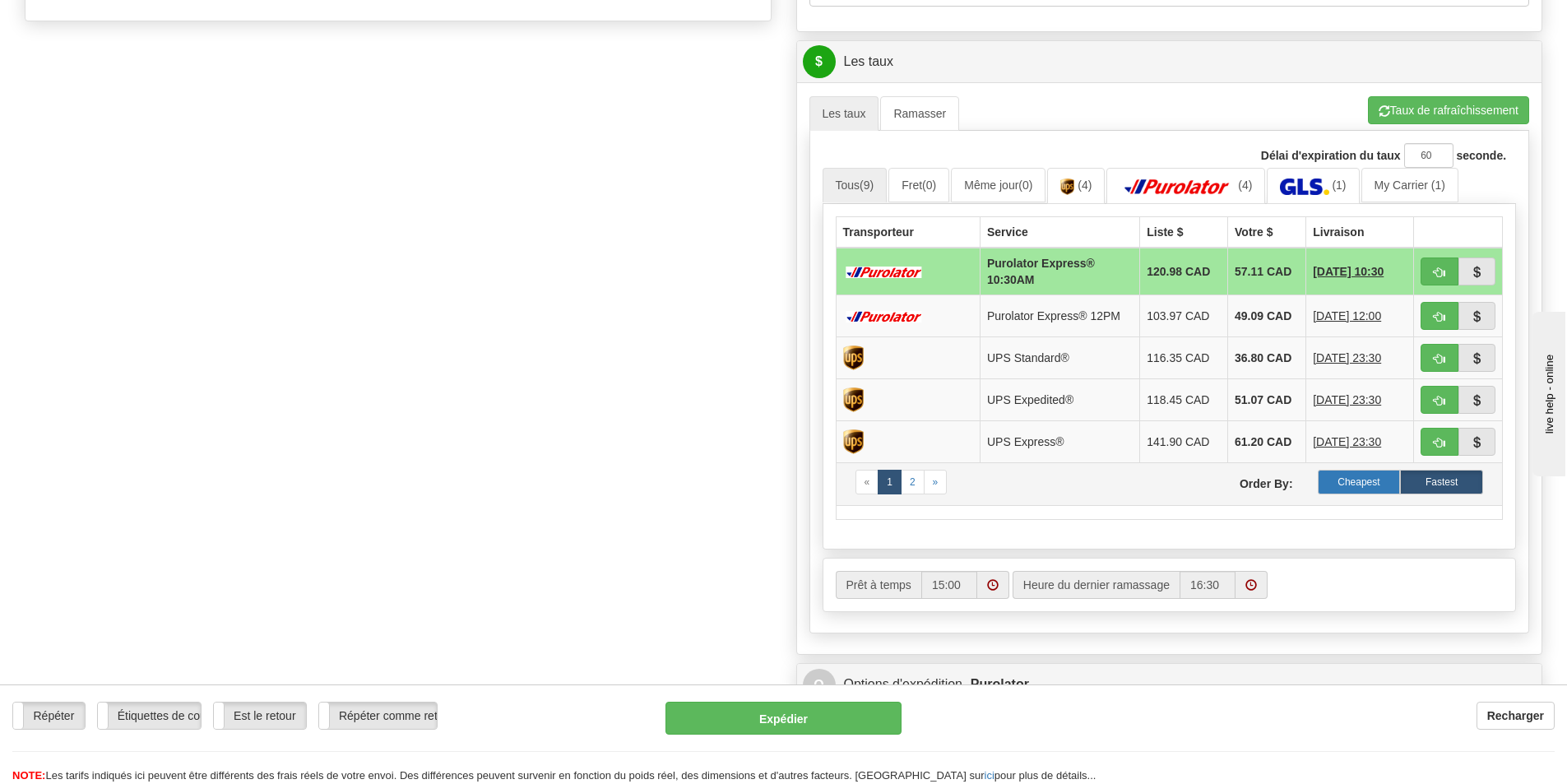
click at [1384, 477] on label "Cheapest" at bounding box center [1360, 481] width 83 height 25
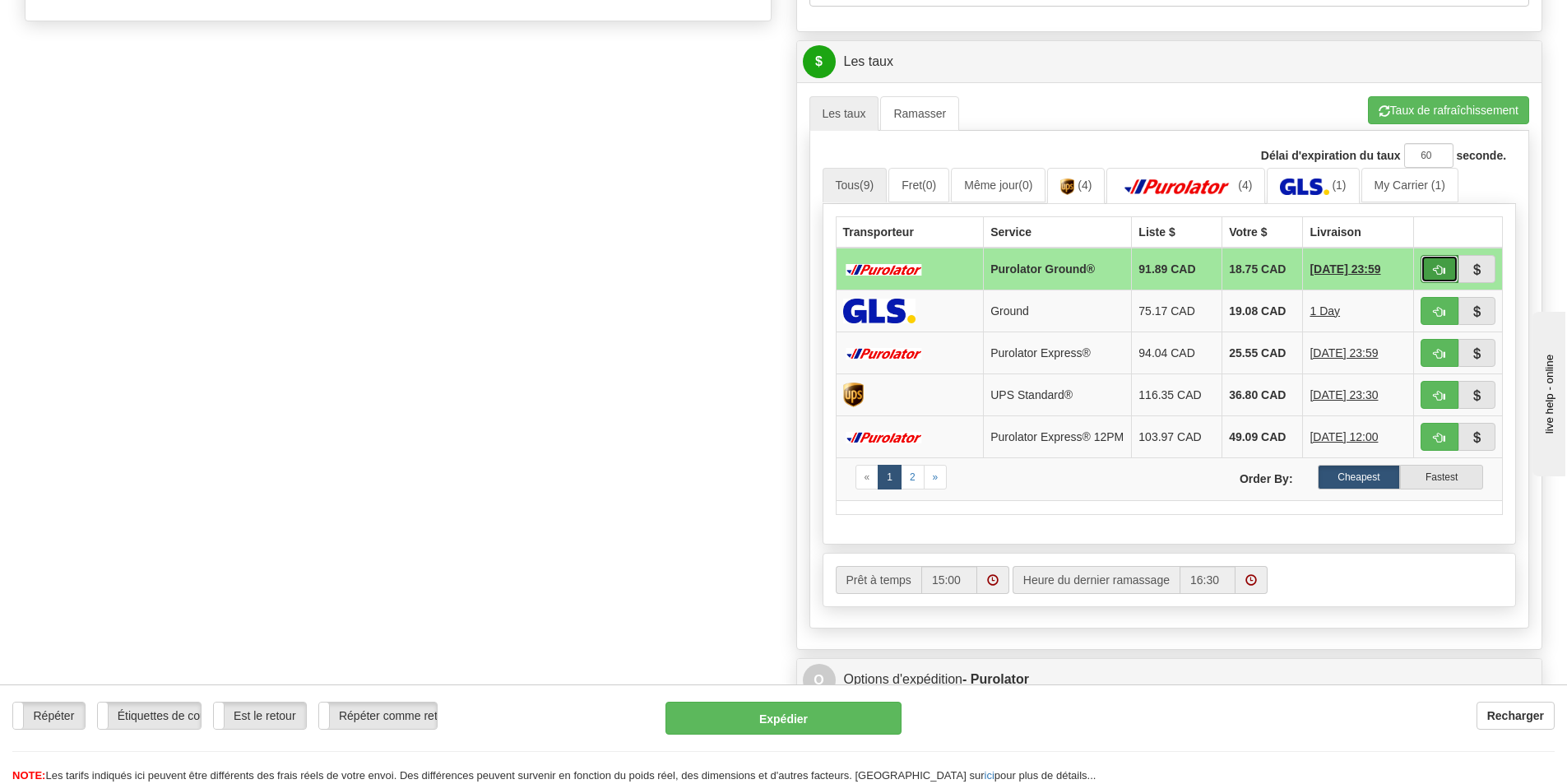
click at [1436, 266] on span "button" at bounding box center [1440, 270] width 12 height 11
type input "260"
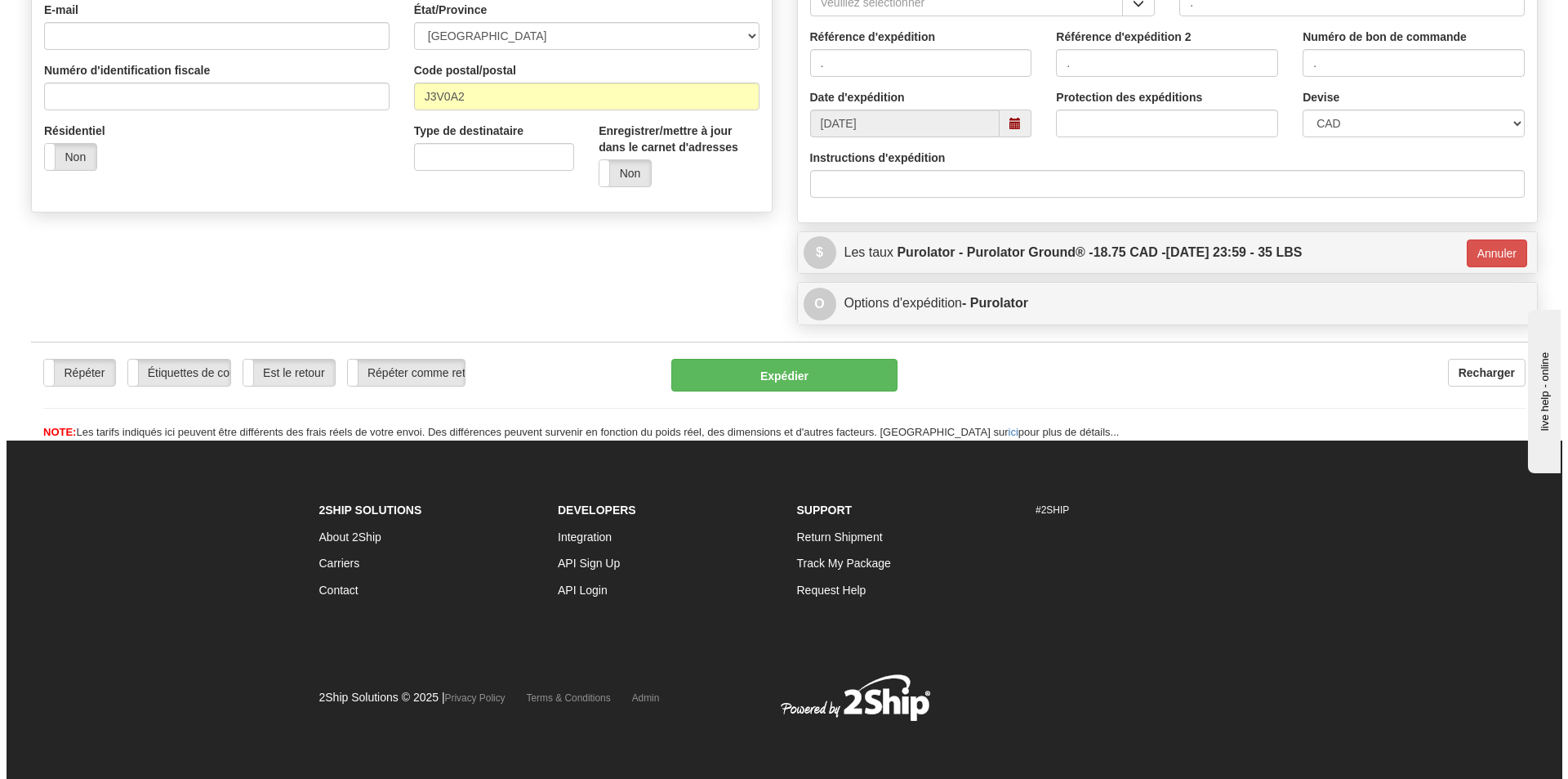
scroll to position [464, 0]
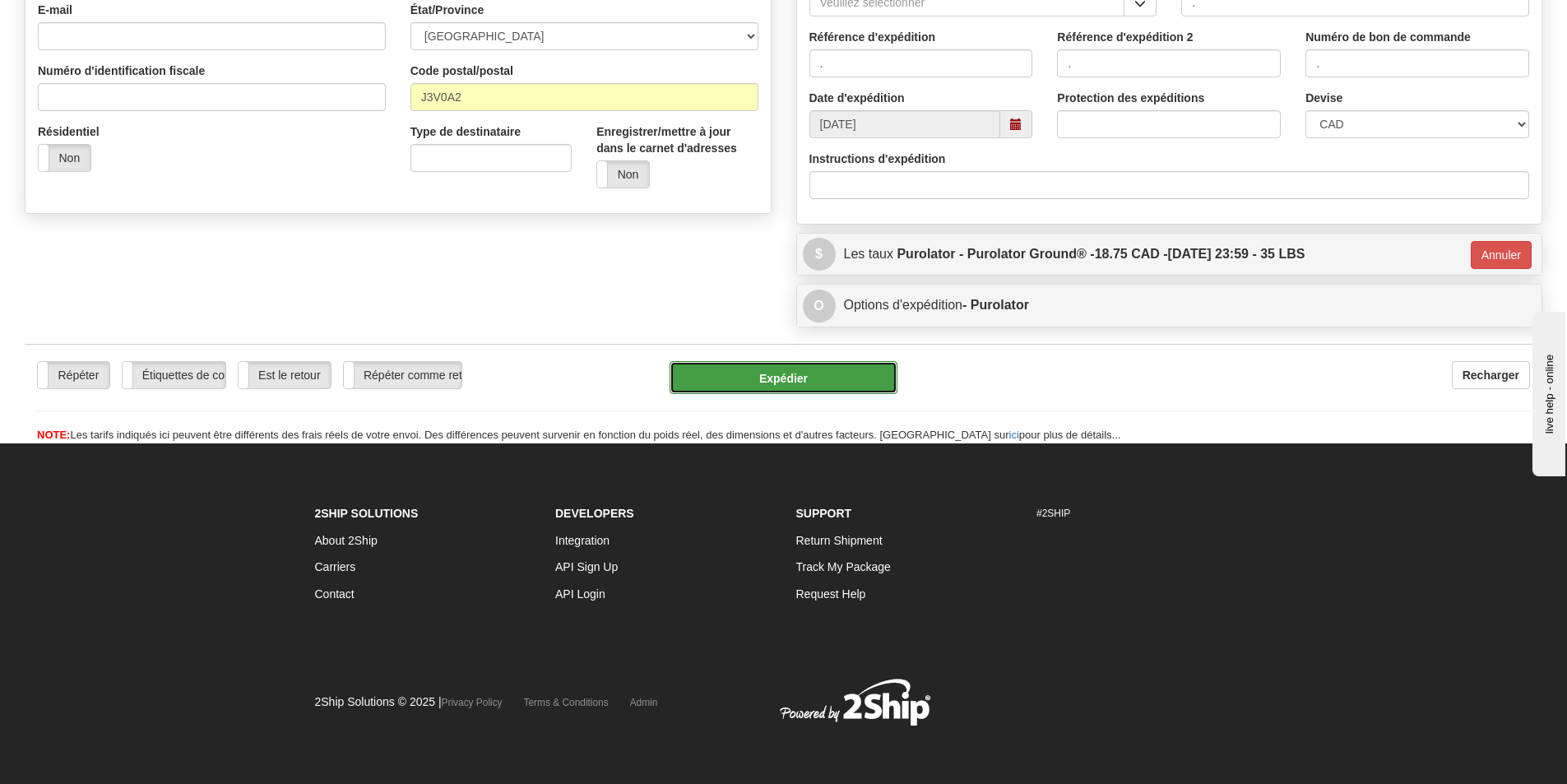
click at [849, 376] on button "Expédier" at bounding box center [784, 377] width 227 height 33
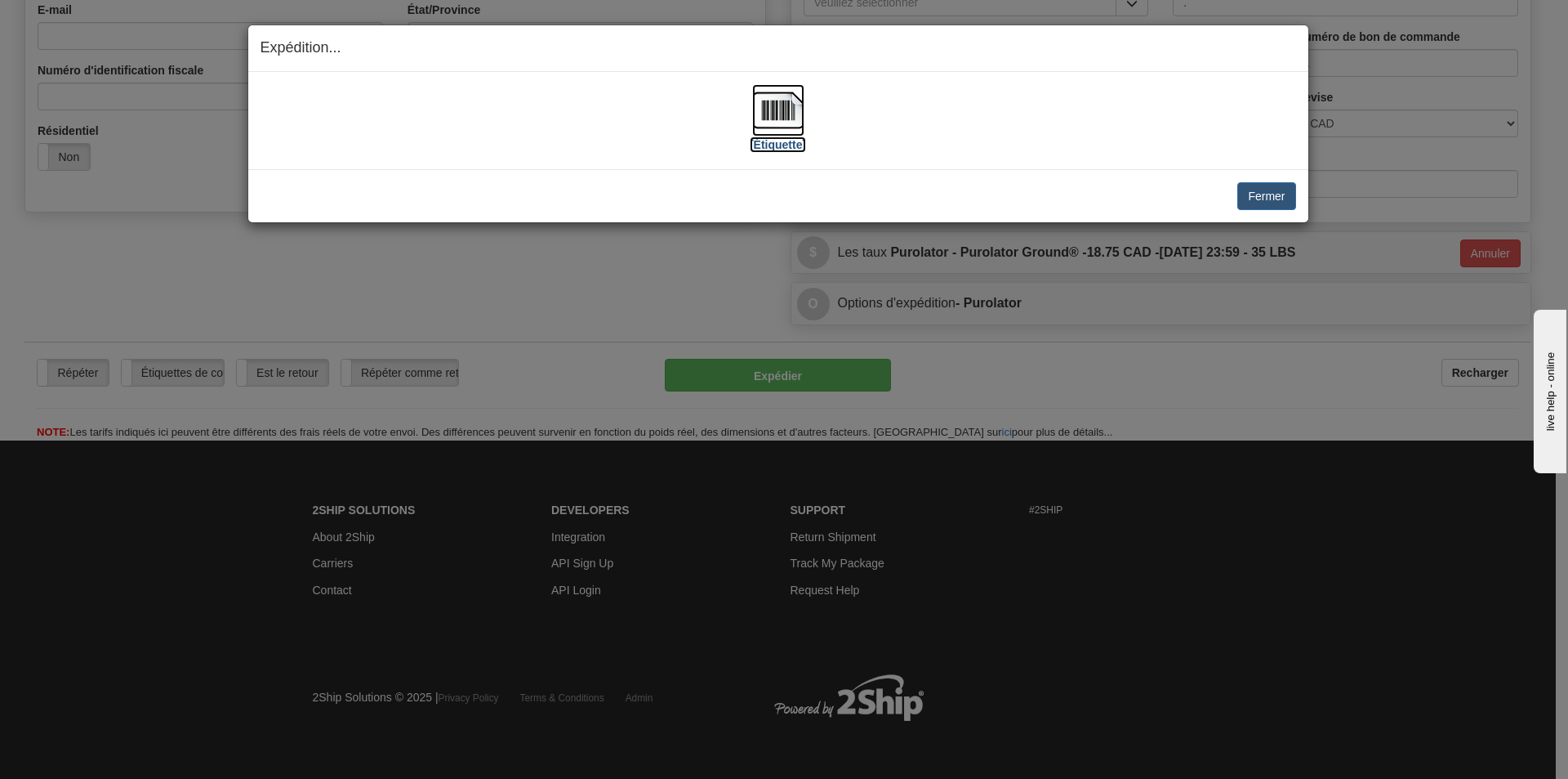
click at [789, 106] on img at bounding box center [779, 110] width 52 height 52
click at [1272, 195] on button "Fermer" at bounding box center [1266, 196] width 58 height 28
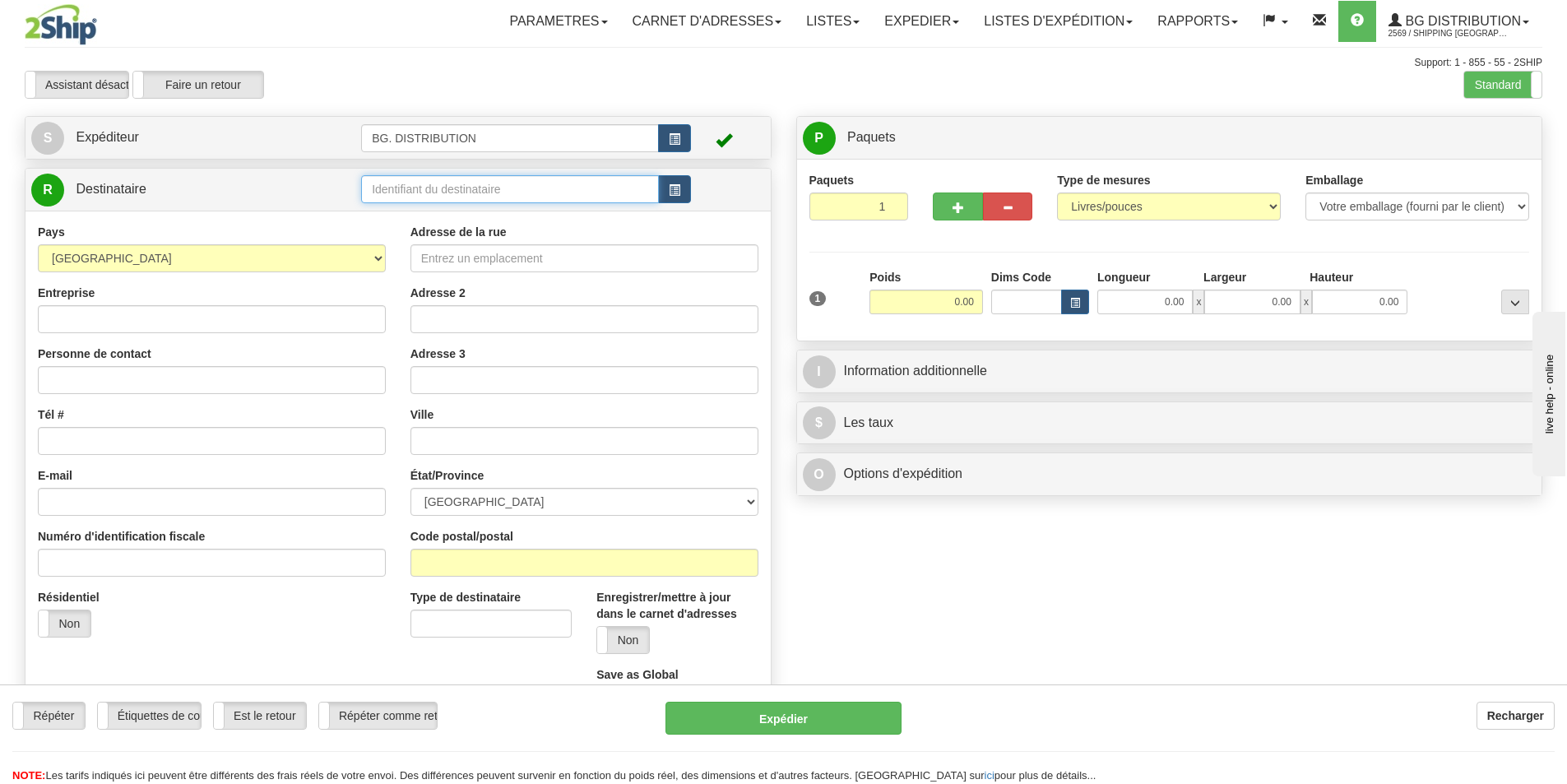
click at [521, 202] on input "text" at bounding box center [510, 189] width 298 height 28
type input "20045"
click button "Supprimer" at bounding box center [0, 0] width 0 height 0
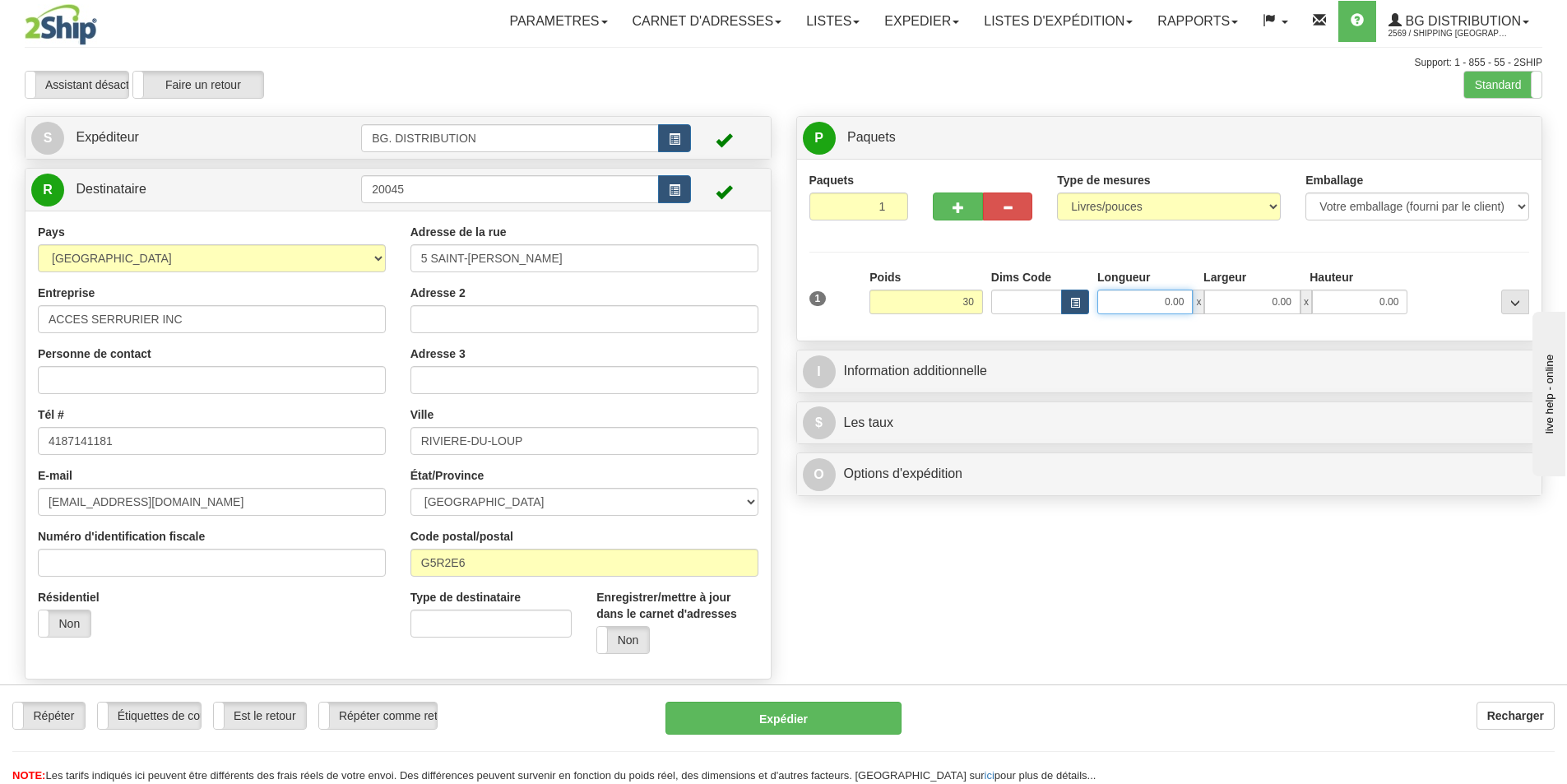
type input "30.00"
click at [1164, 298] on input "0.00" at bounding box center [1145, 301] width 96 height 25
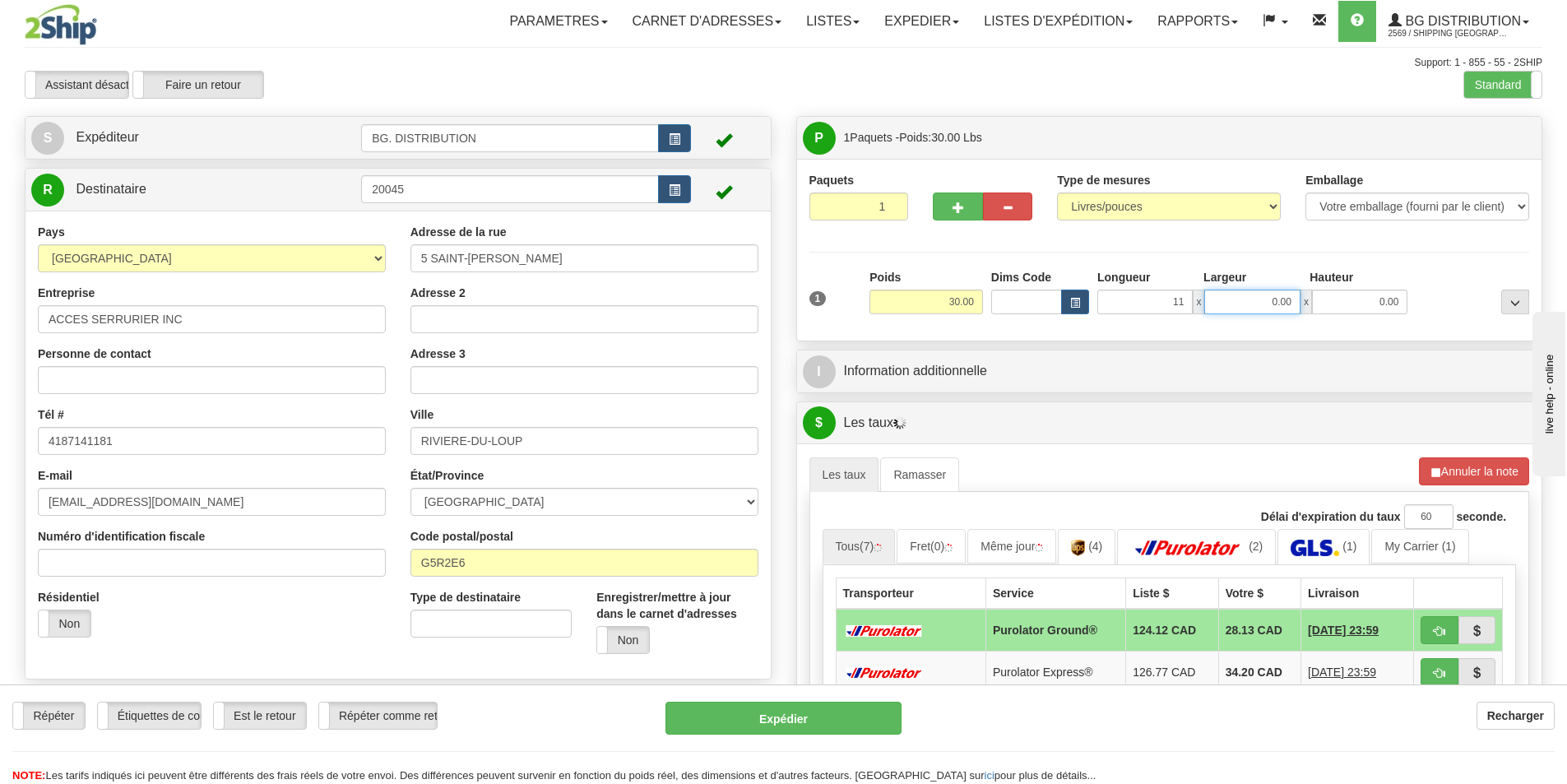
type input "11.00"
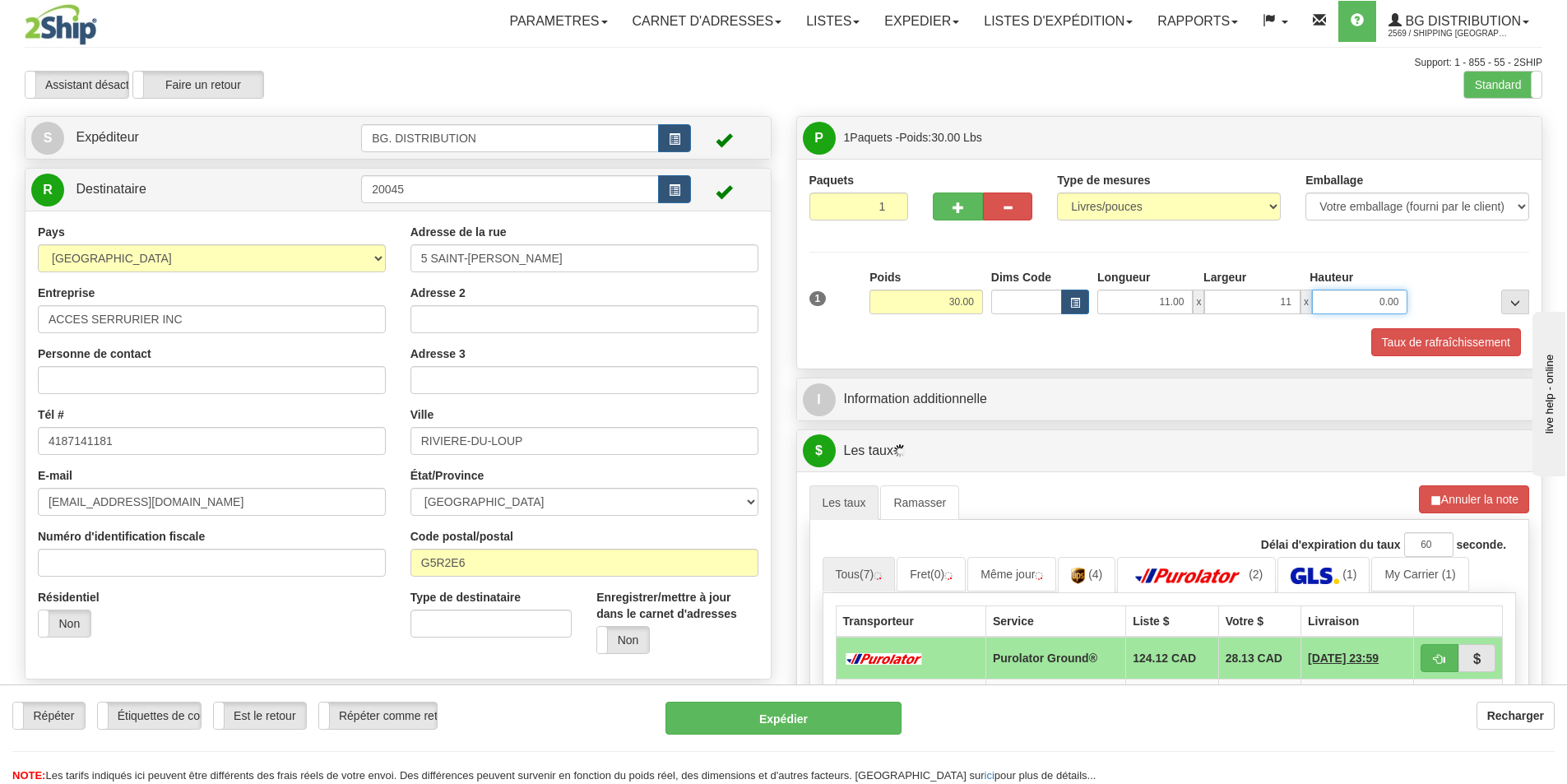
type input "11.00"
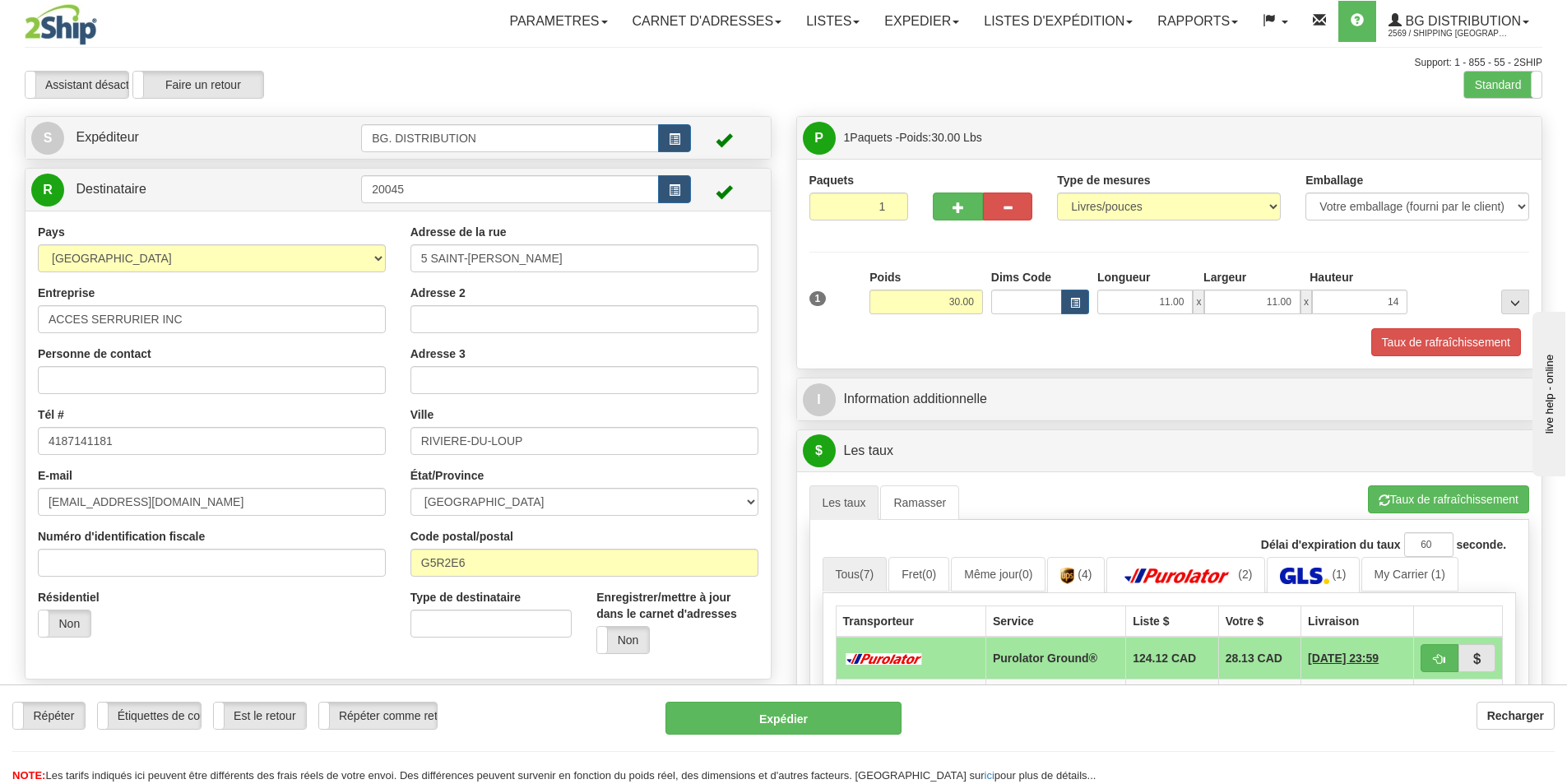
type input "14.00"
click at [970, 245] on div "Paquets 1 1 Type de mesures" at bounding box center [1170, 264] width 721 height 185
click at [959, 204] on span "button" at bounding box center [958, 207] width 12 height 11
type input "2"
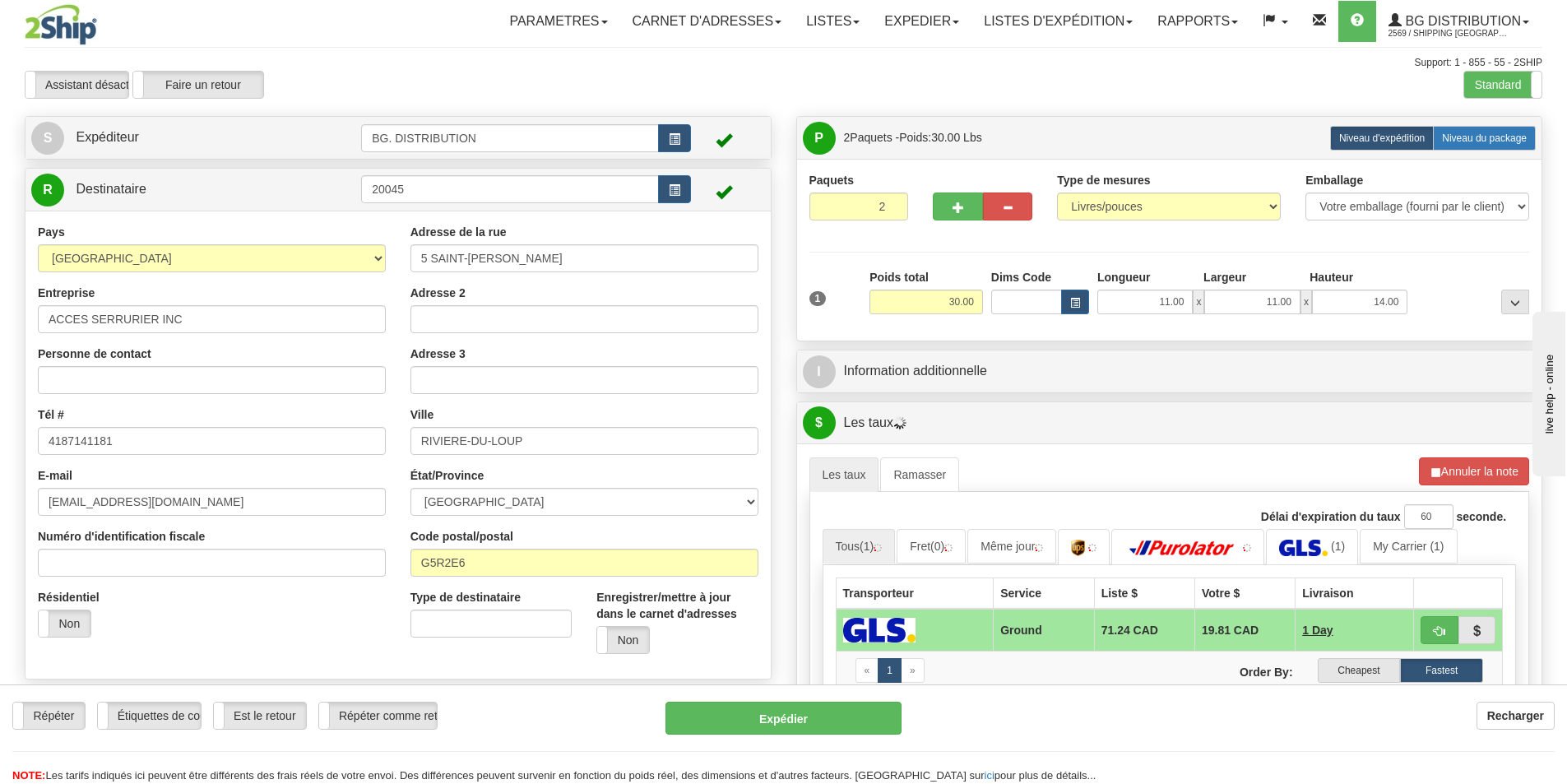
click at [1485, 133] on span "Niveau du package" at bounding box center [1484, 138] width 85 height 12
radio input "true"
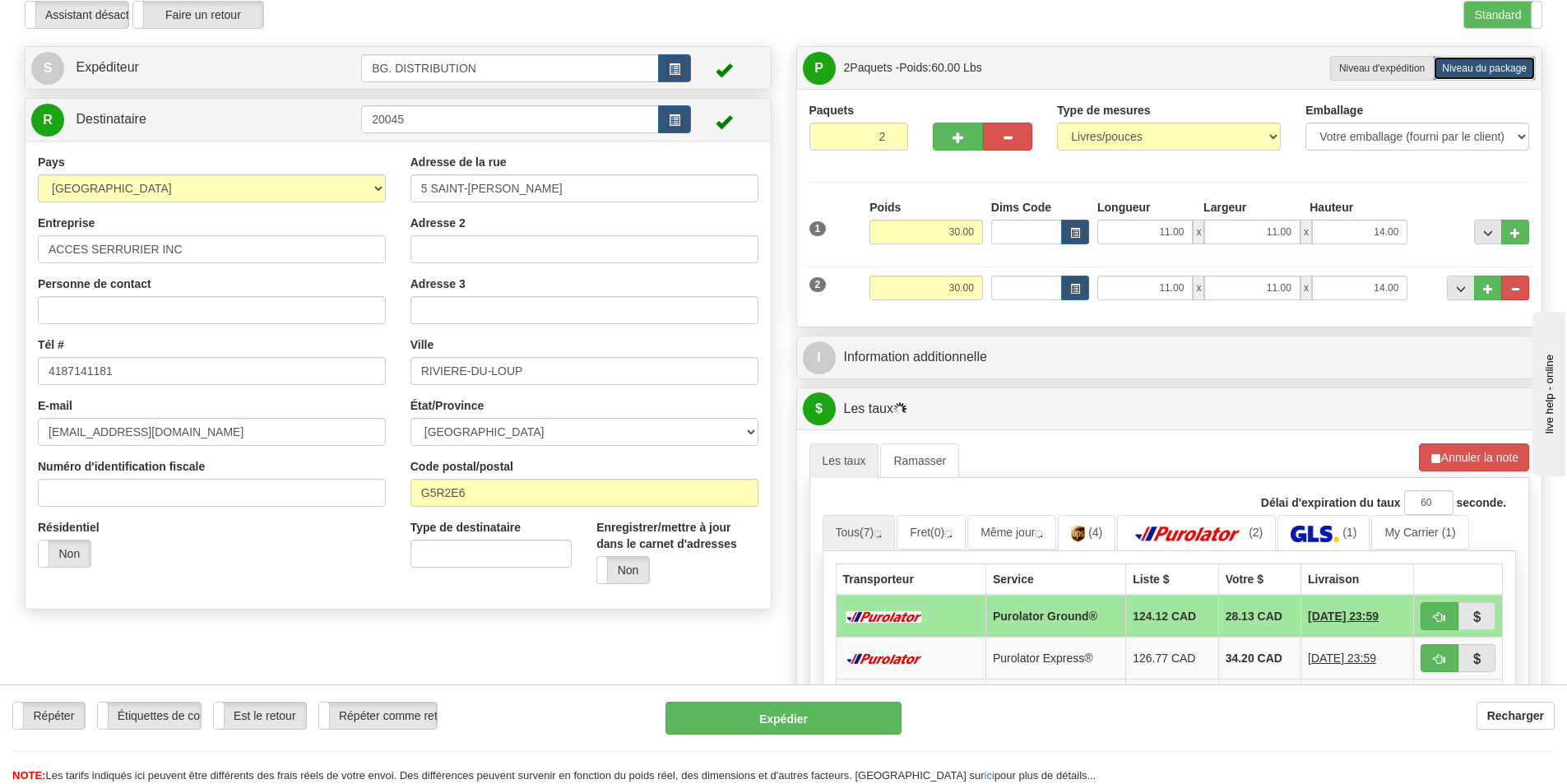
scroll to position [165, 0]
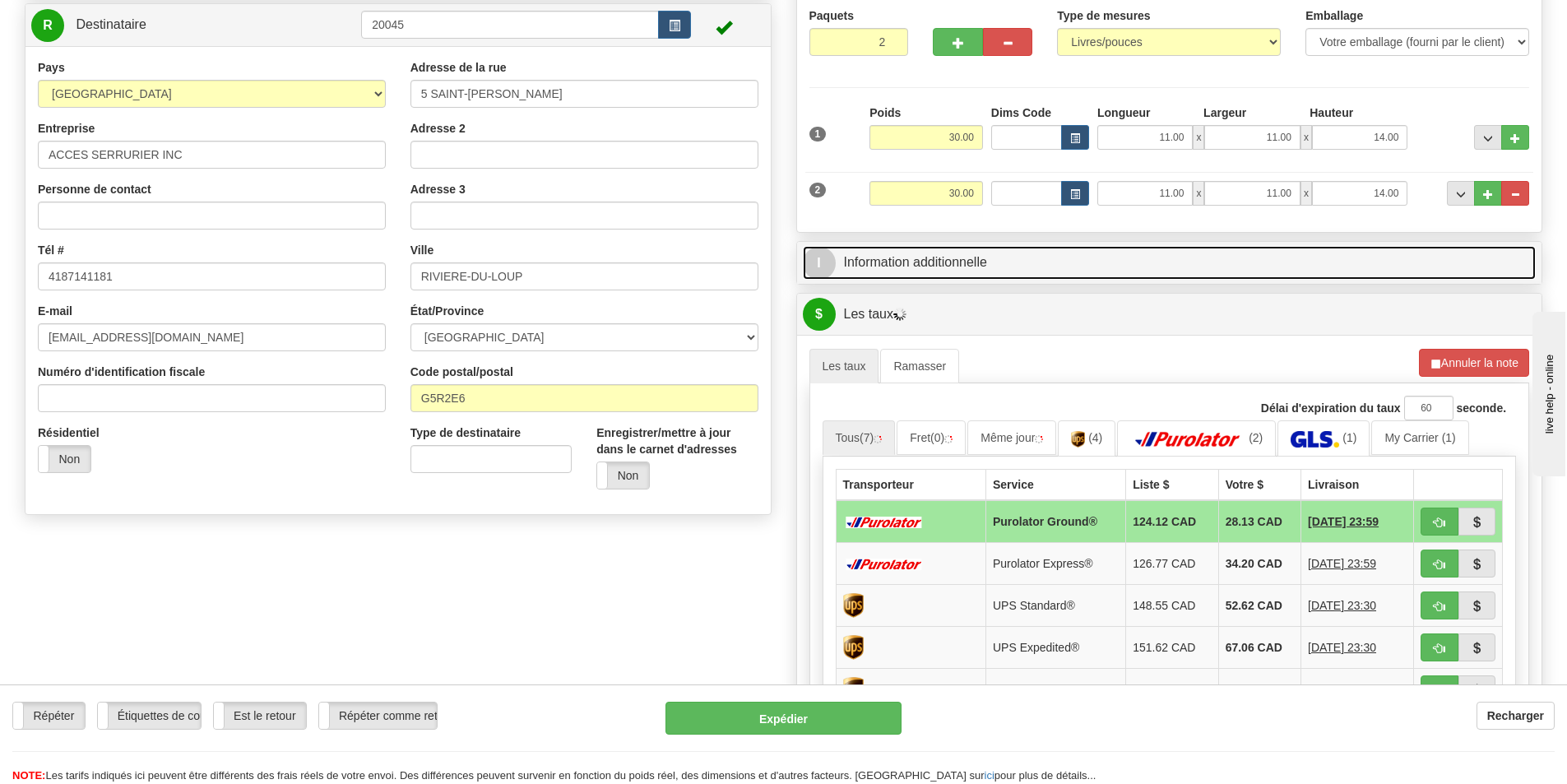
click at [1181, 260] on link "I Information additionnelle" at bounding box center [1169, 262] width 734 height 34
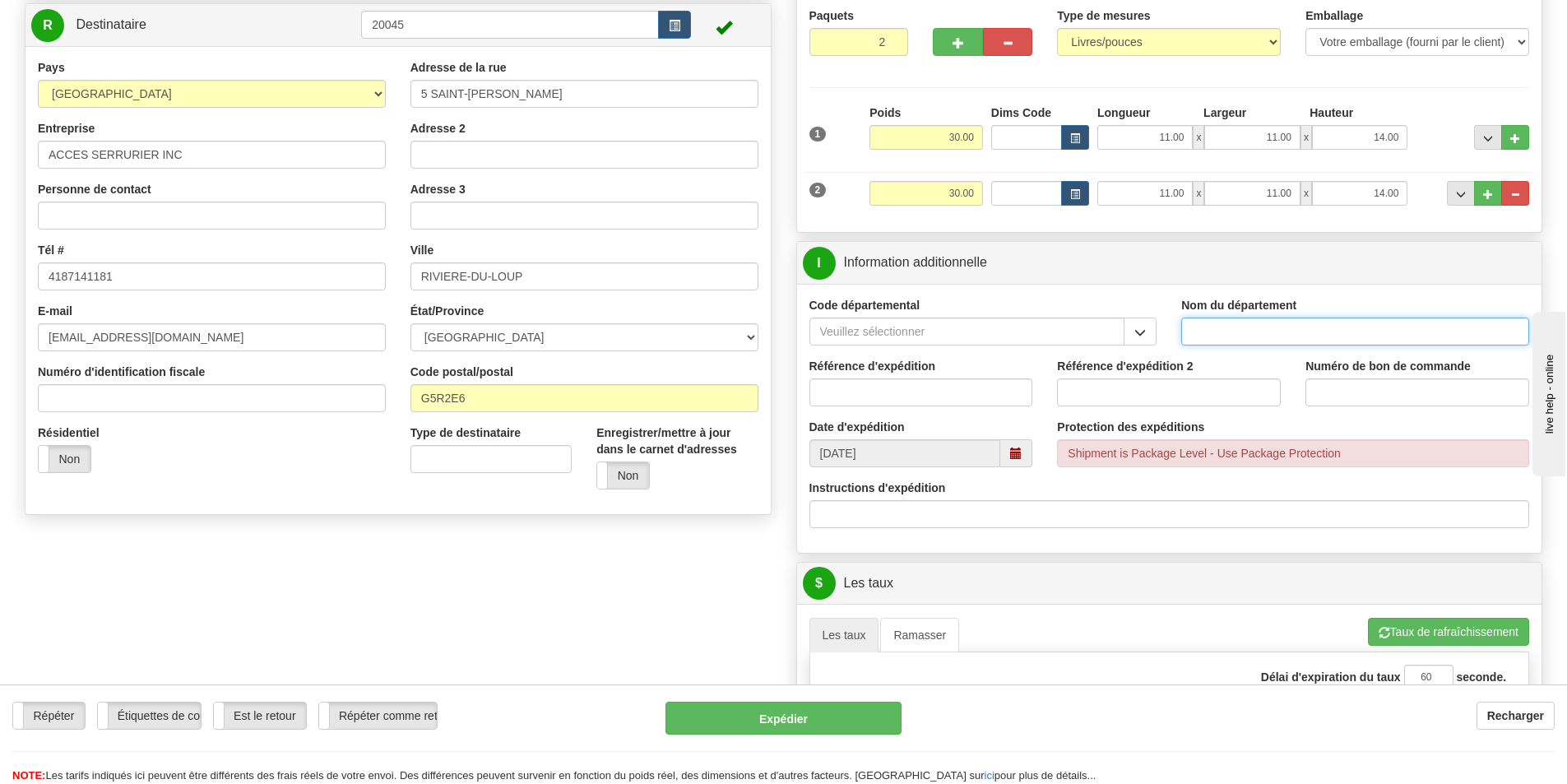
click at [1288, 336] on input "Nom du département" at bounding box center [1355, 331] width 348 height 28
type input "."
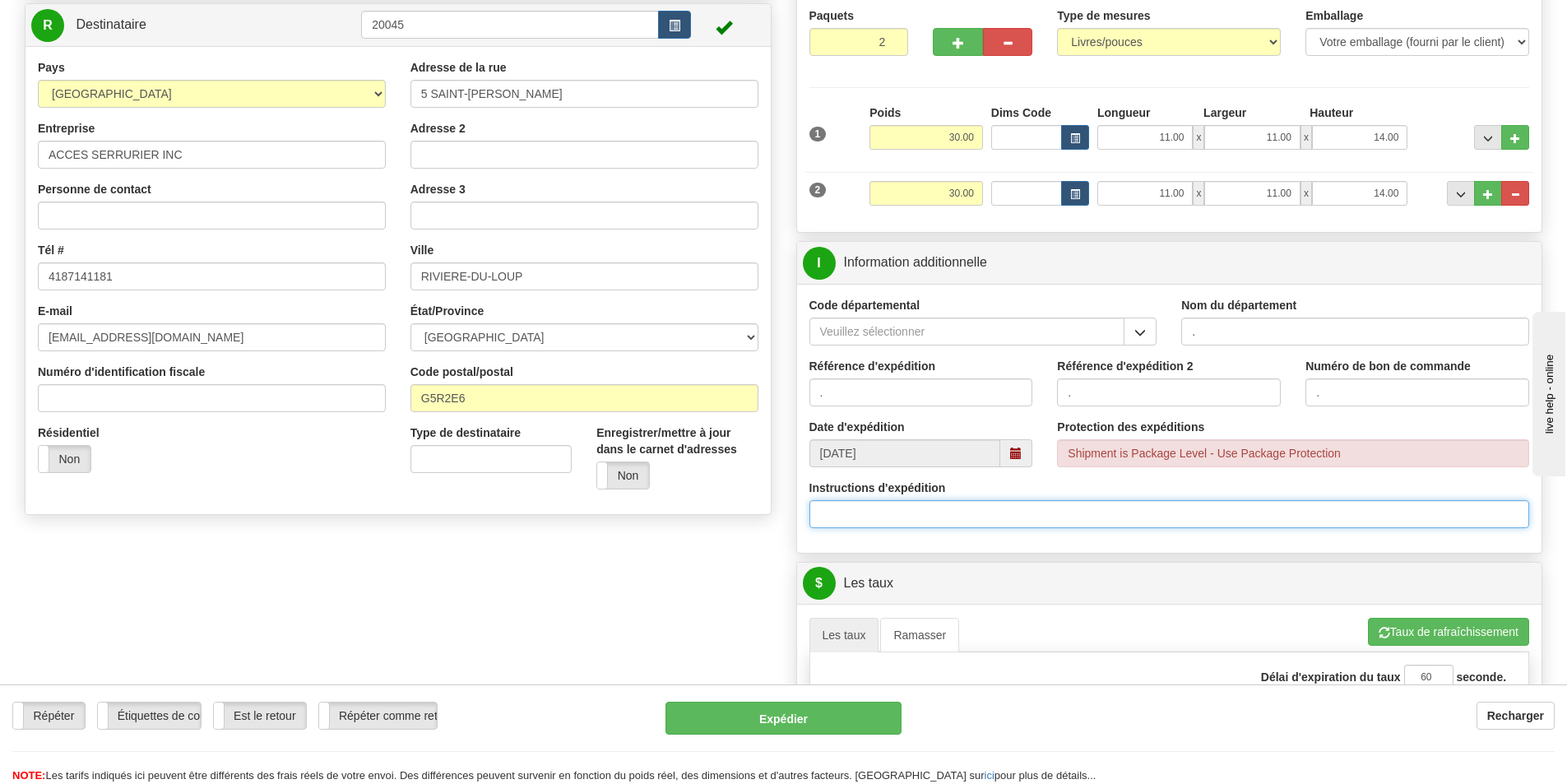
click at [938, 513] on input "Instructions d'expédition" at bounding box center [1170, 514] width 721 height 28
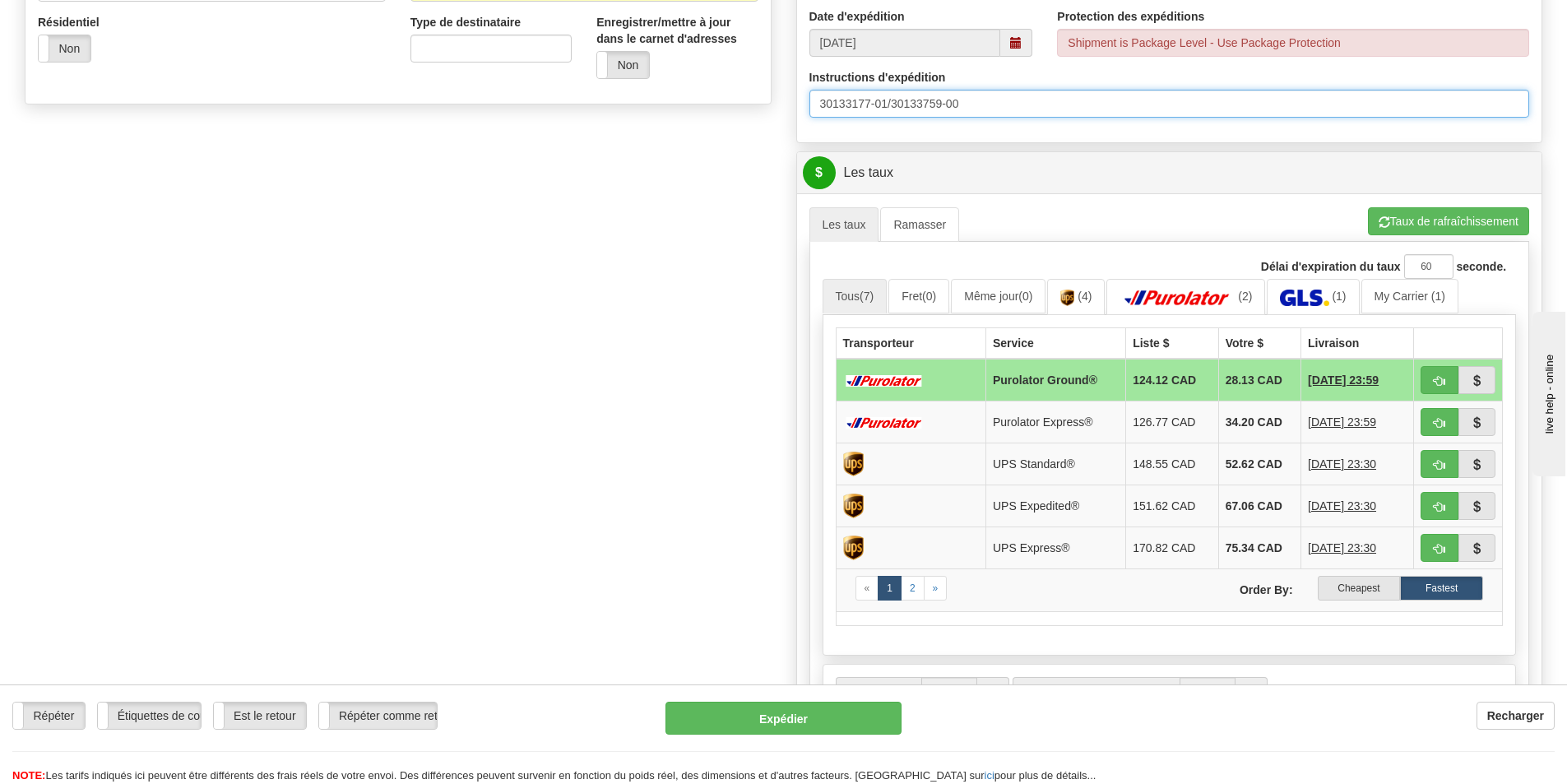
scroll to position [576, 0]
type input "30133177-01/30133759-00"
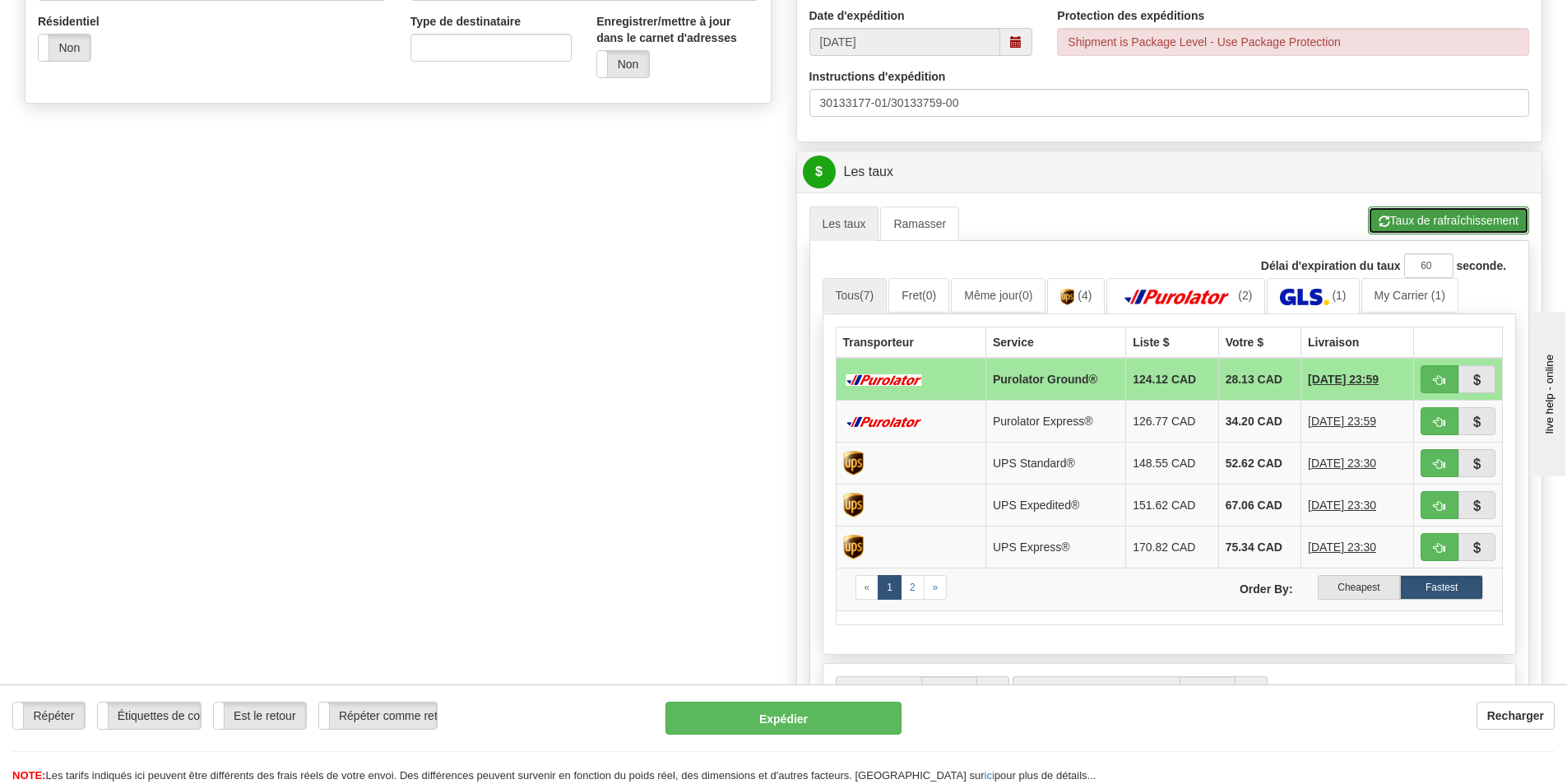
click at [1459, 228] on button "Taux de rafraîchissement" at bounding box center [1449, 220] width 161 height 28
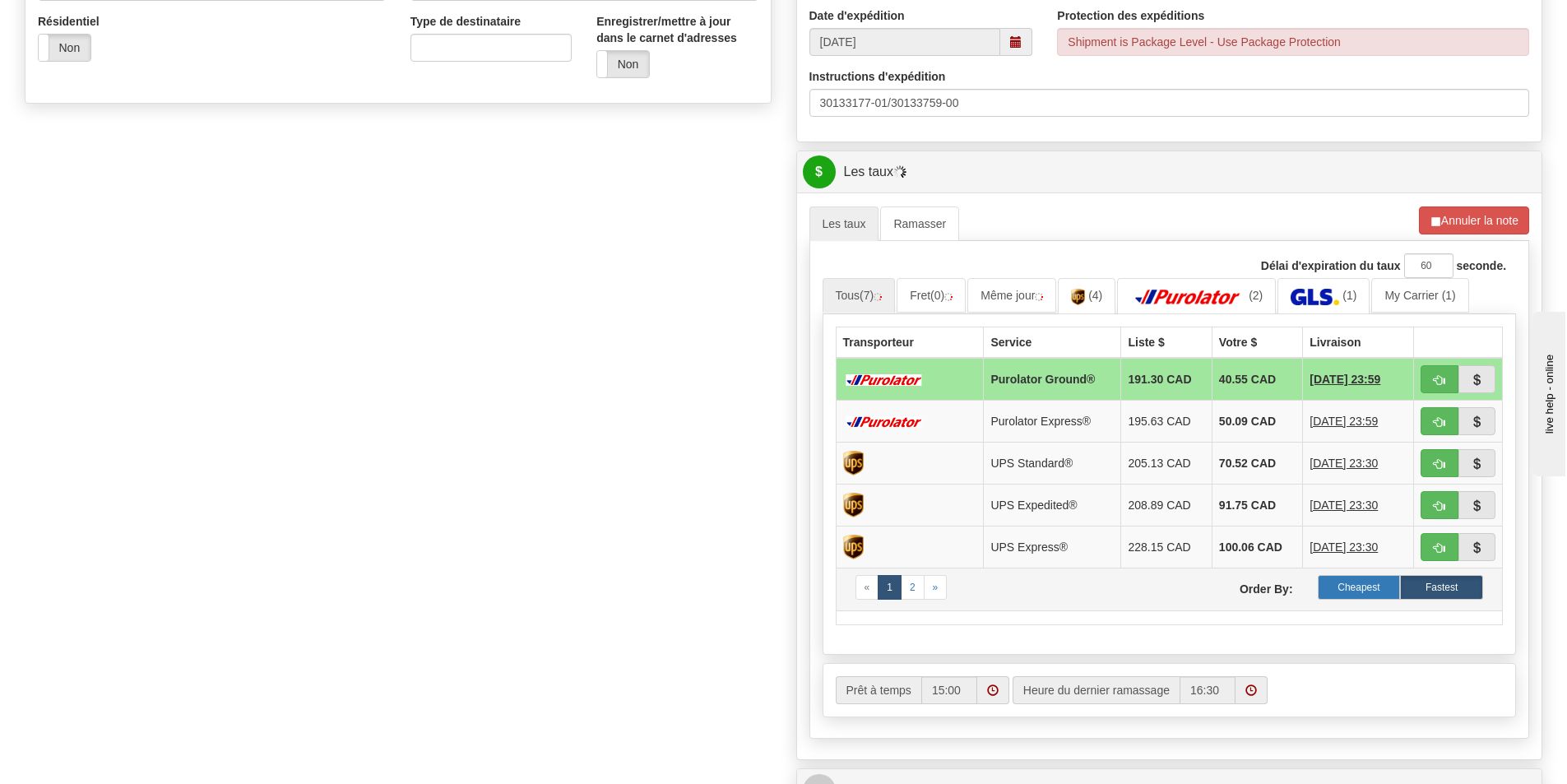
click at [1365, 584] on label "Cheapest" at bounding box center [1360, 587] width 83 height 25
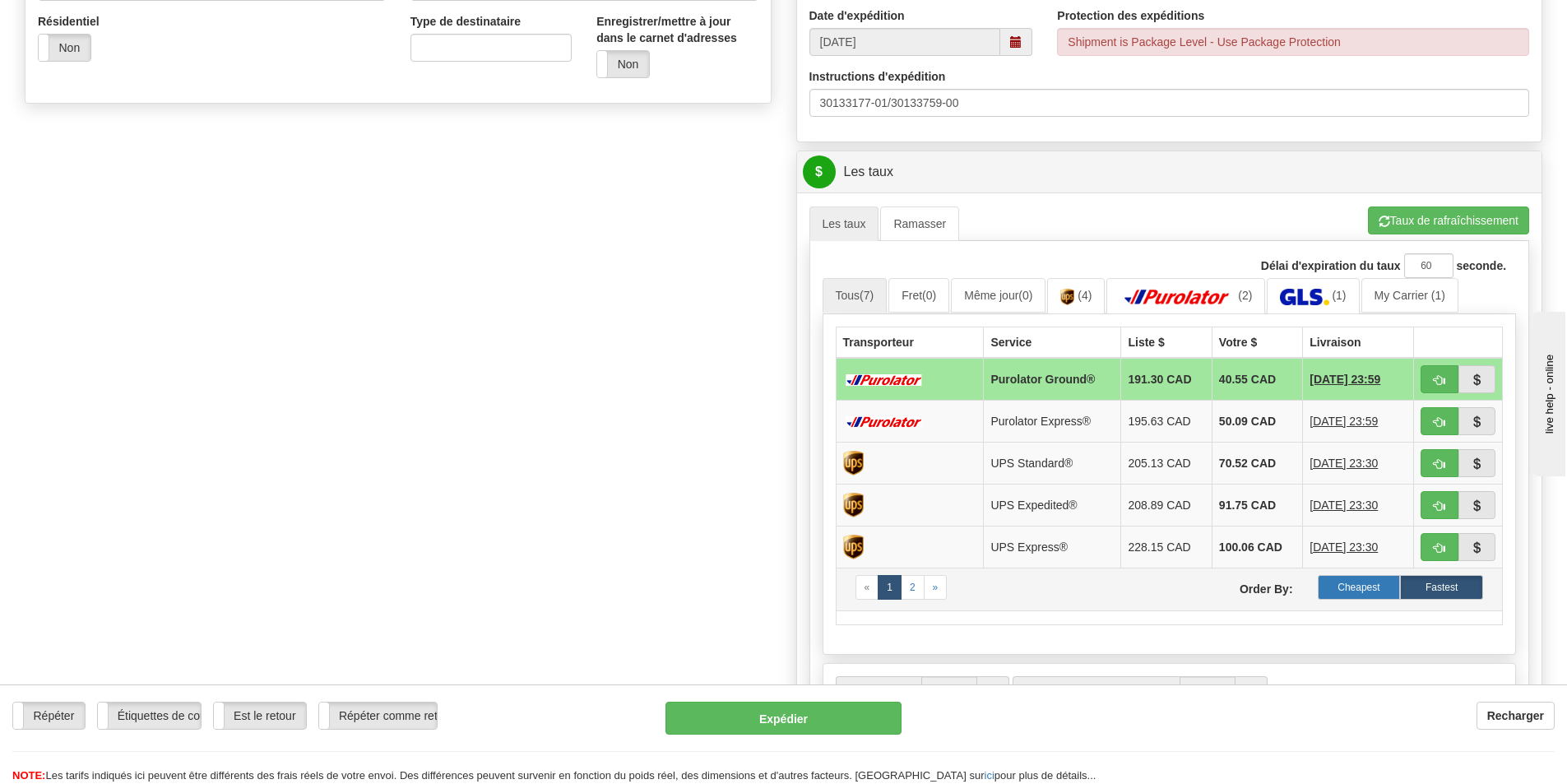
click at [1352, 592] on label "Cheapest" at bounding box center [1360, 587] width 83 height 25
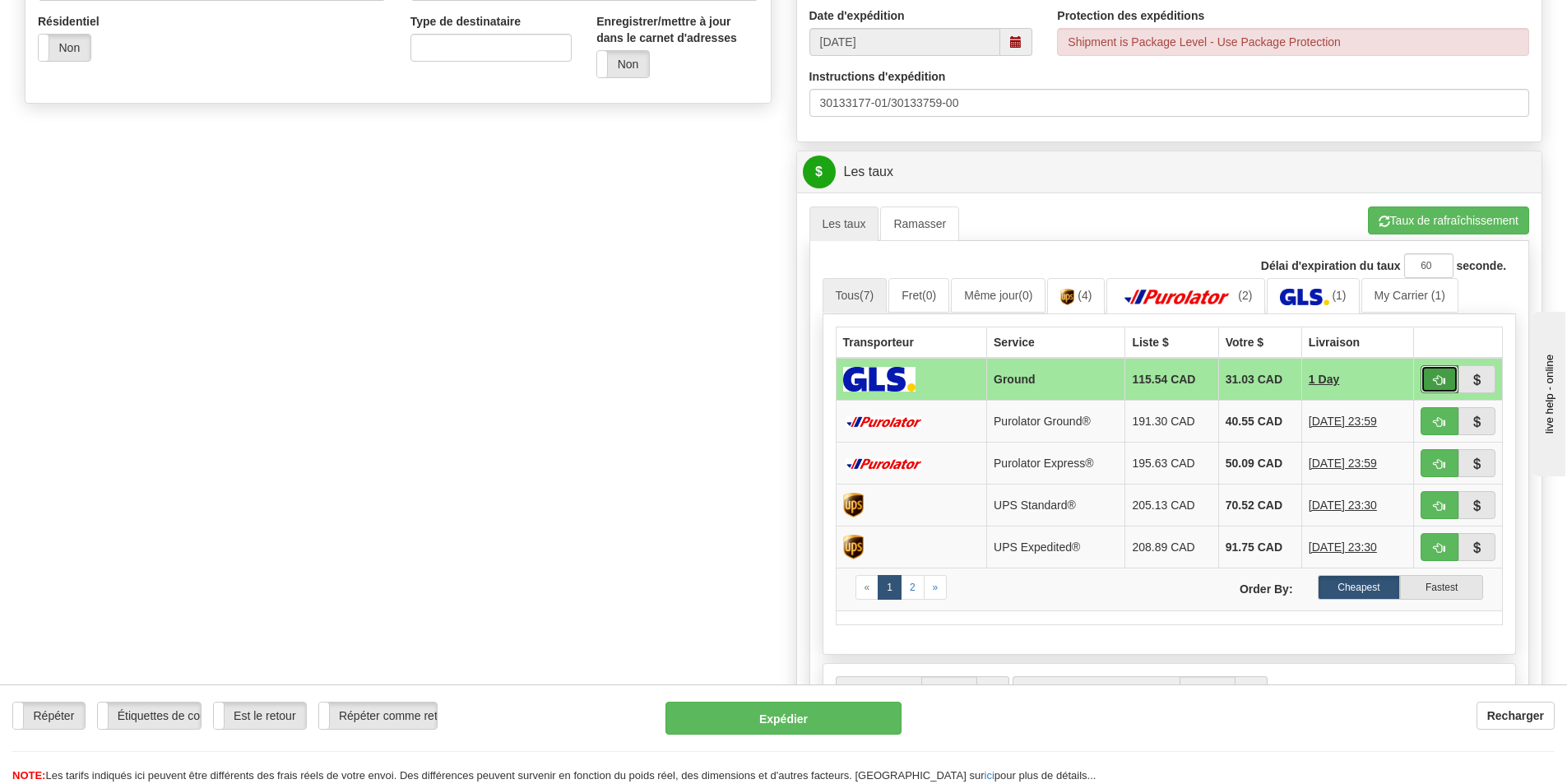
click at [1447, 374] on button "button" at bounding box center [1441, 378] width 38 height 28
type input "1"
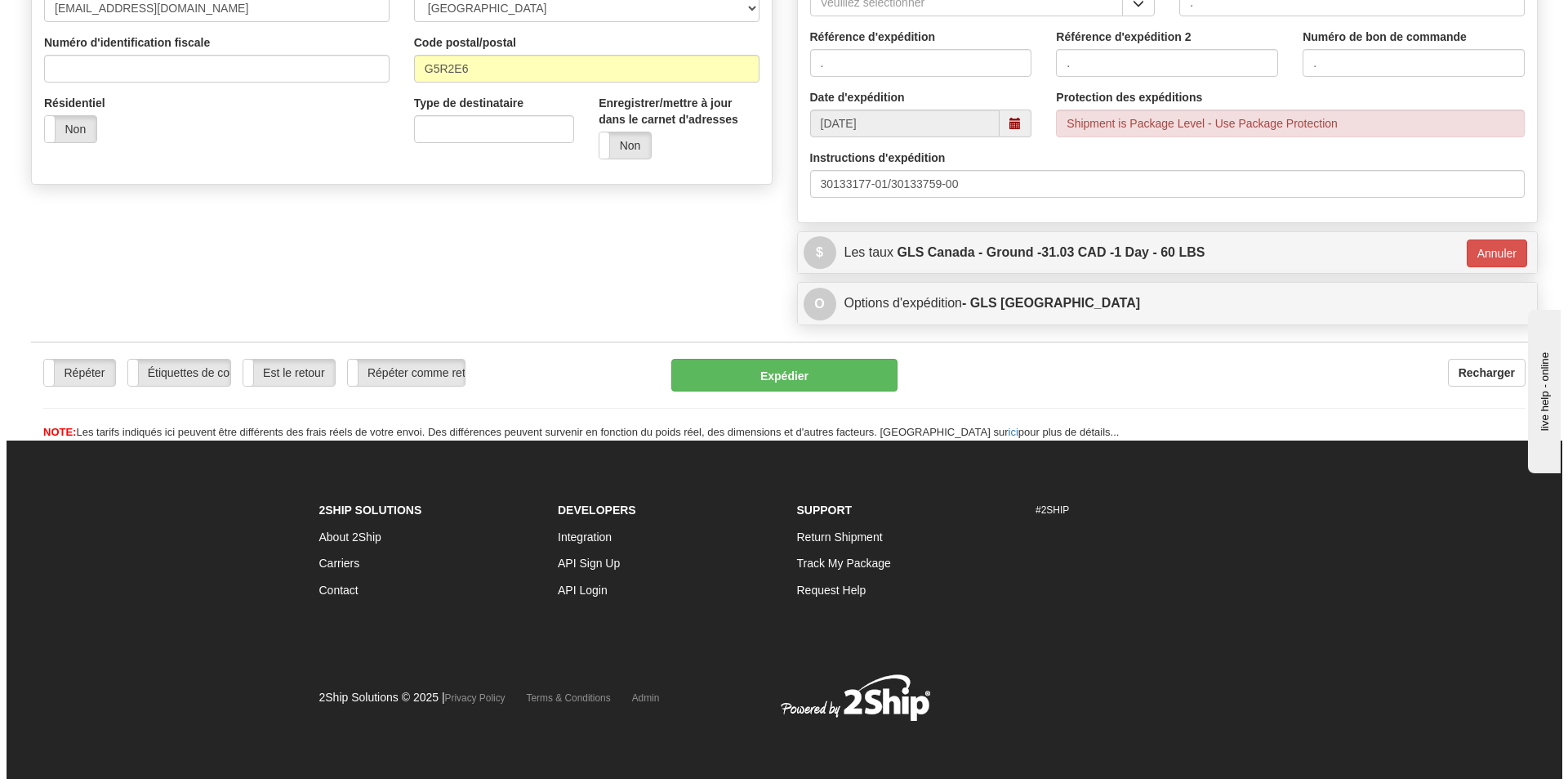
scroll to position [491, 0]
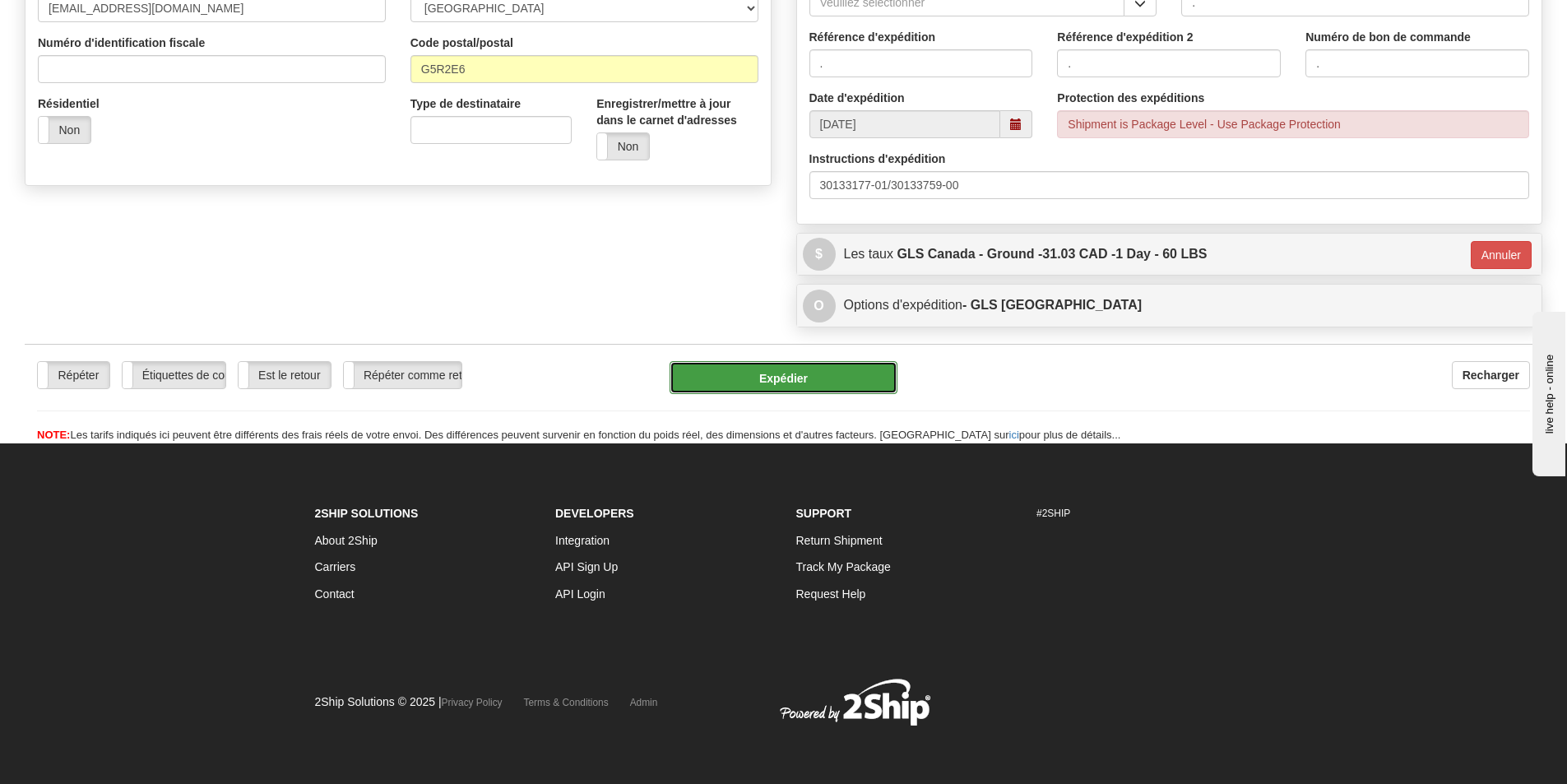
click at [798, 371] on button "Expédier" at bounding box center [784, 377] width 227 height 33
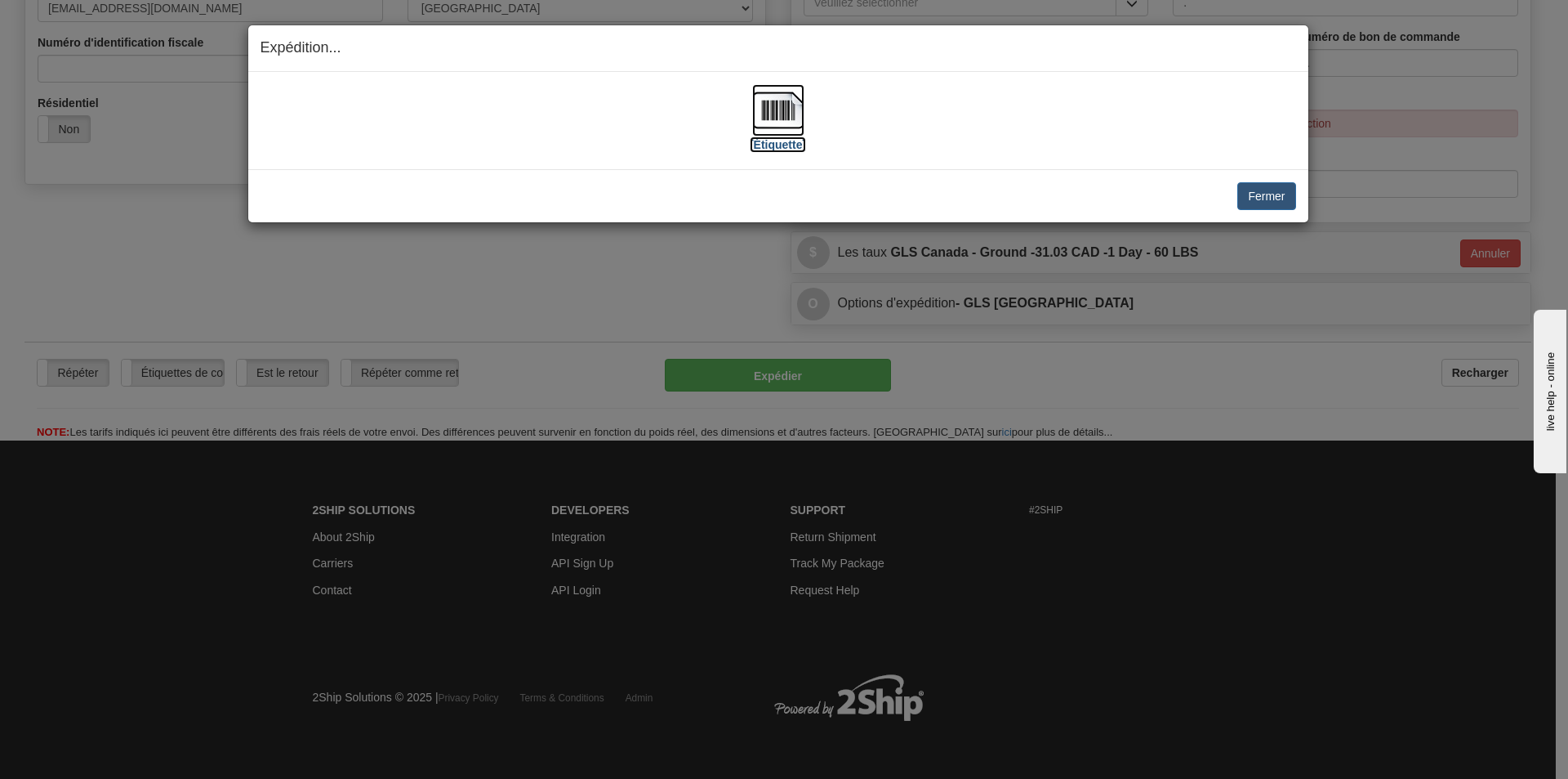
click at [784, 117] on img at bounding box center [779, 110] width 52 height 52
click at [1279, 208] on button "Fermer" at bounding box center [1266, 196] width 58 height 28
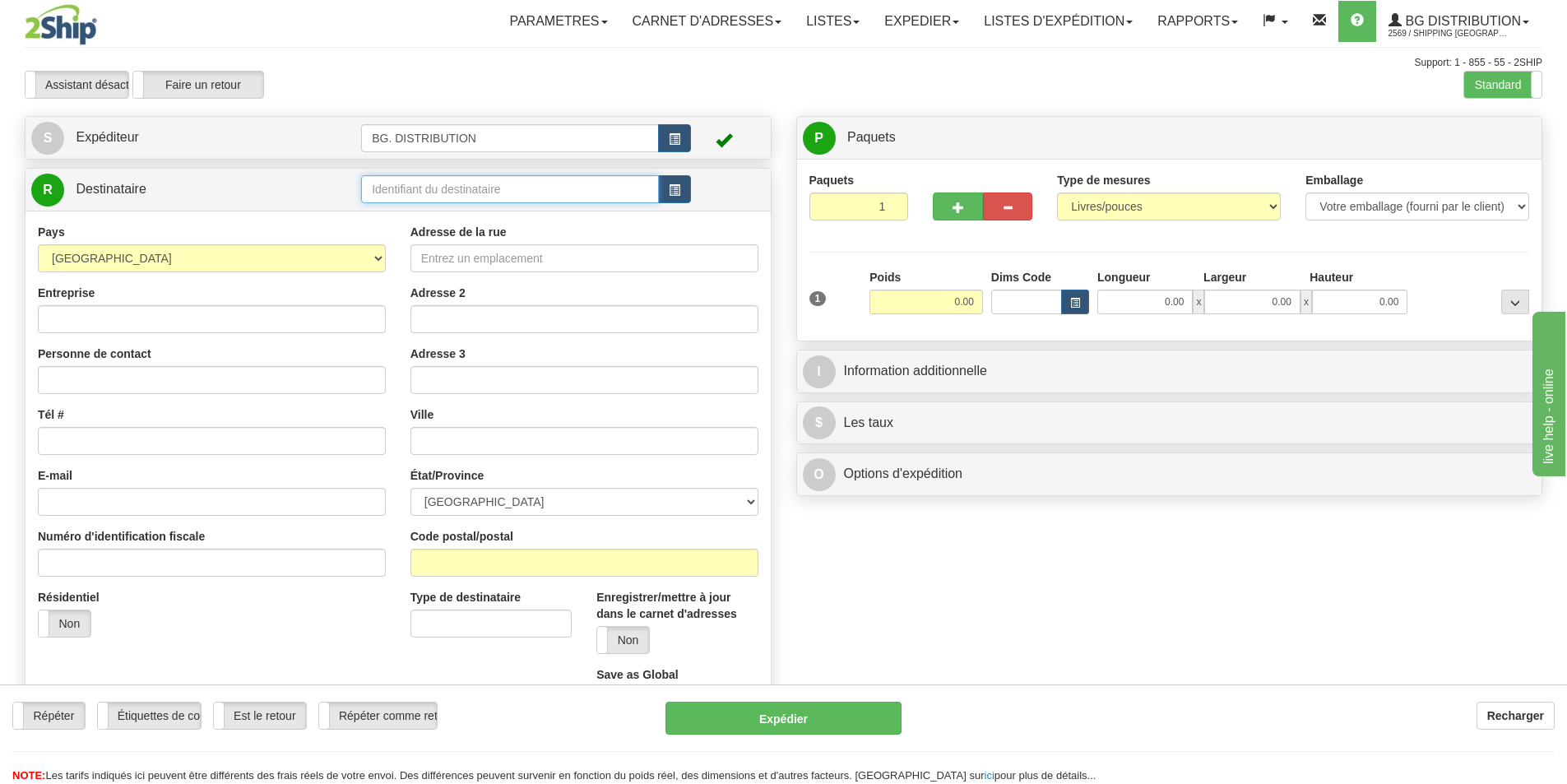
click at [417, 185] on input "text" at bounding box center [510, 189] width 298 height 28
type input "5557"
click button "Supprimer" at bounding box center [0, 0] width 0 height 0
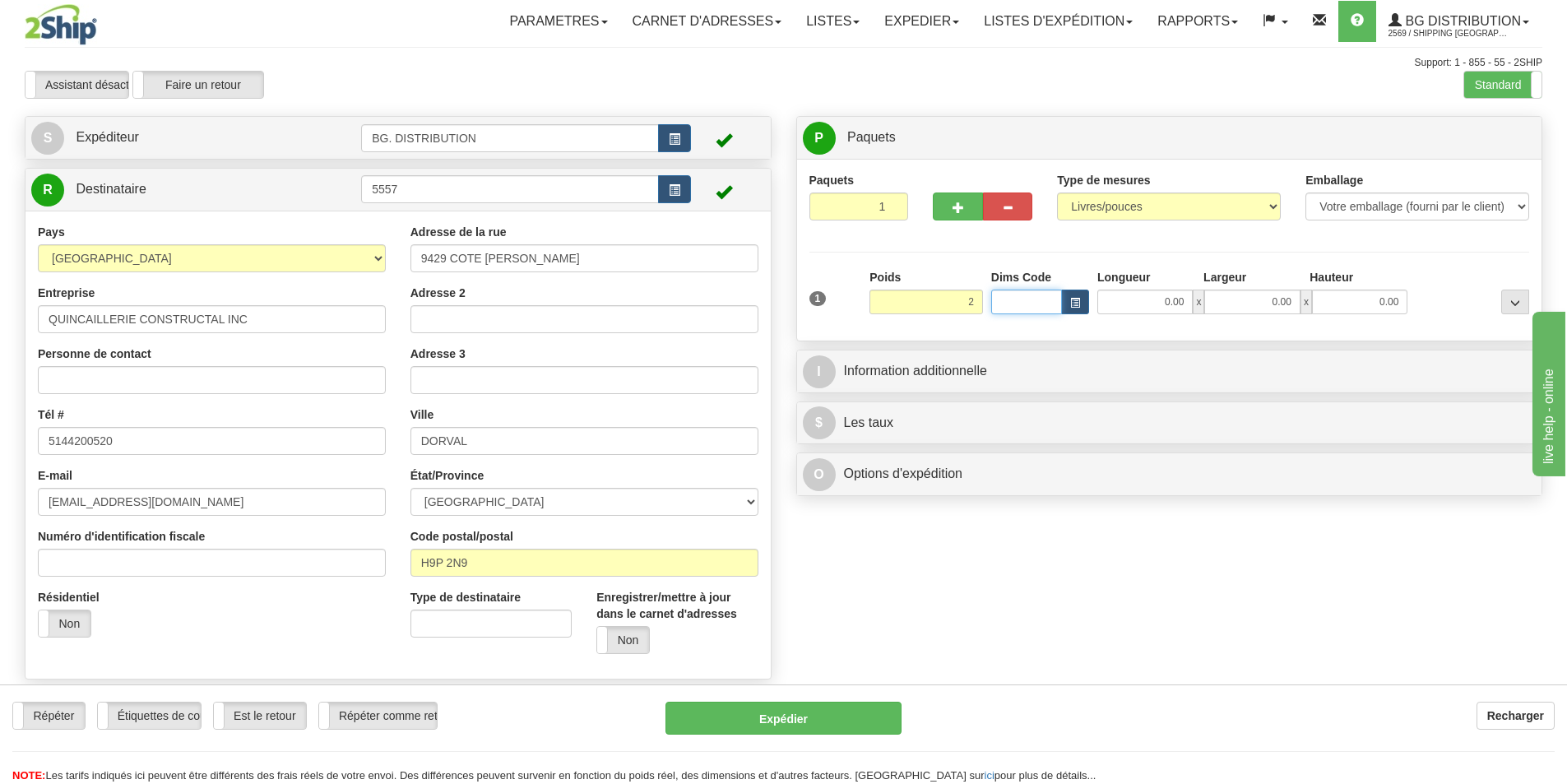
type input "2.00"
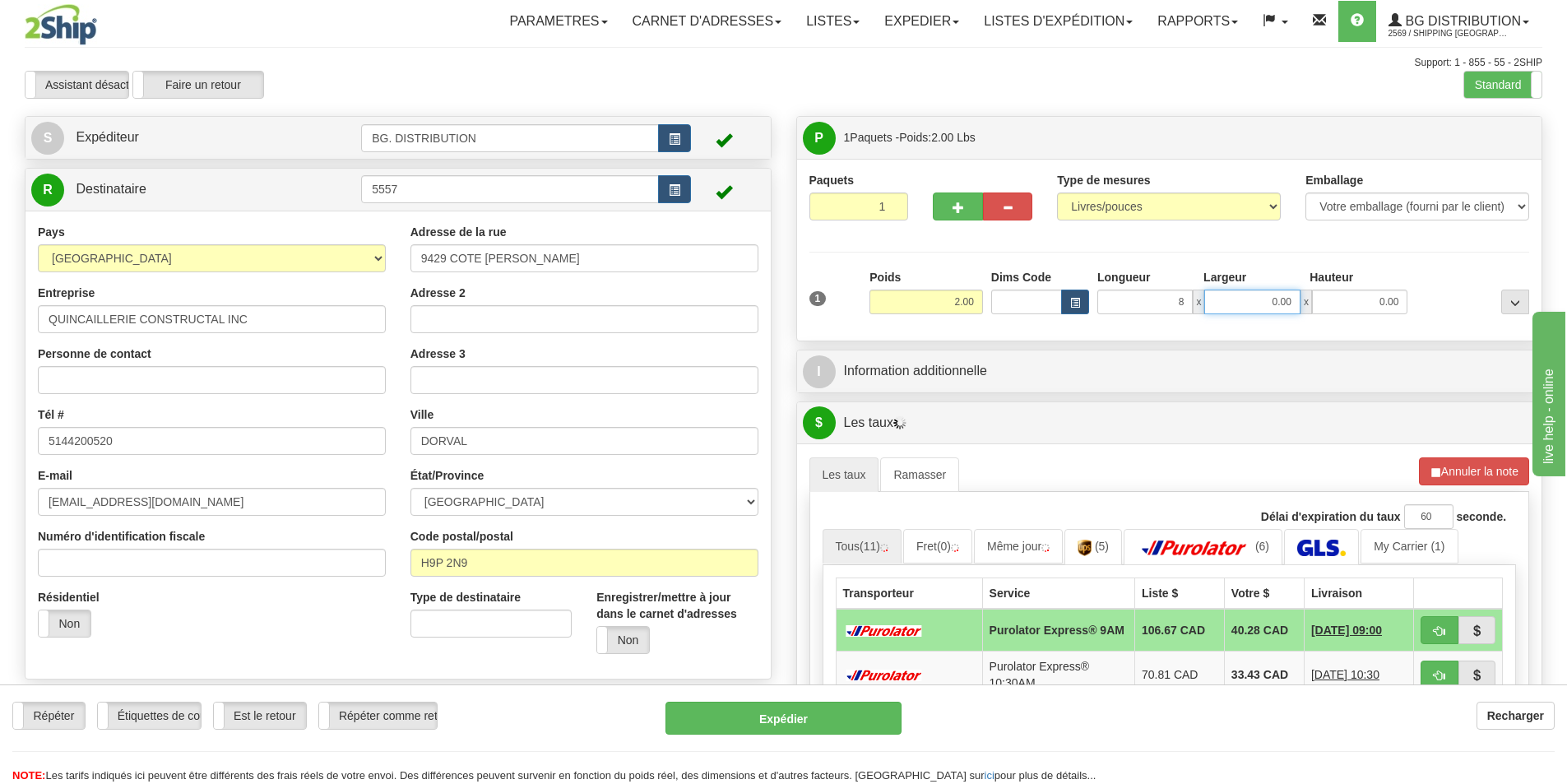
type input "8.00"
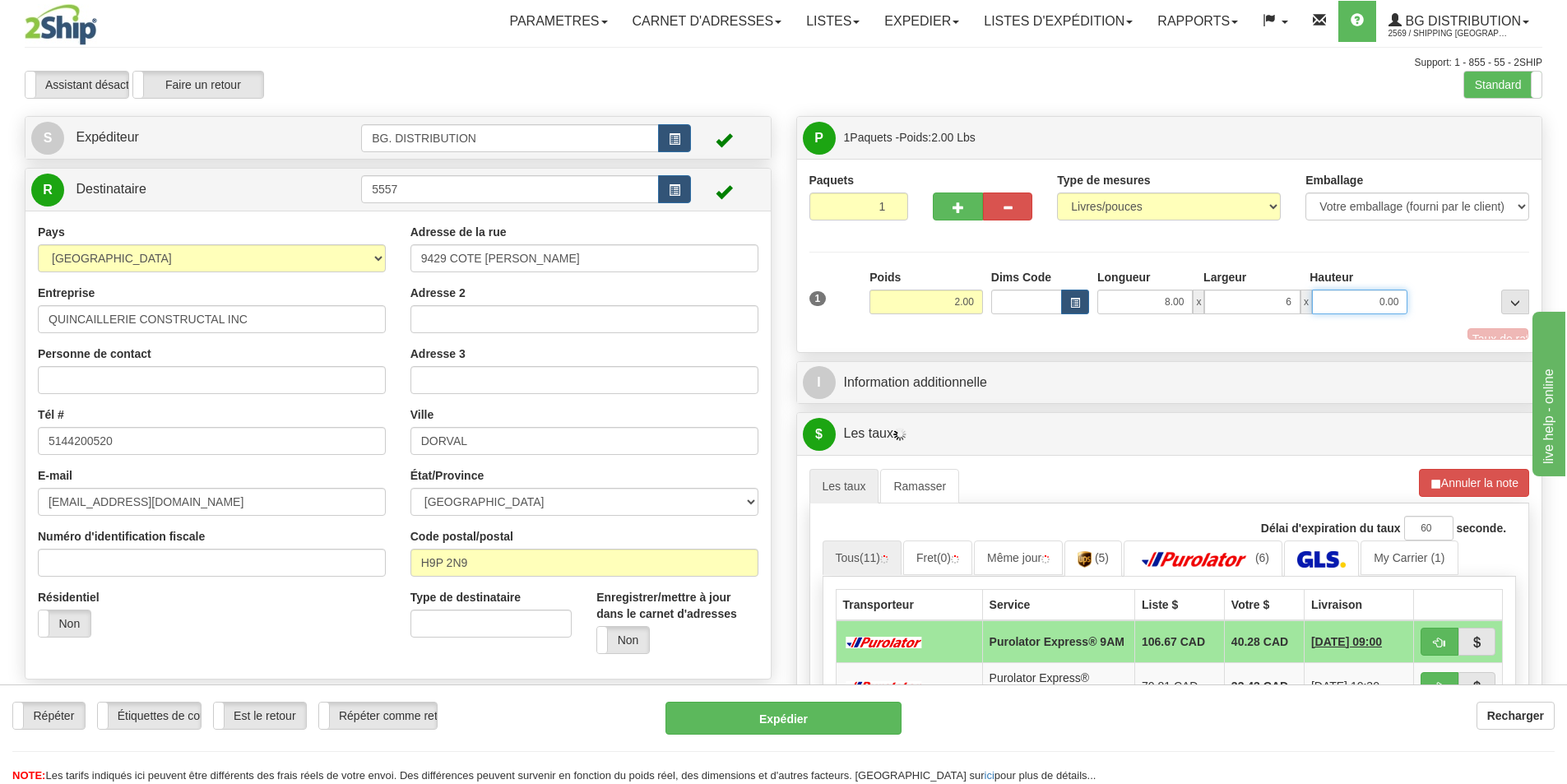
type input "6.00"
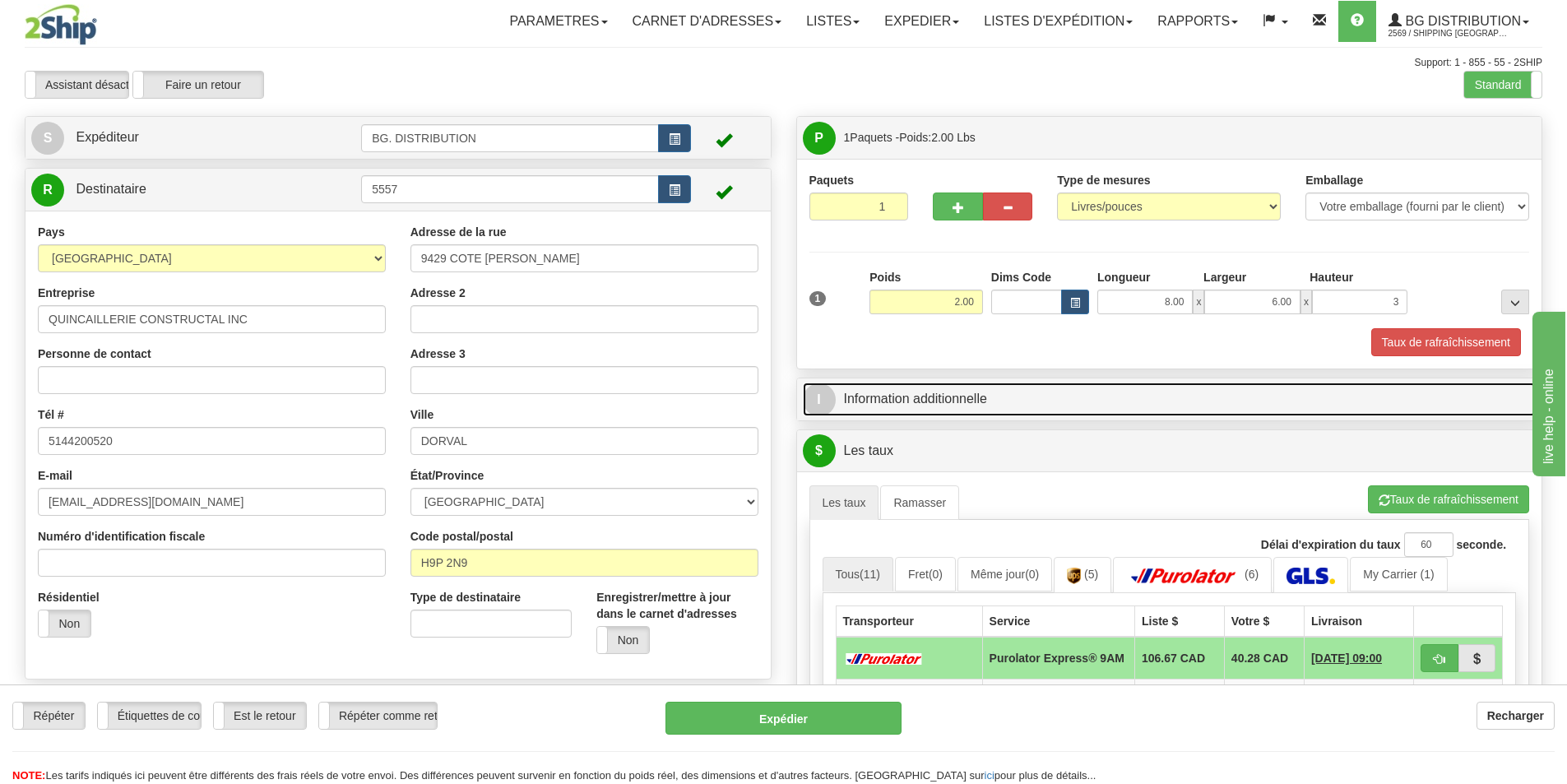
type input "3.00"
click at [1032, 415] on link "I Information additionnelle" at bounding box center [1169, 398] width 734 height 34
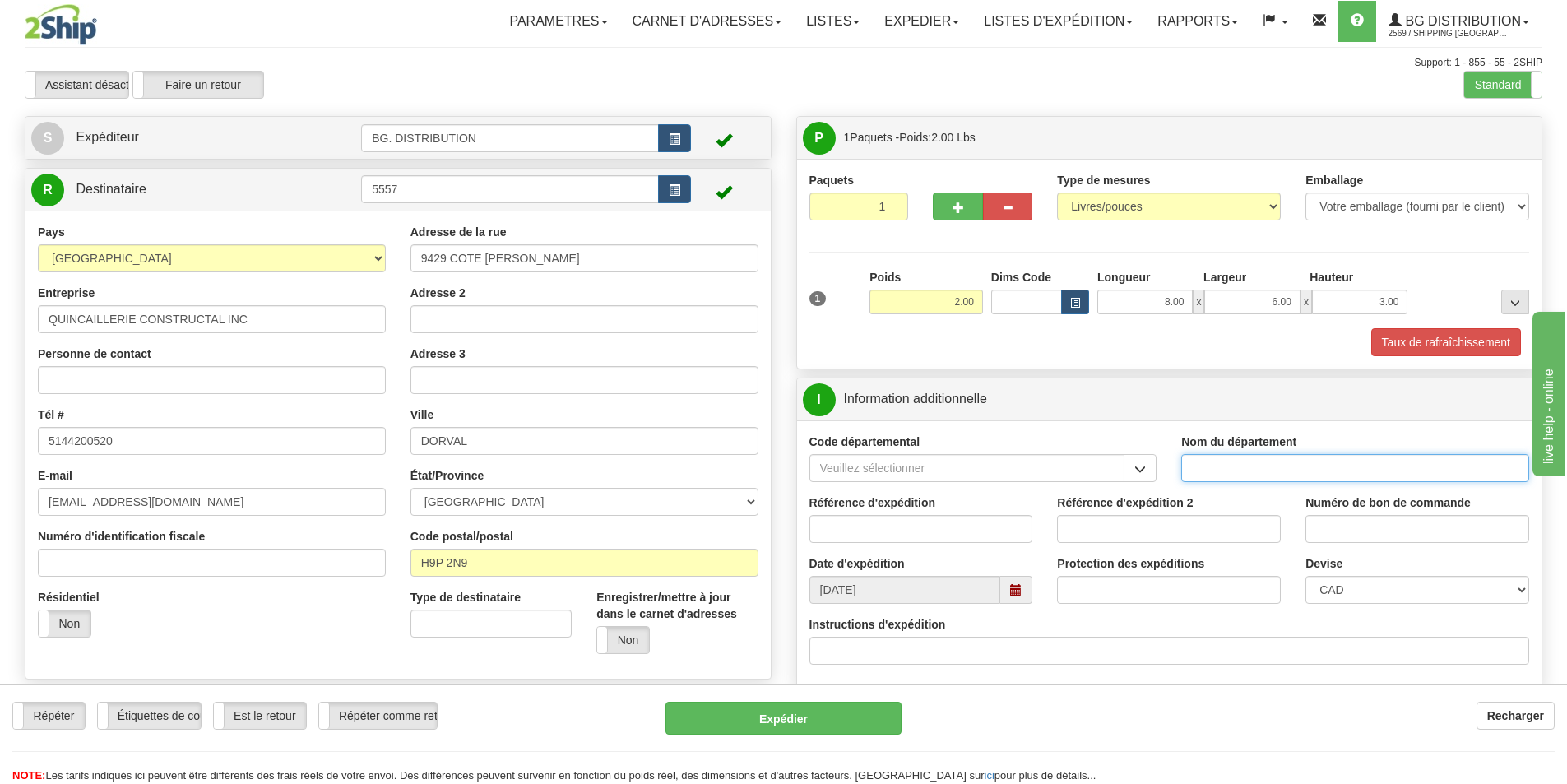
click at [1275, 476] on input "Nom du département" at bounding box center [1355, 467] width 348 height 28
type input "3"
type input "."
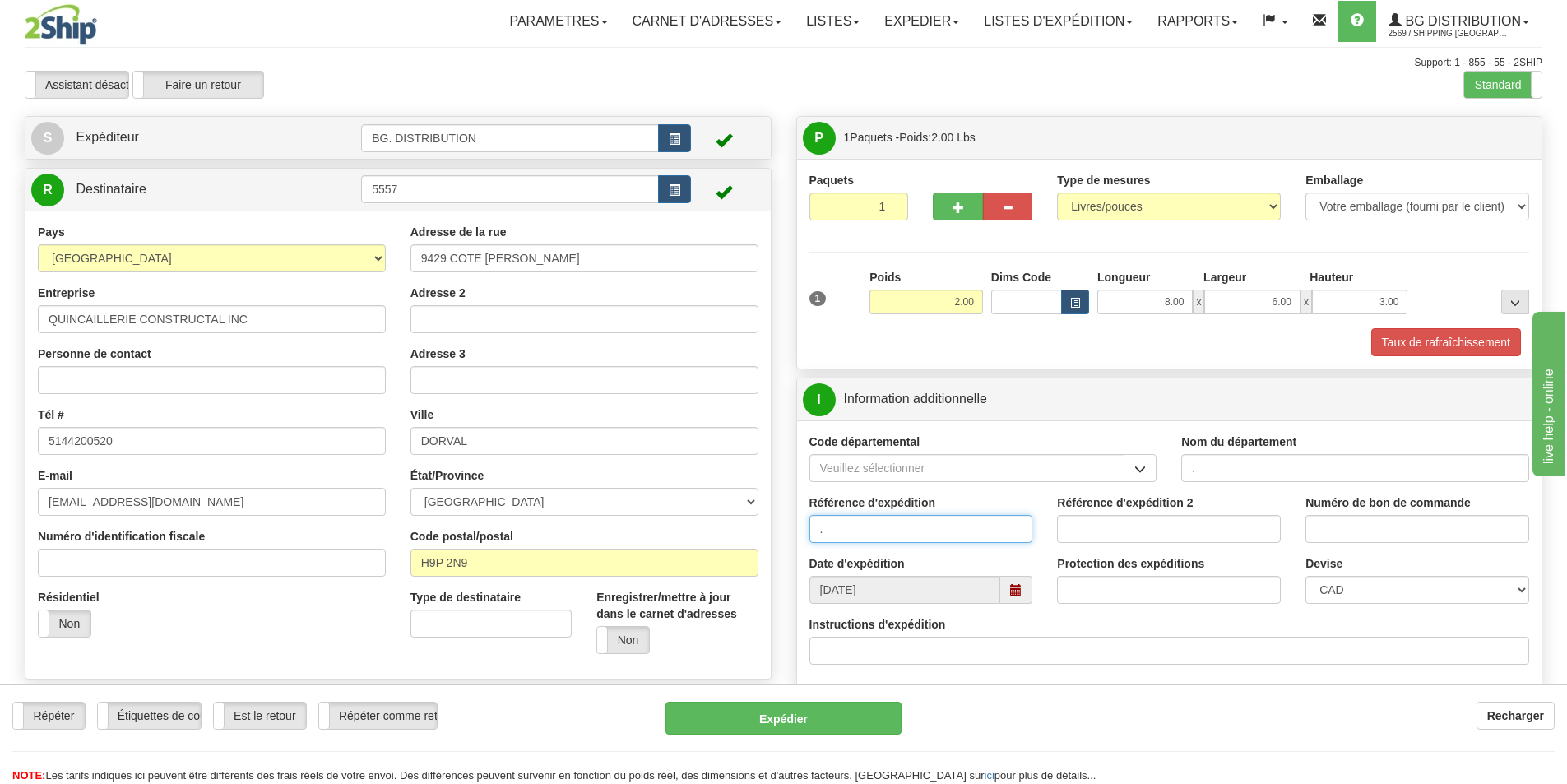
type input "."
click at [1346, 528] on input "Numéro de bon de commande" at bounding box center [1418, 528] width 224 height 28
type input "."
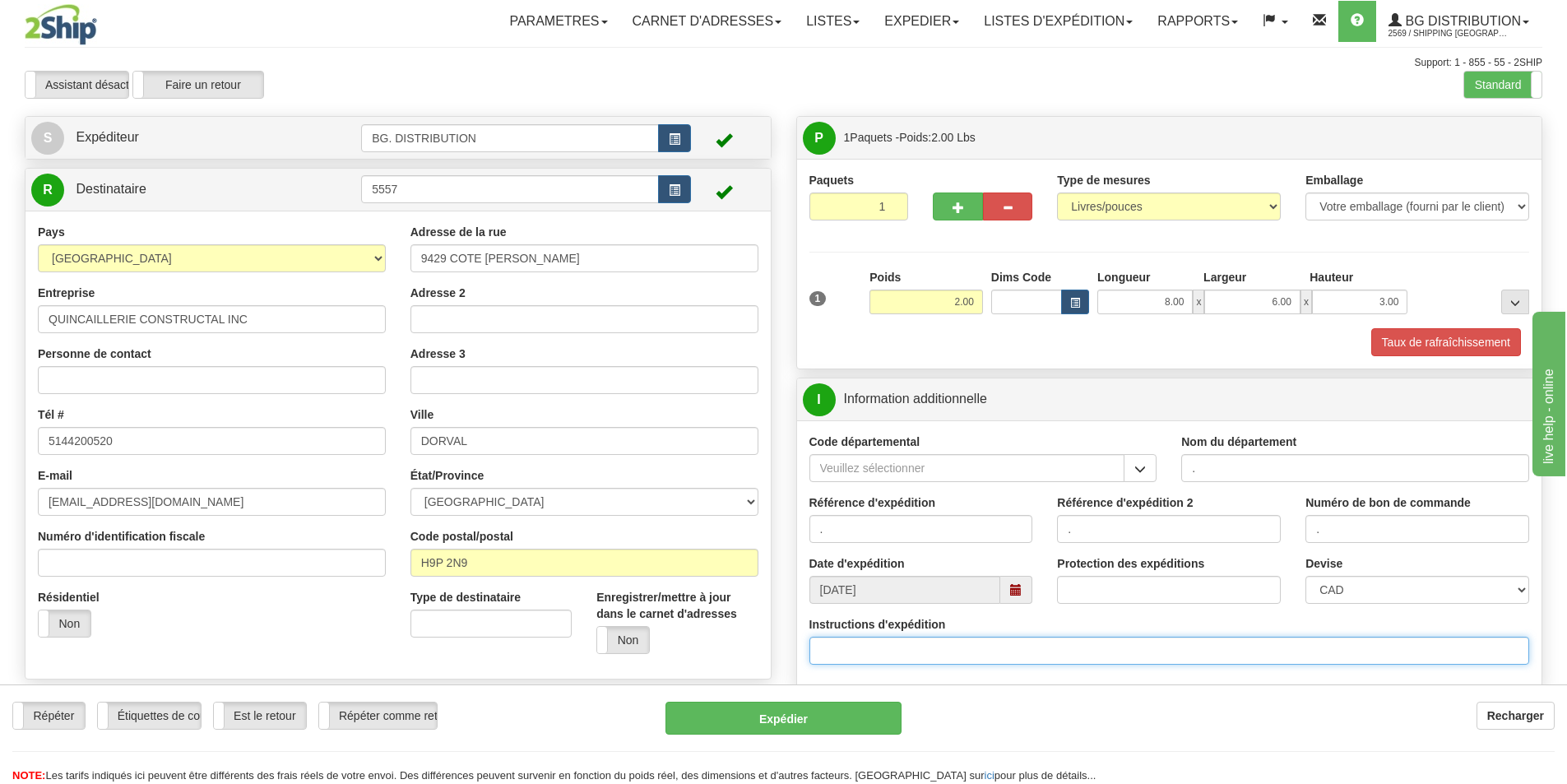
click at [927, 640] on input "Instructions d'expédition" at bounding box center [1170, 650] width 721 height 28
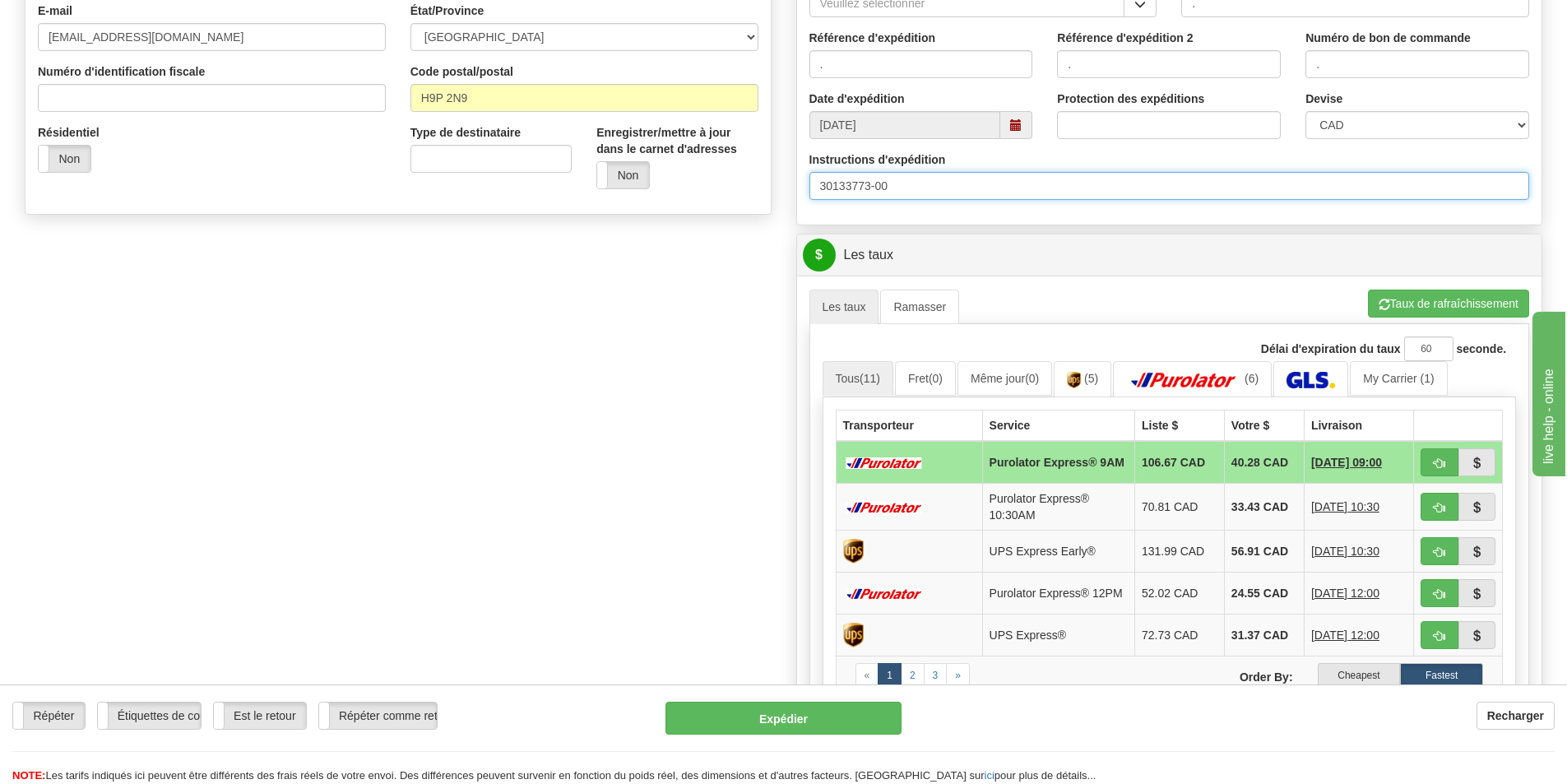
scroll to position [494, 0]
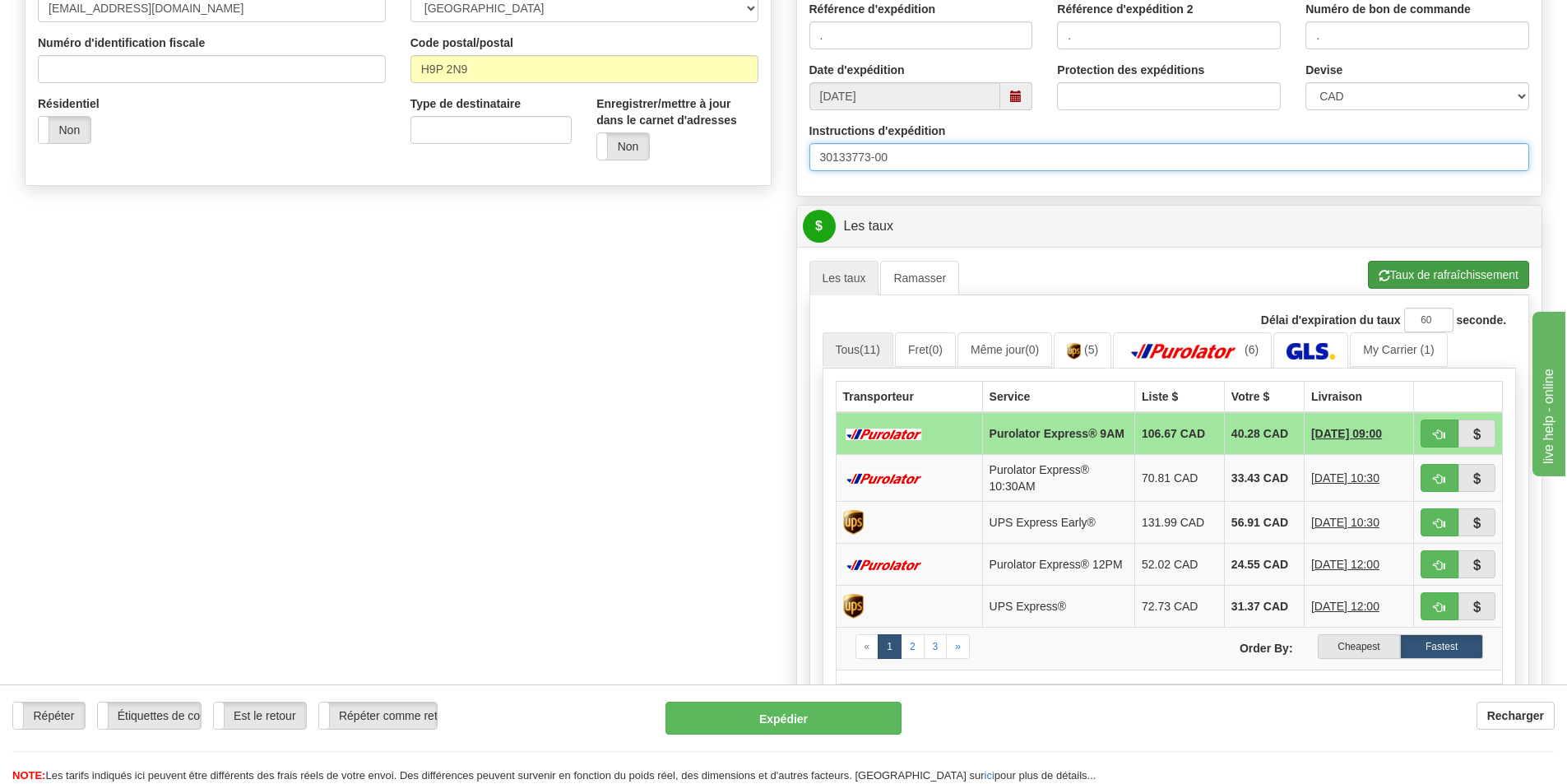
type input "30133773-00"
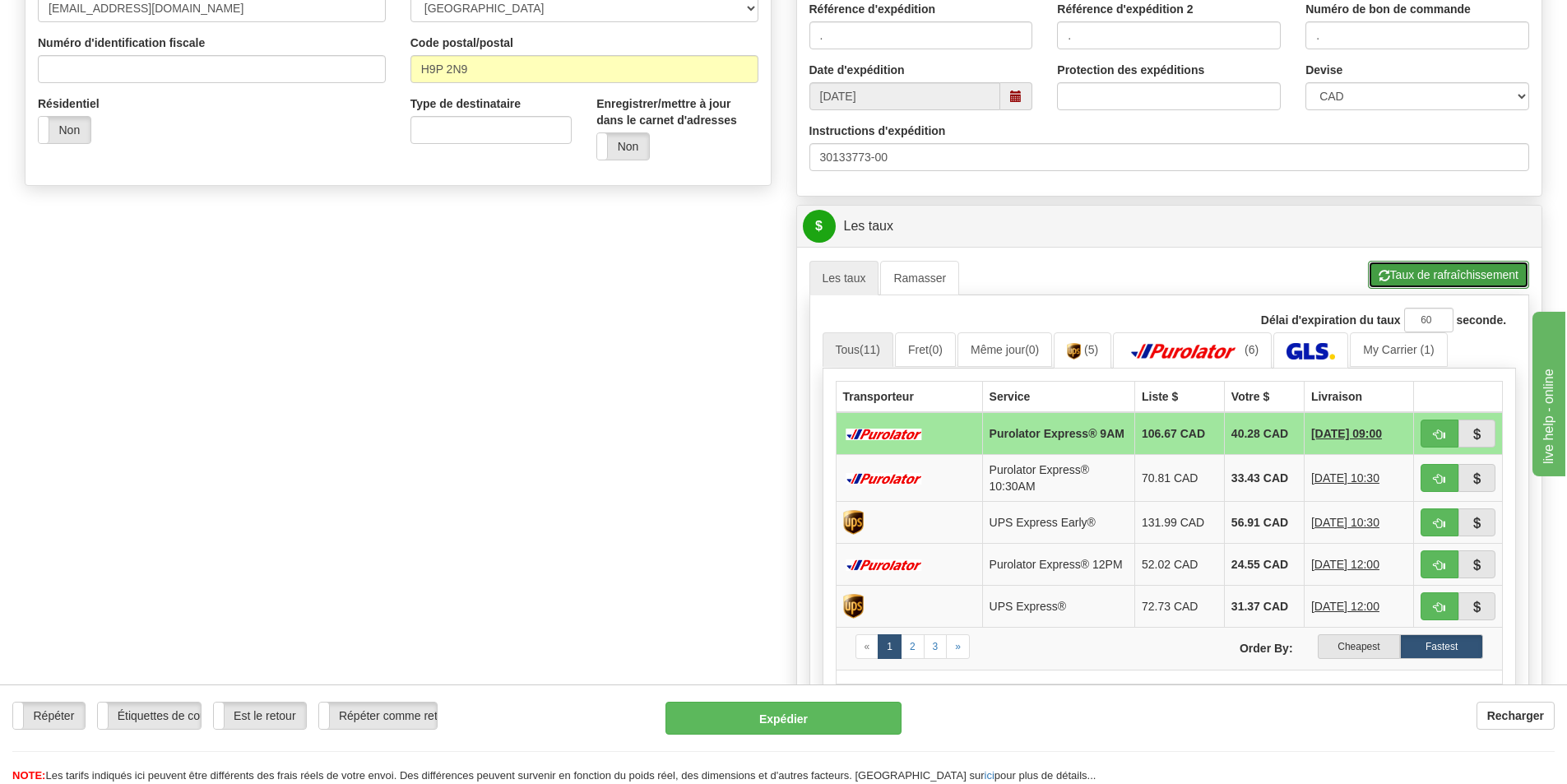
click at [1430, 274] on button "Taux de rafraîchissement" at bounding box center [1449, 275] width 161 height 28
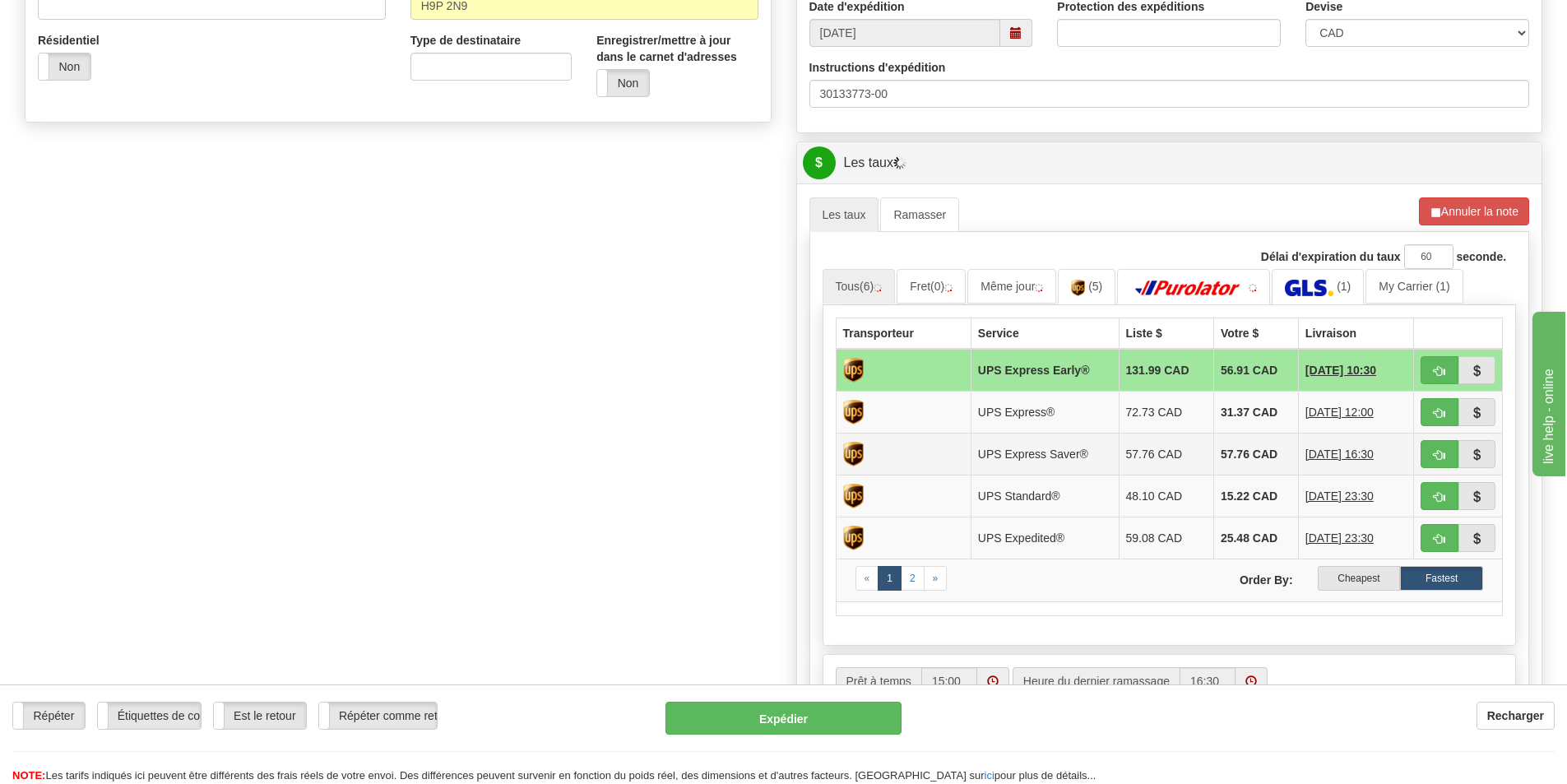
scroll to position [658, 0]
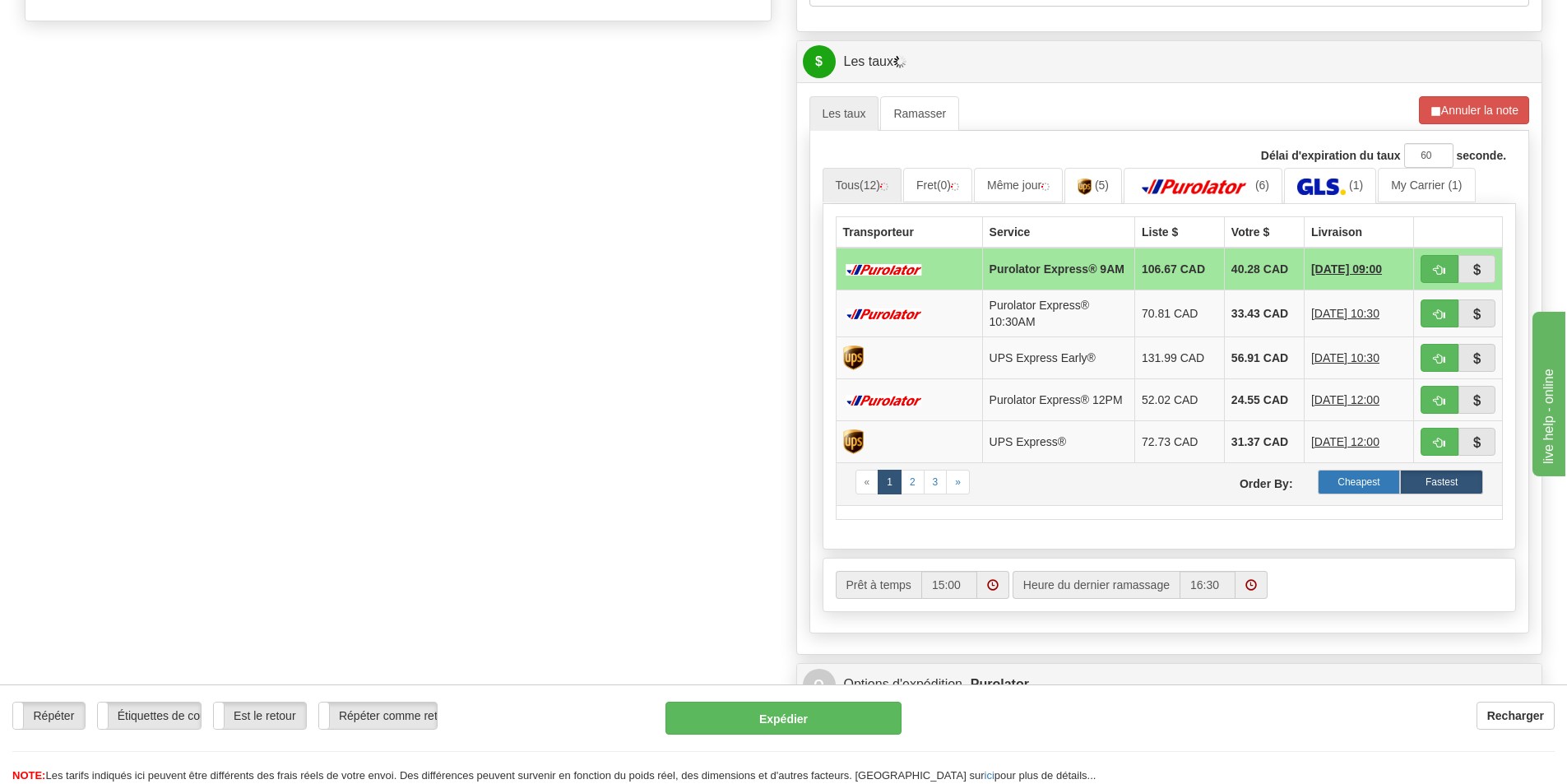
click at [1373, 494] on label "Cheapest" at bounding box center [1360, 481] width 83 height 25
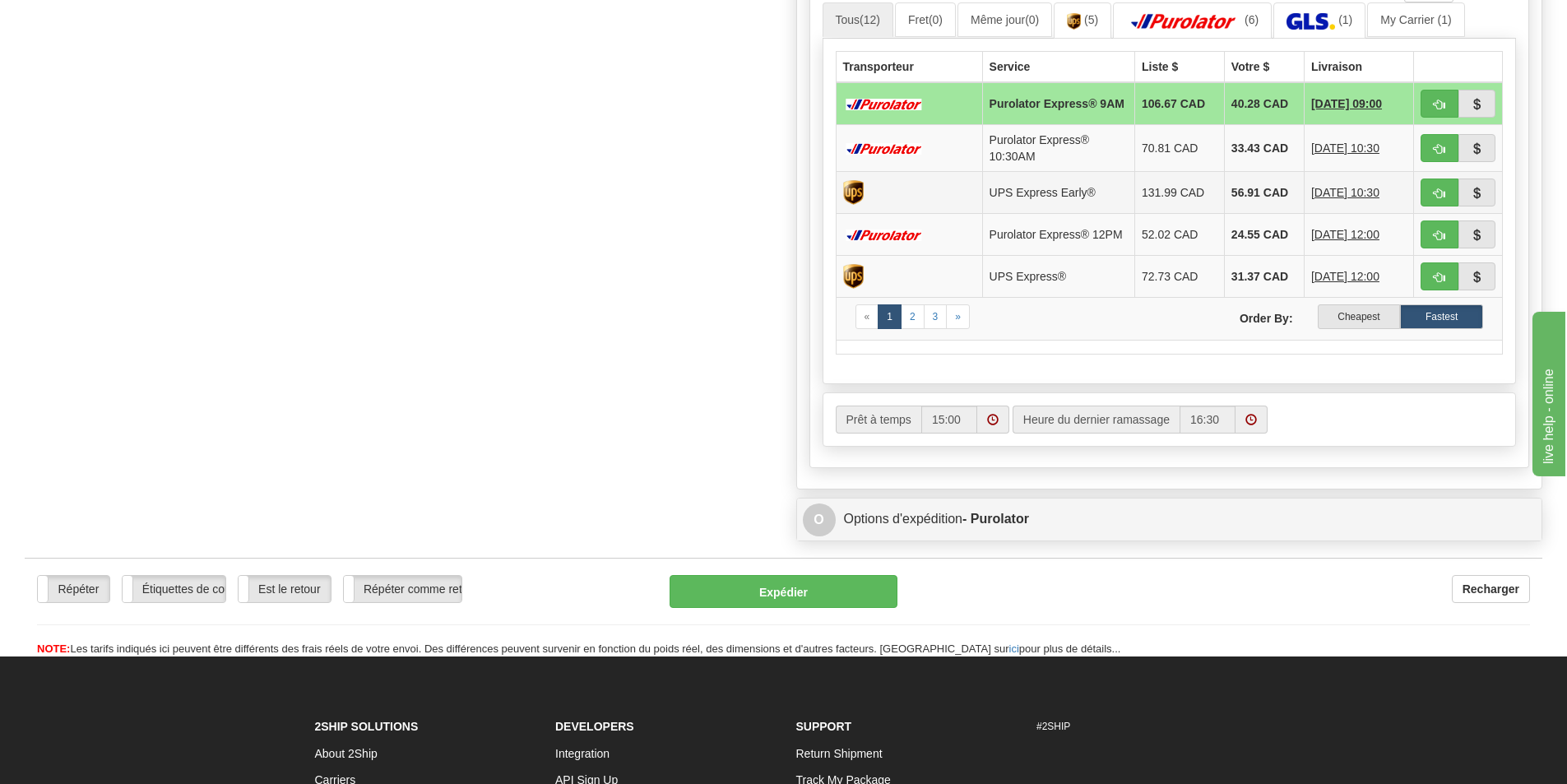
scroll to position [800, 0]
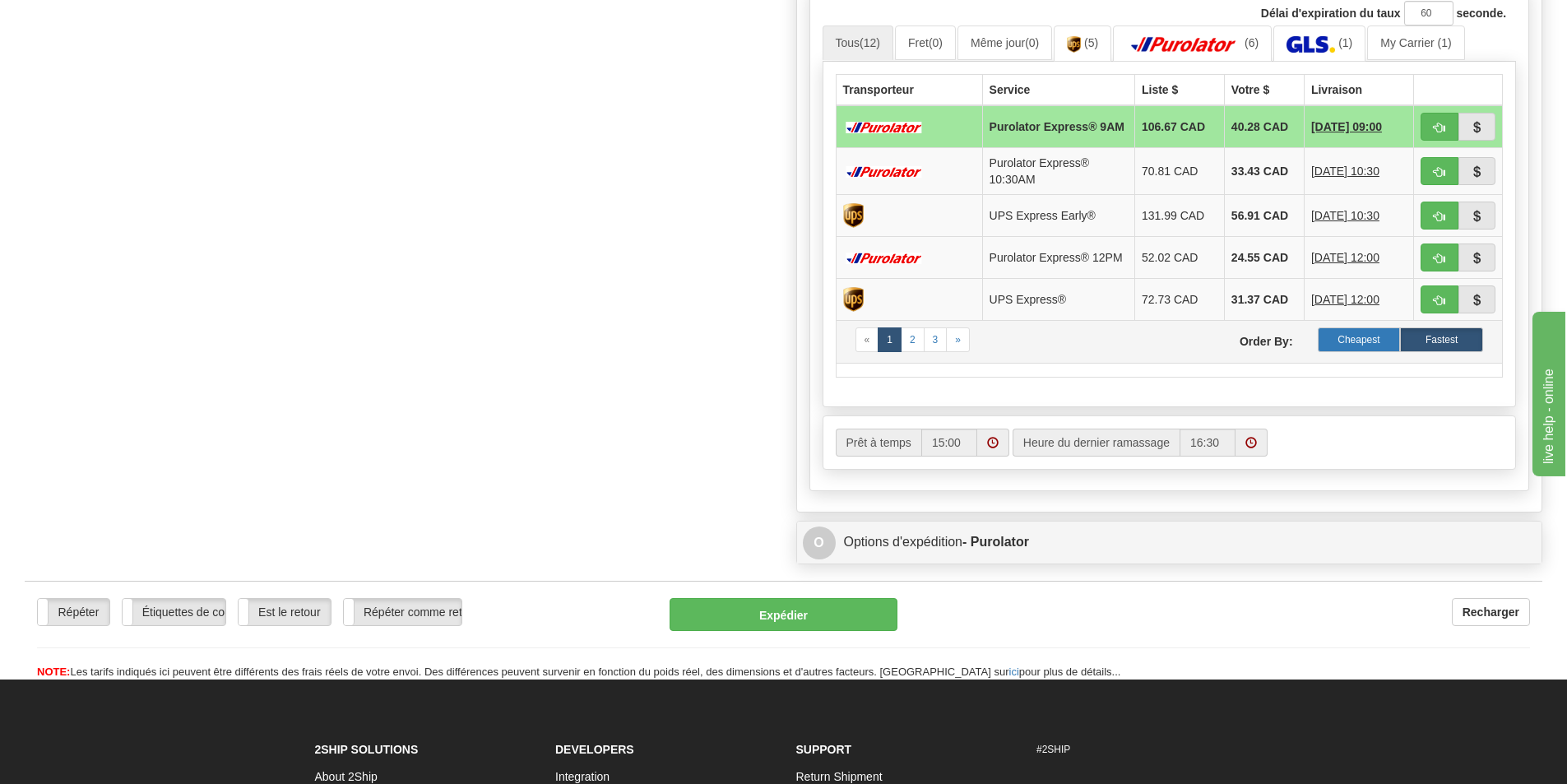
click at [1354, 340] on label "Cheapest" at bounding box center [1360, 339] width 83 height 25
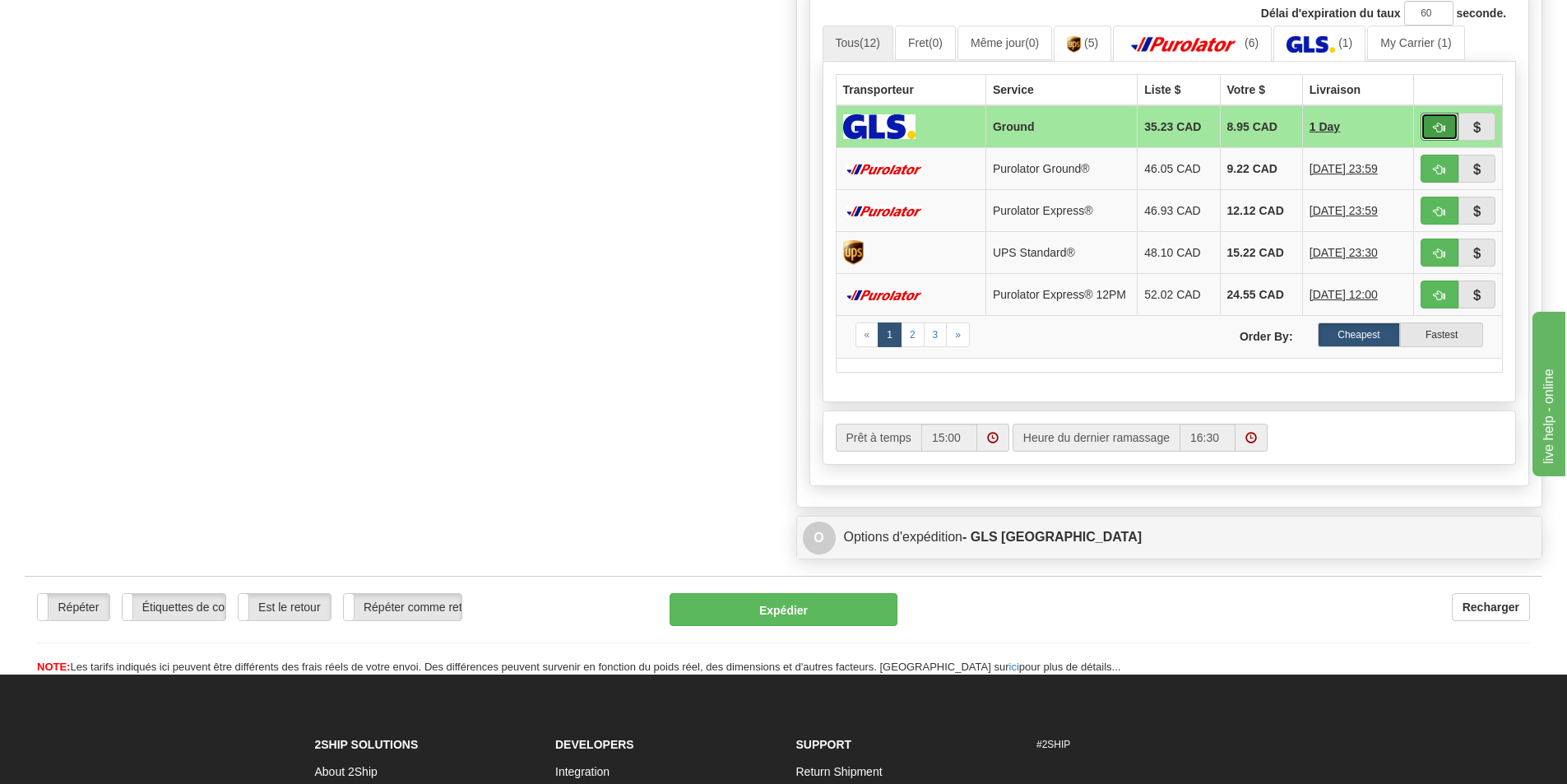
click at [1445, 126] on span "button" at bounding box center [1440, 128] width 12 height 11
type input "1"
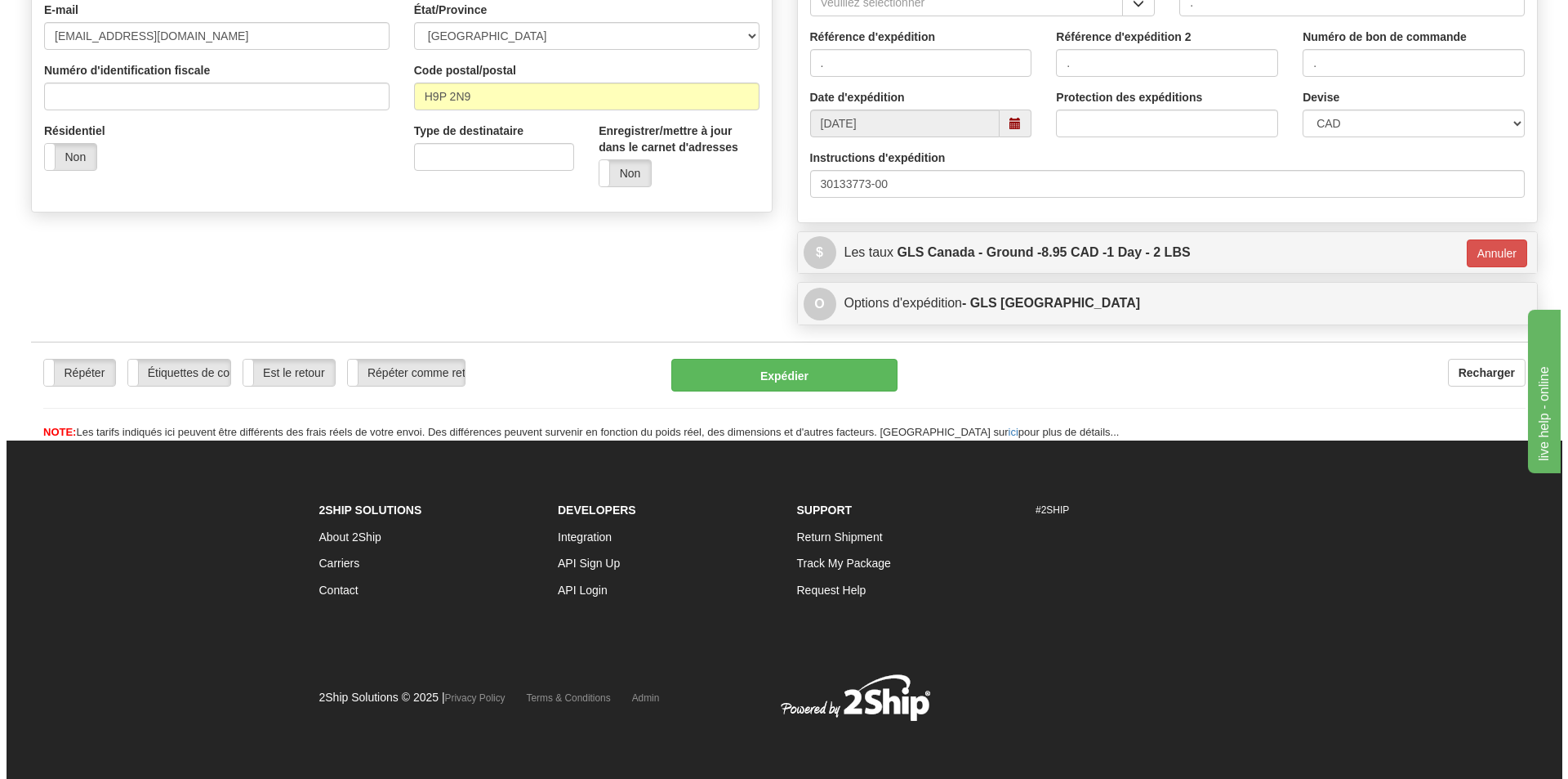
scroll to position [464, 0]
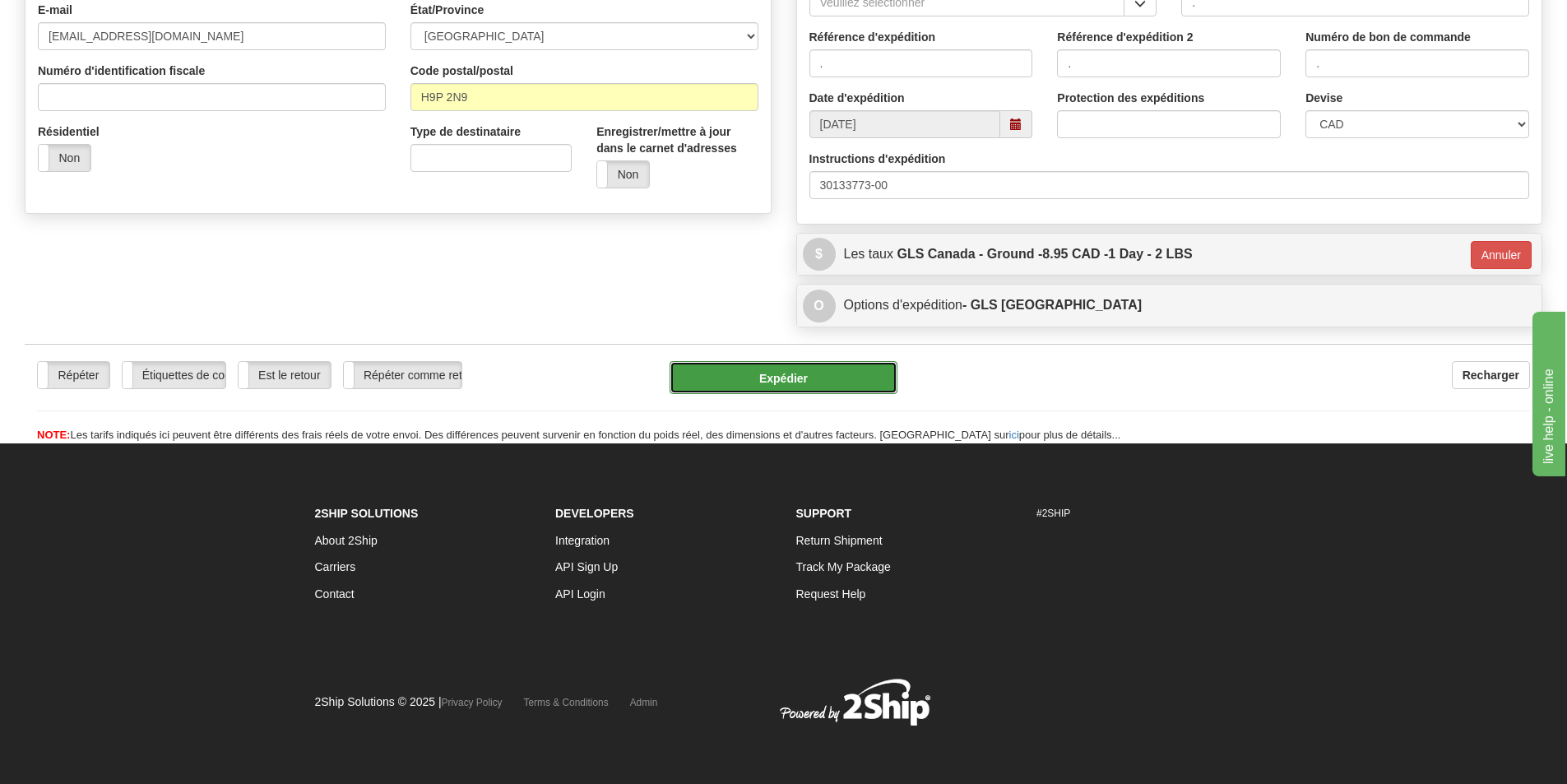
click at [859, 367] on button "Expédier" at bounding box center [784, 377] width 227 height 33
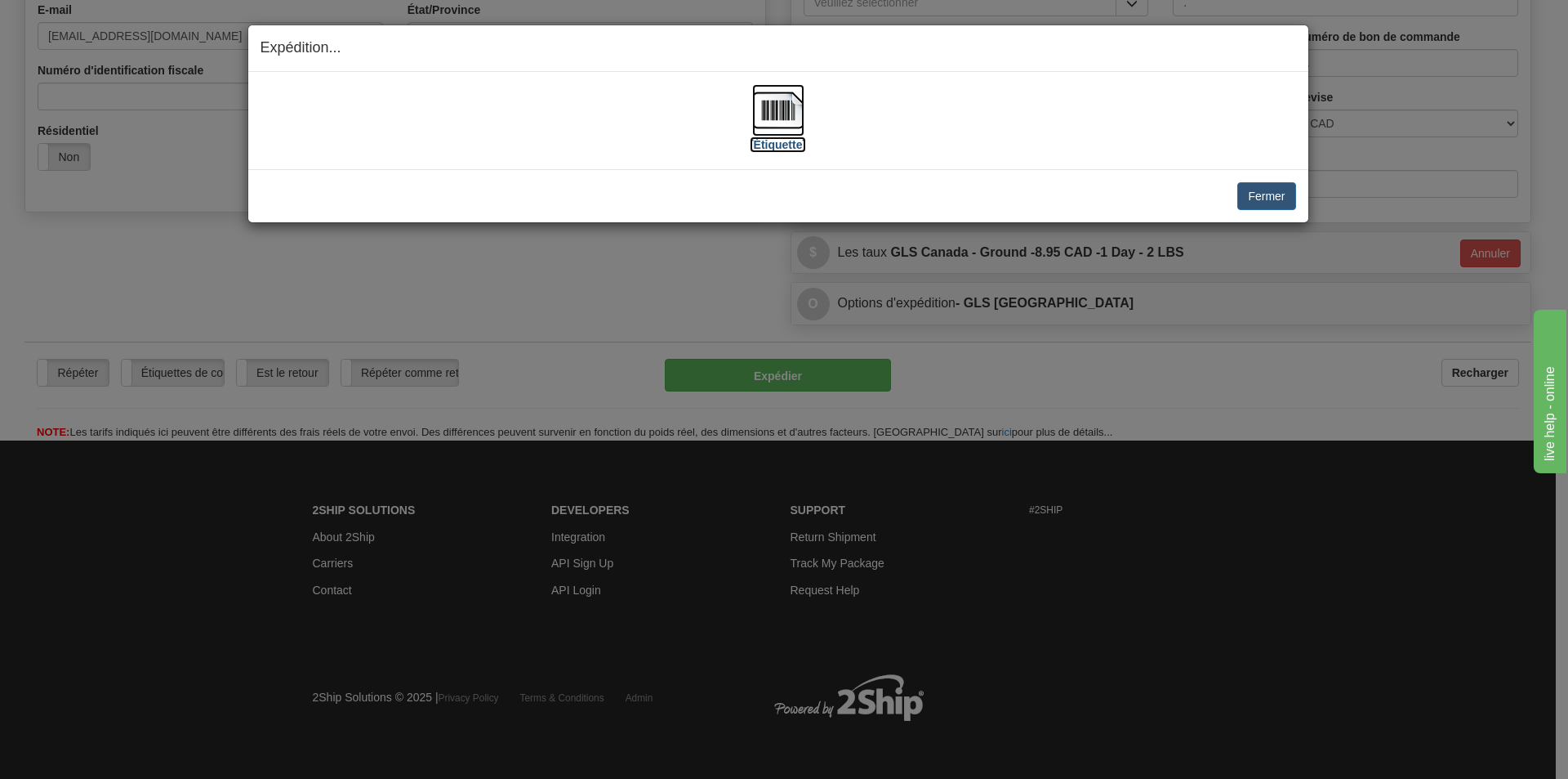
click at [783, 117] on img at bounding box center [779, 110] width 52 height 52
click at [1244, 191] on button "Fermer" at bounding box center [1266, 196] width 58 height 28
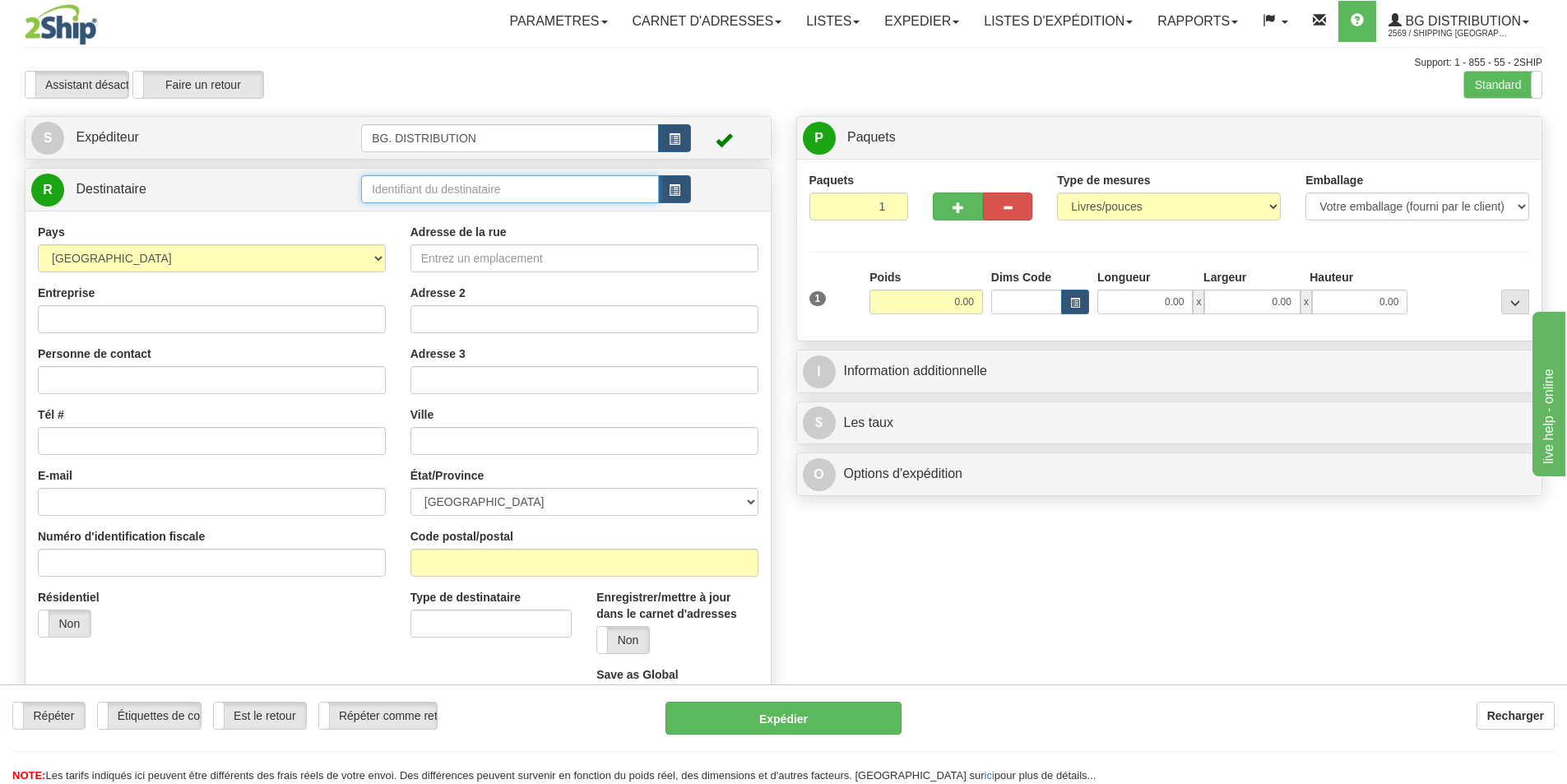
click at [491, 194] on input "text" at bounding box center [510, 189] width 298 height 28
click at [450, 210] on ul "BG MTL" at bounding box center [510, 214] width 298 height 23
click at [442, 216] on div "BG MTL" at bounding box center [507, 215] width 282 height 18
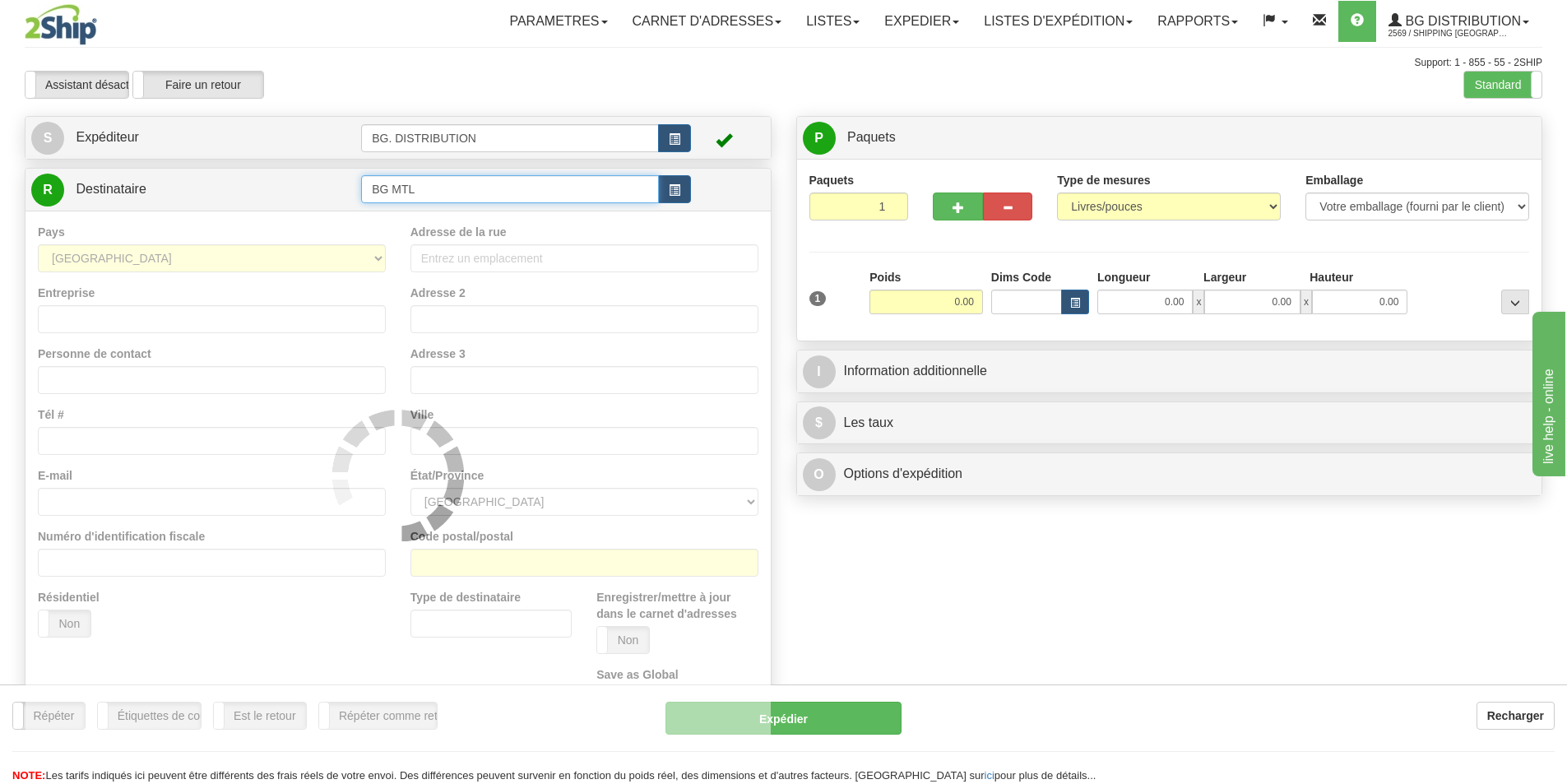
type input "BG MTL"
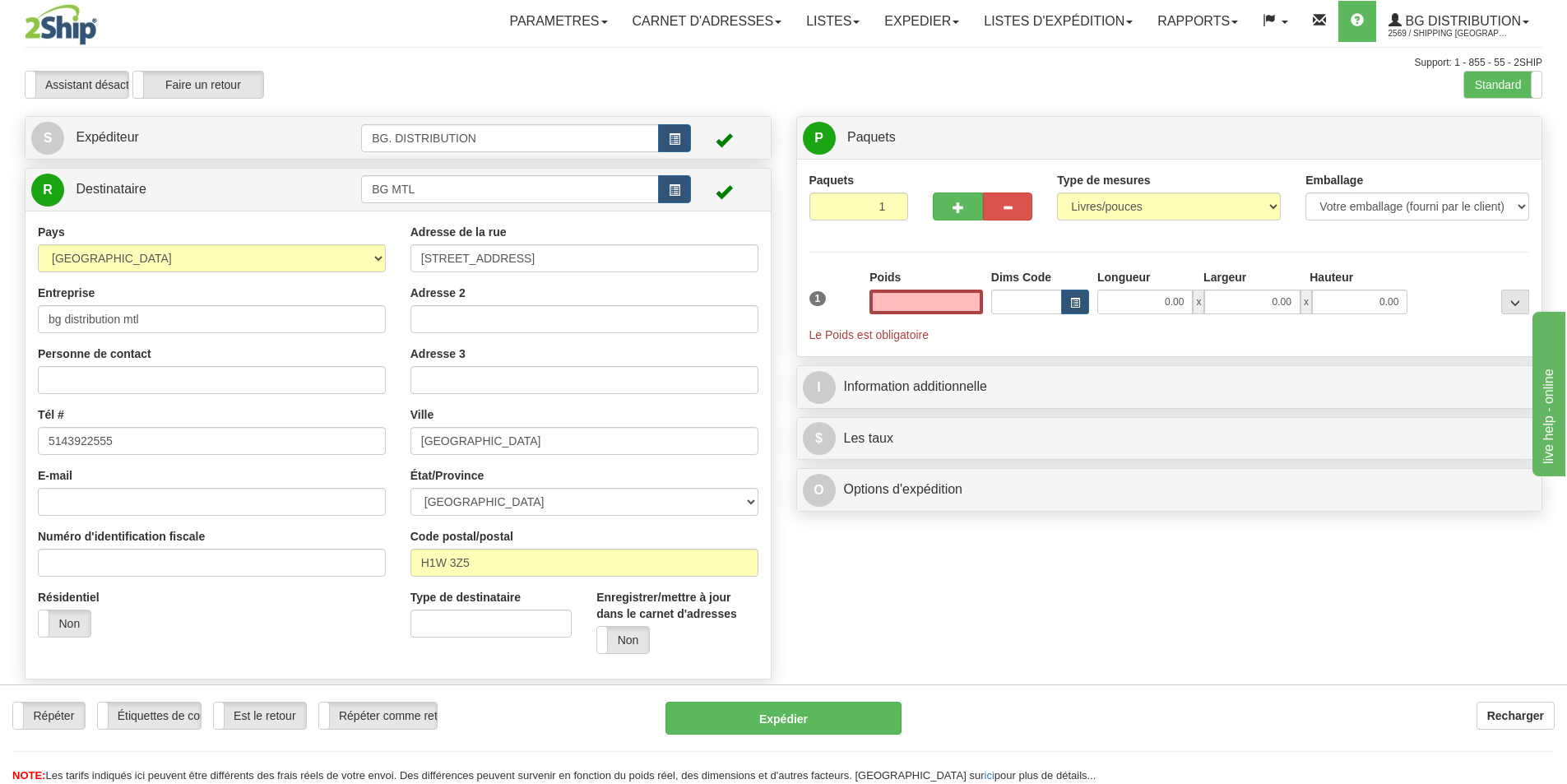
type input "0.00"
click at [965, 202] on button "button" at bounding box center [957, 206] width 49 height 28
type input "2"
click at [1502, 140] on span "Niveau du package" at bounding box center [1484, 138] width 85 height 12
radio input "true"
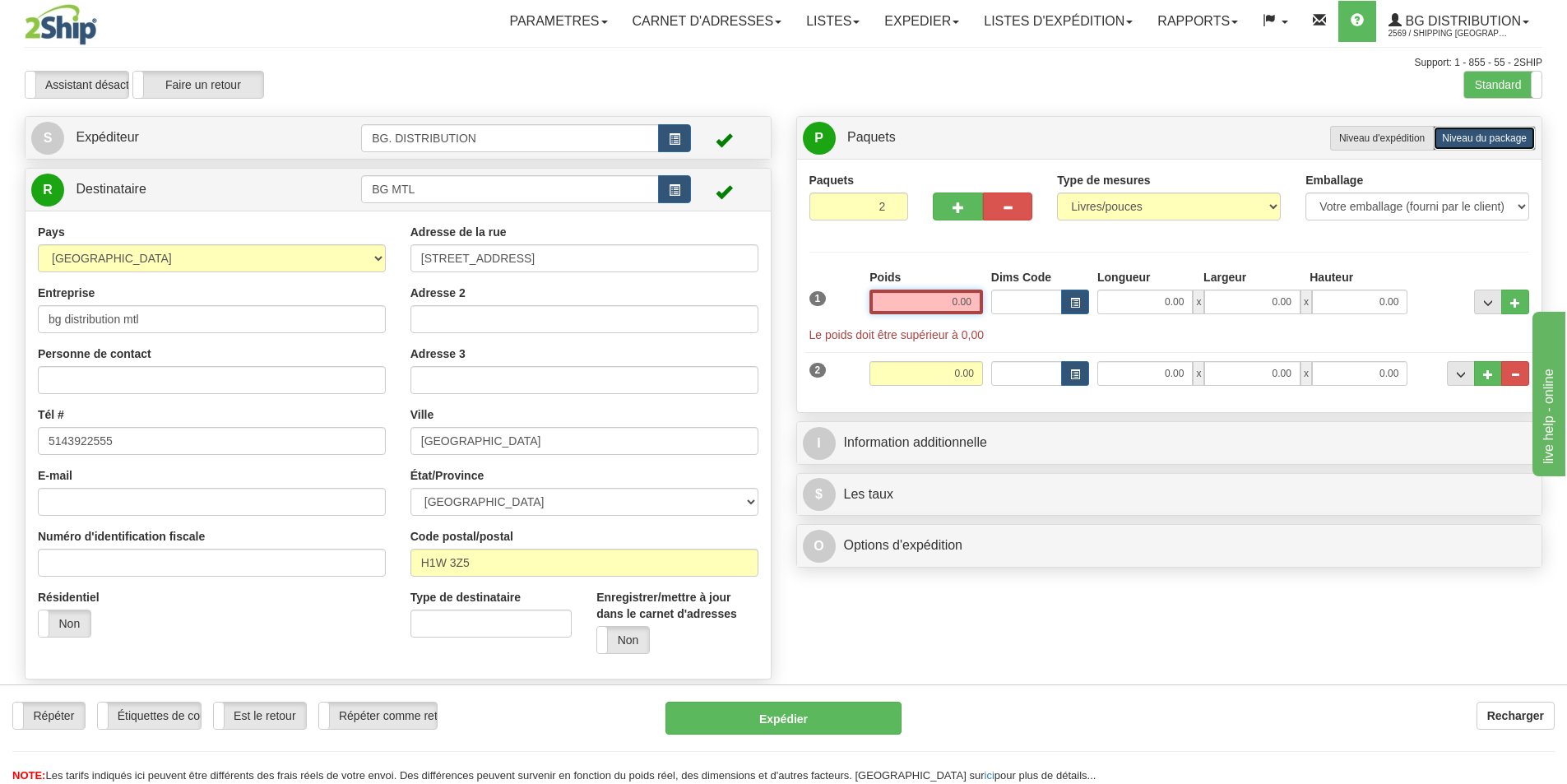
click at [939, 304] on input "0.00" at bounding box center [926, 301] width 114 height 25
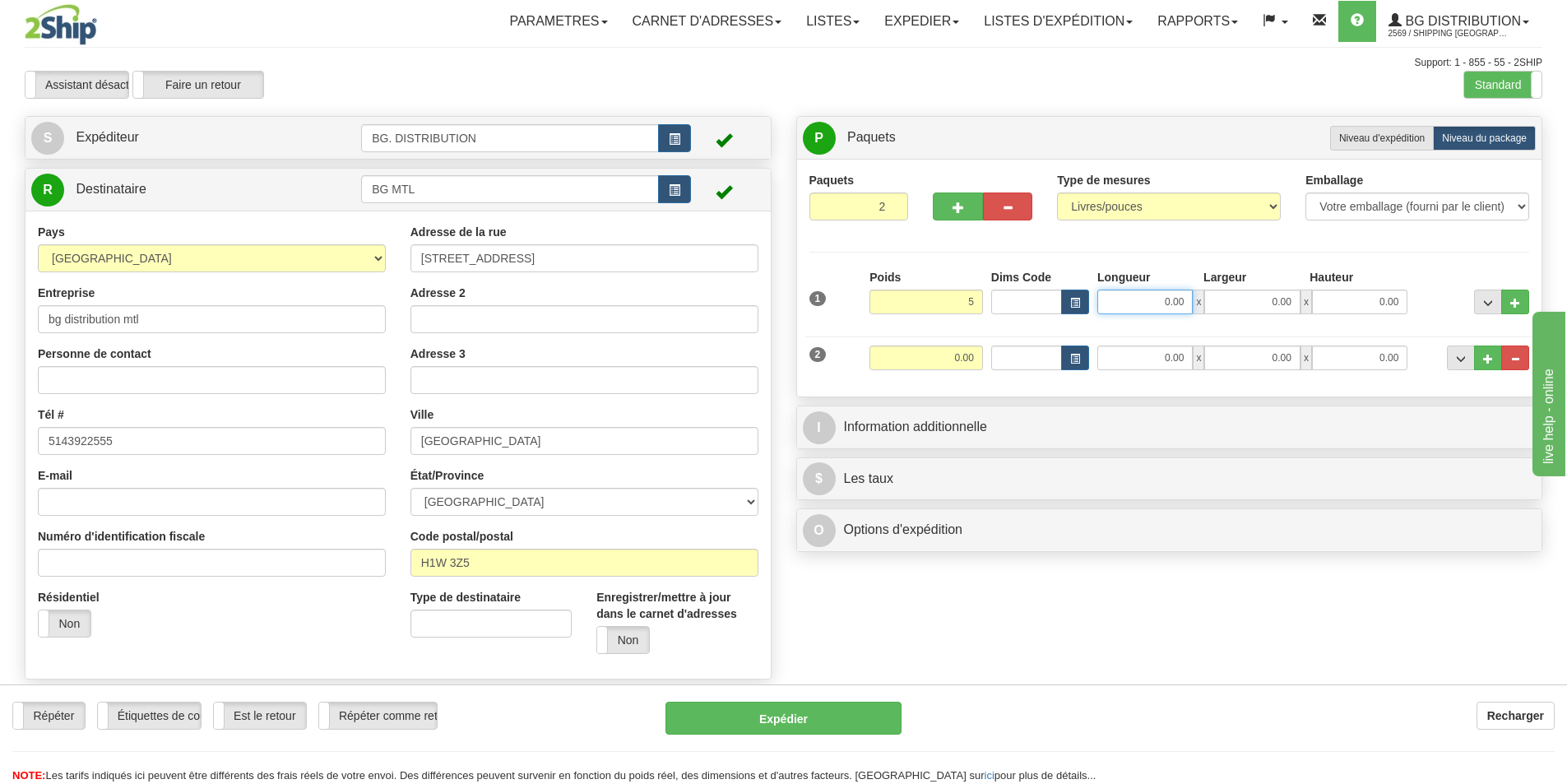
type input "5.00"
click at [1139, 295] on input "0.00" at bounding box center [1145, 301] width 96 height 25
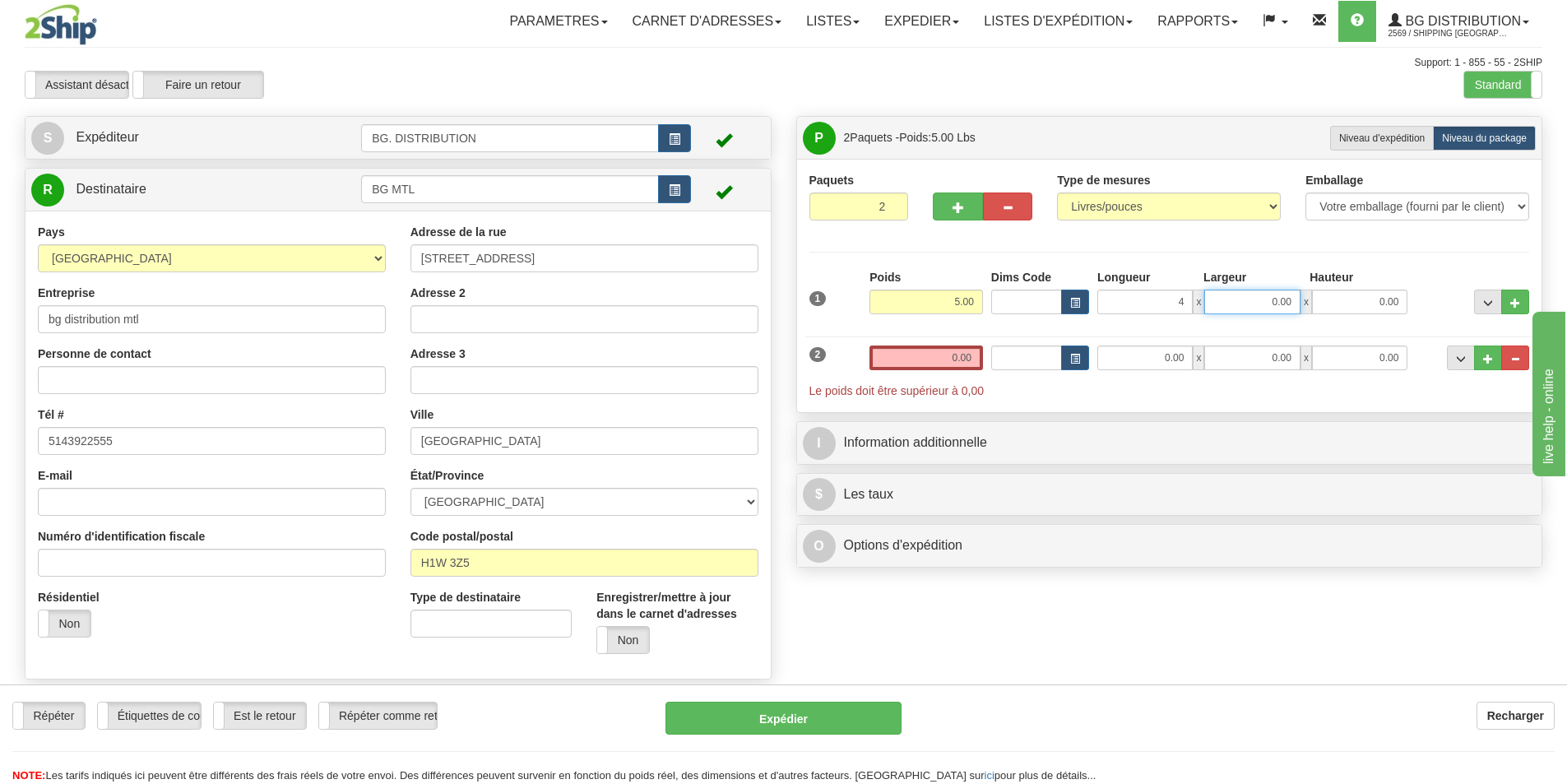
type input "4.00"
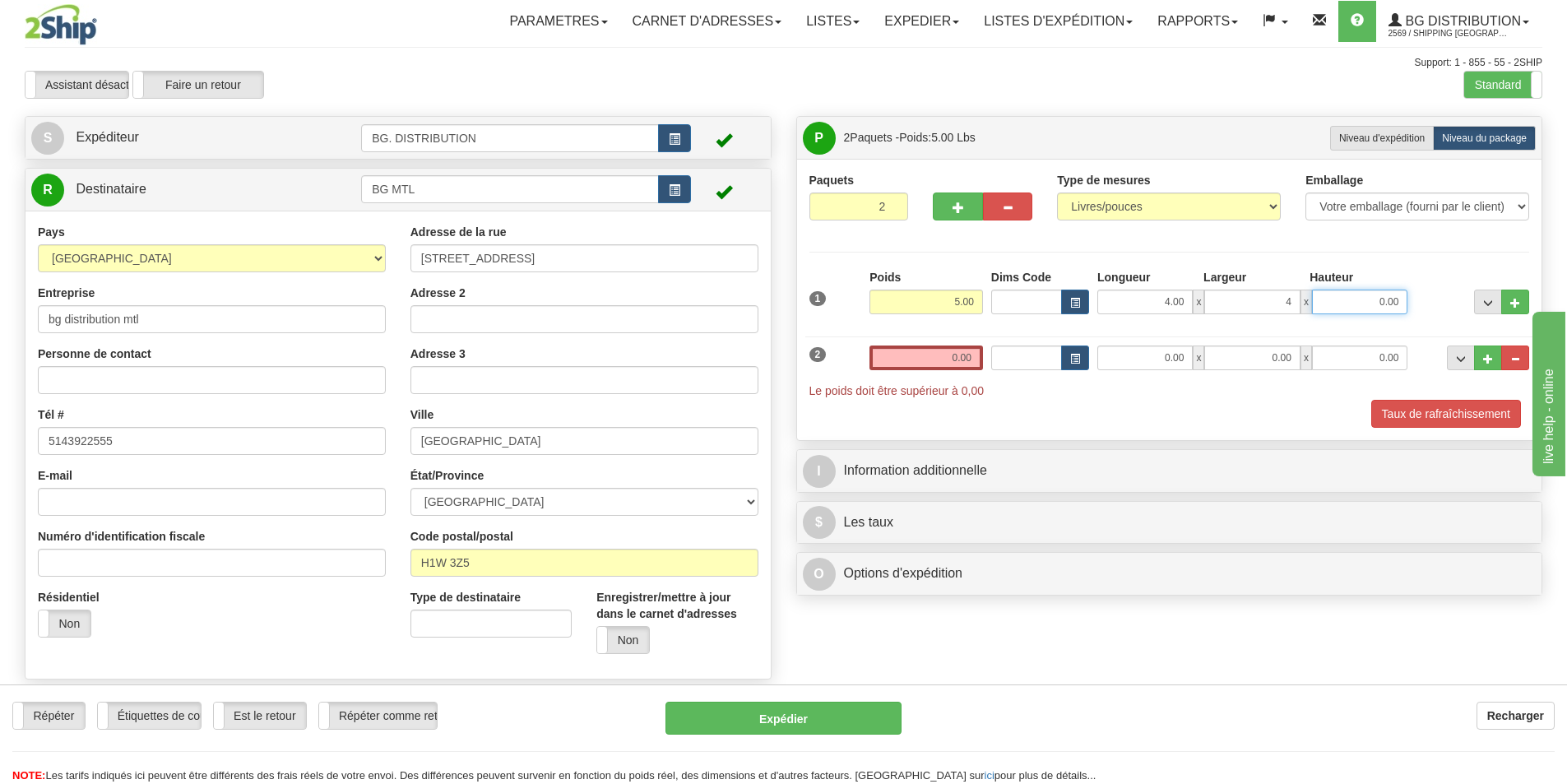
type input "4.00"
type input "26.00"
click at [972, 355] on input "0.00" at bounding box center [926, 357] width 114 height 25
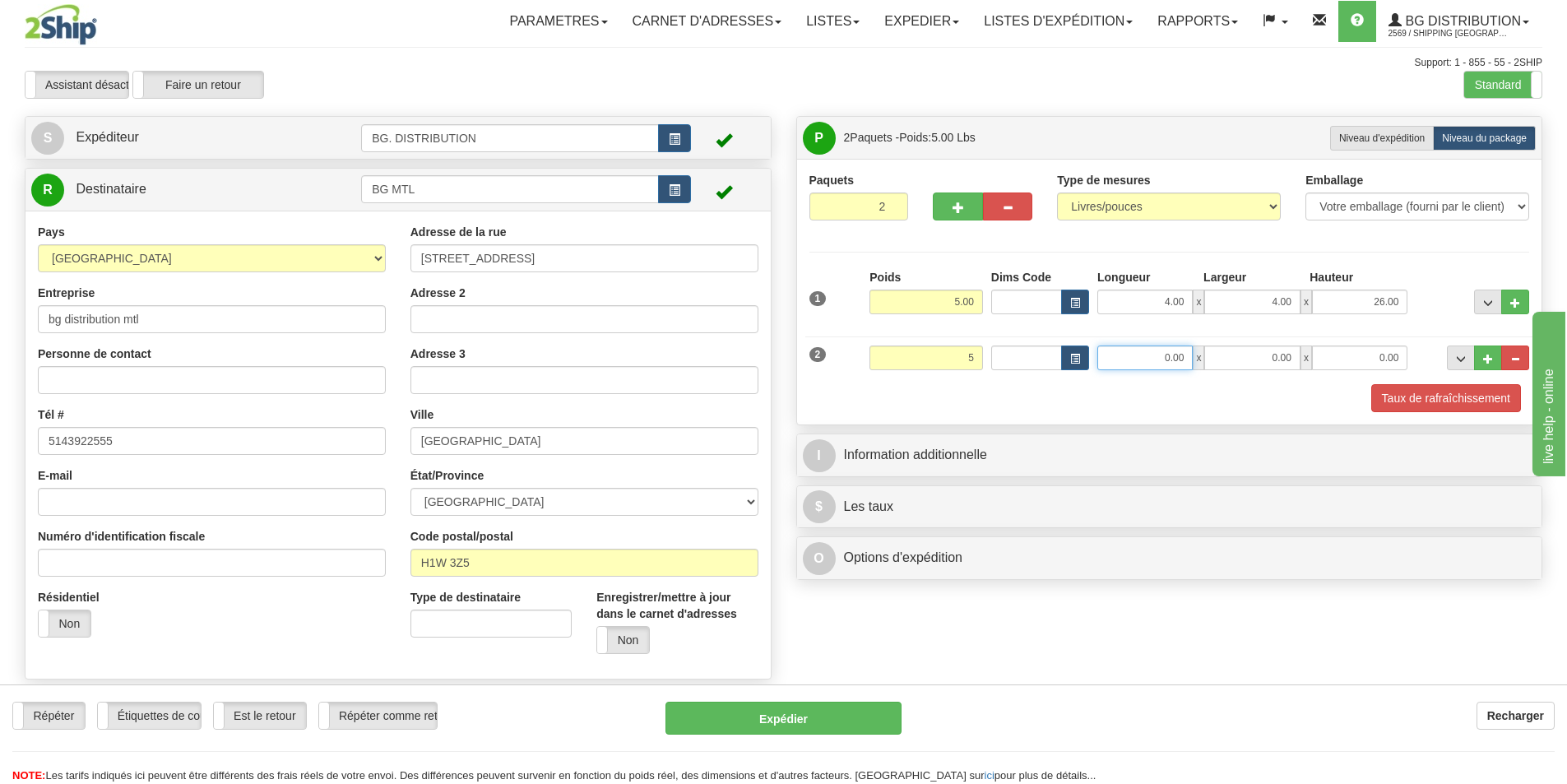
type input "5.00"
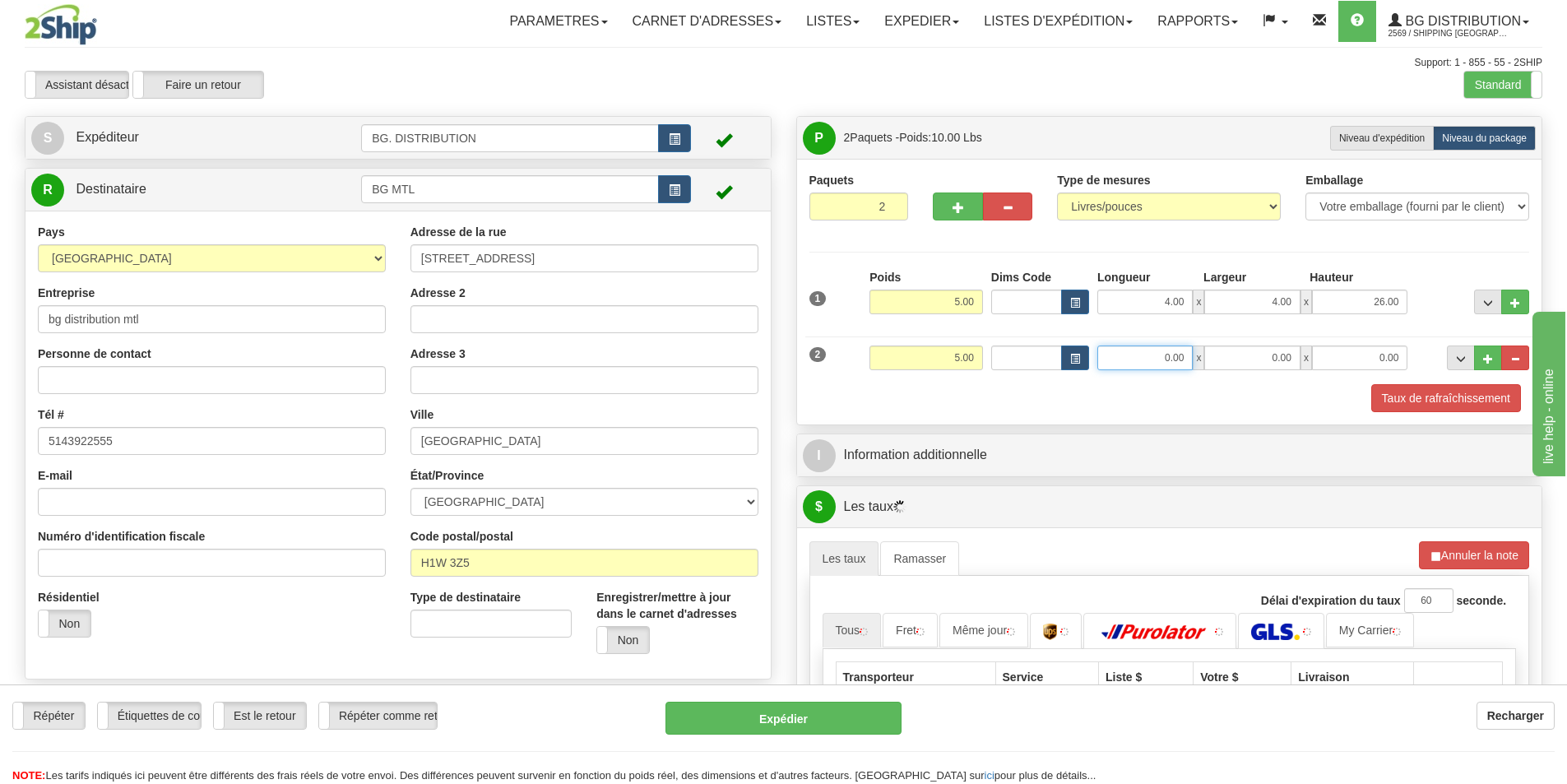
click at [1181, 368] on input "0.00" at bounding box center [1145, 357] width 96 height 25
type input "8.00"
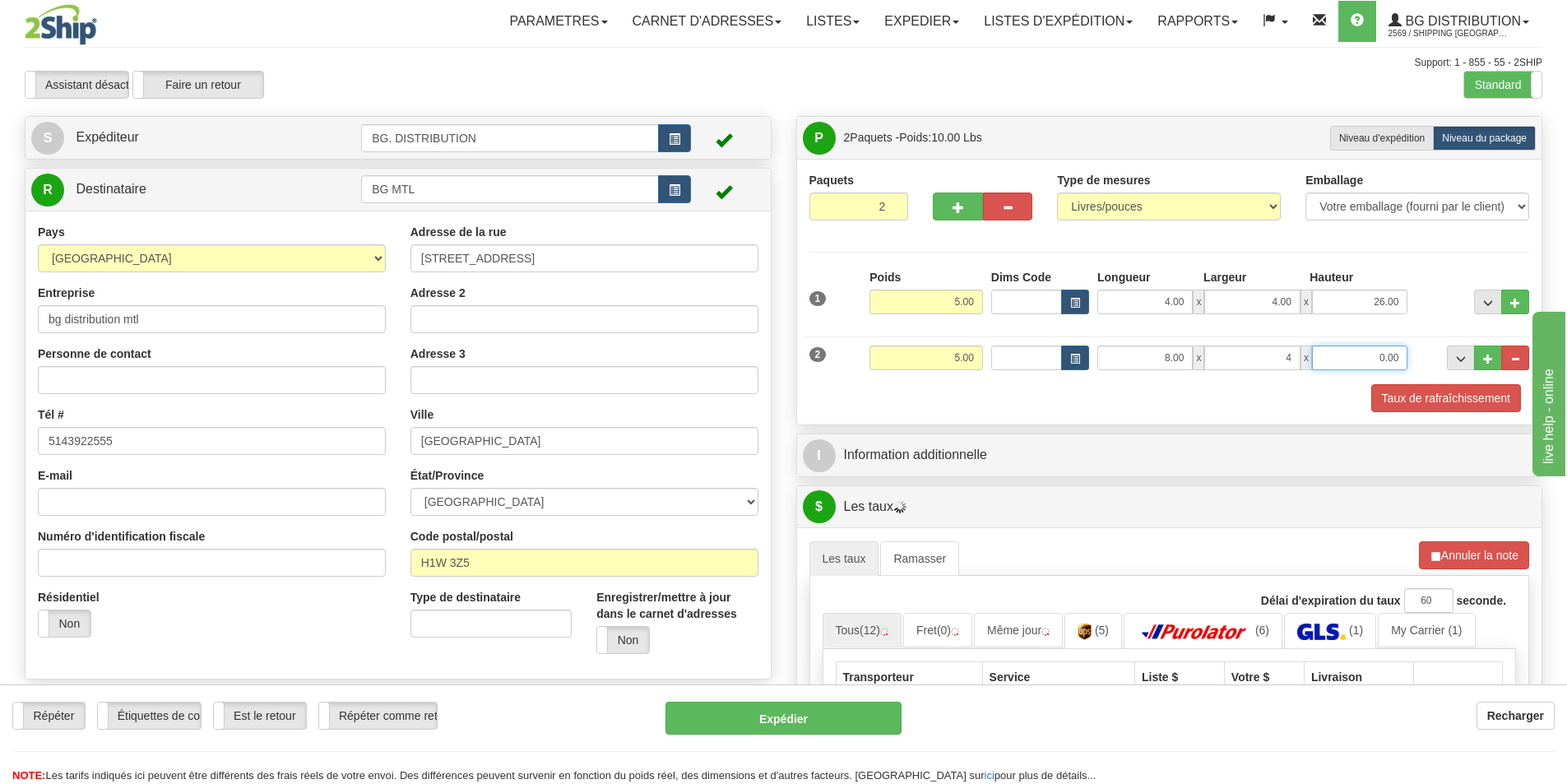
type input "4.00"
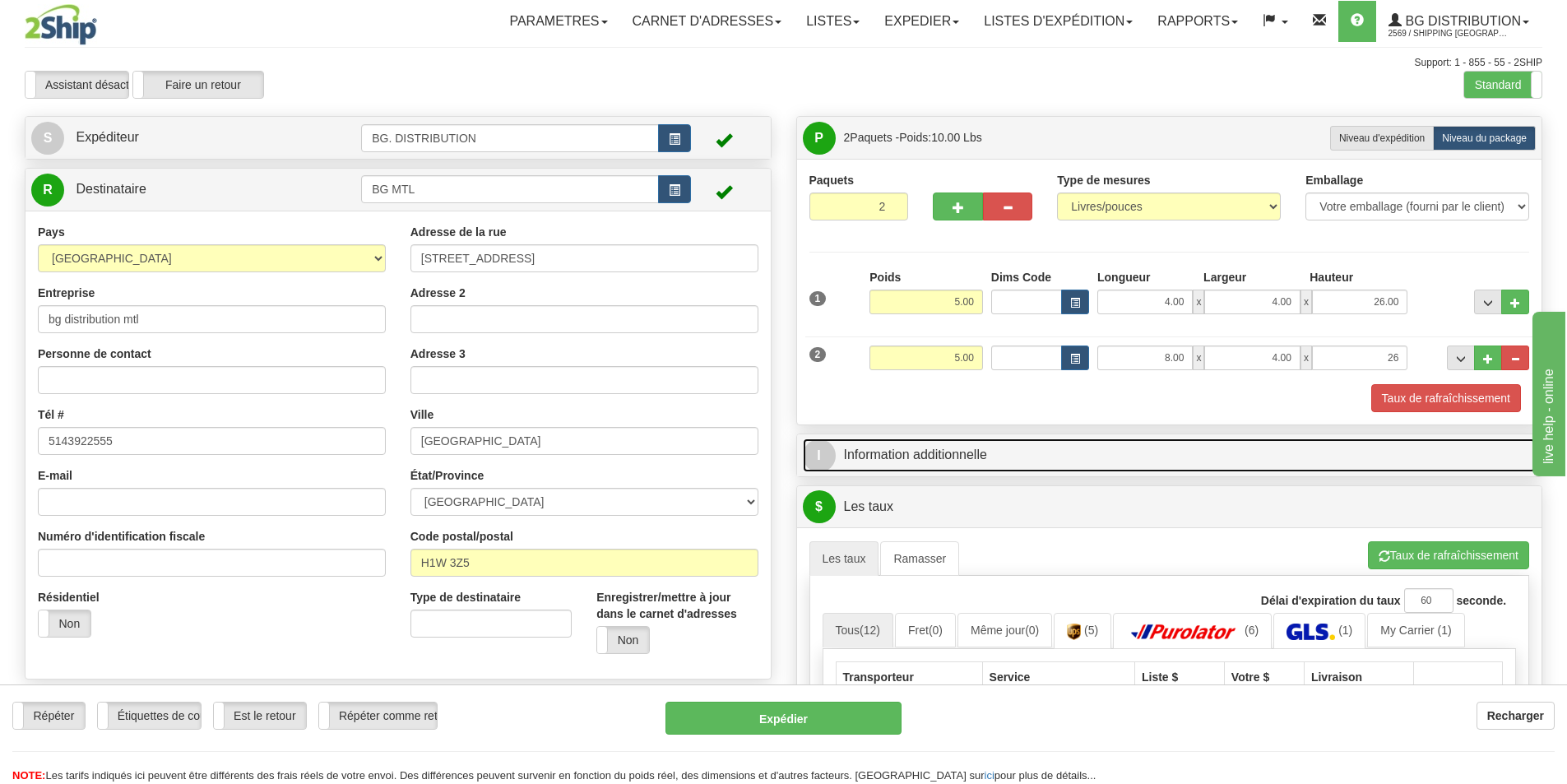
type input "26.00"
click at [1017, 471] on link "I Information additionnelle" at bounding box center [1169, 455] width 734 height 34
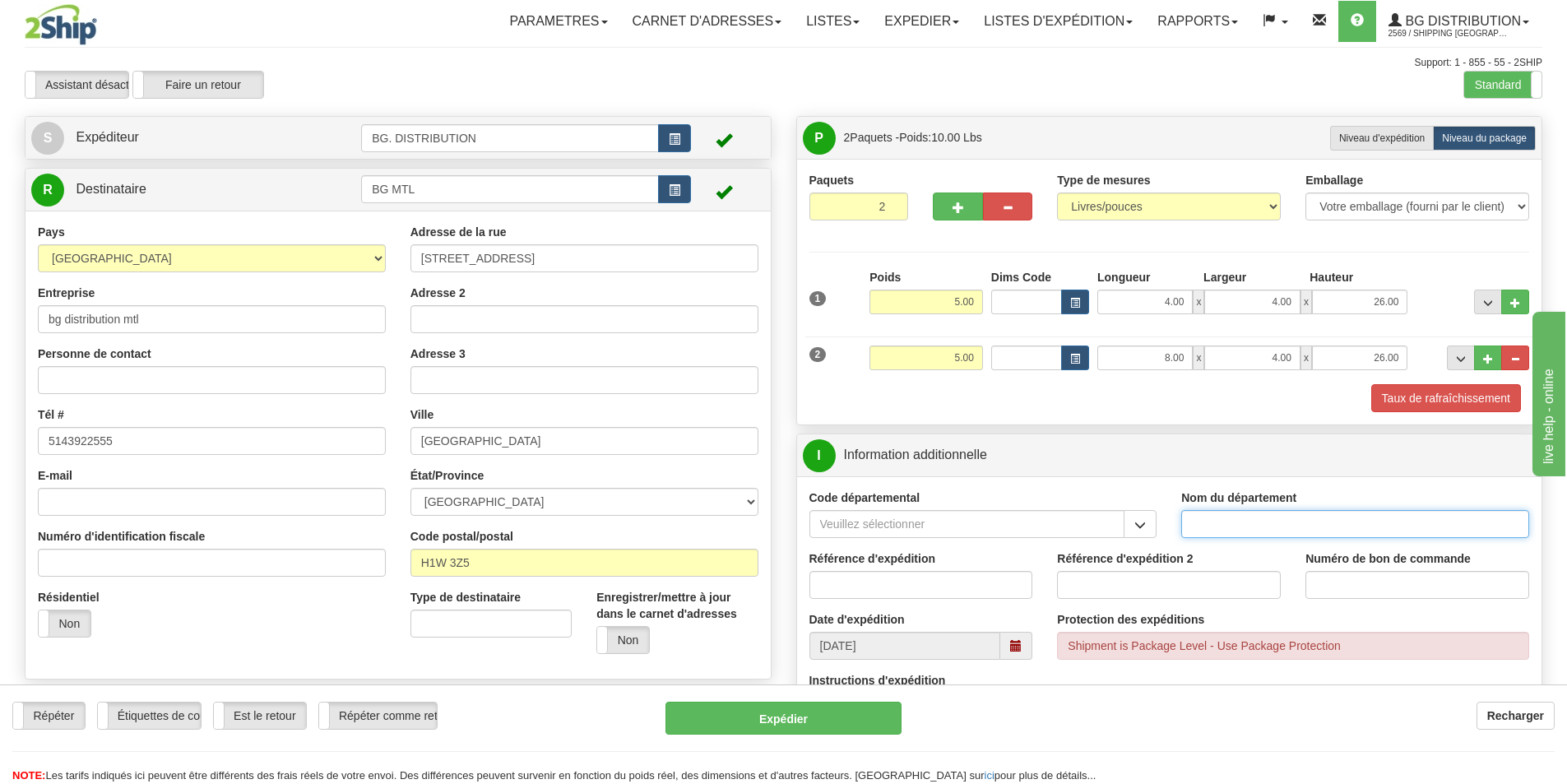
click at [1249, 528] on input "Nom du département" at bounding box center [1355, 524] width 348 height 28
type input "."
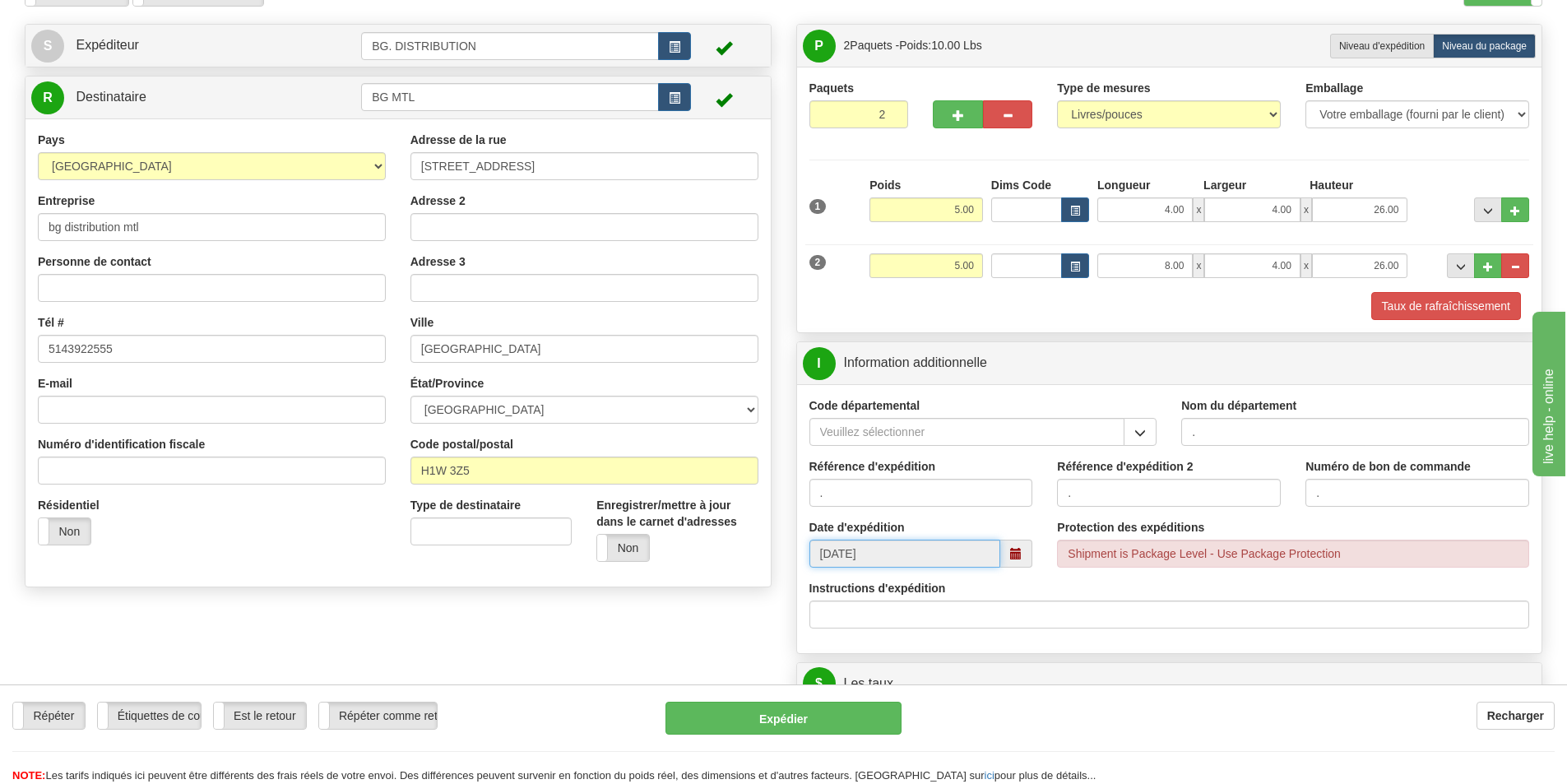
scroll to position [329, 0]
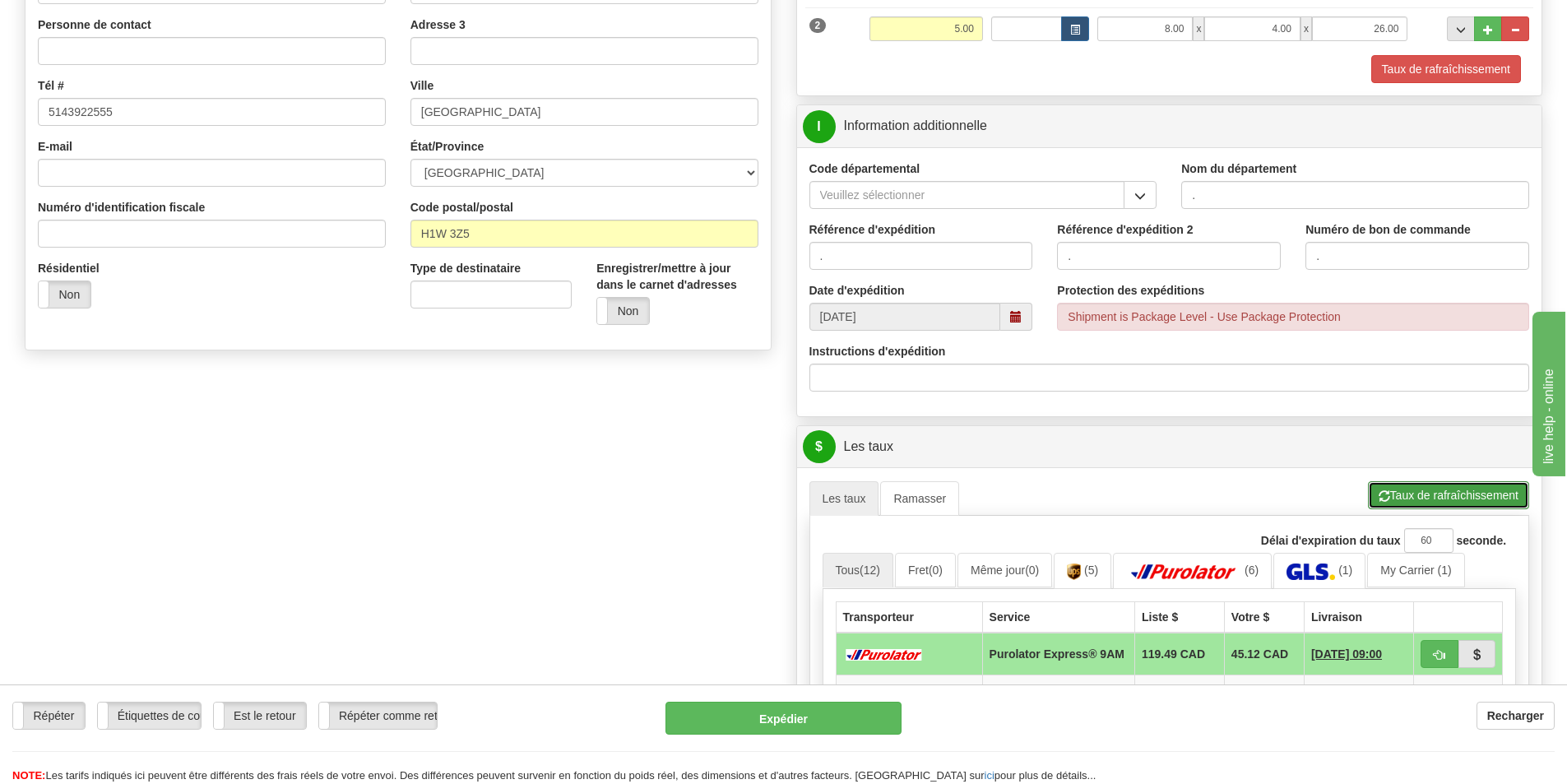
click at [1433, 501] on button "Taux de rafraîchissement" at bounding box center [1449, 495] width 161 height 28
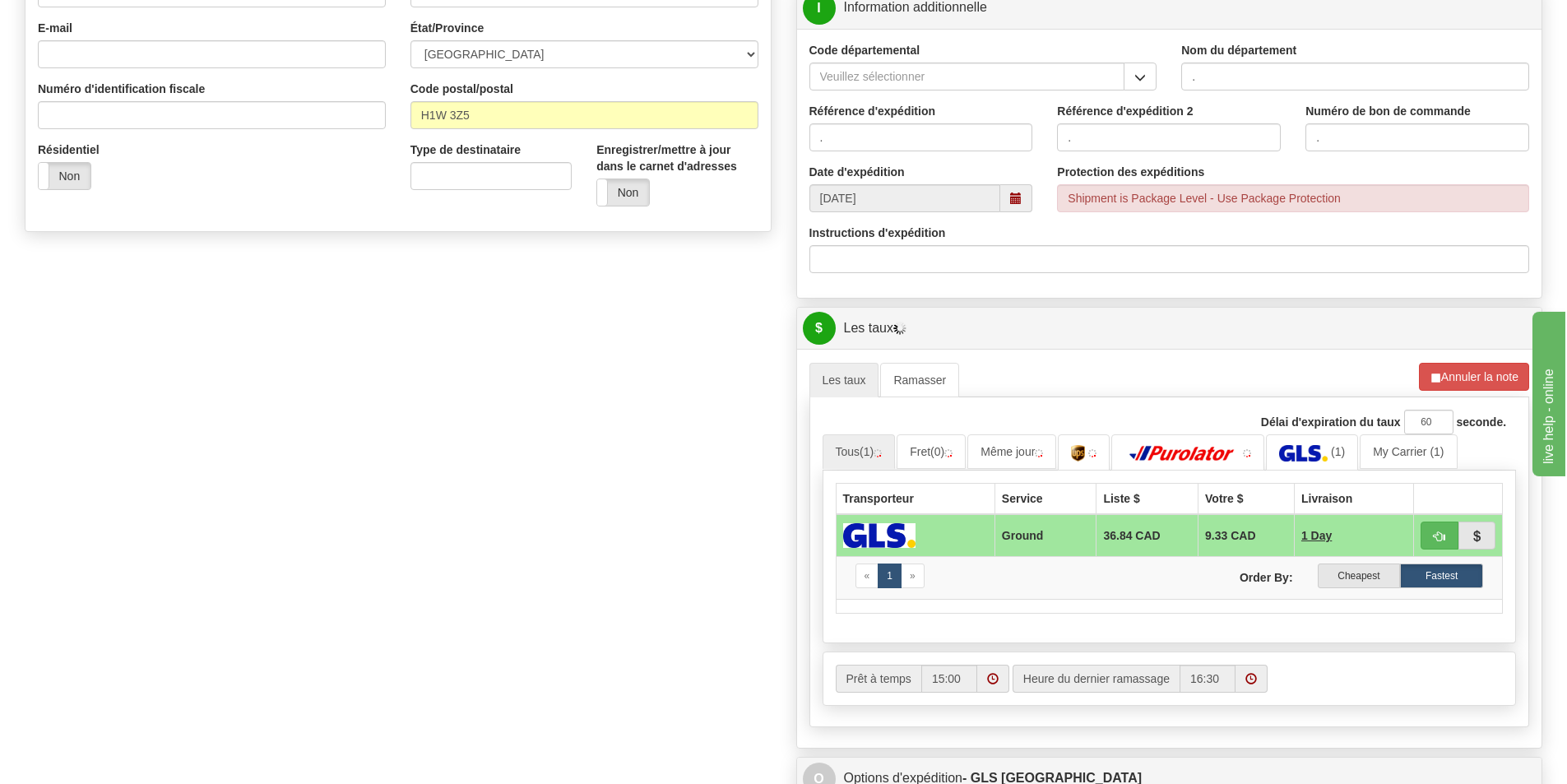
scroll to position [740, 0]
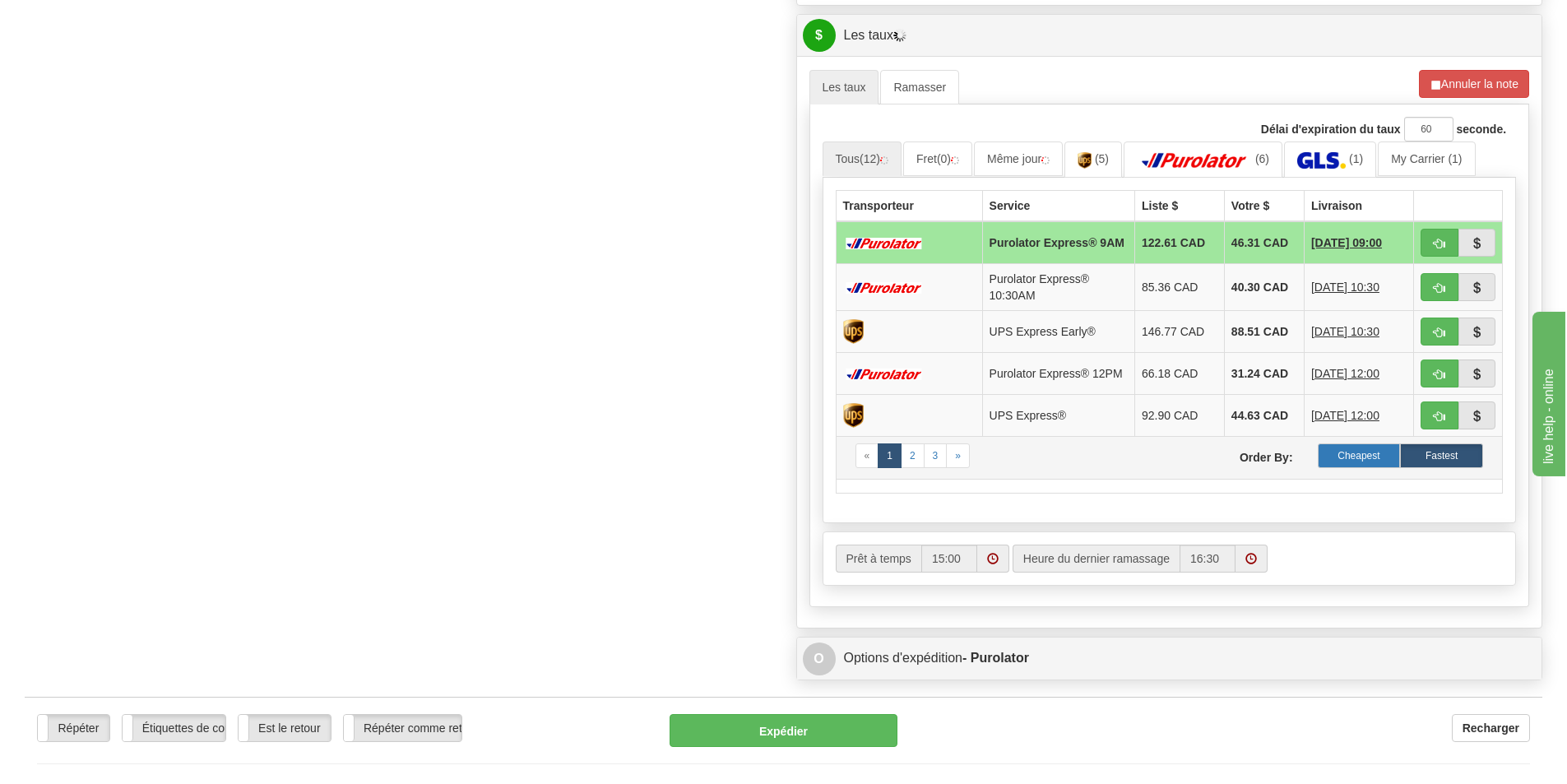
click at [1369, 456] on label "Cheapest" at bounding box center [1360, 455] width 83 height 25
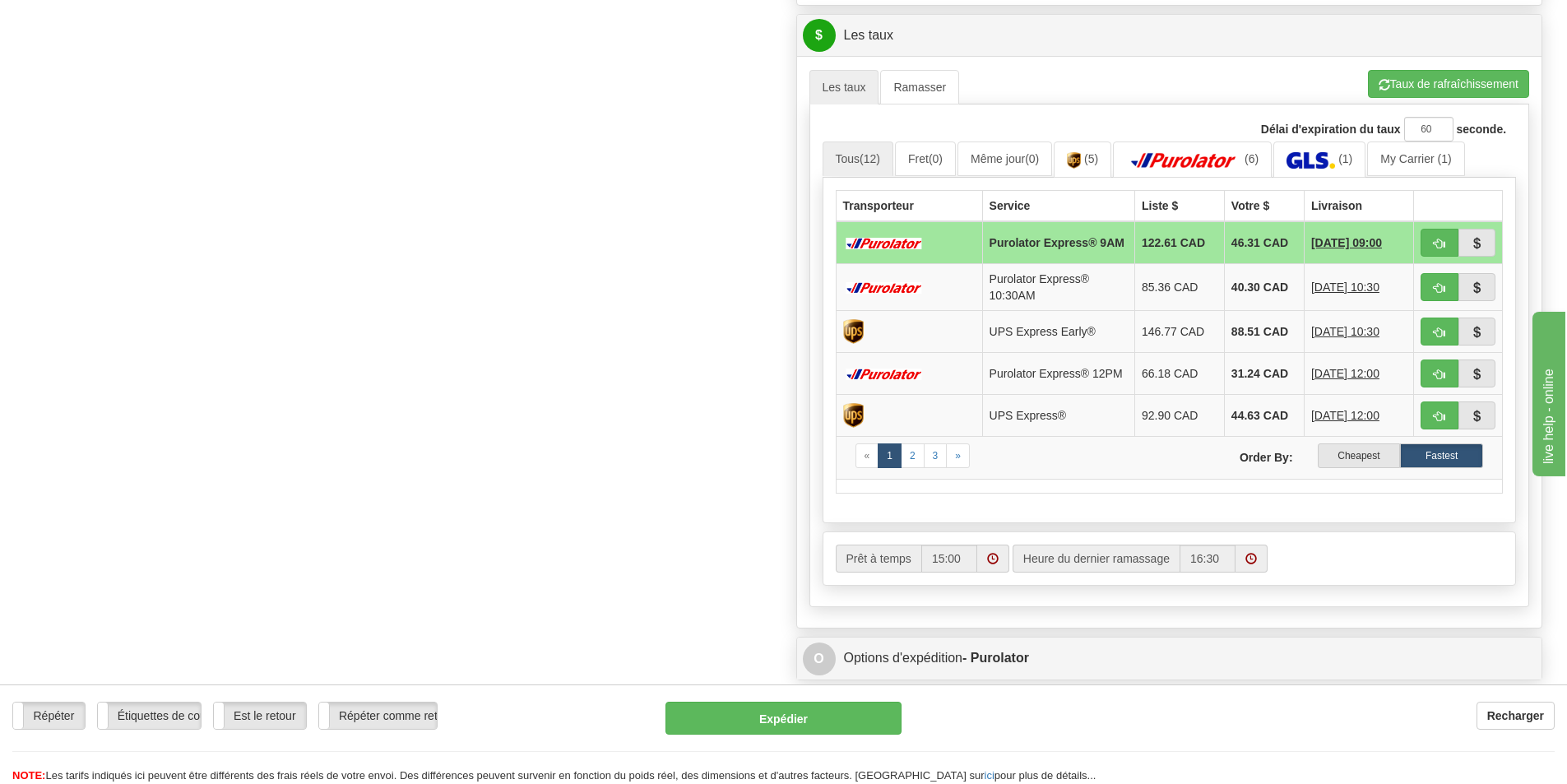
click at [1369, 456] on label "Cheapest" at bounding box center [1360, 455] width 83 height 25
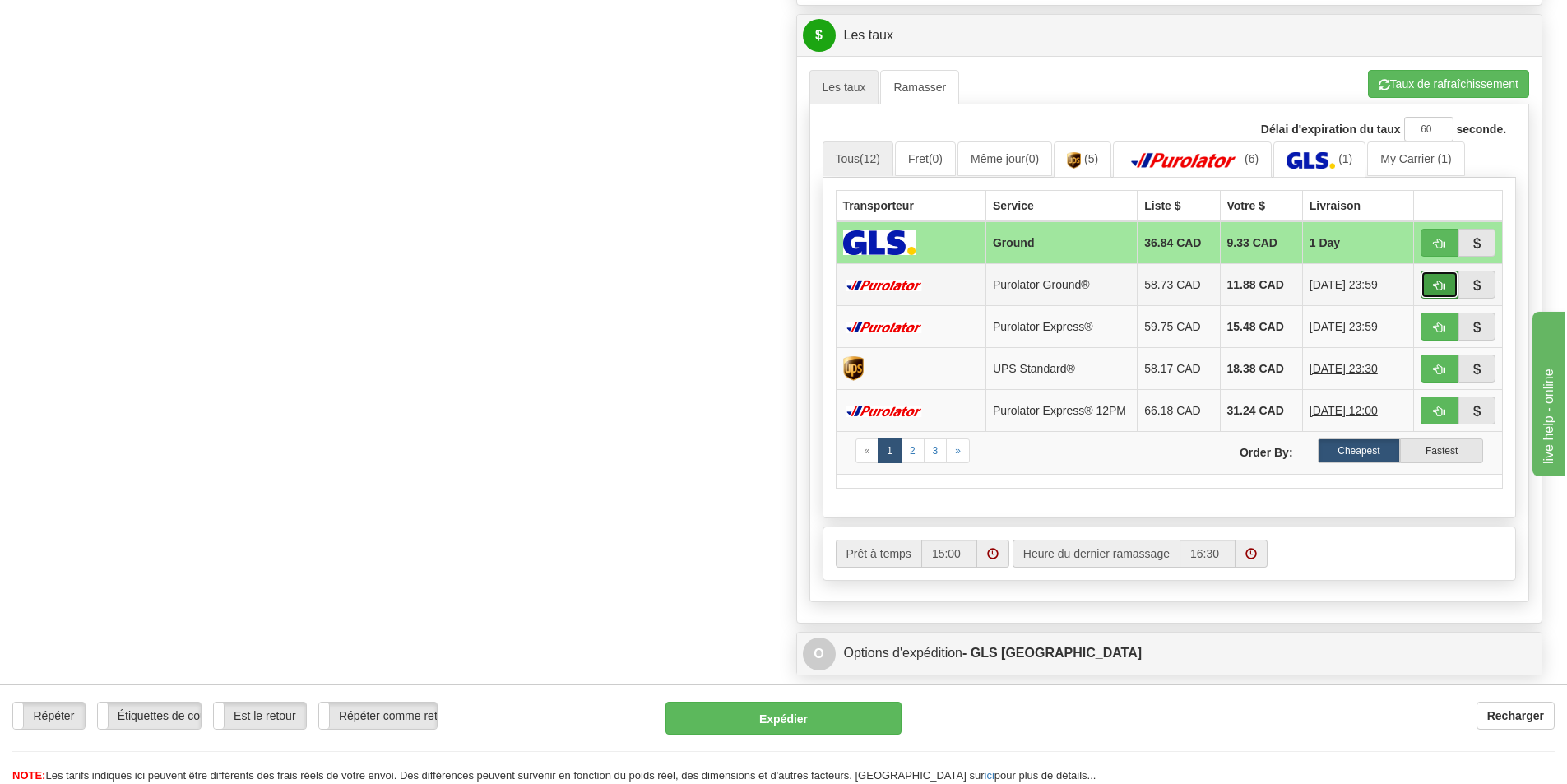
click at [1437, 276] on button "button" at bounding box center [1441, 284] width 38 height 28
type input "260"
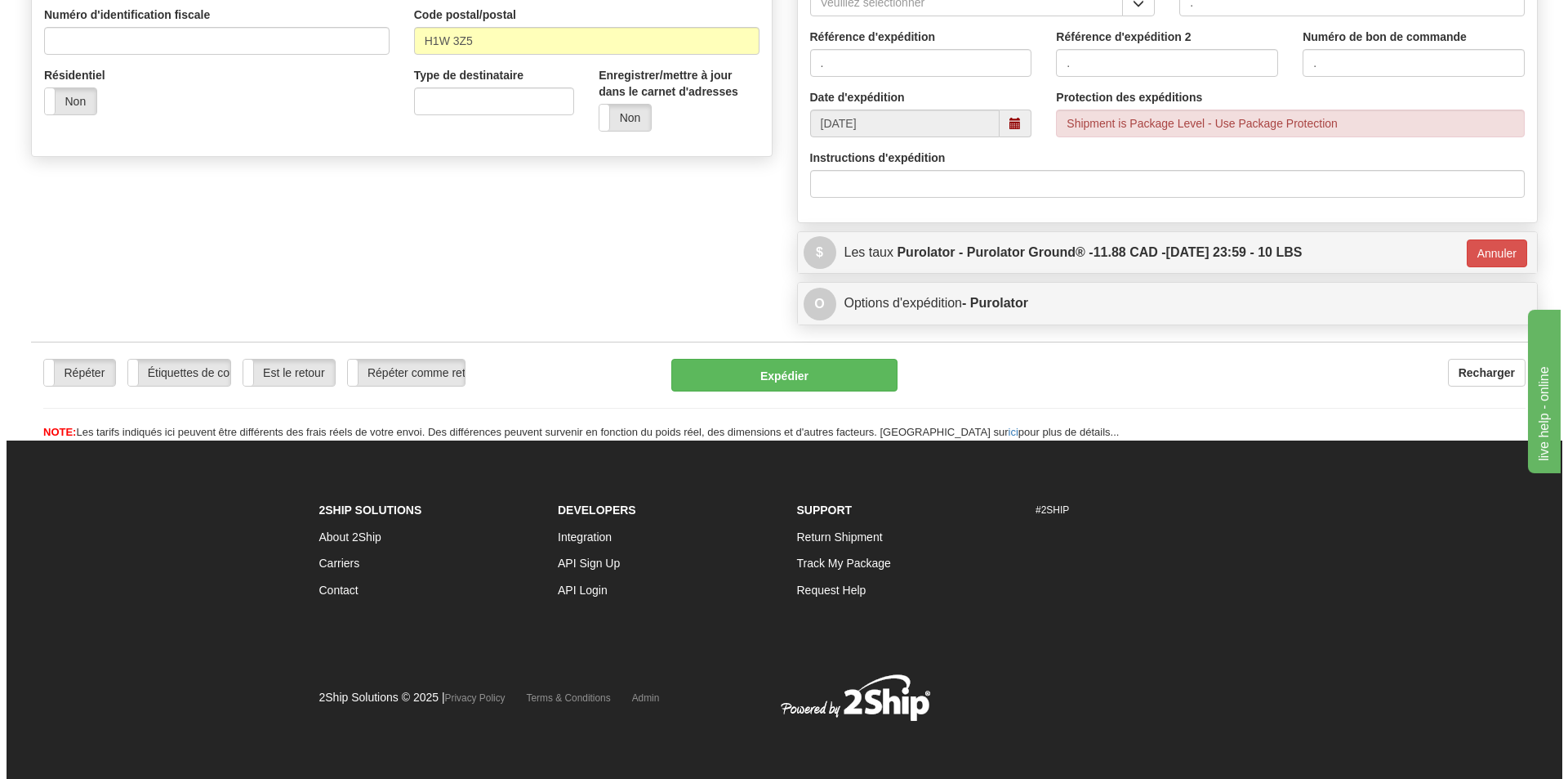
scroll to position [519, 0]
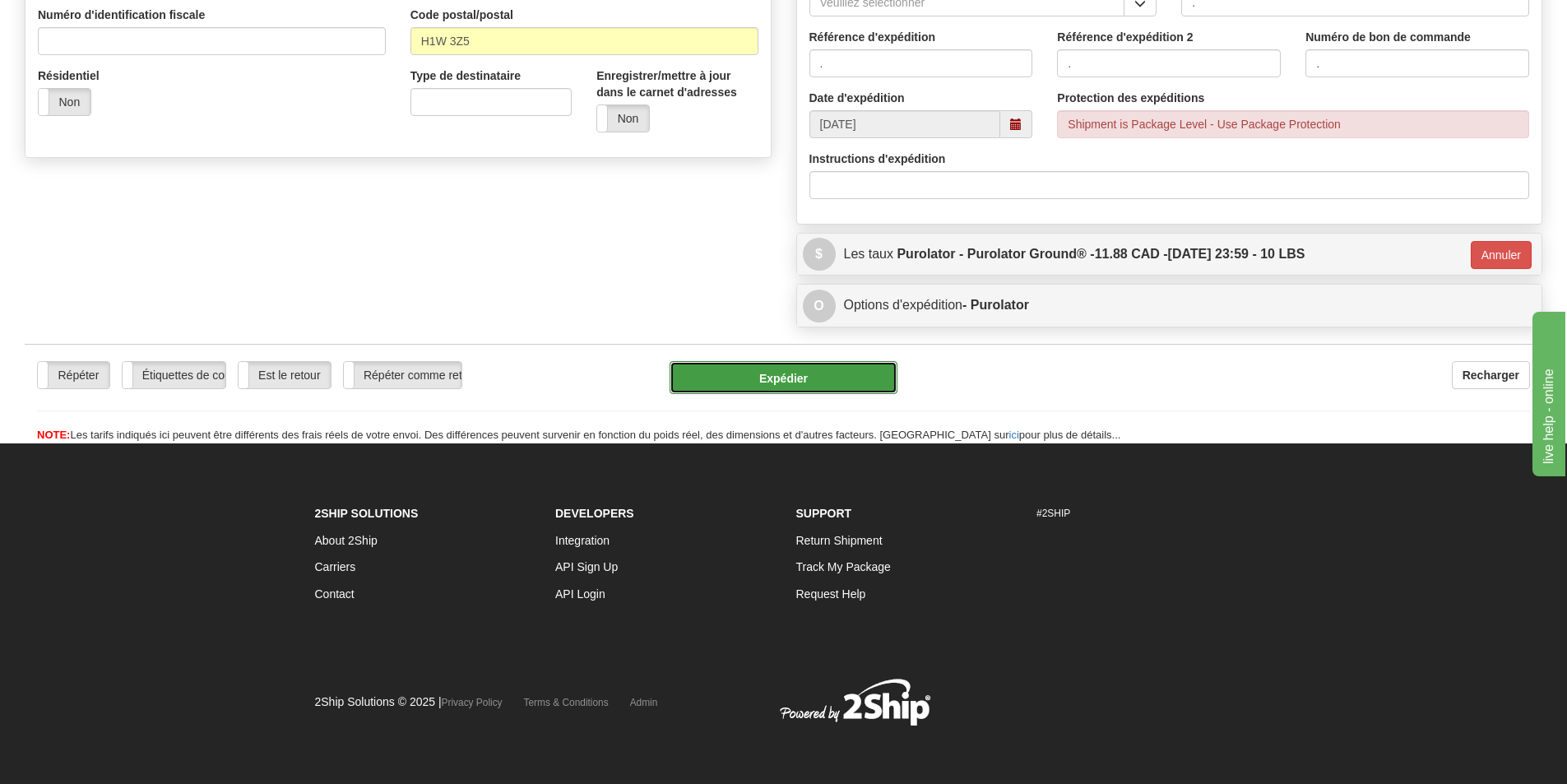
click at [784, 383] on button "Expédier" at bounding box center [784, 377] width 227 height 33
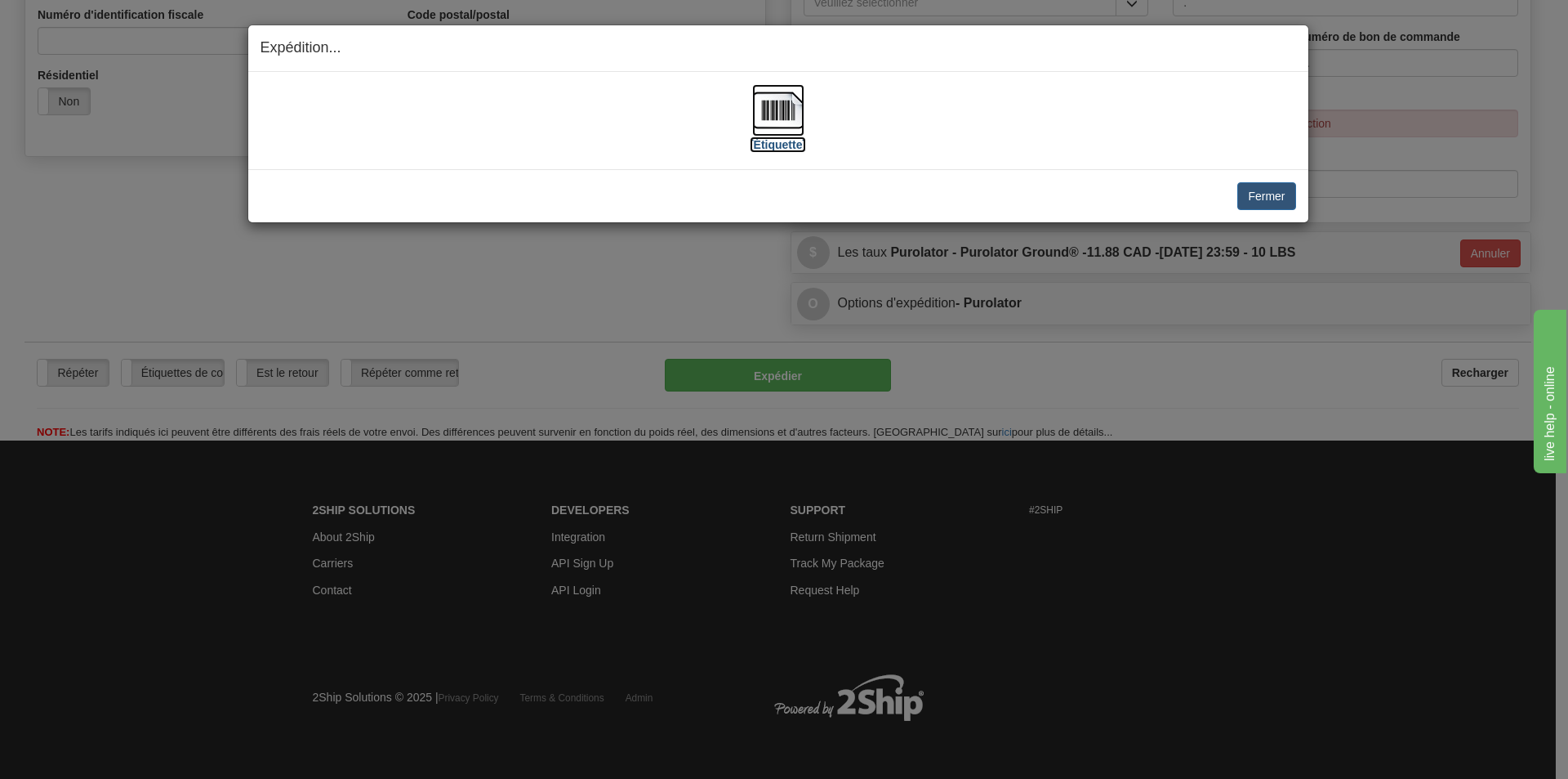
click at [759, 123] on img at bounding box center [779, 110] width 52 height 52
click at [1262, 192] on button "Fermer" at bounding box center [1266, 196] width 58 height 28
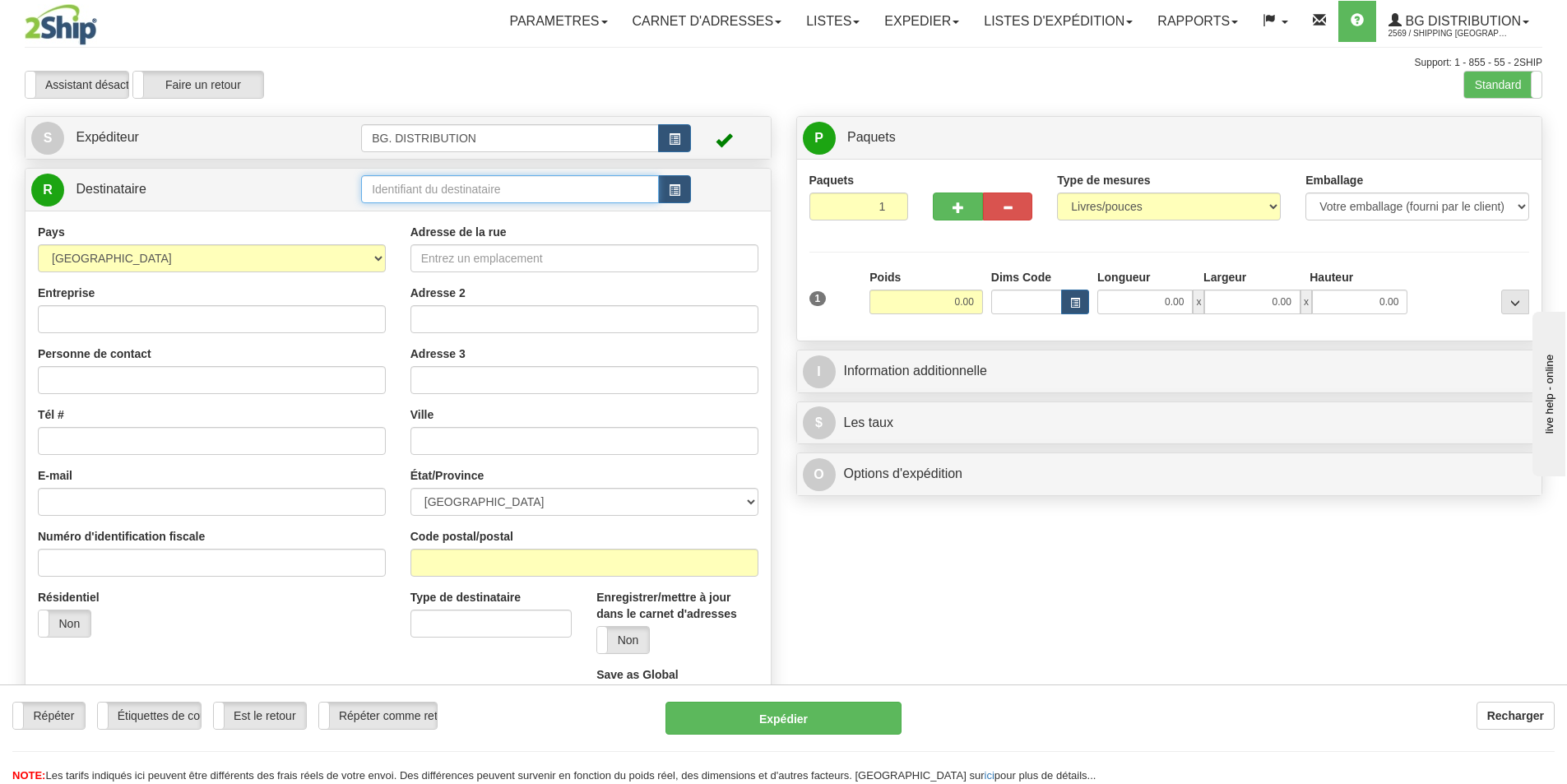
click at [415, 183] on input "text" at bounding box center [510, 189] width 298 height 28
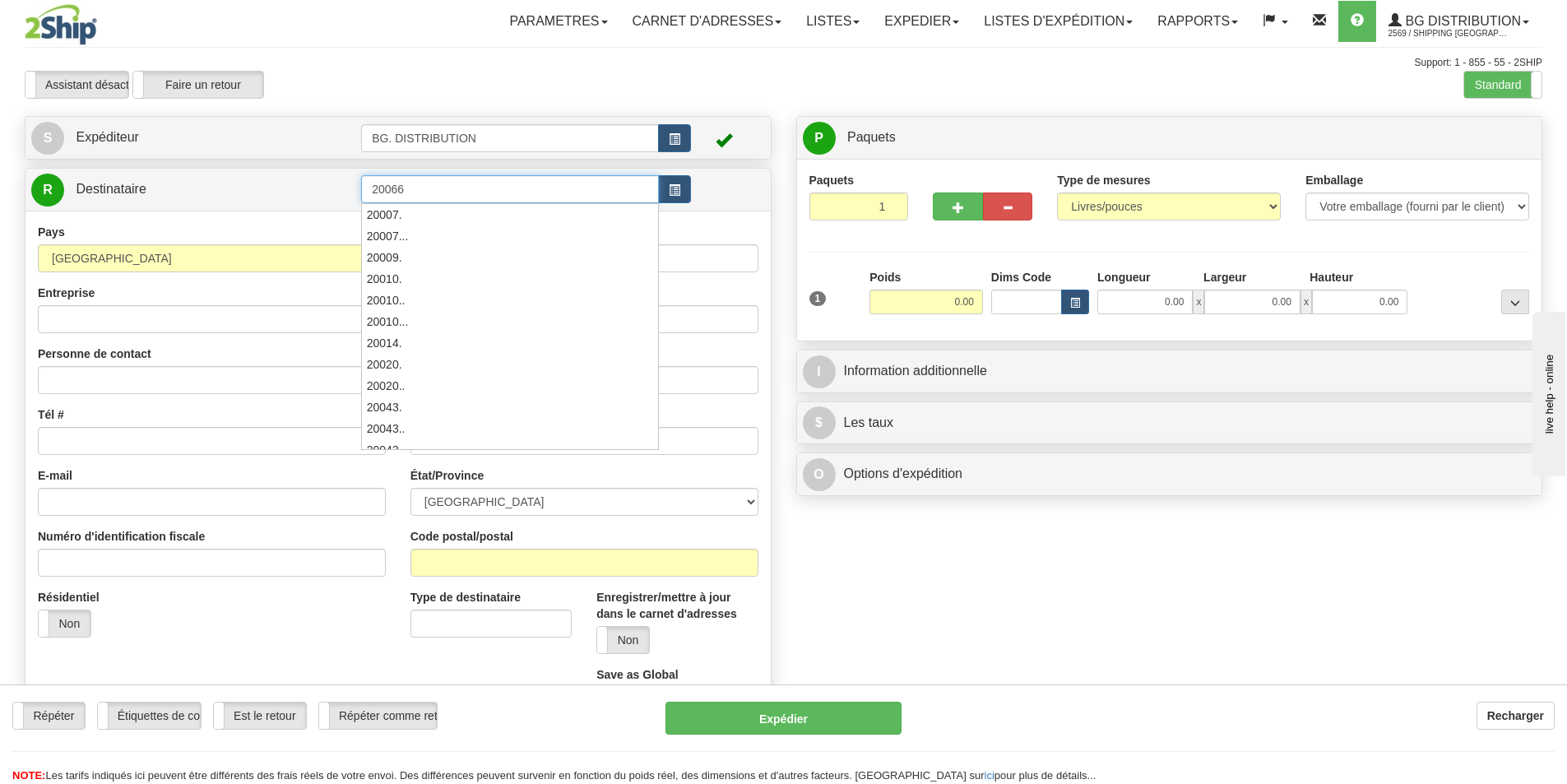
type input "20066"
click button "Supprimer" at bounding box center [0, 0] width 0 height 0
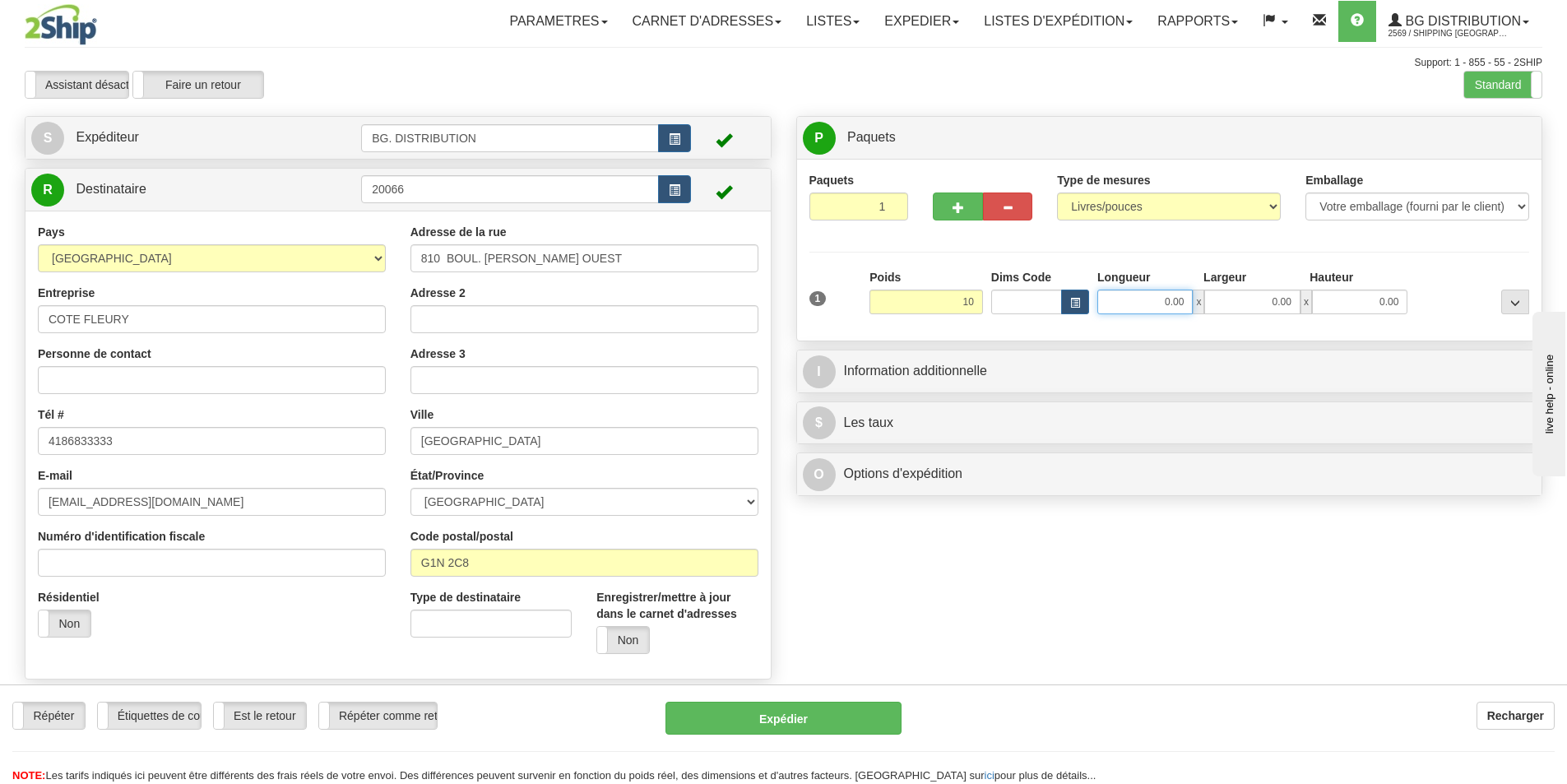
type input "10.00"
click at [1152, 296] on input "0.00" at bounding box center [1145, 301] width 96 height 25
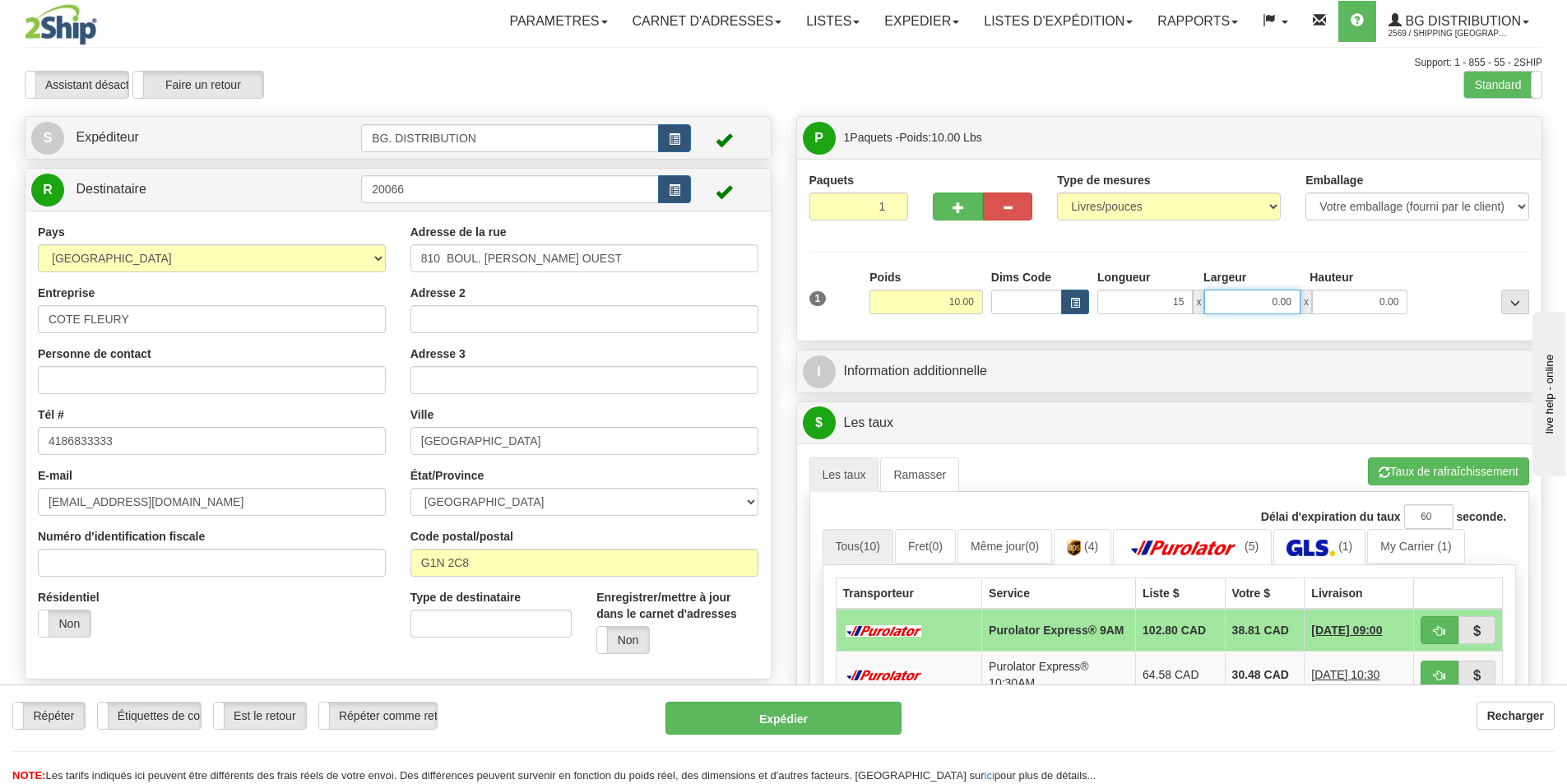
type input "15.00"
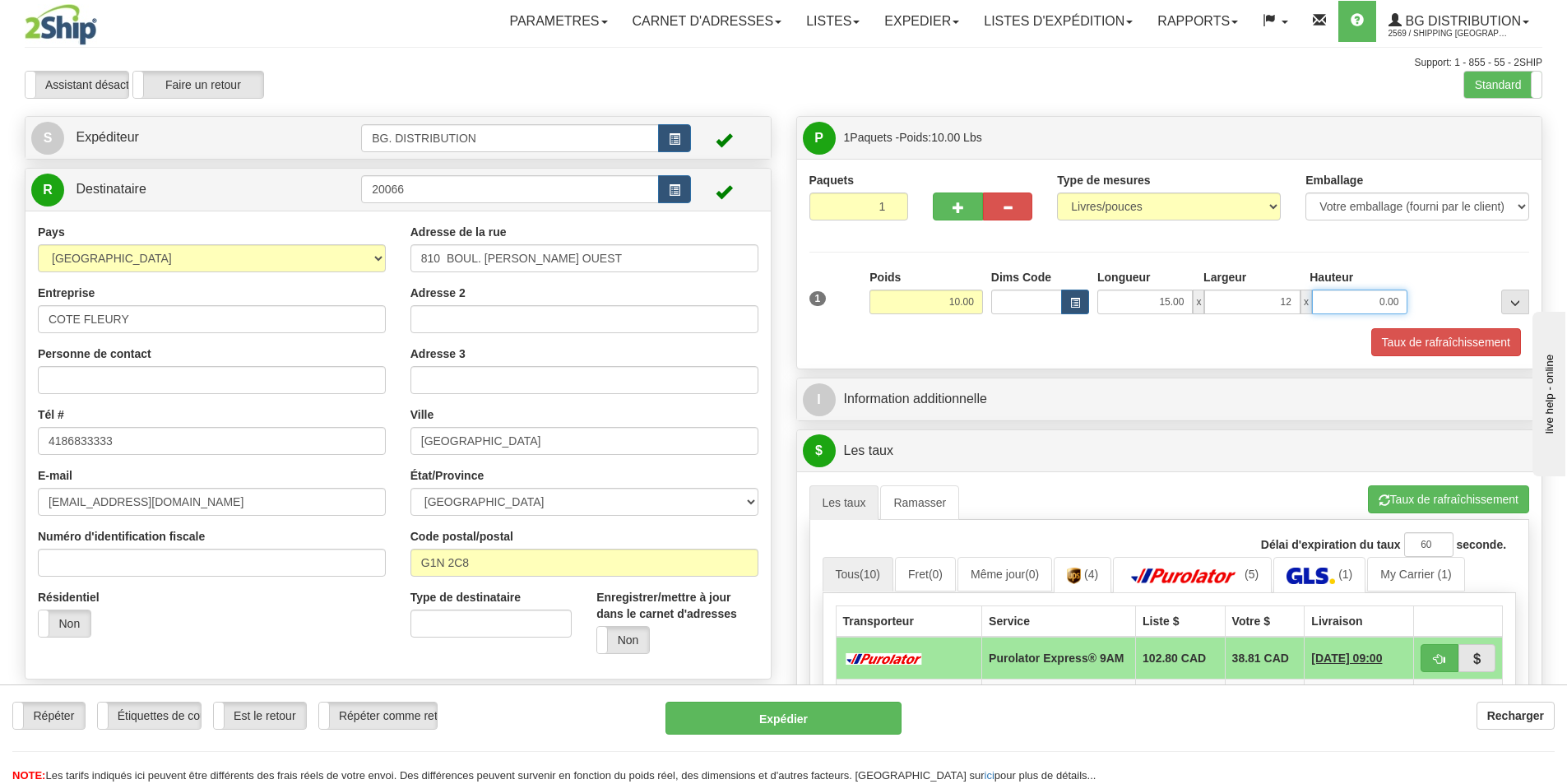
type input "12.00"
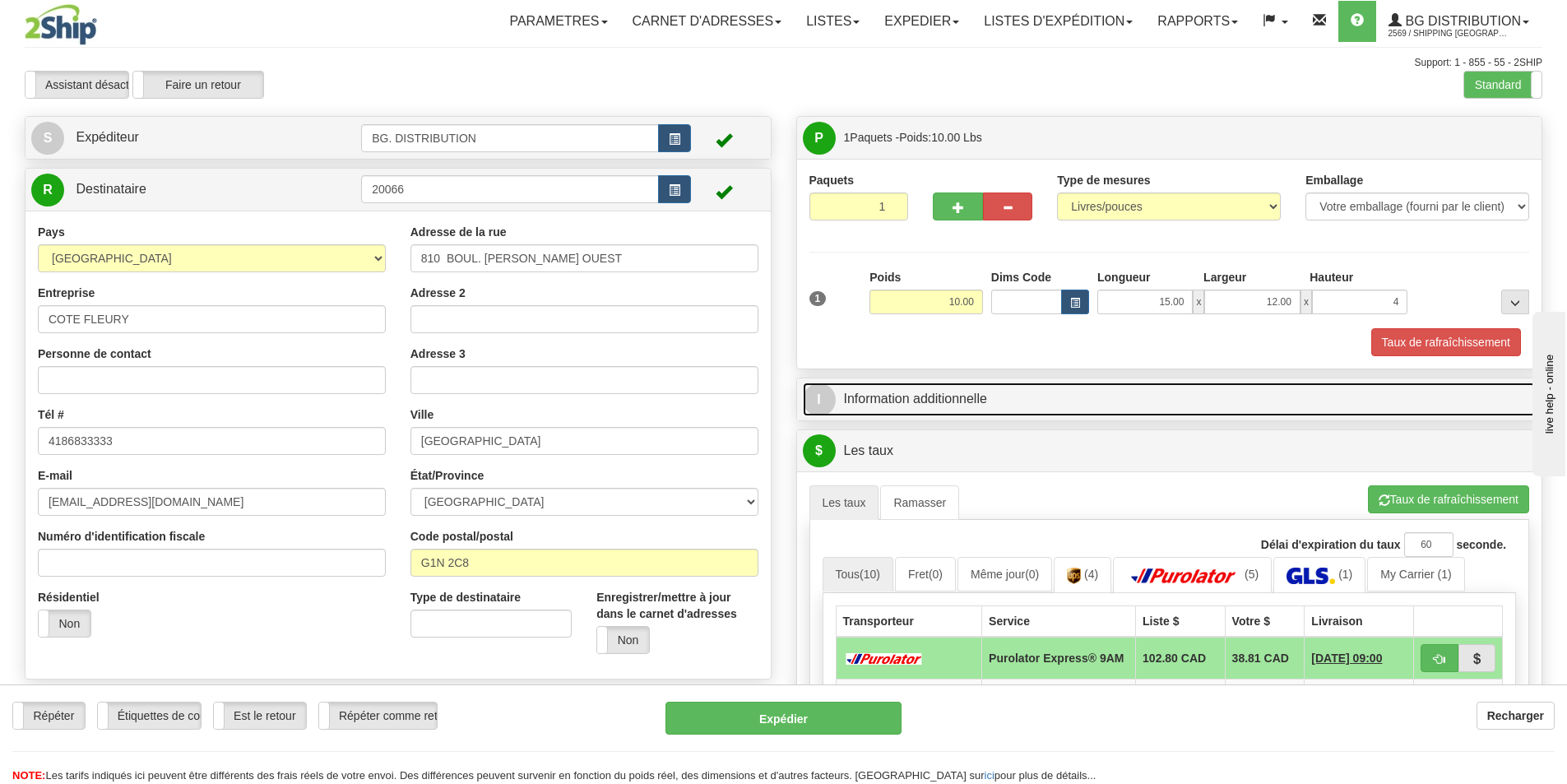
type input "4.00"
drag, startPoint x: 947, startPoint y: 395, endPoint x: 958, endPoint y: 396, distance: 11.0
click at [947, 395] on link "I Information additionnelle" at bounding box center [1169, 398] width 734 height 34
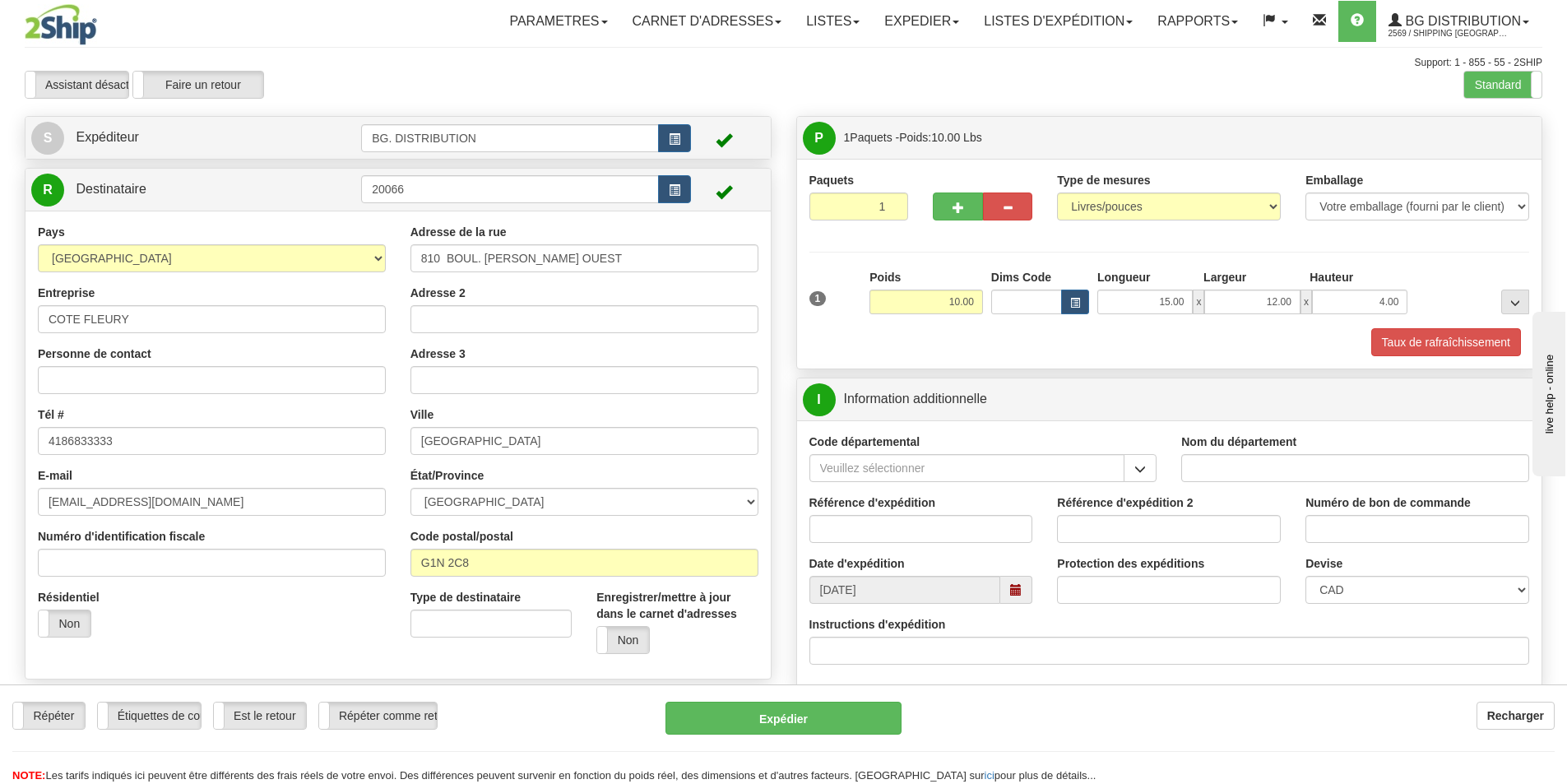
click at [1274, 475] on input "Nom du département" at bounding box center [1355, 467] width 348 height 28
type input "."
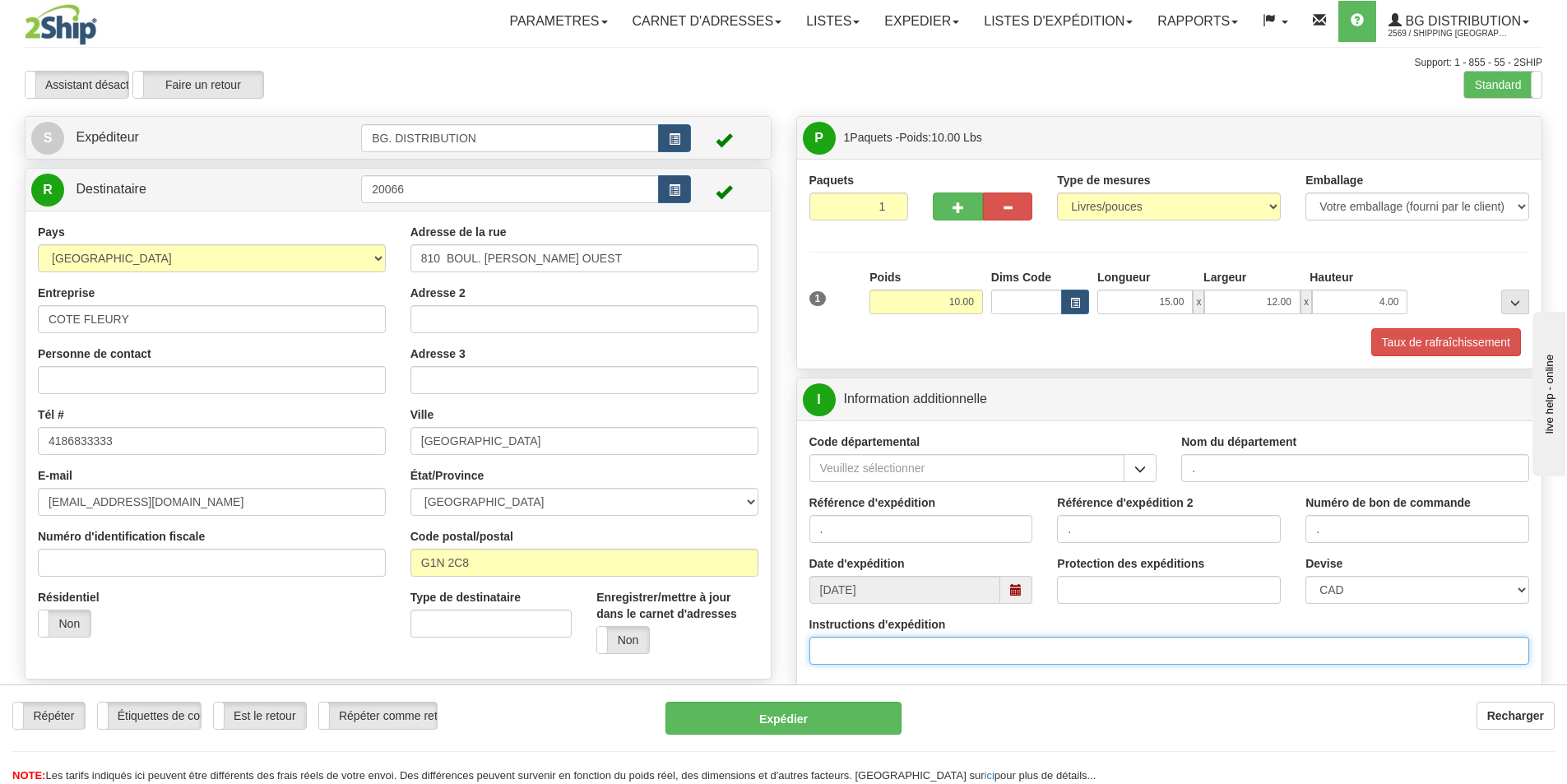
click at [882, 648] on input "Instructions d'expédition" at bounding box center [1170, 650] width 721 height 28
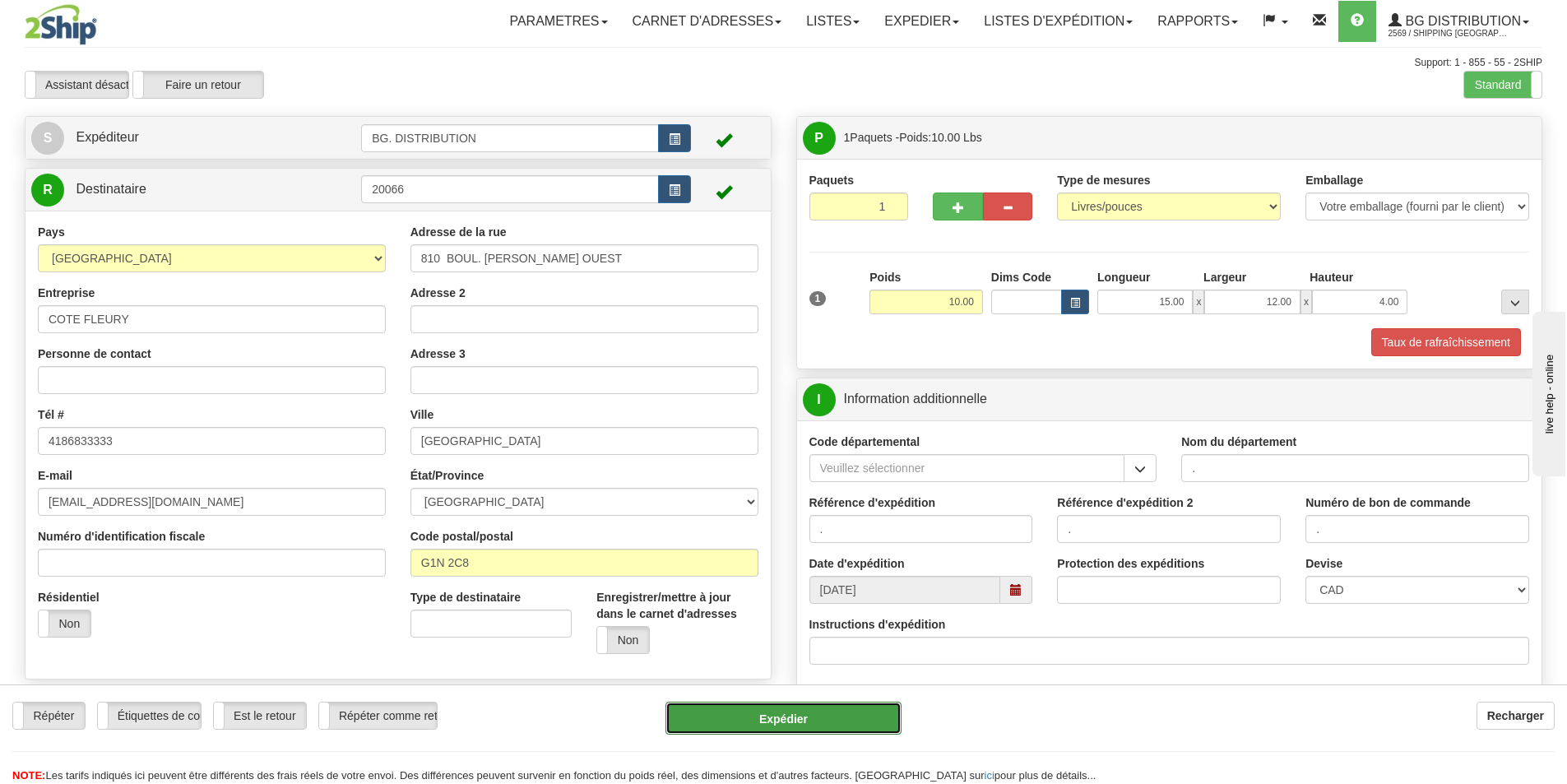
click at [804, 717] on button "Expédier" at bounding box center [784, 718] width 237 height 33
type input "200"
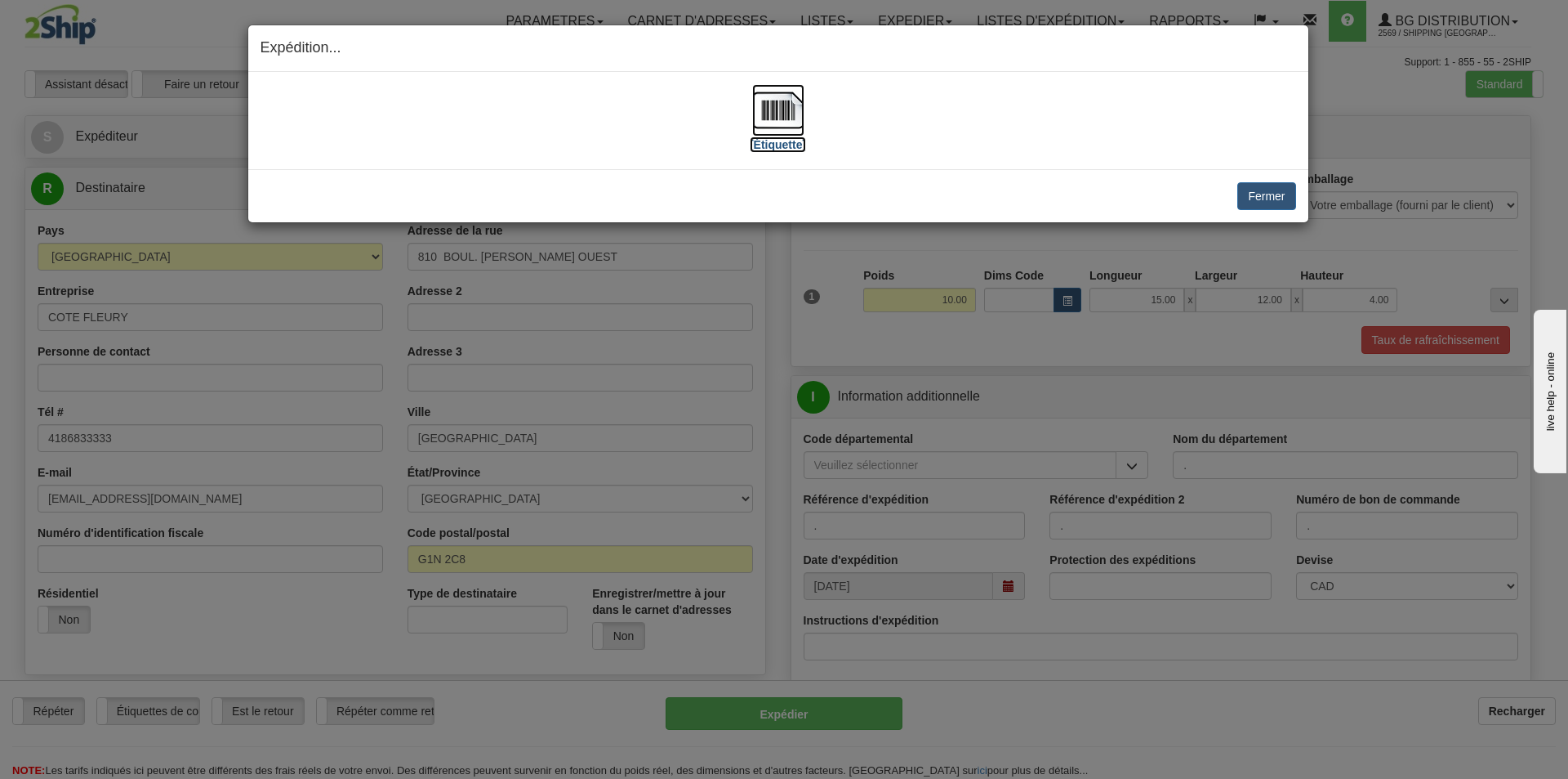
click at [771, 109] on img at bounding box center [779, 110] width 52 height 52
click at [1276, 194] on button "Fermer" at bounding box center [1266, 196] width 58 height 28
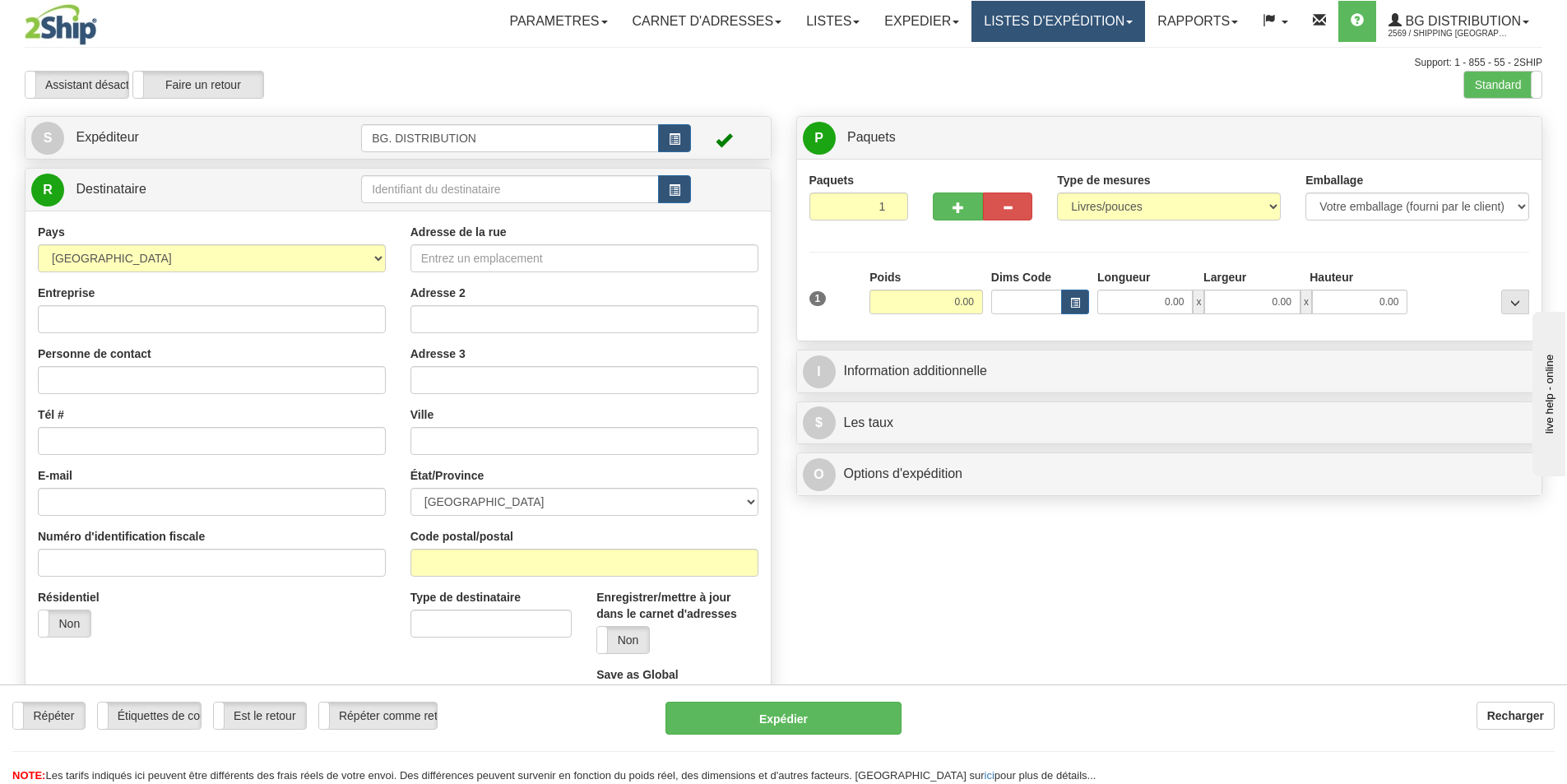
click at [1073, 27] on link "LISTES D'EXPÉDITION" at bounding box center [1058, 21] width 174 height 41
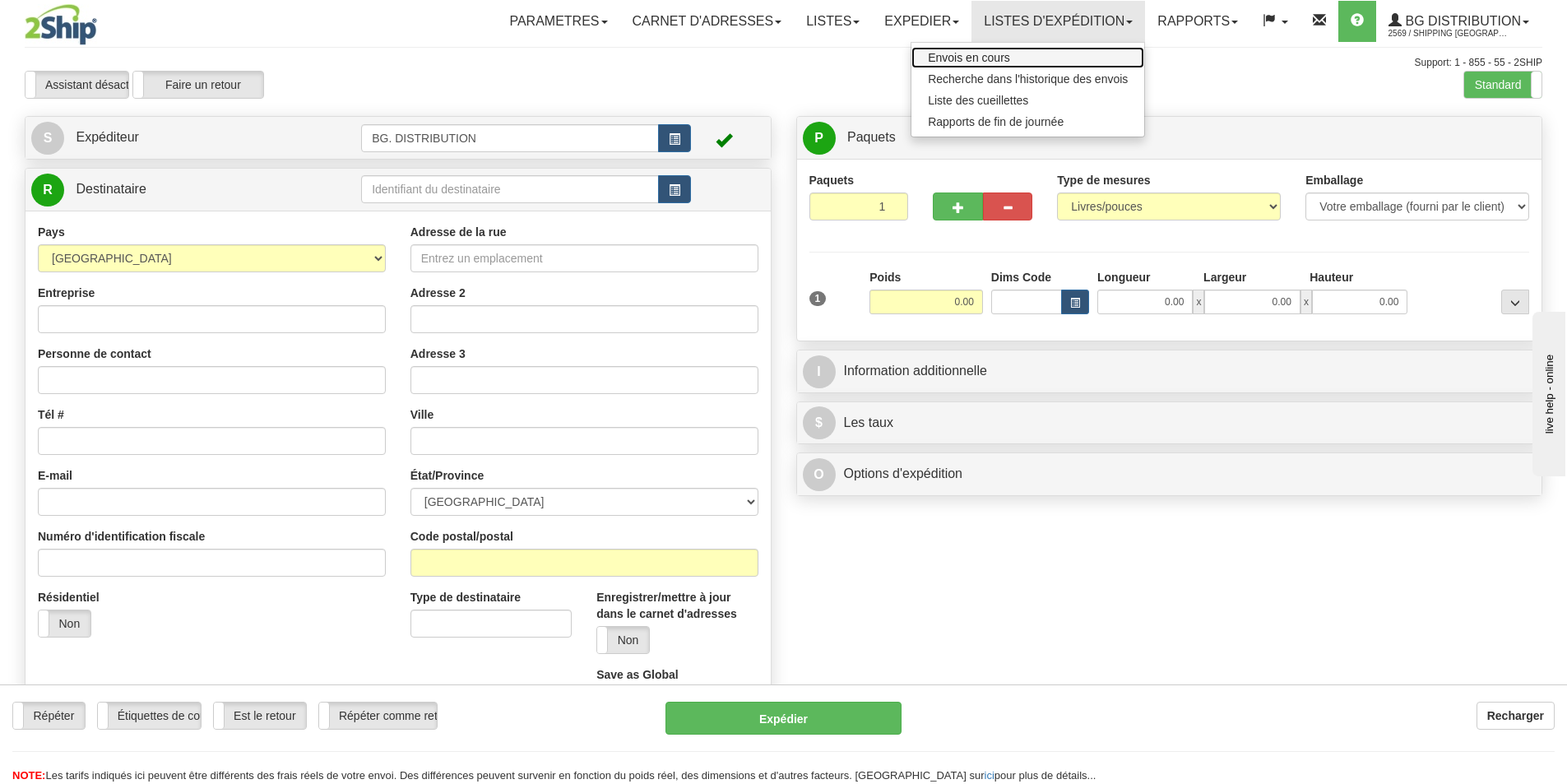
click at [957, 55] on span "Envois en cours" at bounding box center [969, 57] width 82 height 13
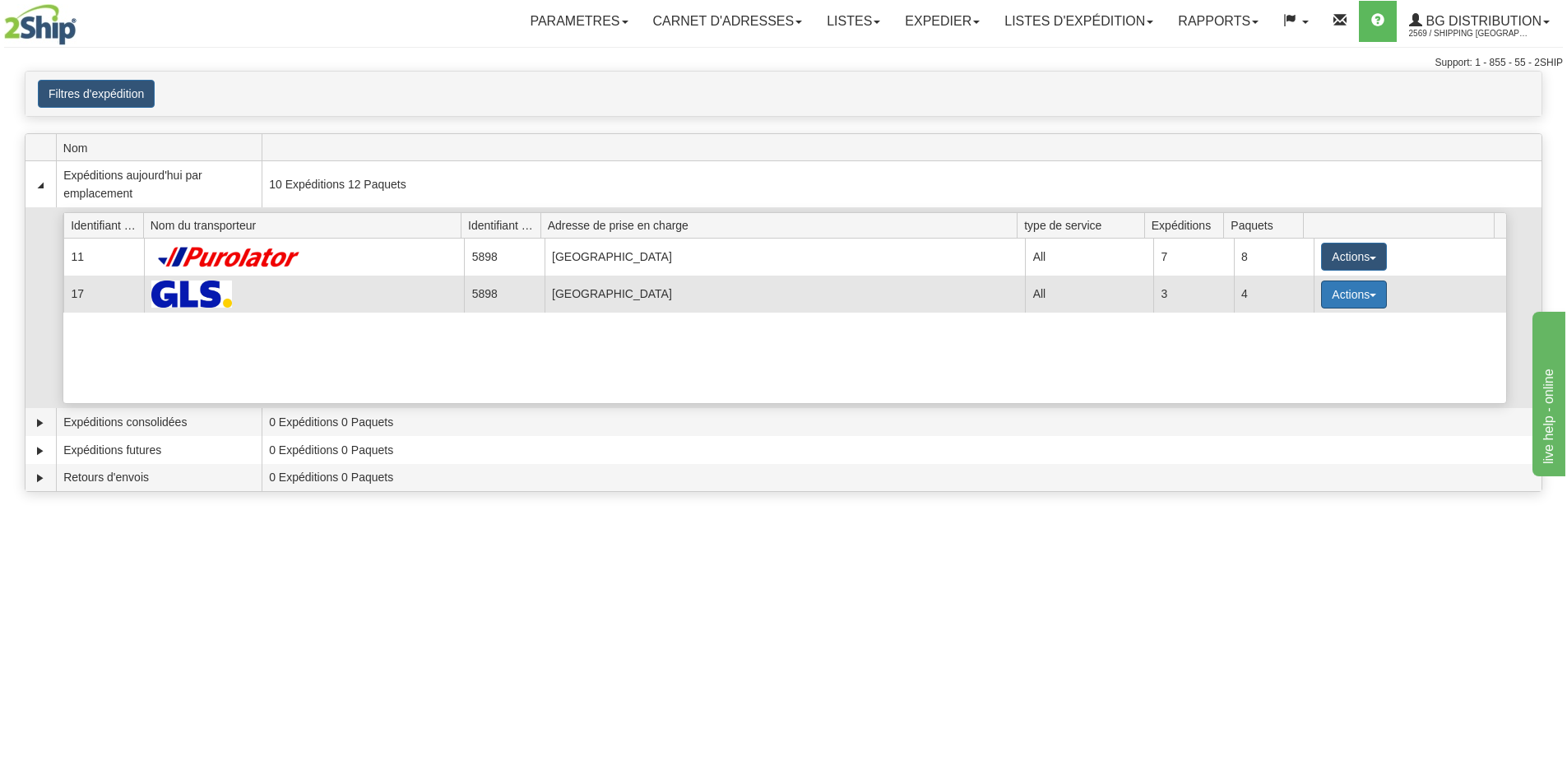
click at [1344, 297] on button "Actions" at bounding box center [1354, 294] width 66 height 28
click at [1290, 321] on span "Détails" at bounding box center [1293, 325] width 45 height 12
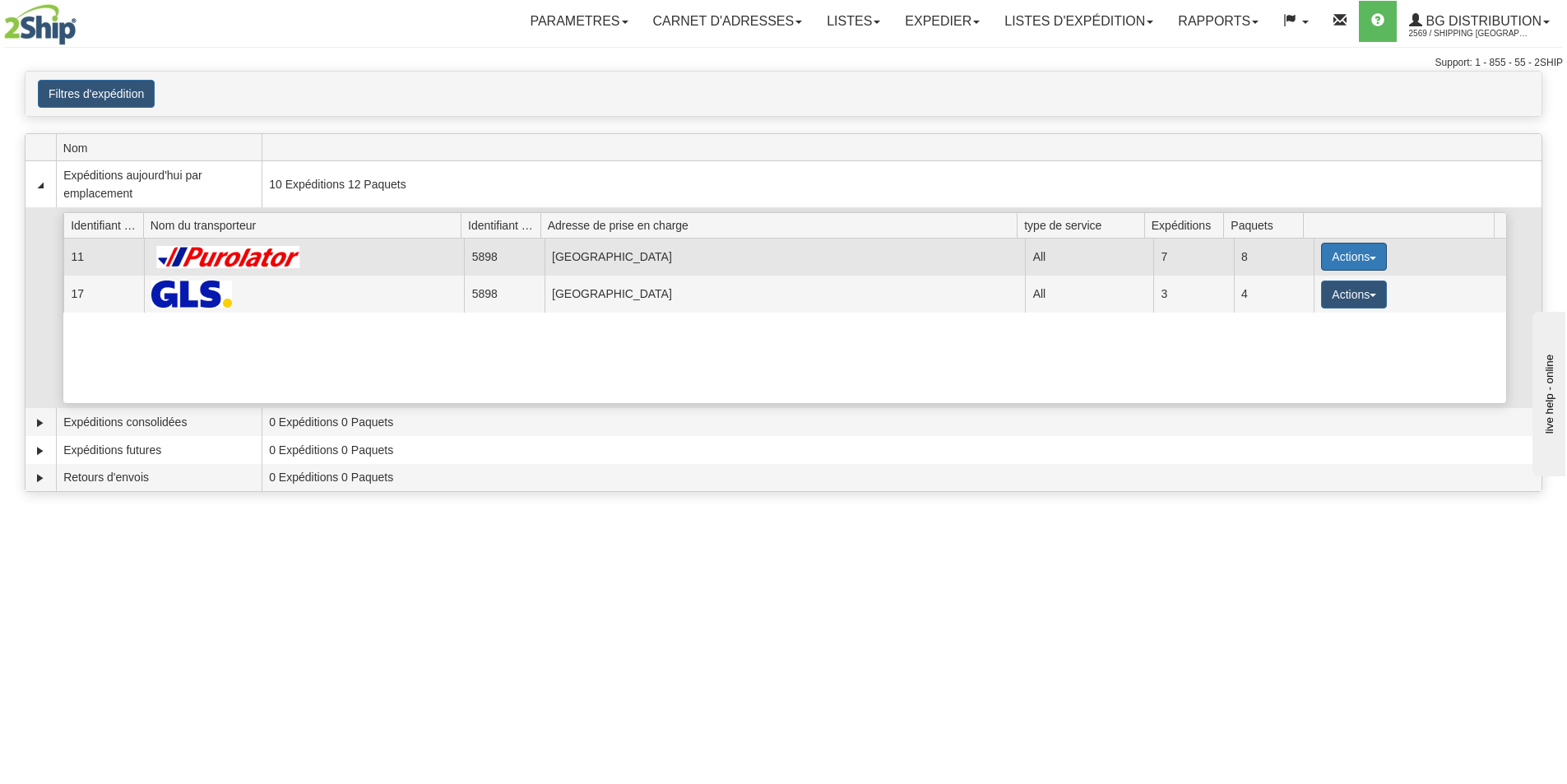
click at [1377, 261] on button "Actions" at bounding box center [1354, 256] width 66 height 28
click at [1309, 296] on link "Détails" at bounding box center [1320, 288] width 132 height 22
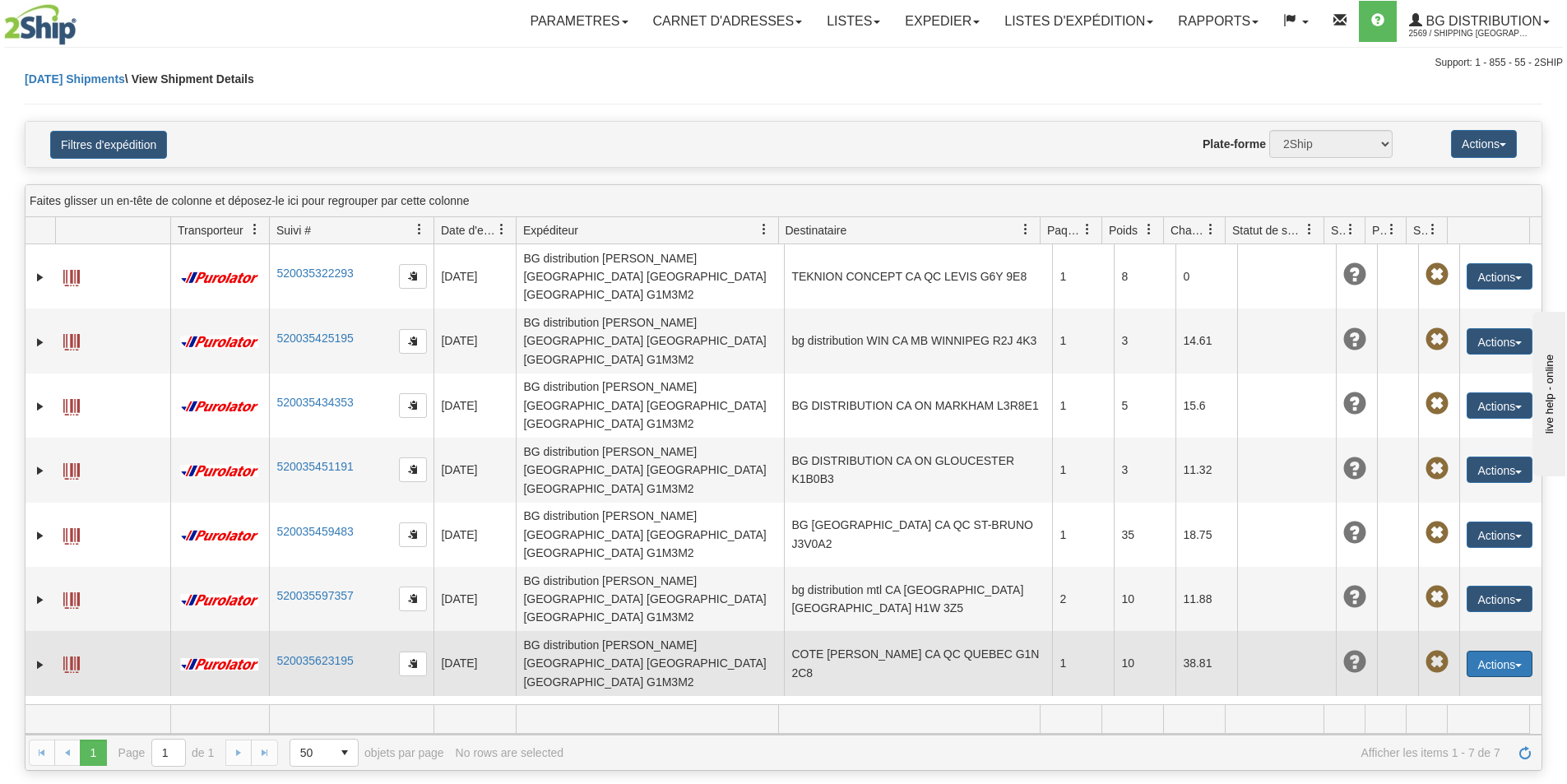
click at [1498, 650] on button "Actions" at bounding box center [1500, 663] width 66 height 26
click at [1400, 683] on link "Modifier" at bounding box center [1451, 694] width 164 height 22
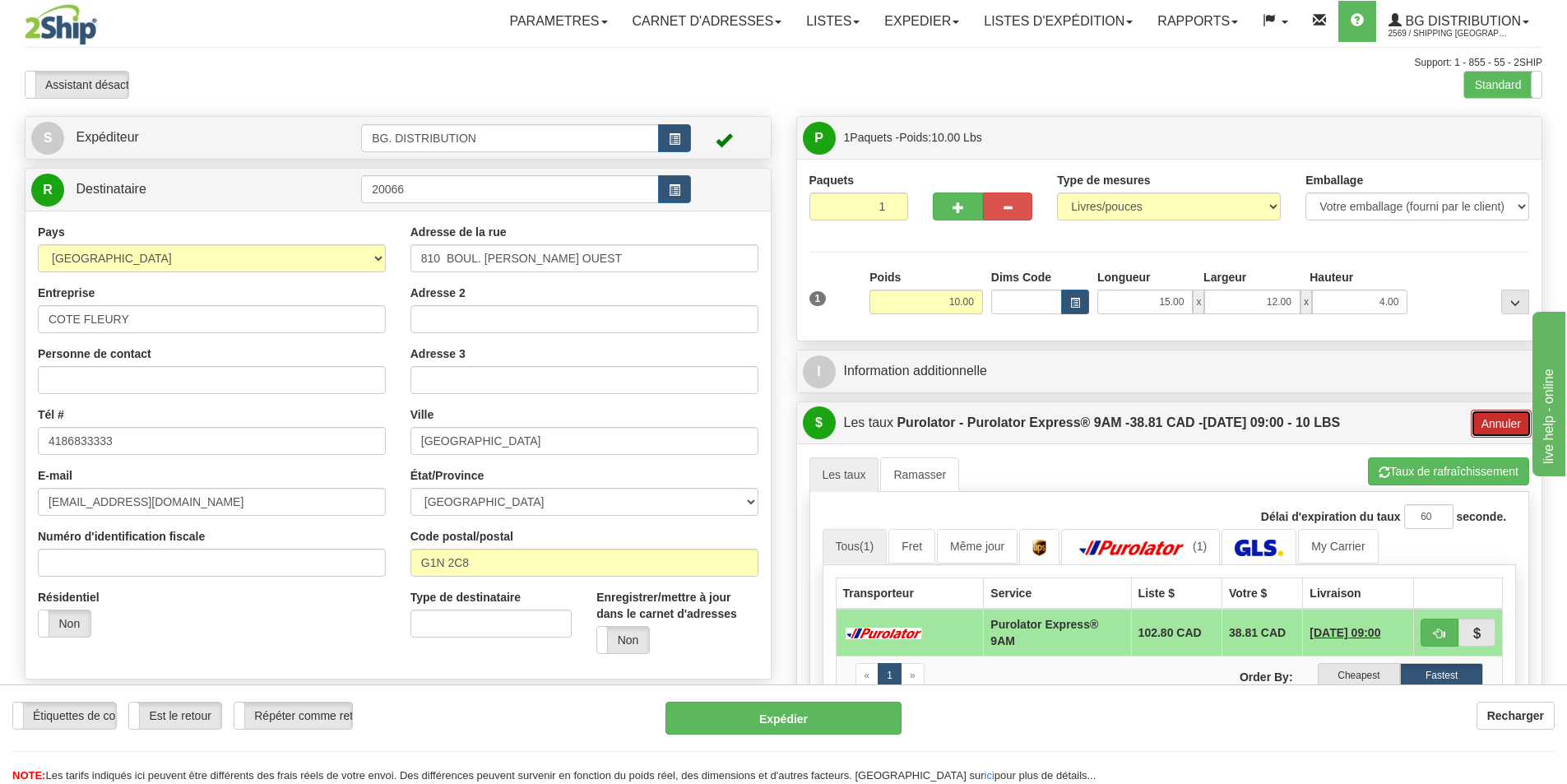
click at [1491, 426] on button "Annuler" at bounding box center [1501, 423] width 61 height 28
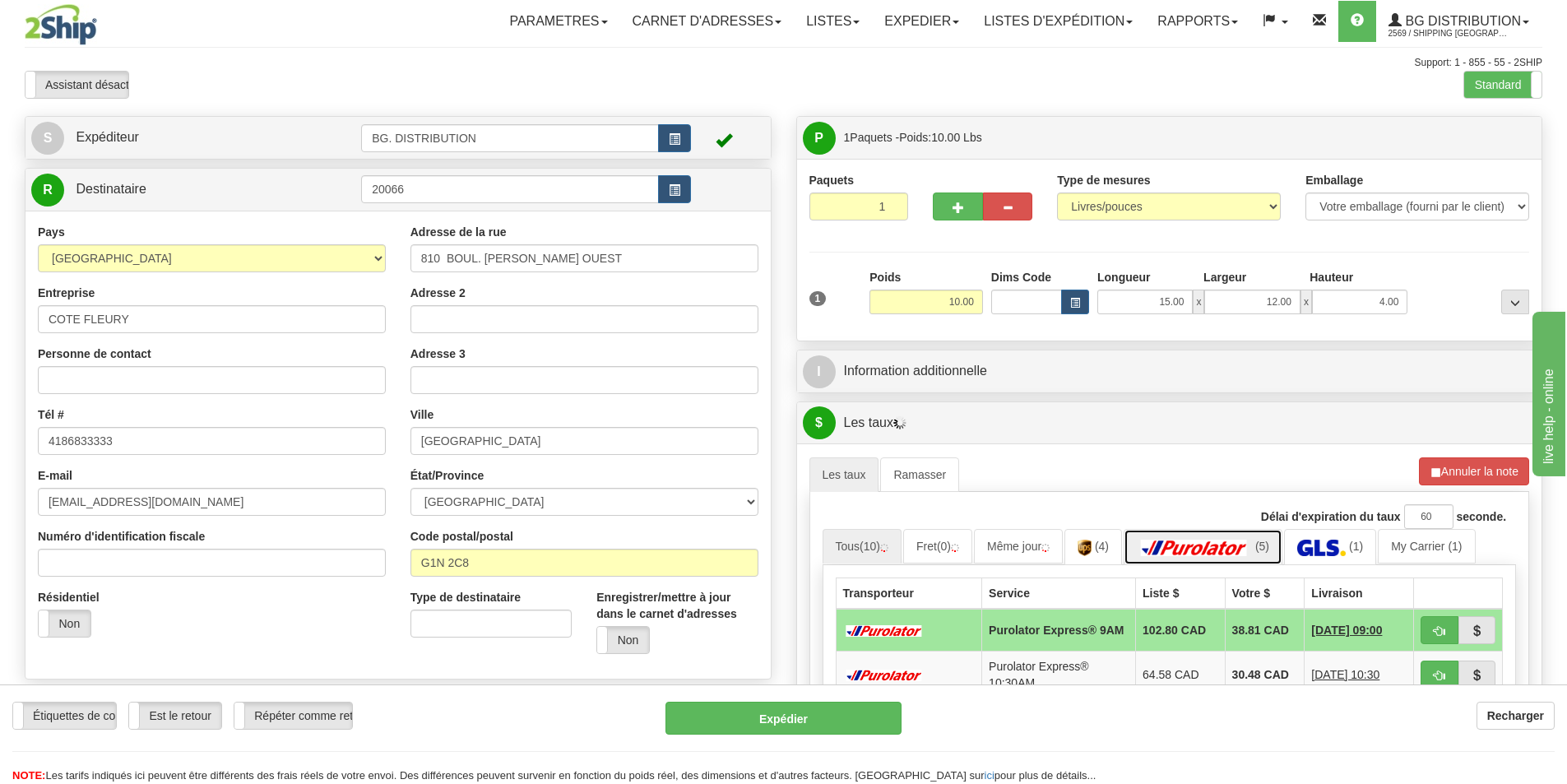
click at [1213, 543] on img at bounding box center [1195, 548] width 116 height 16
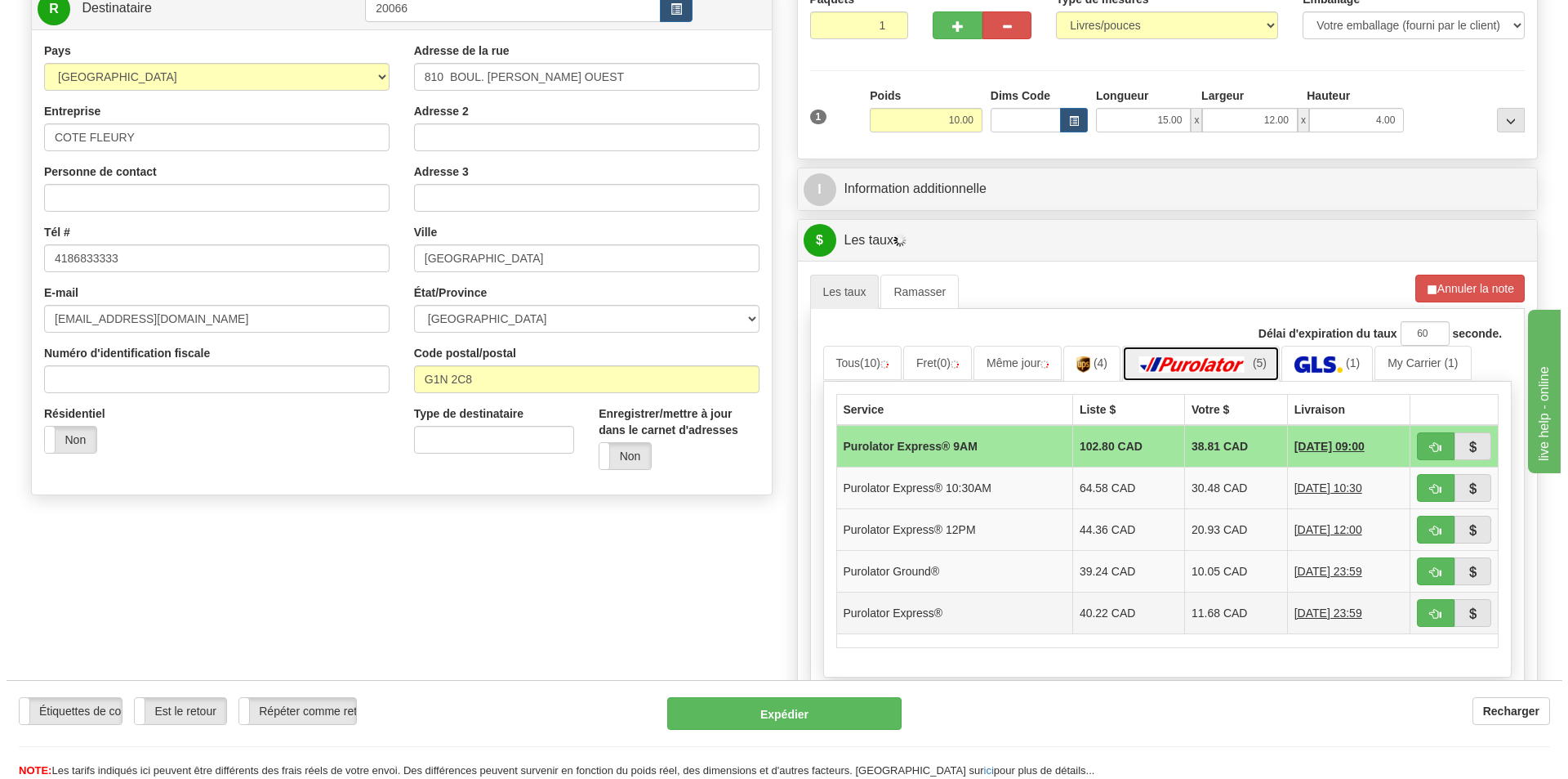
scroll to position [245, 0]
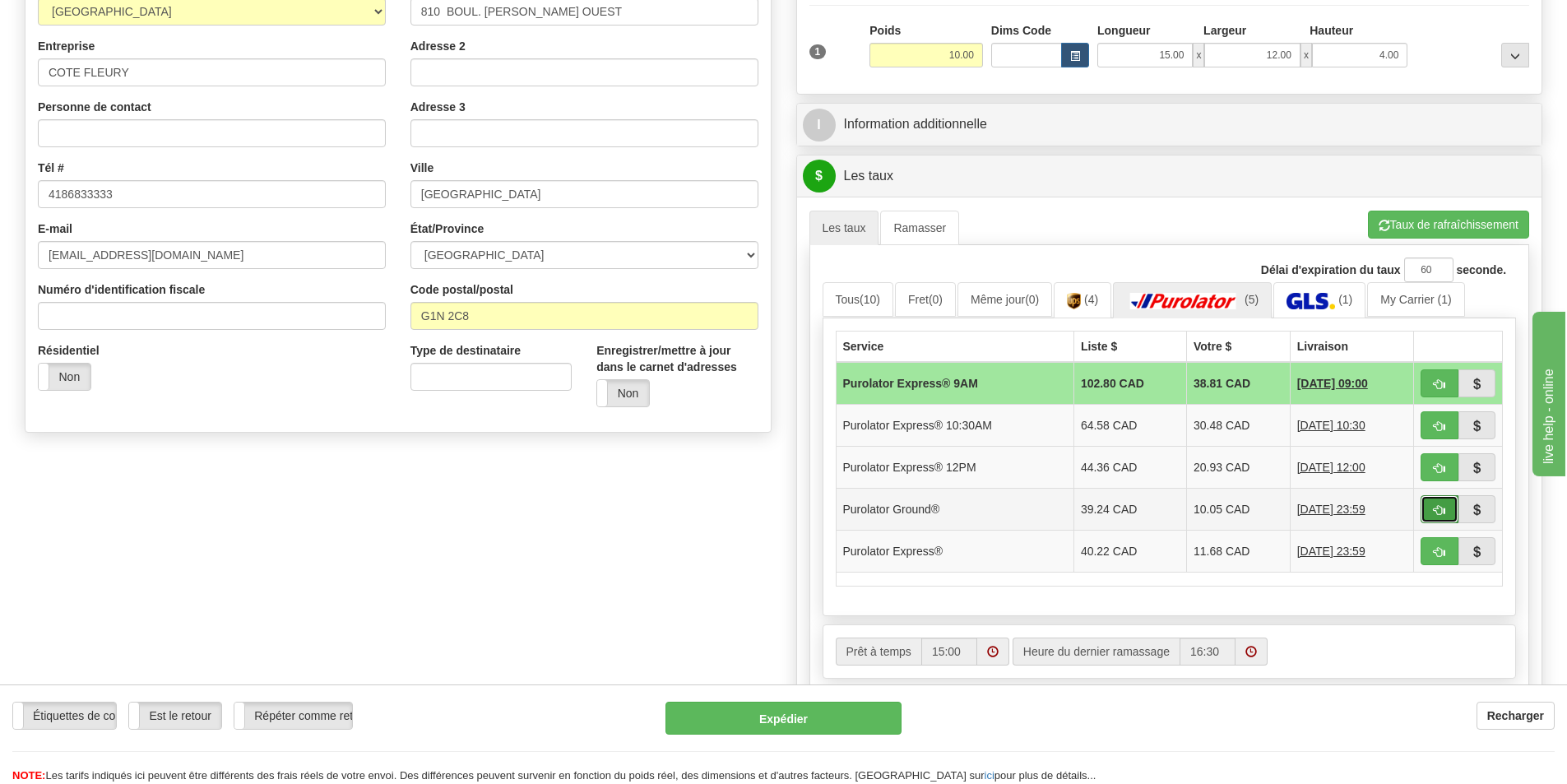
click at [1429, 510] on button "button" at bounding box center [1441, 508] width 38 height 28
type input "260"
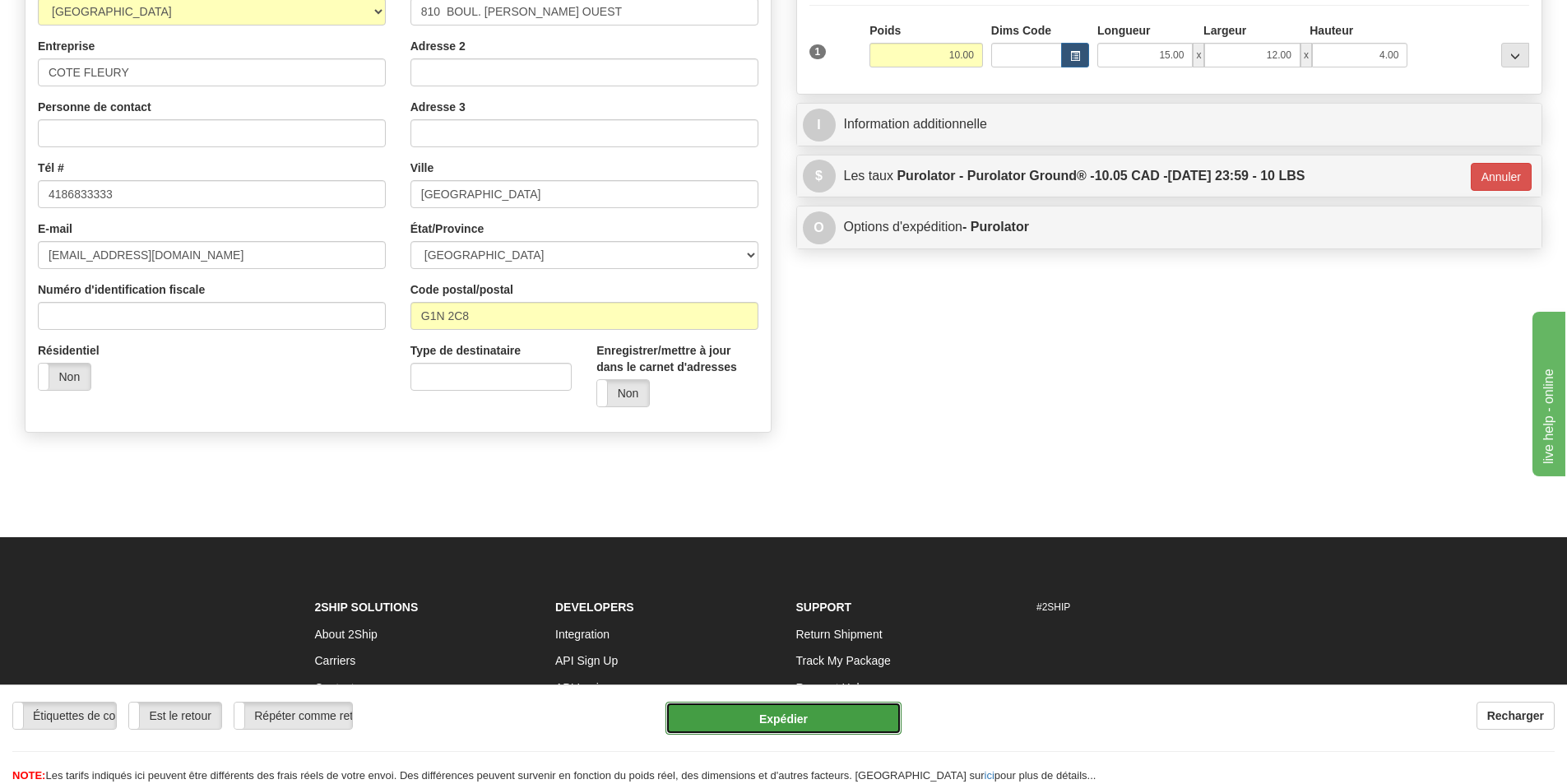
click at [815, 708] on button "Expédier" at bounding box center [784, 718] width 237 height 33
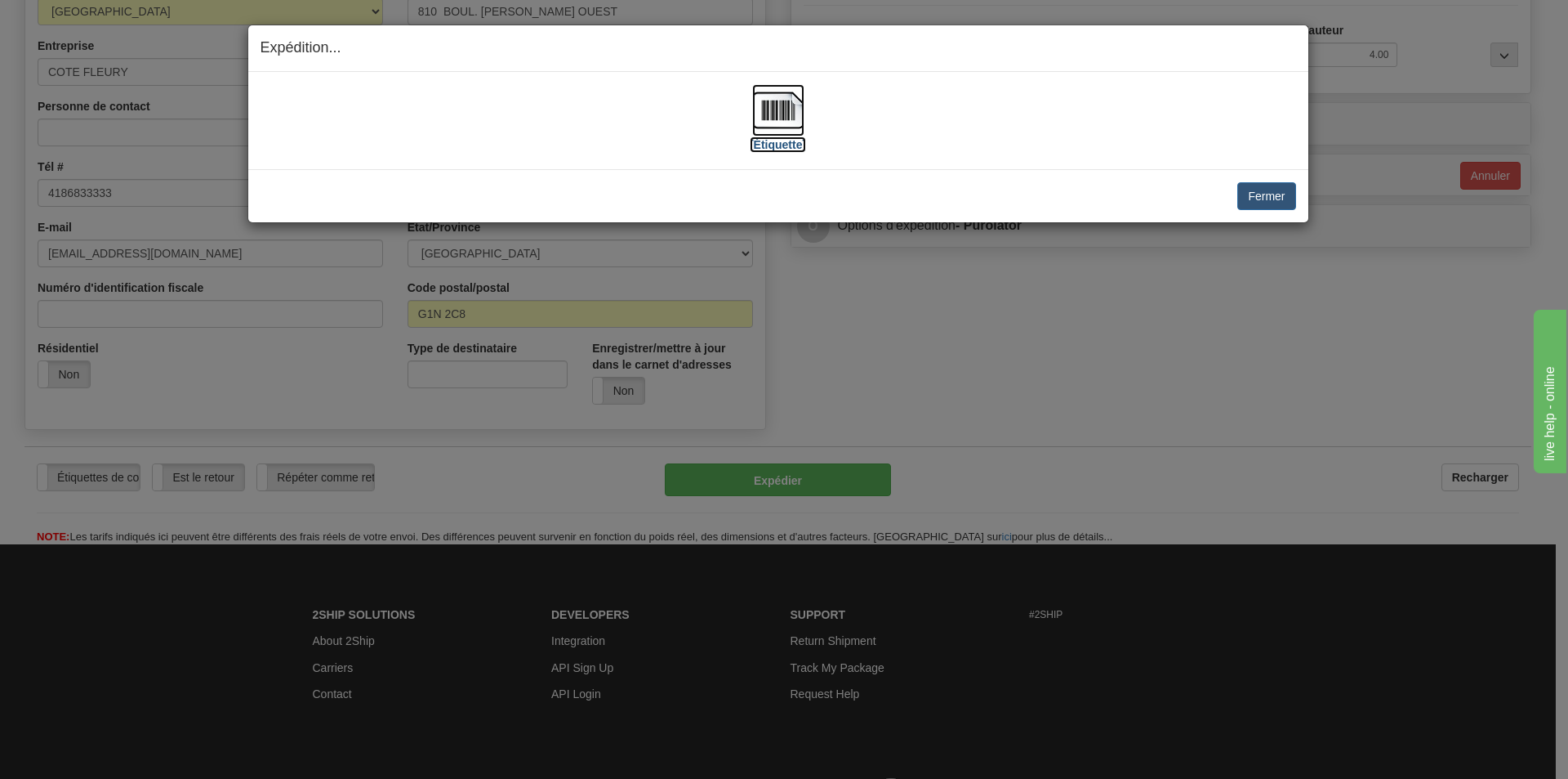
click at [789, 122] on img at bounding box center [779, 110] width 52 height 52
